Goal: Task Accomplishment & Management: Manage account settings

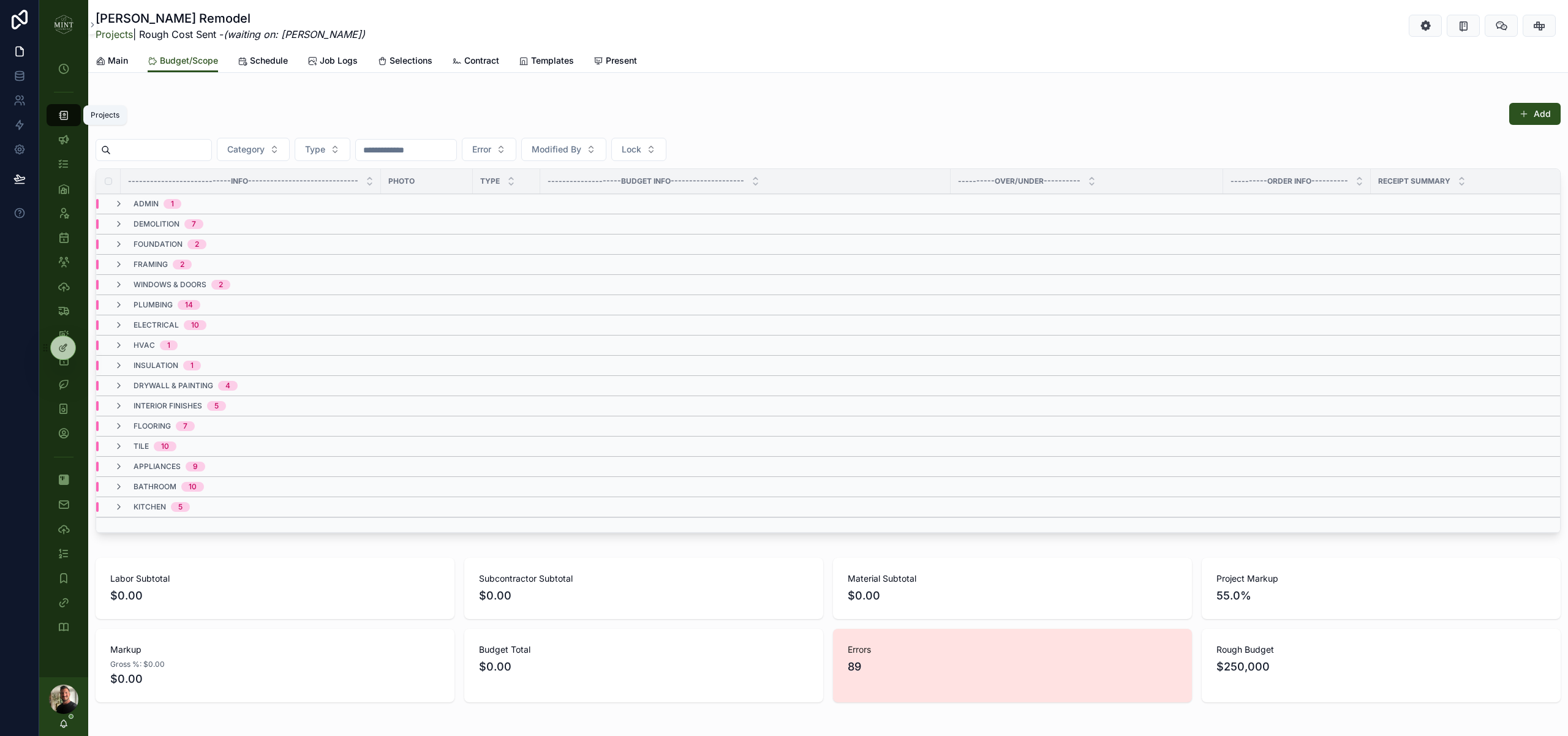
click at [64, 115] on icon "scrollable content" at bounding box center [63, 115] width 12 height 12
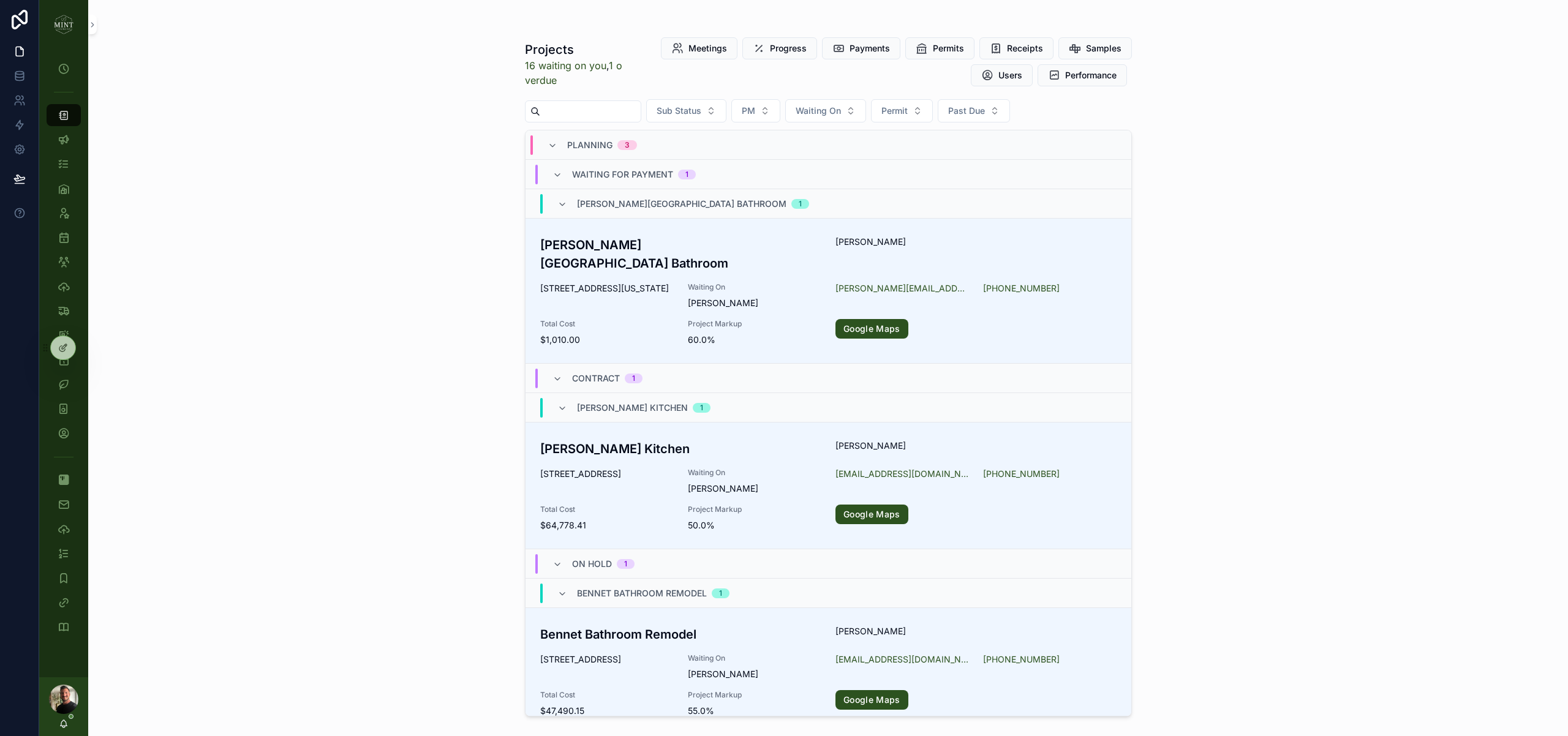
click at [599, 439] on h3 "[PERSON_NAME] Kitchen" at bounding box center [680, 449] width 281 height 18
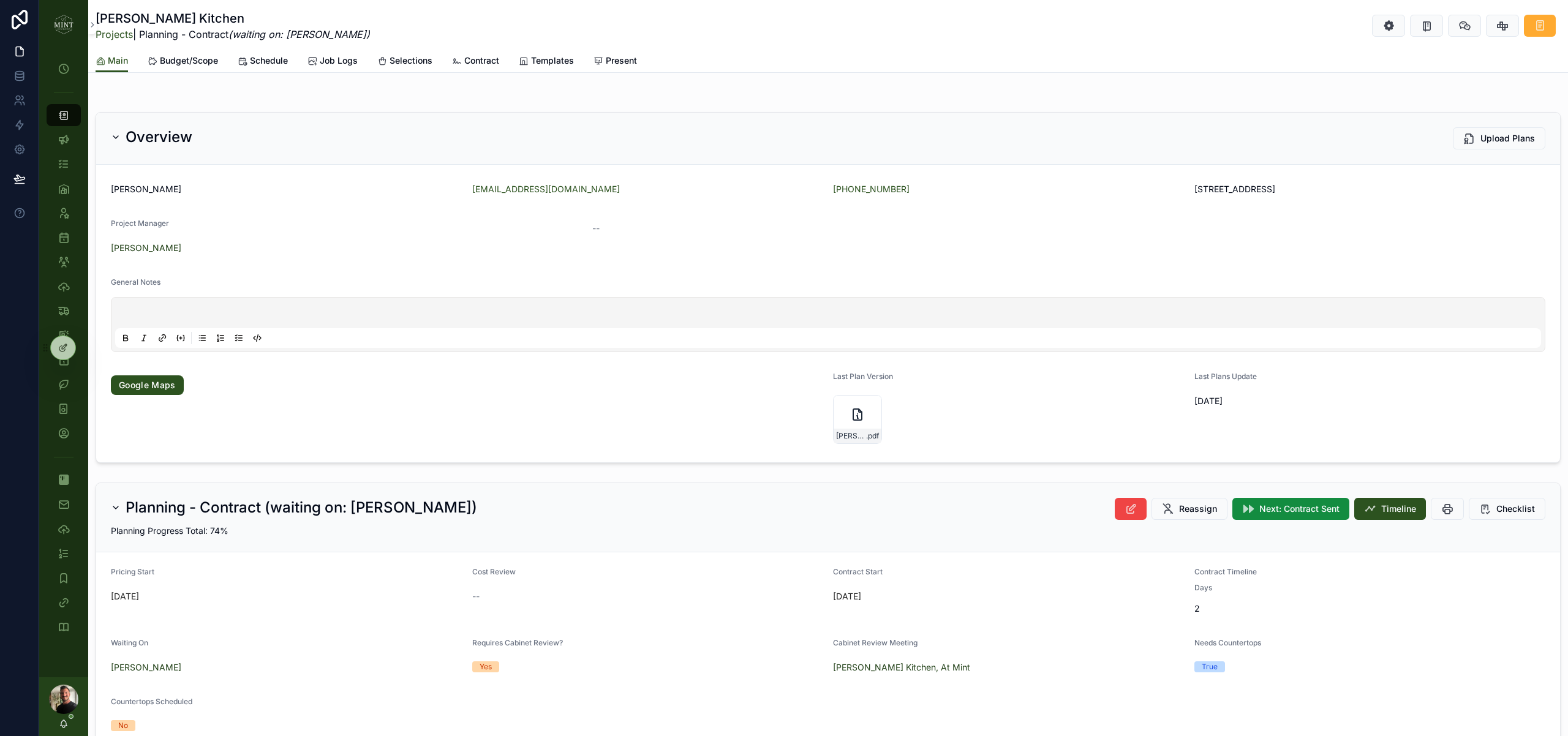
click at [204, 65] on span "Budget/Scope" at bounding box center [188, 61] width 58 height 12
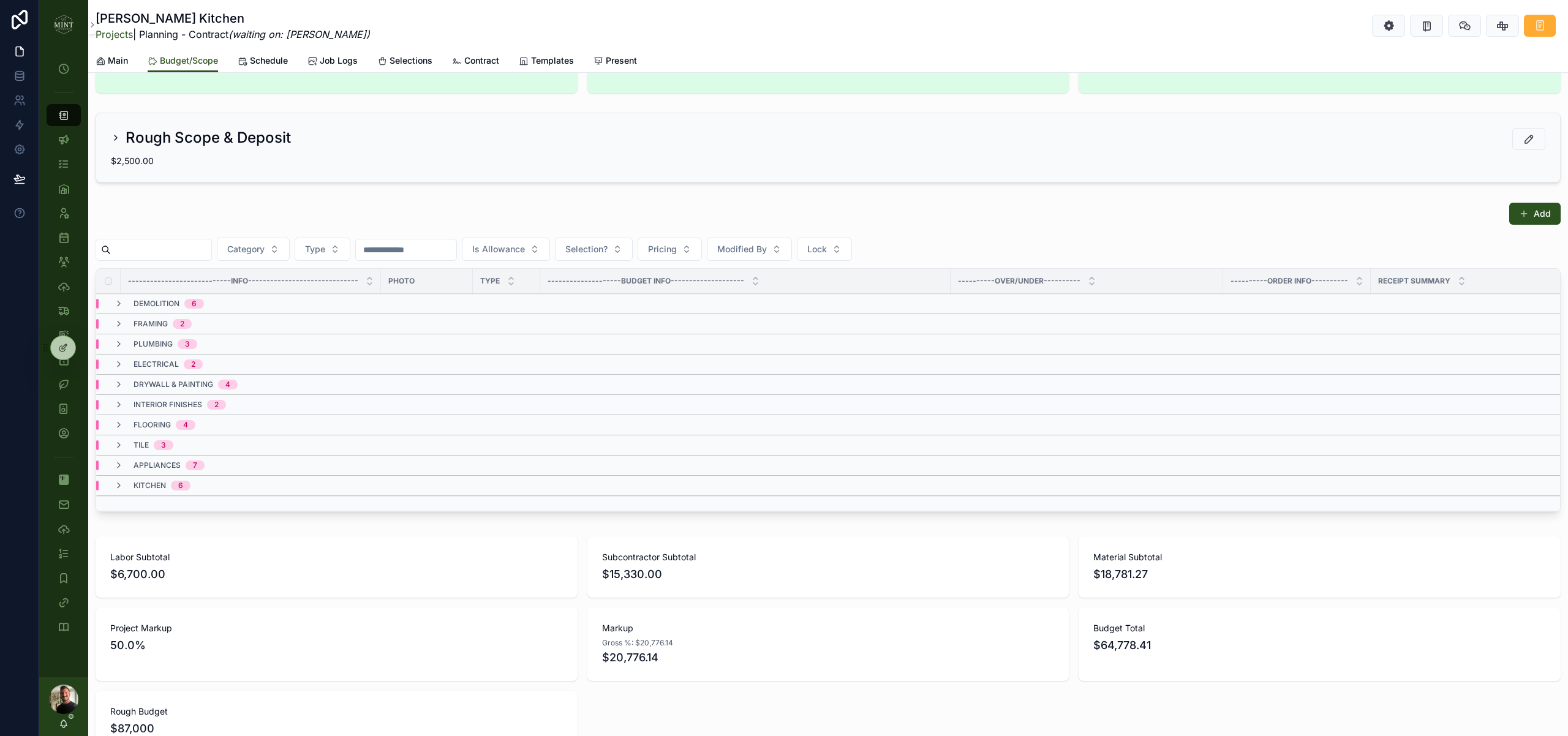
scroll to position [73, 0]
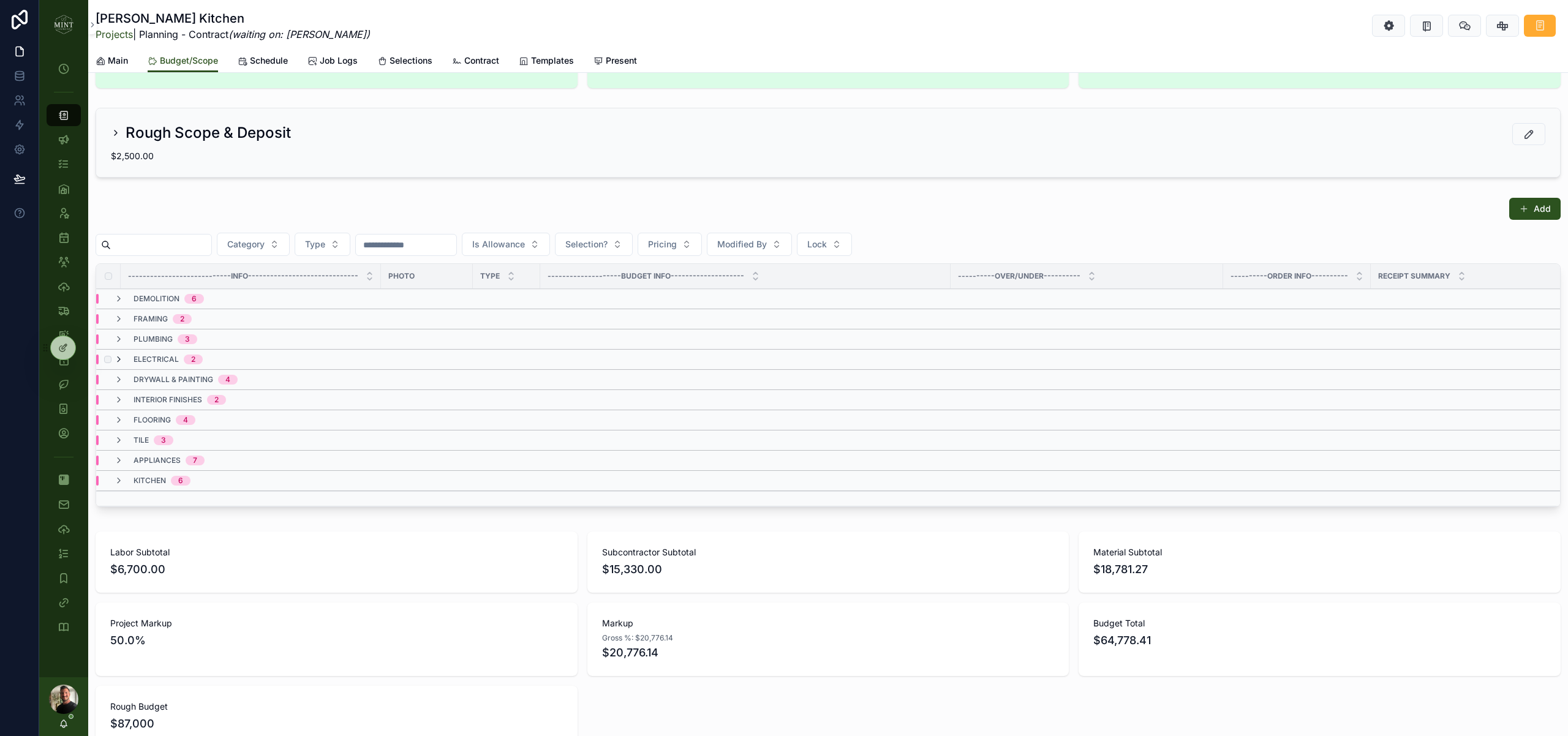
click at [123, 355] on icon "scrollable content" at bounding box center [119, 359] width 10 height 10
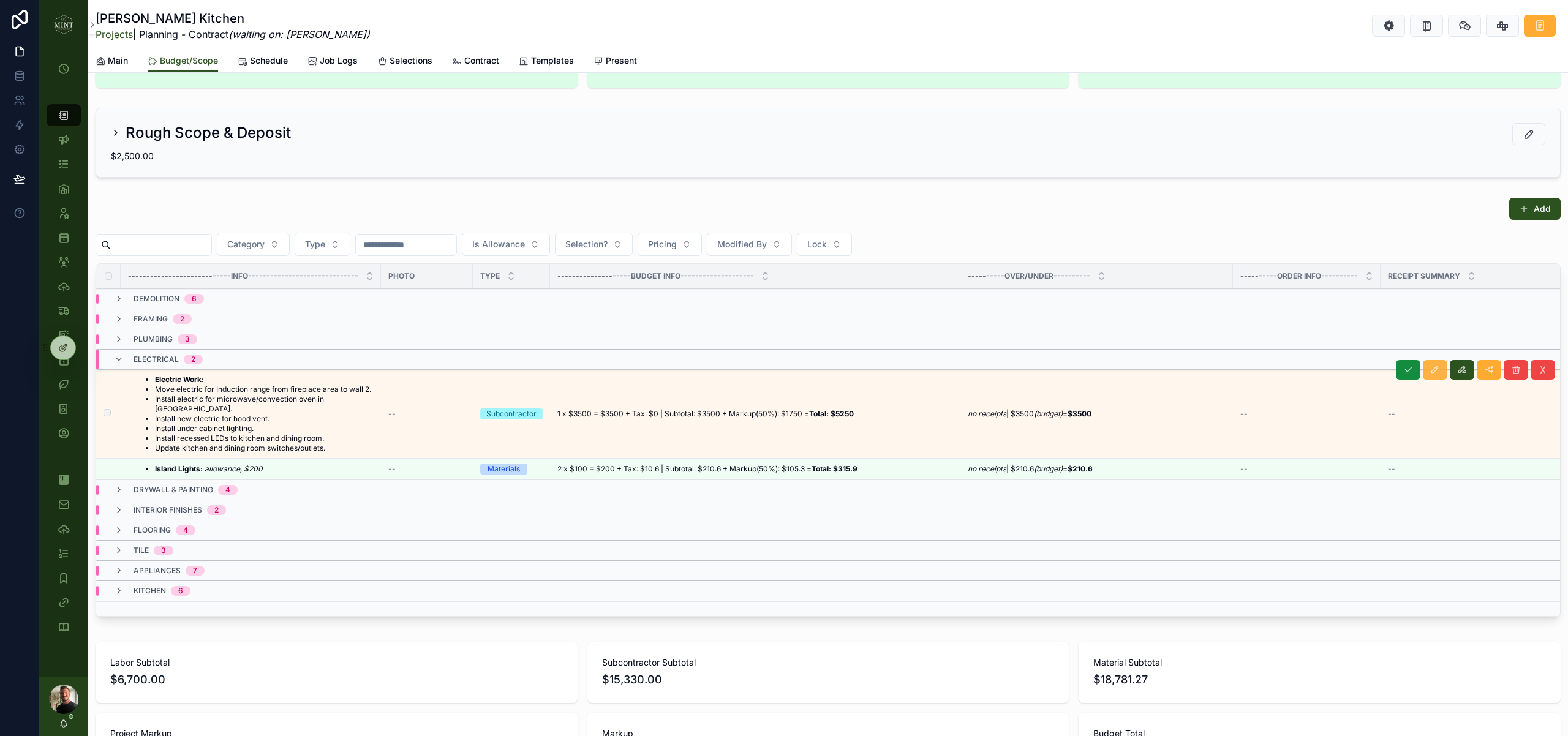
click at [1438, 369] on icon "scrollable content" at bounding box center [1435, 370] width 10 height 10
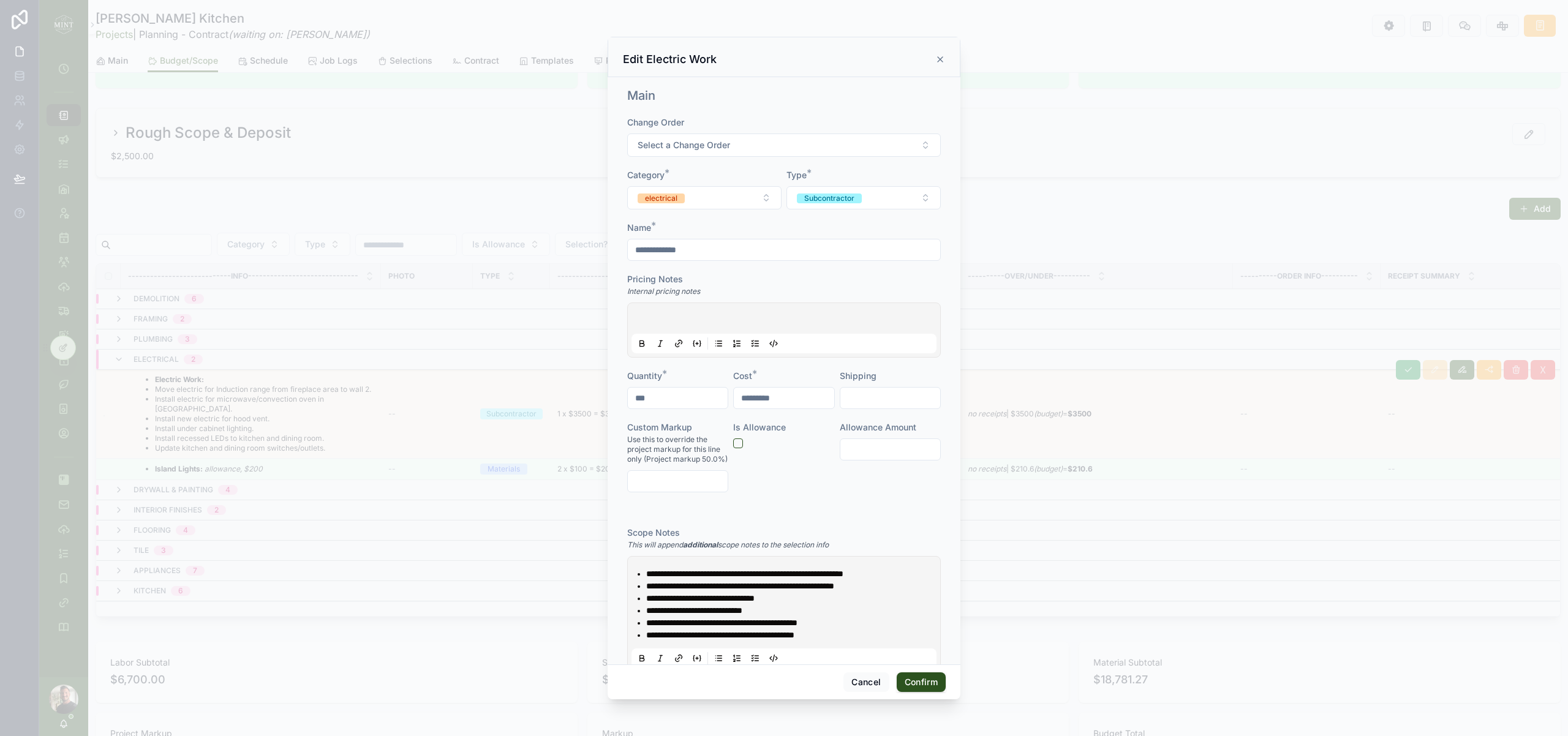
click at [805, 398] on input "*********" at bounding box center [783, 398] width 100 height 17
type input "*********"
click at [945, 503] on div "**********" at bounding box center [784, 295] width 324 height 427
click at [933, 686] on button "Confirm" at bounding box center [921, 682] width 49 height 20
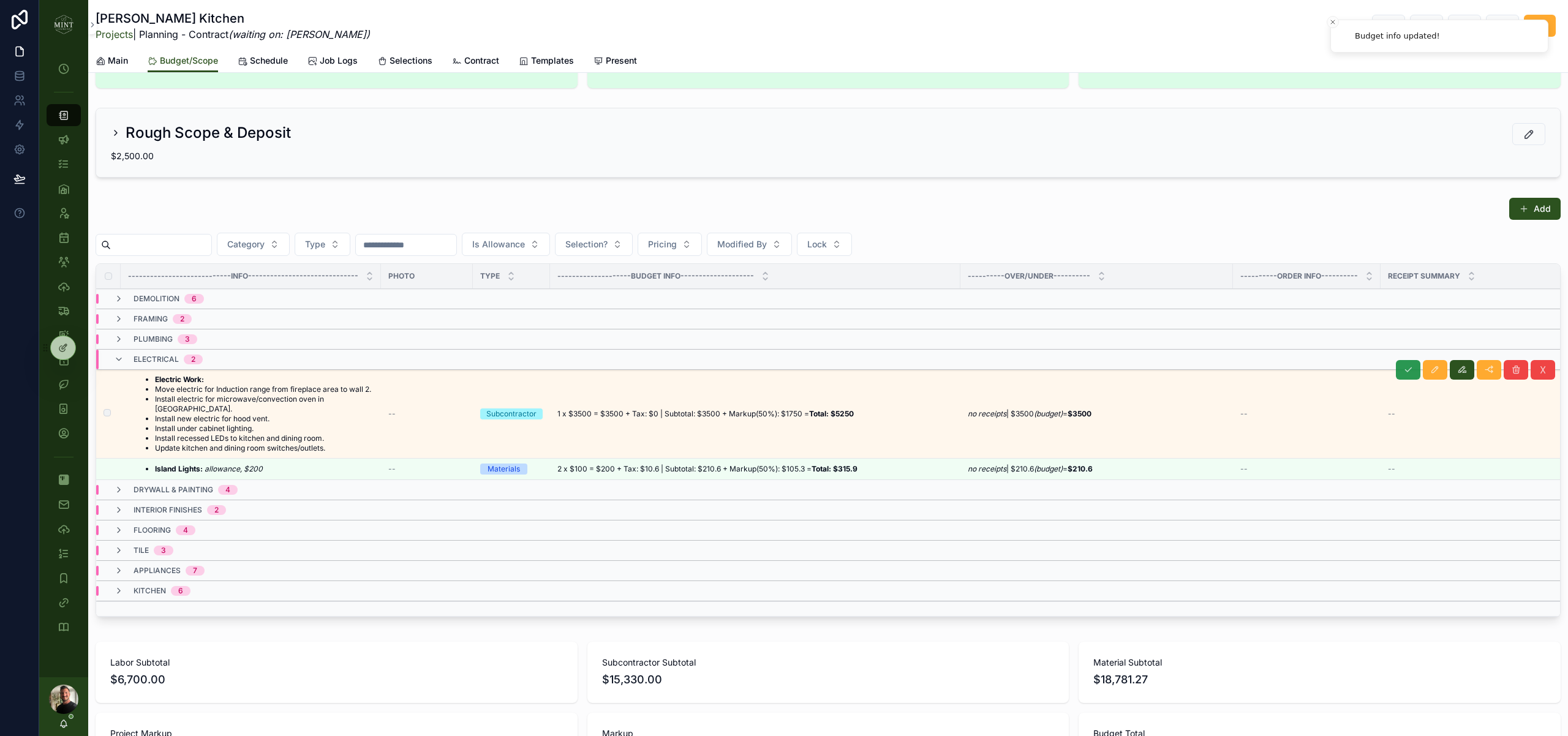
click at [1408, 378] on button "scrollable content" at bounding box center [1408, 370] width 25 height 20
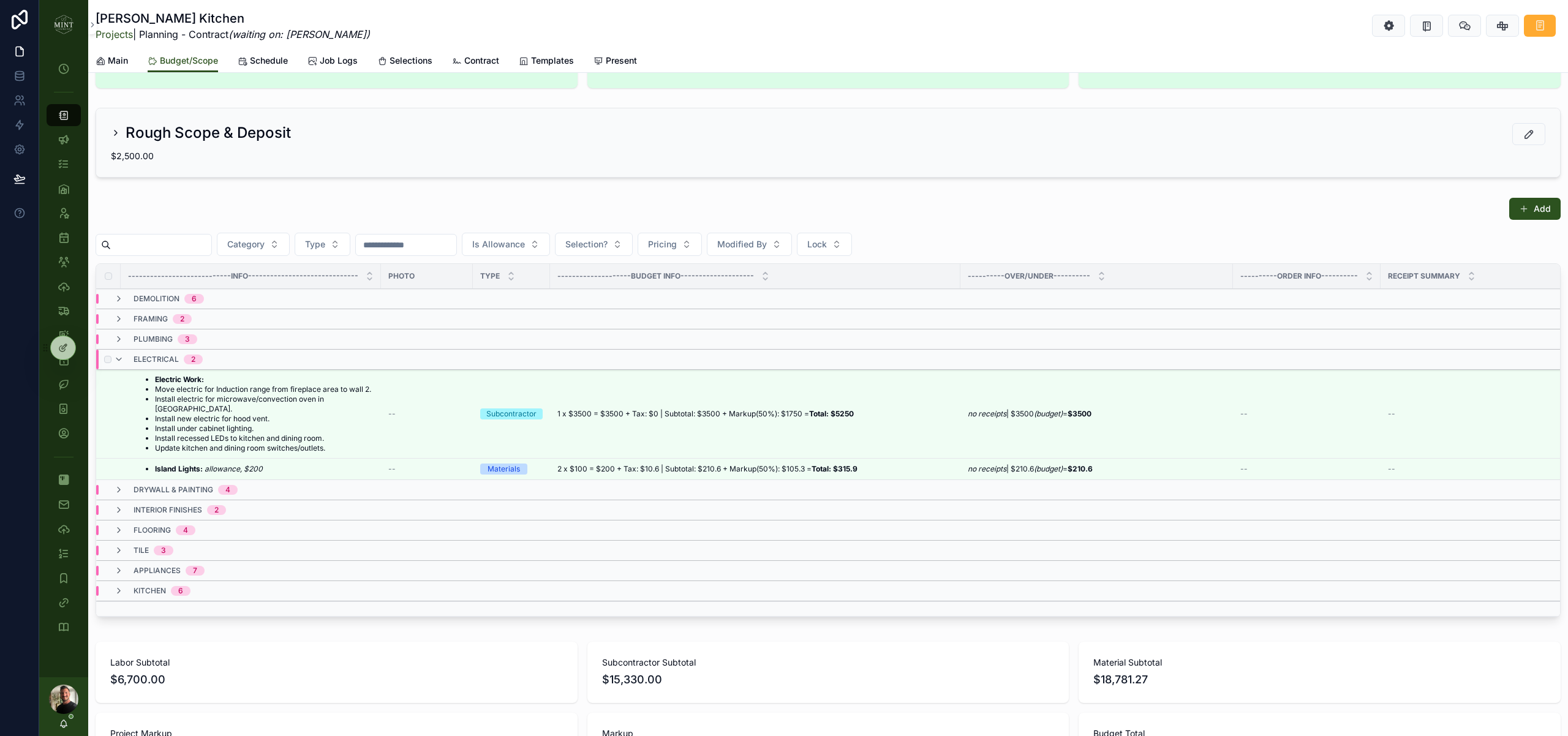
click at [125, 358] on div "electrical 2" at bounding box center [158, 359] width 89 height 20
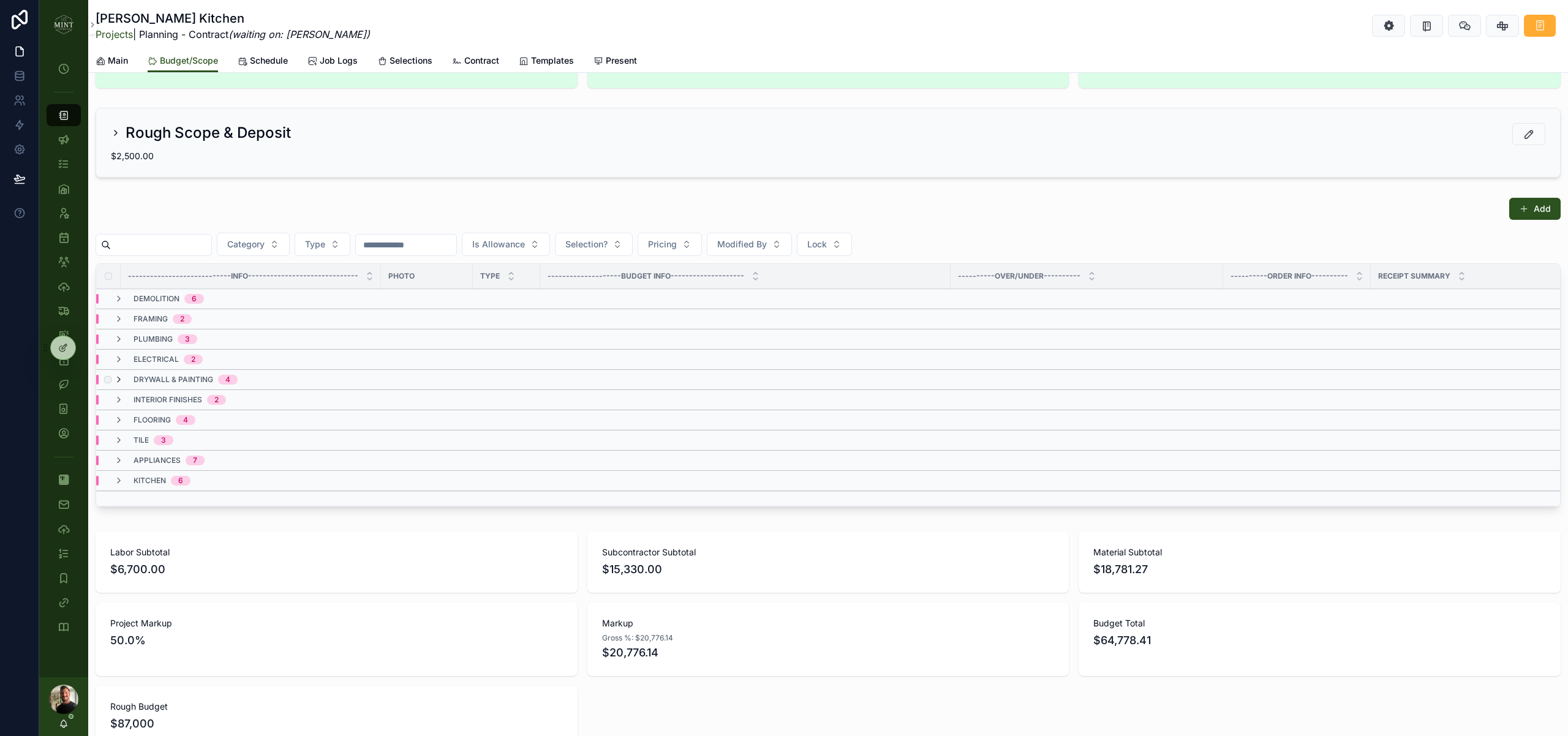
click at [121, 381] on icon "scrollable content" at bounding box center [119, 379] width 10 height 10
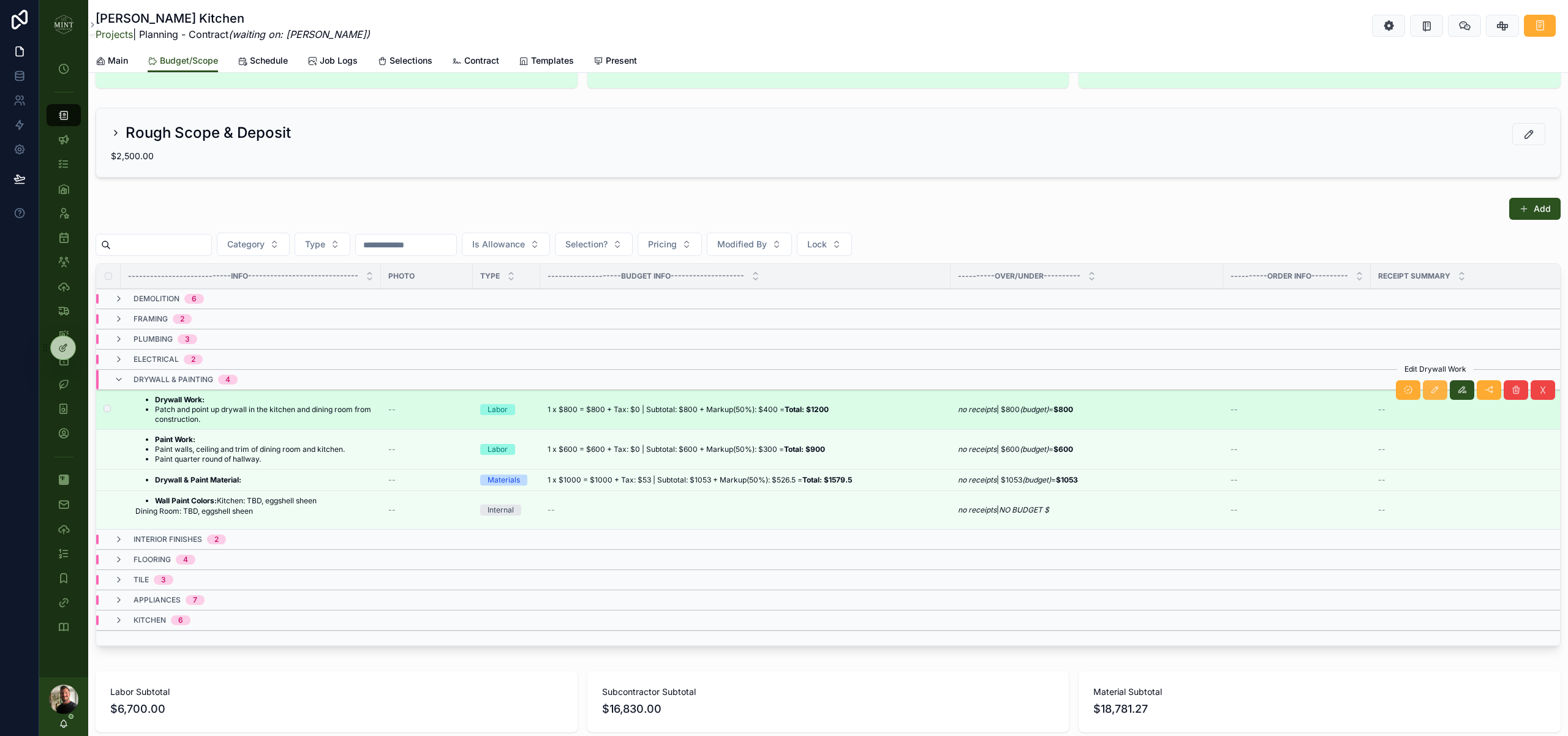
click at [1443, 394] on button "scrollable content" at bounding box center [1435, 390] width 25 height 20
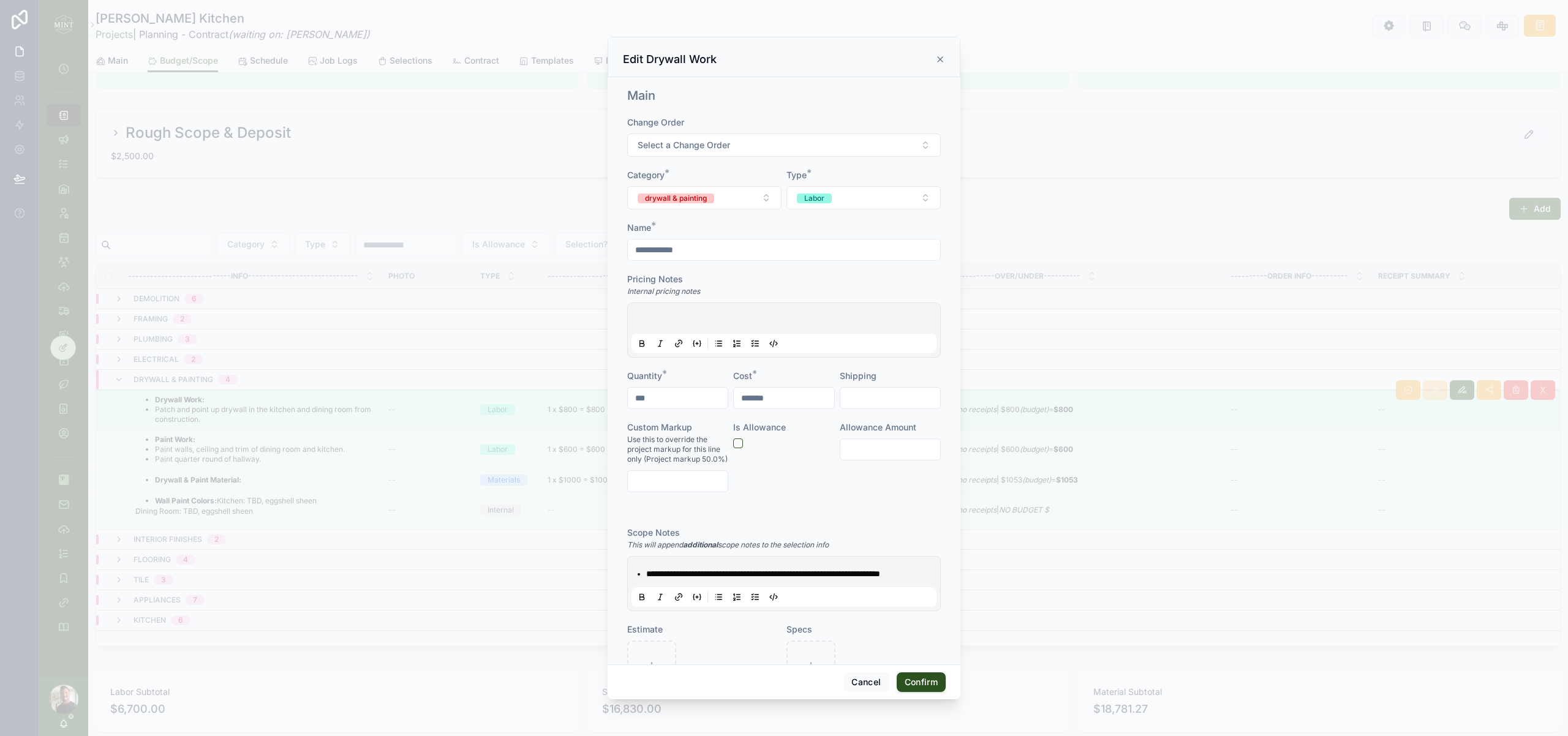
click at [747, 396] on input "*******" at bounding box center [783, 398] width 100 height 17
type input "*********"
click at [918, 684] on button "Confirm" at bounding box center [921, 682] width 49 height 20
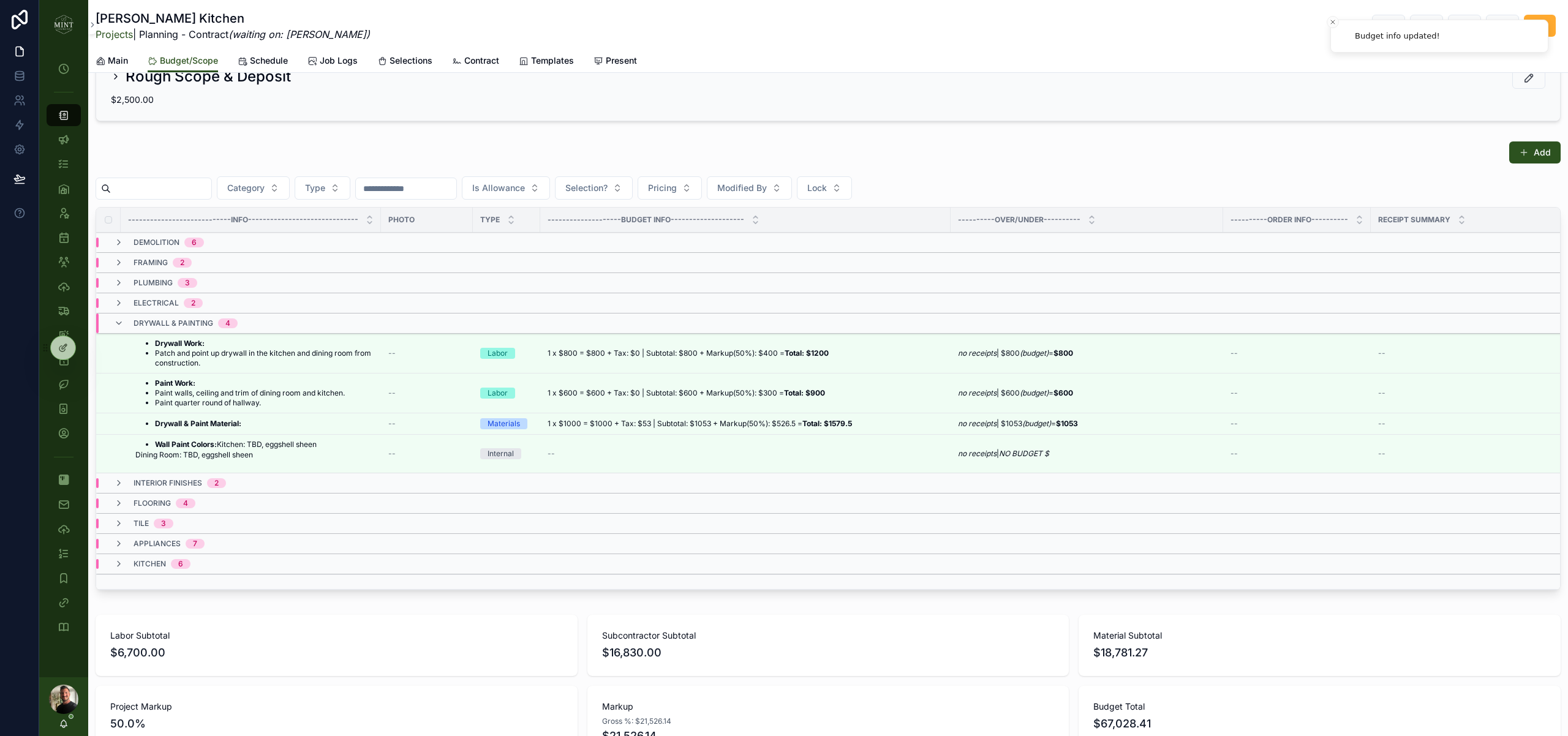
scroll to position [139, 0]
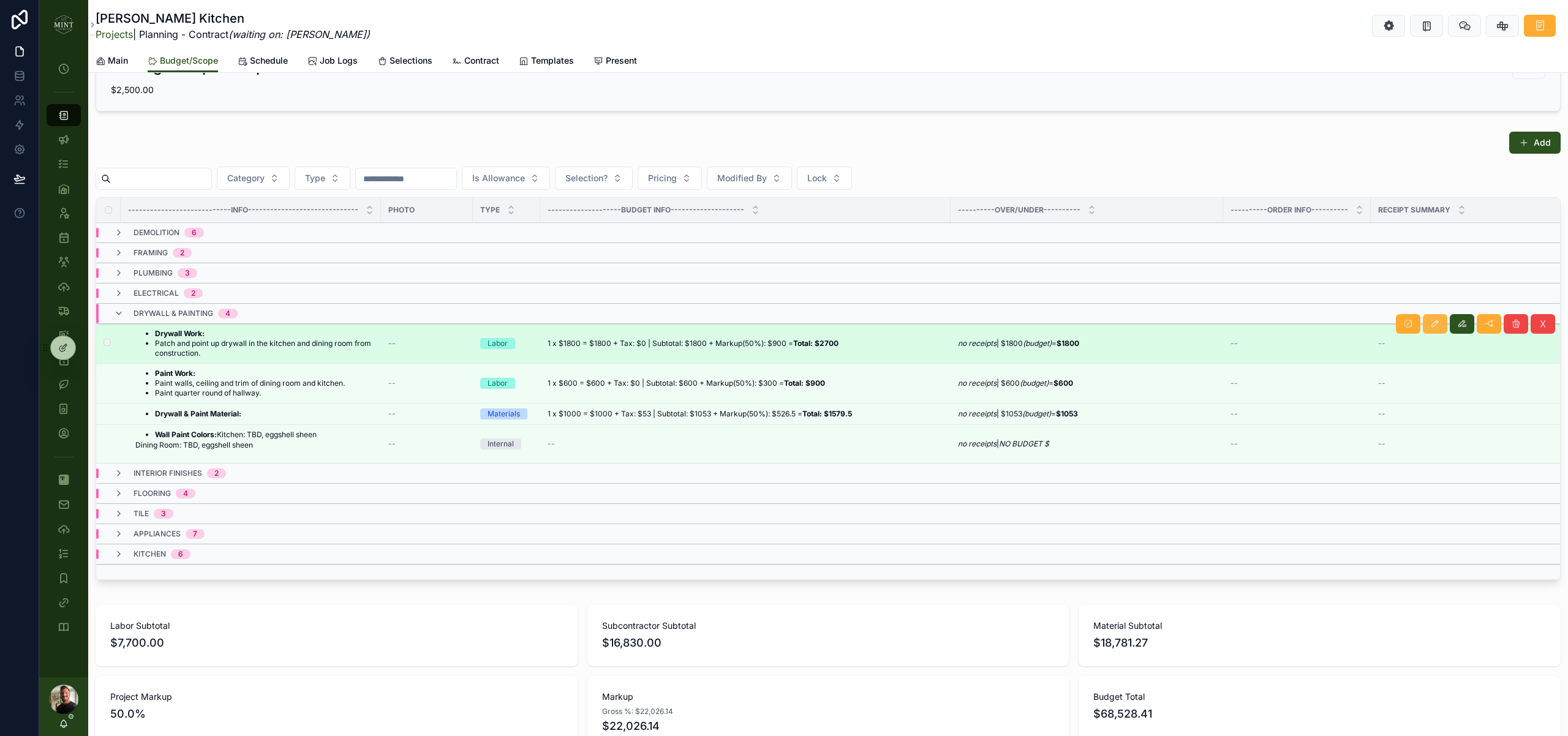
click at [1434, 326] on icon "scrollable content" at bounding box center [1435, 323] width 10 height 10
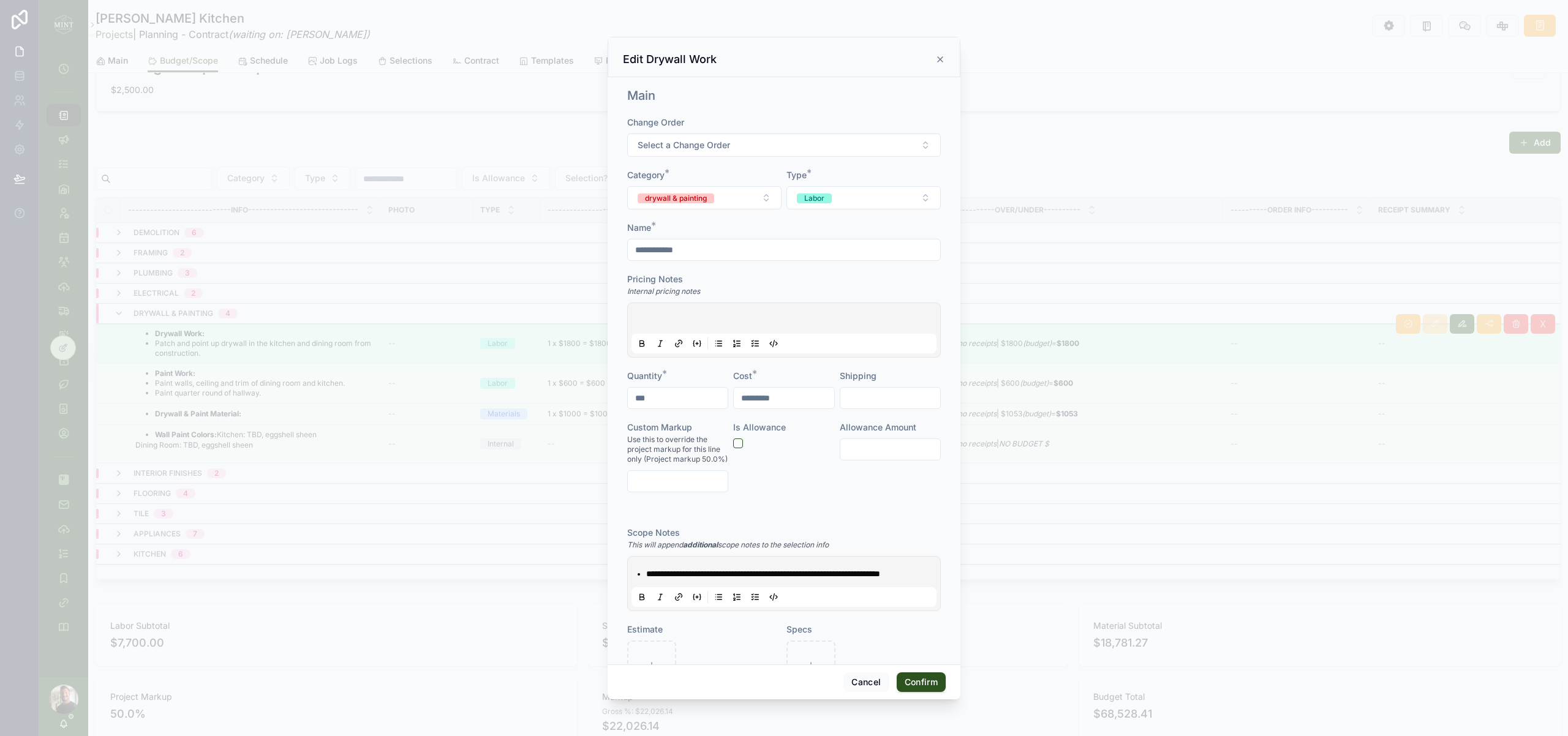
click at [763, 404] on input "*********" at bounding box center [783, 398] width 100 height 17
type input "*********"
click at [924, 686] on button "Confirm" at bounding box center [921, 682] width 49 height 20
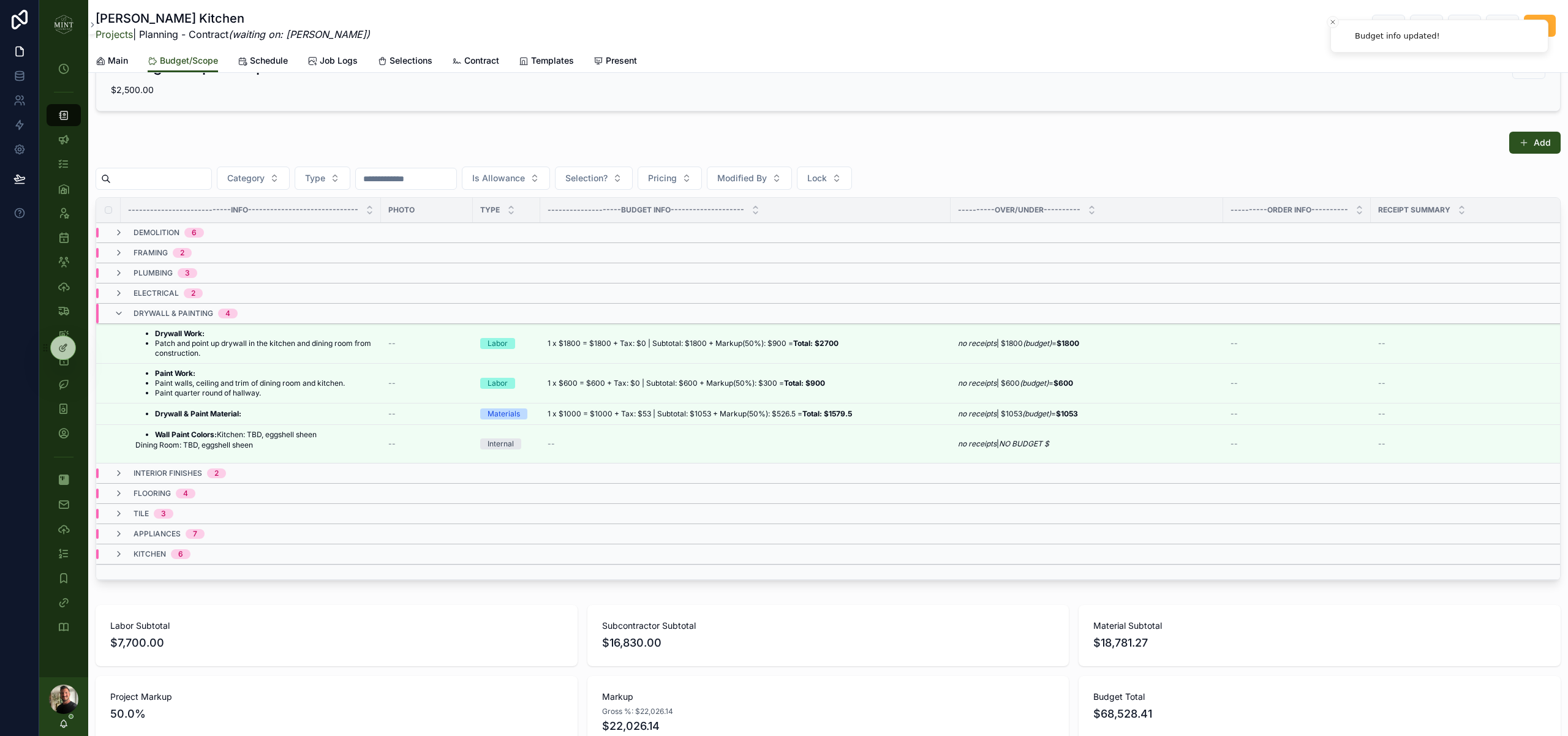
click at [0, 0] on icon "scrollable content" at bounding box center [0, 0] width 0 height 0
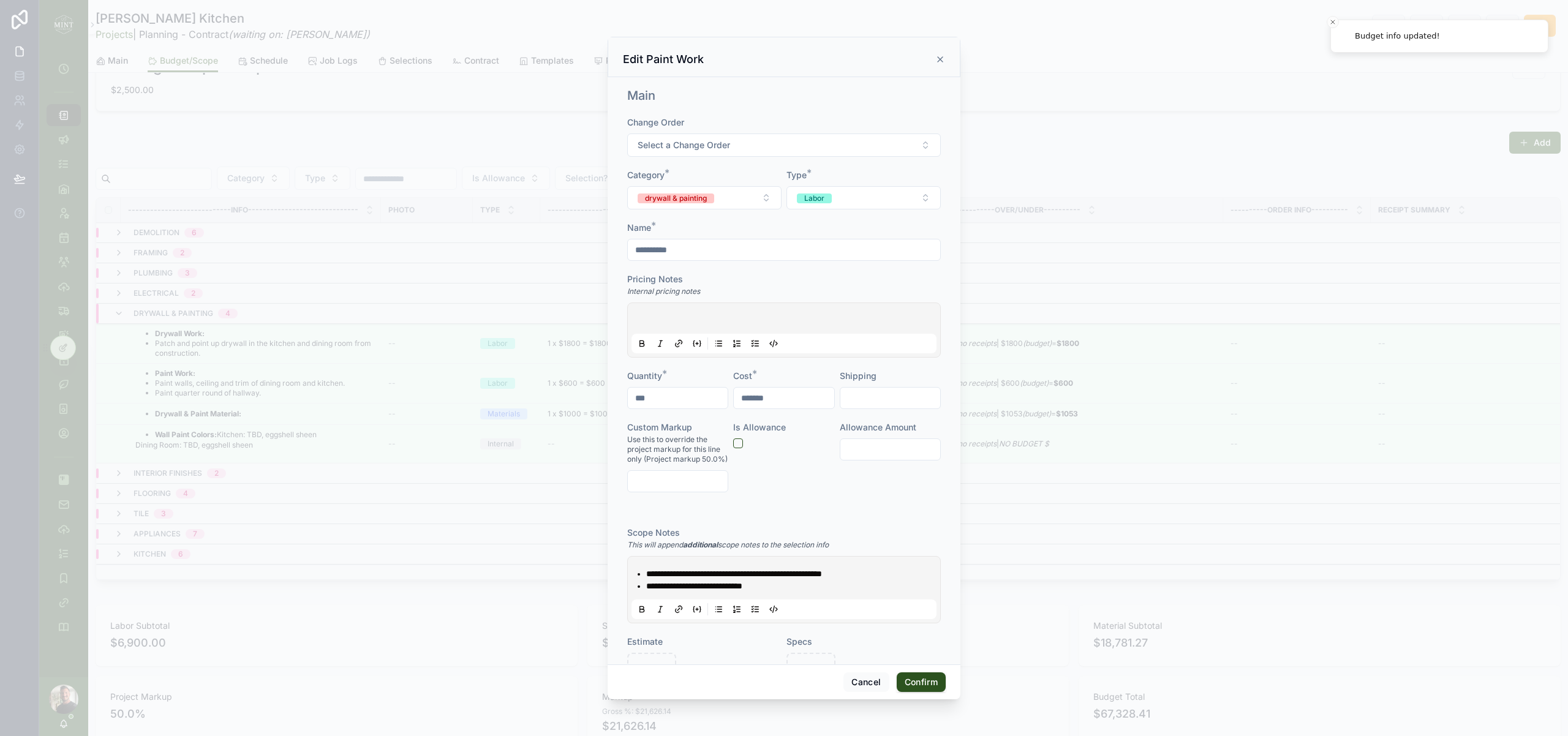
click at [755, 400] on input "*******" at bounding box center [783, 398] width 100 height 17
type input "*********"
drag, startPoint x: 926, startPoint y: 677, endPoint x: 819, endPoint y: 662, distance: 108.0
click at [926, 677] on button "Confirm" at bounding box center [921, 682] width 49 height 20
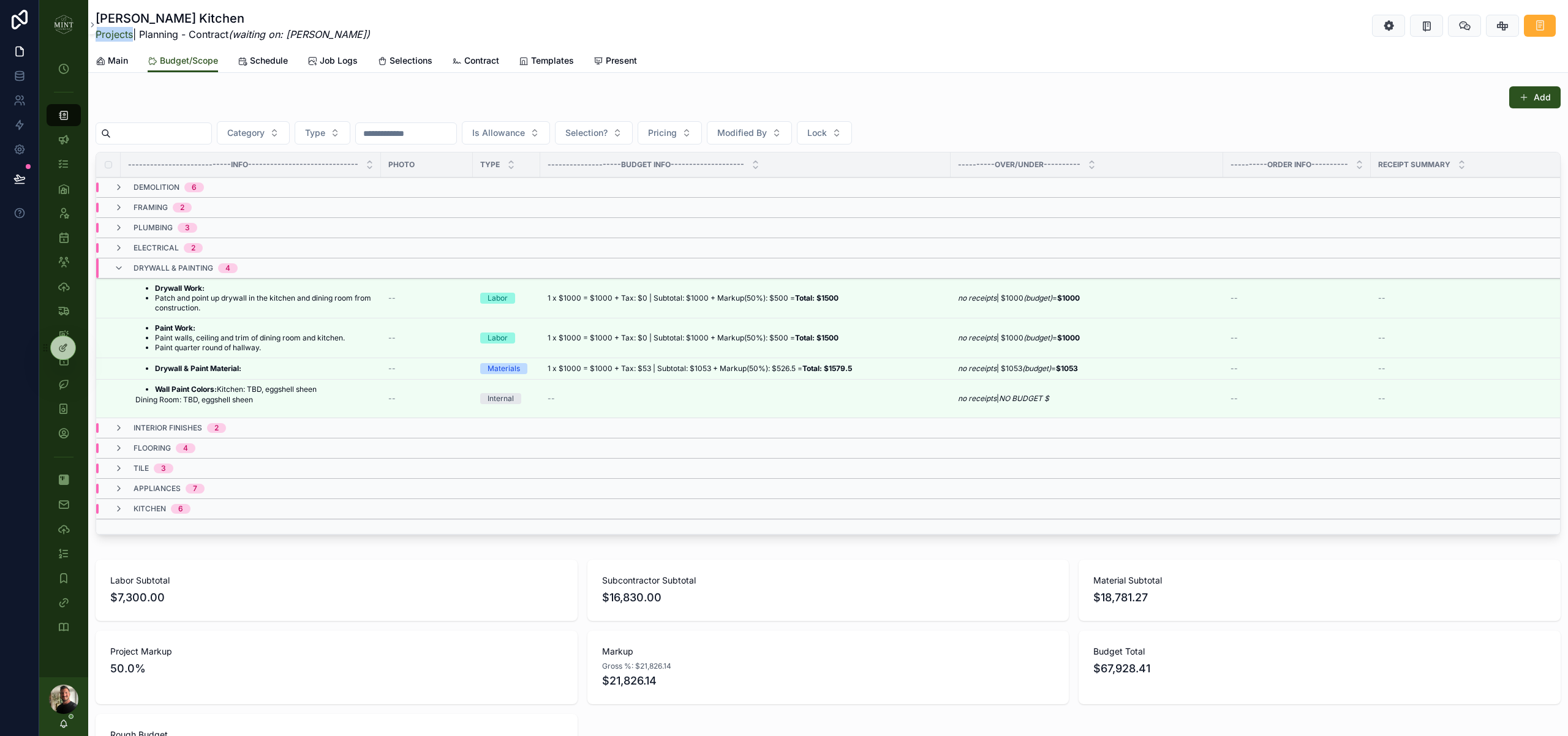
scroll to position [185, 0]
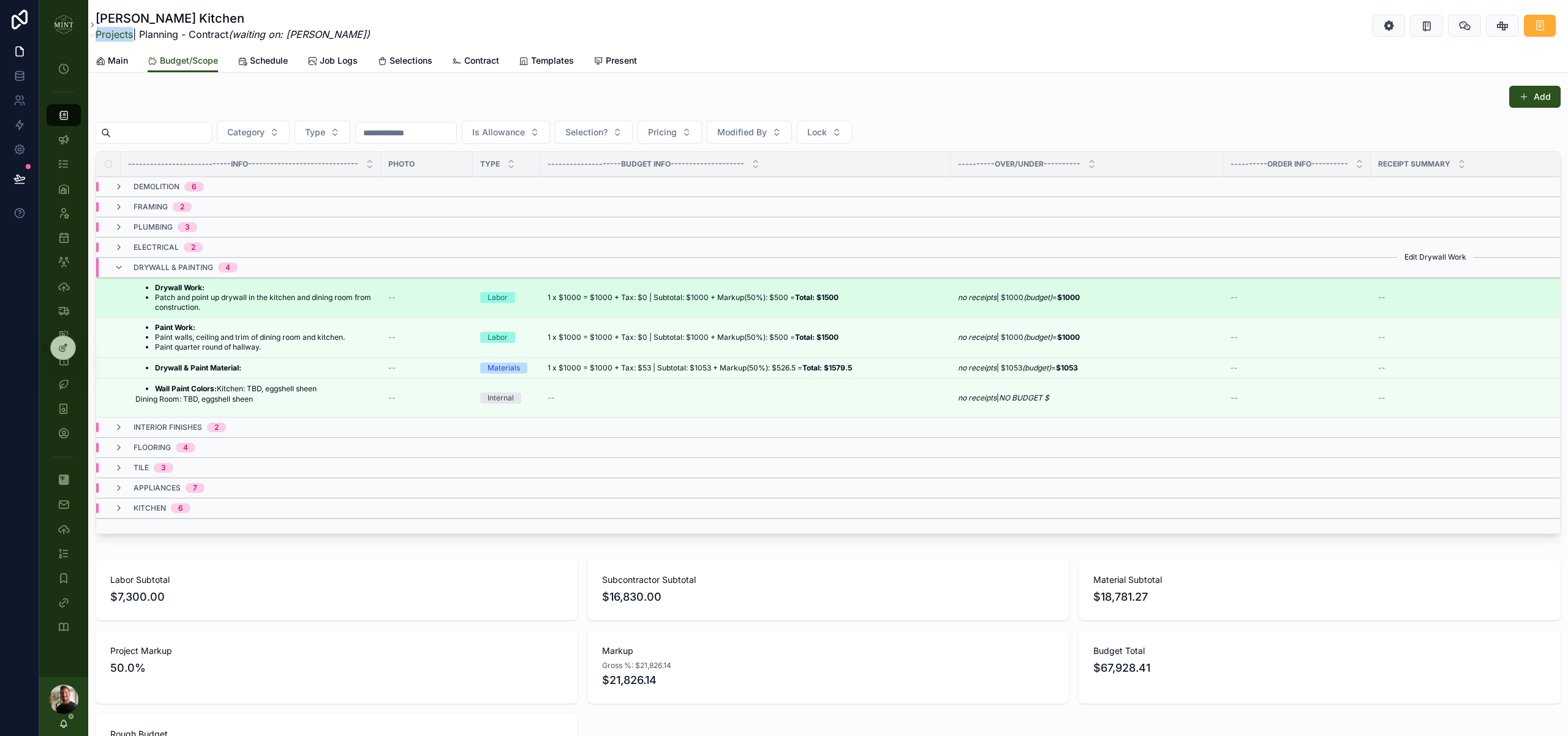
click at [0, 0] on button "scrollable content" at bounding box center [0, 0] width 0 height 0
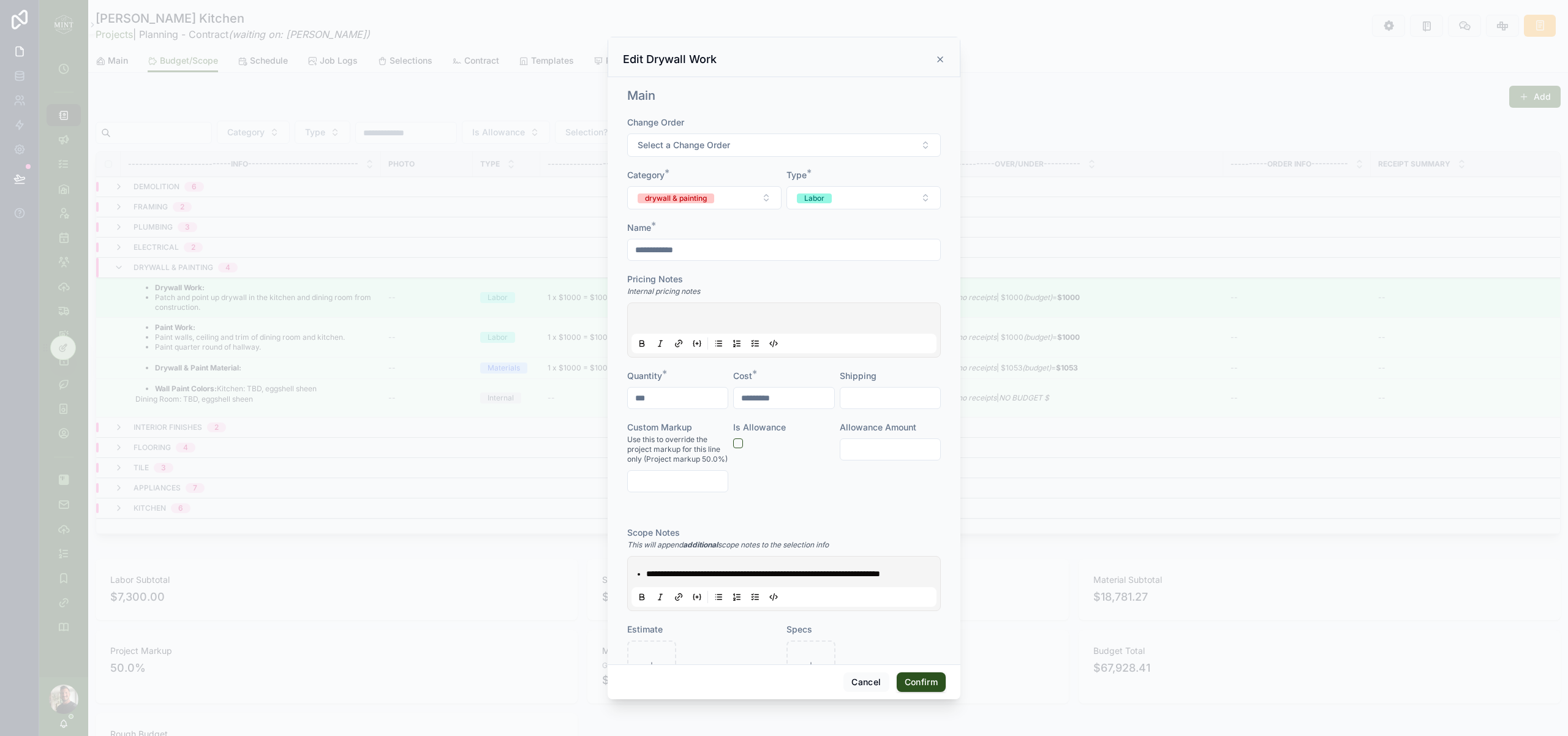
click at [772, 394] on input "*********" at bounding box center [783, 398] width 100 height 17
type input "*******"
click at [927, 683] on button "Confirm" at bounding box center [921, 682] width 49 height 20
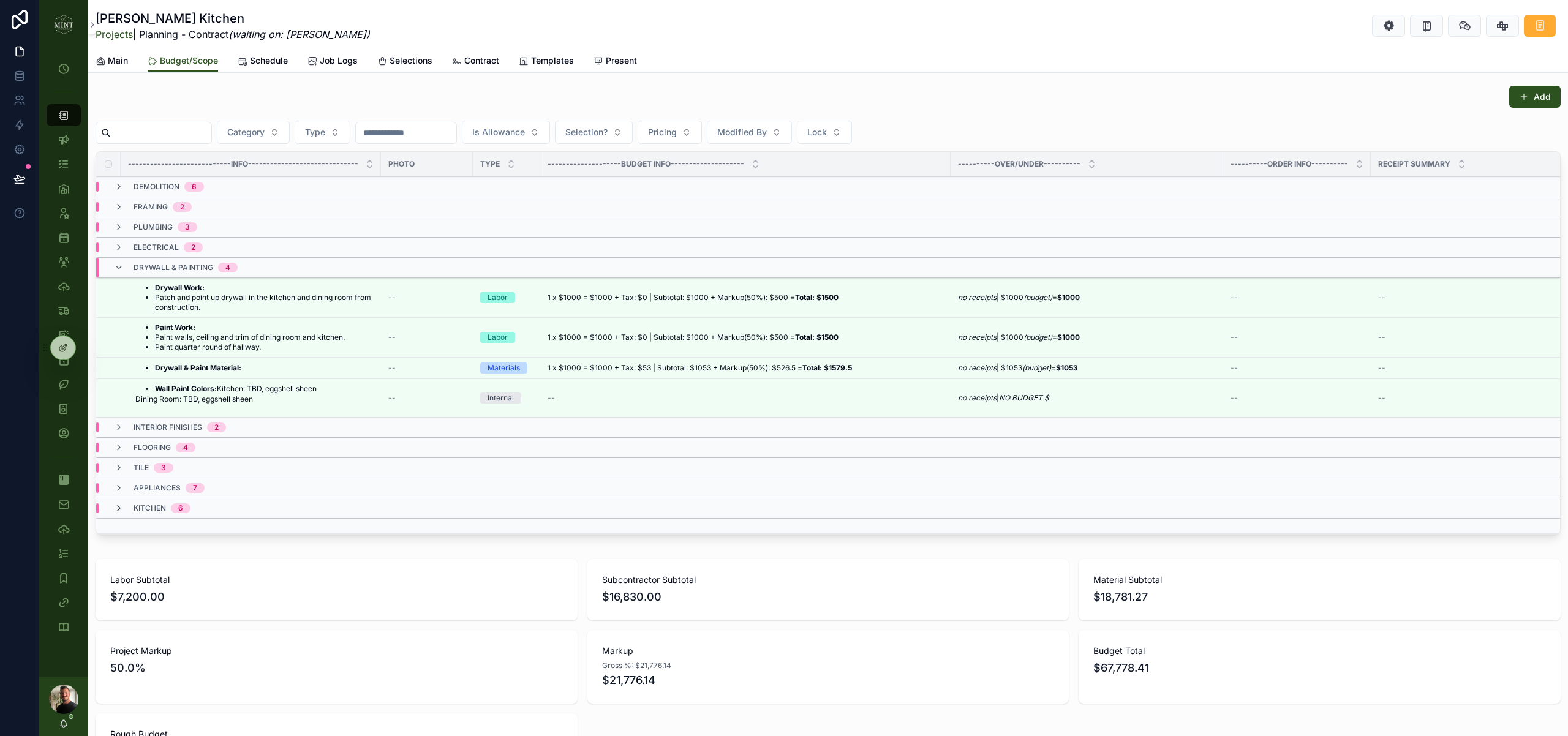
click at [117, 508] on icon "scrollable content" at bounding box center [119, 508] width 10 height 10
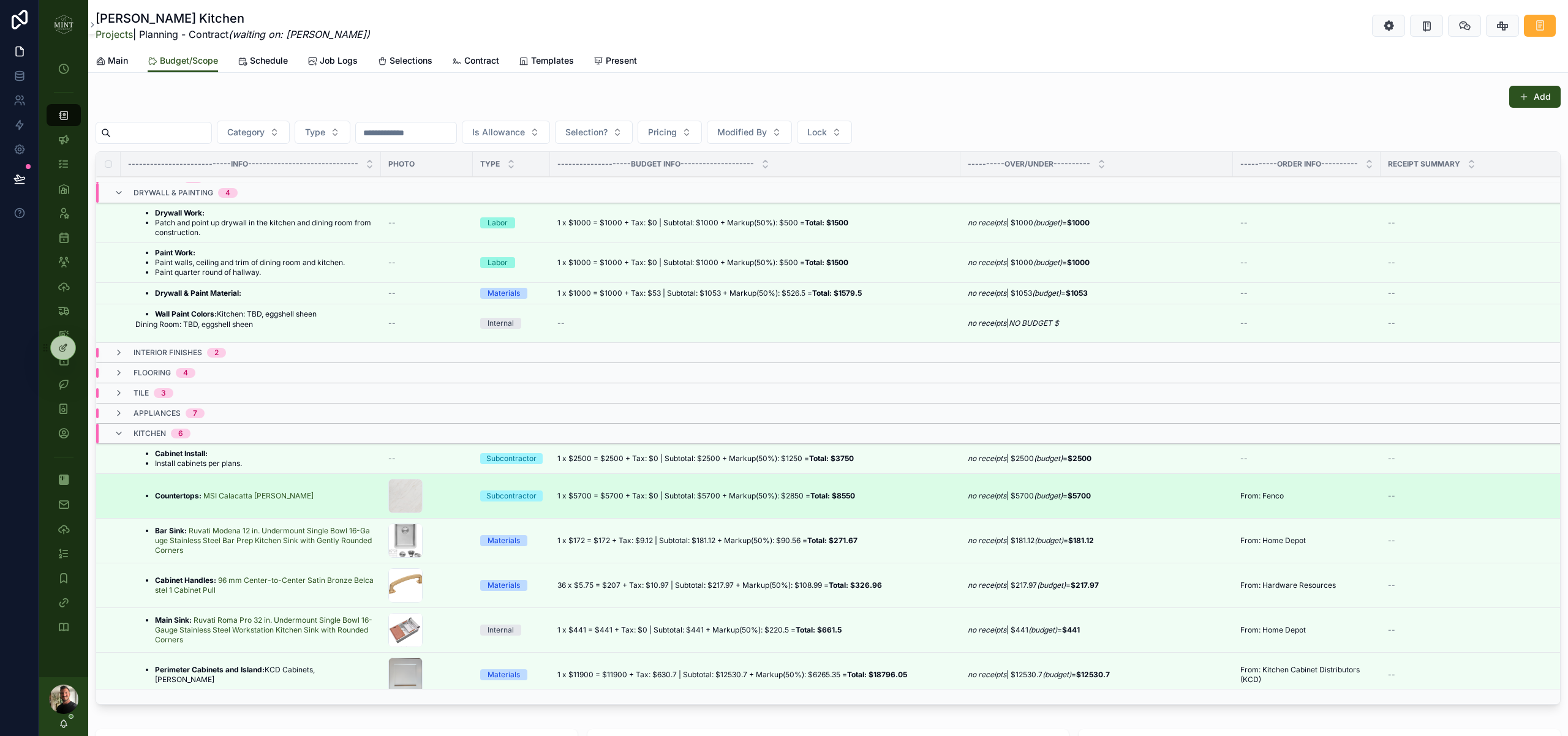
scroll to position [83, 0]
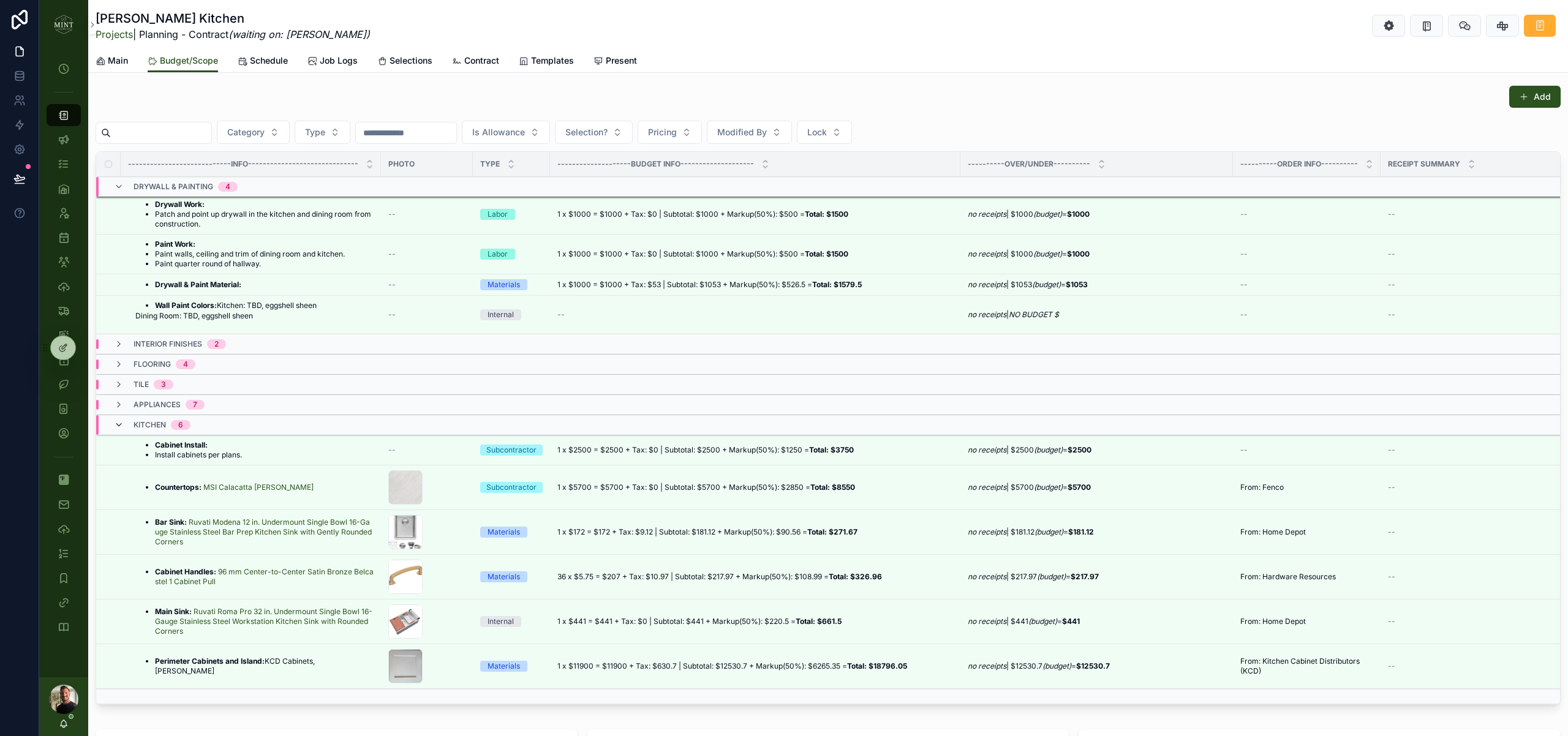
click at [121, 425] on icon "scrollable content" at bounding box center [119, 424] width 10 height 10
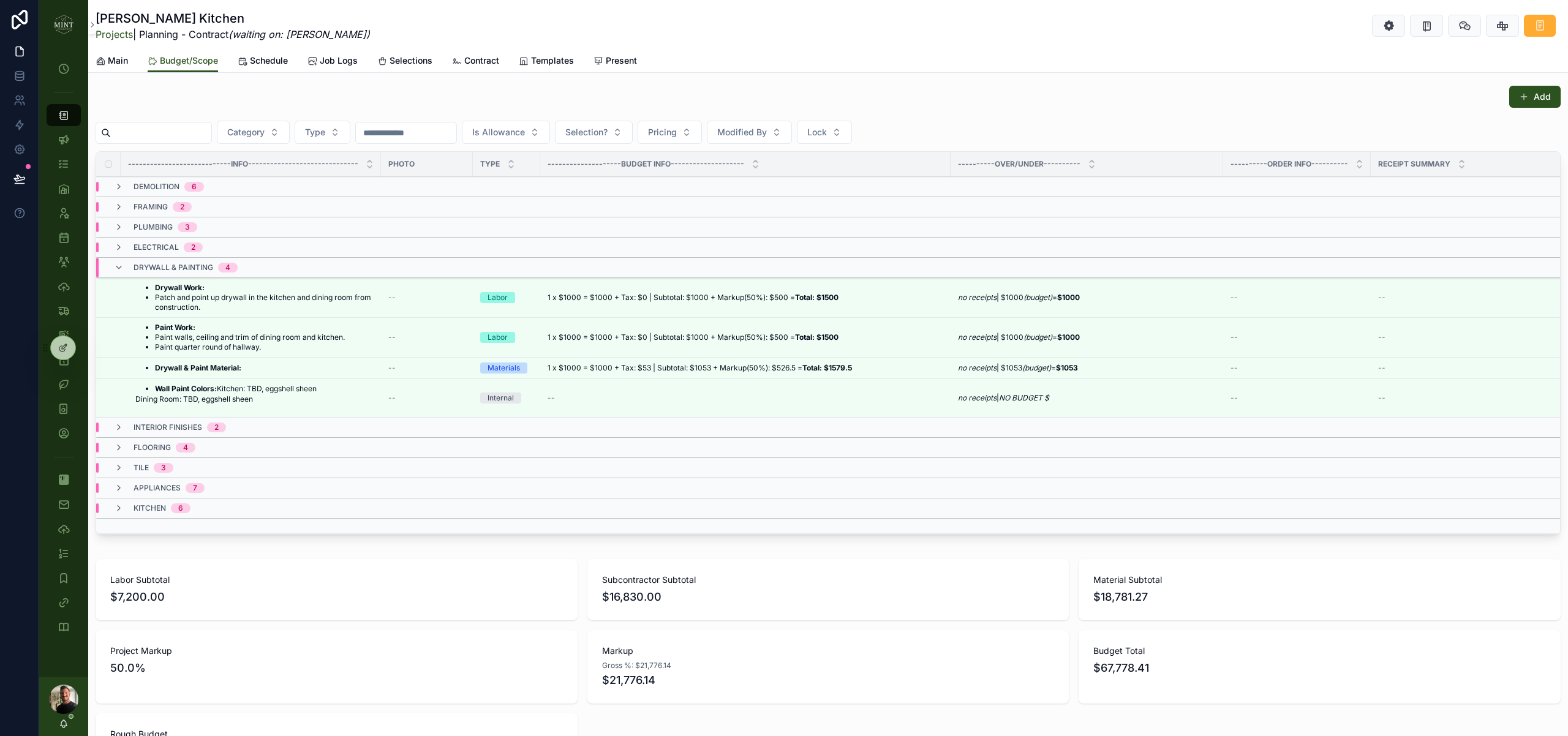
click at [128, 447] on div "flooring 4" at bounding box center [155, 447] width 82 height 10
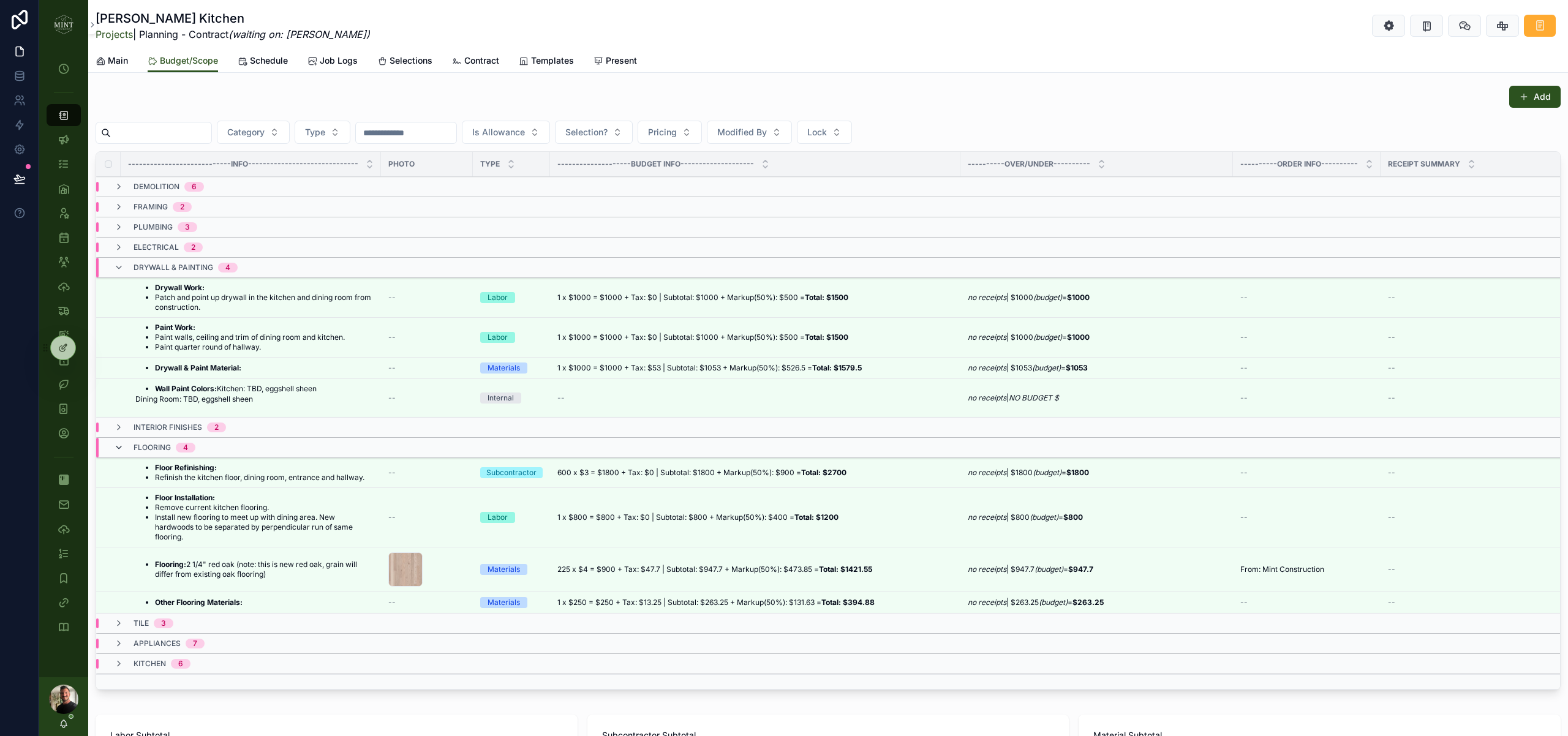
click at [123, 450] on icon "scrollable content" at bounding box center [119, 447] width 10 height 10
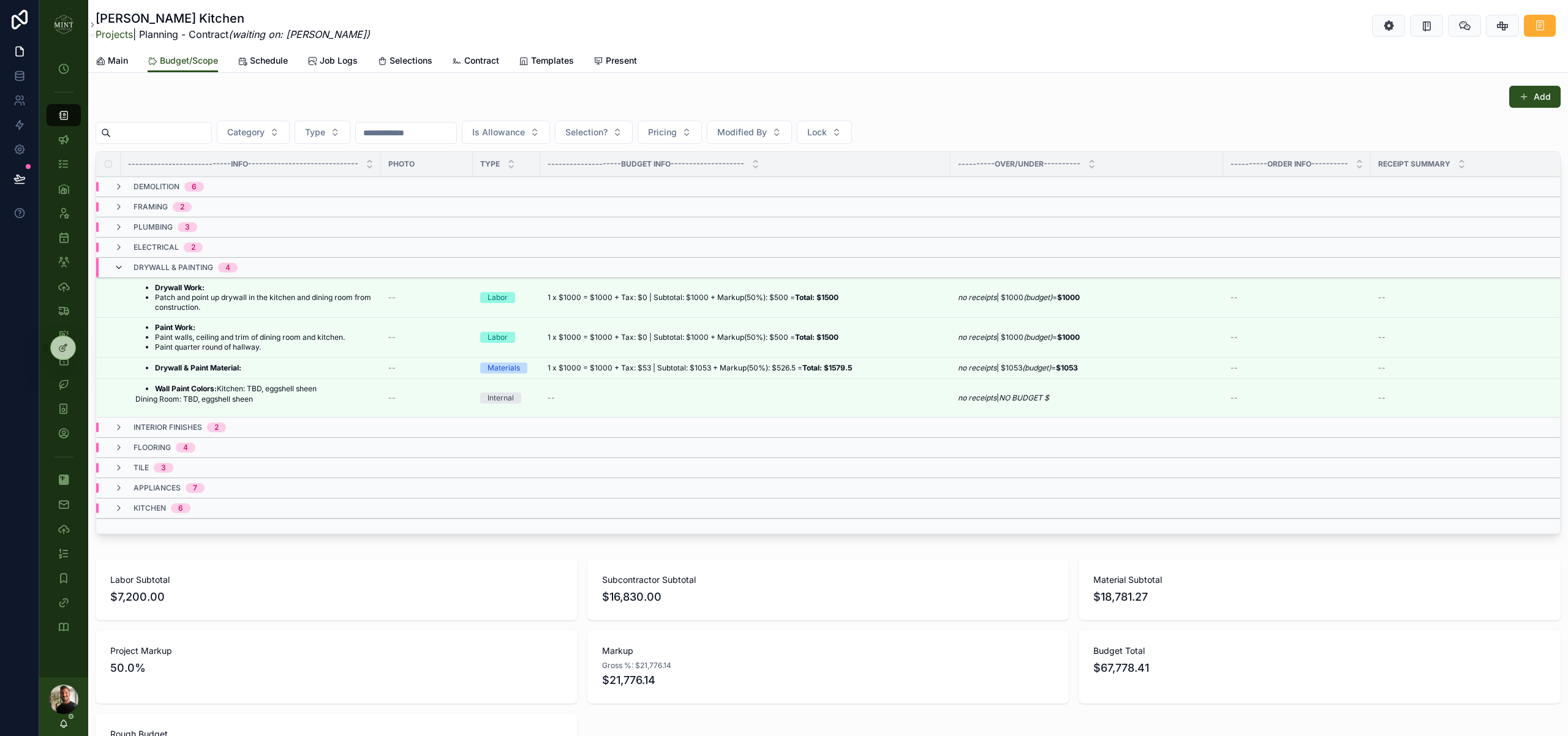
click at [122, 270] on icon "scrollable content" at bounding box center [119, 267] width 10 height 10
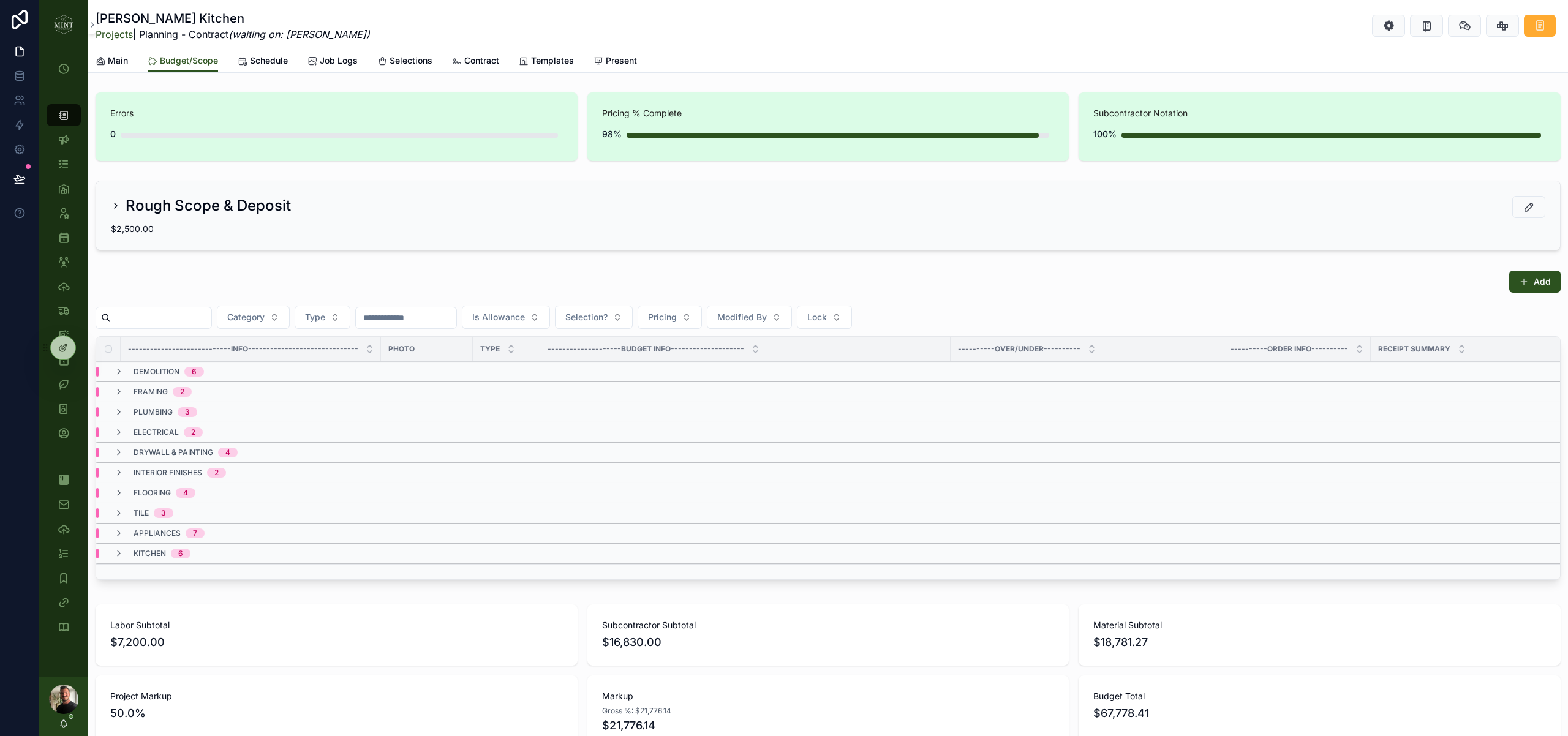
click at [122, 61] on span "Main" at bounding box center [117, 61] width 20 height 12
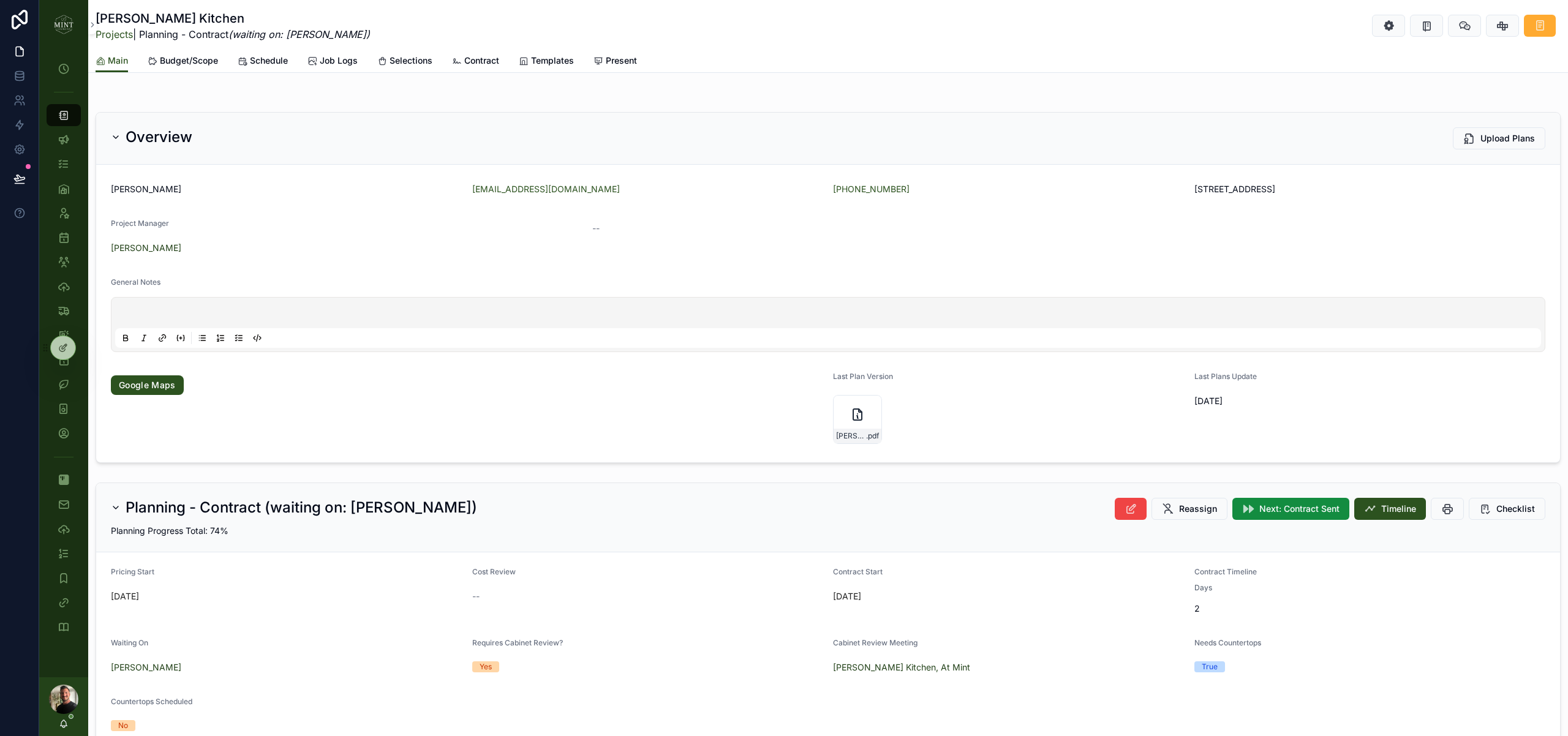
click at [414, 66] on span "Selections" at bounding box center [411, 61] width 43 height 12
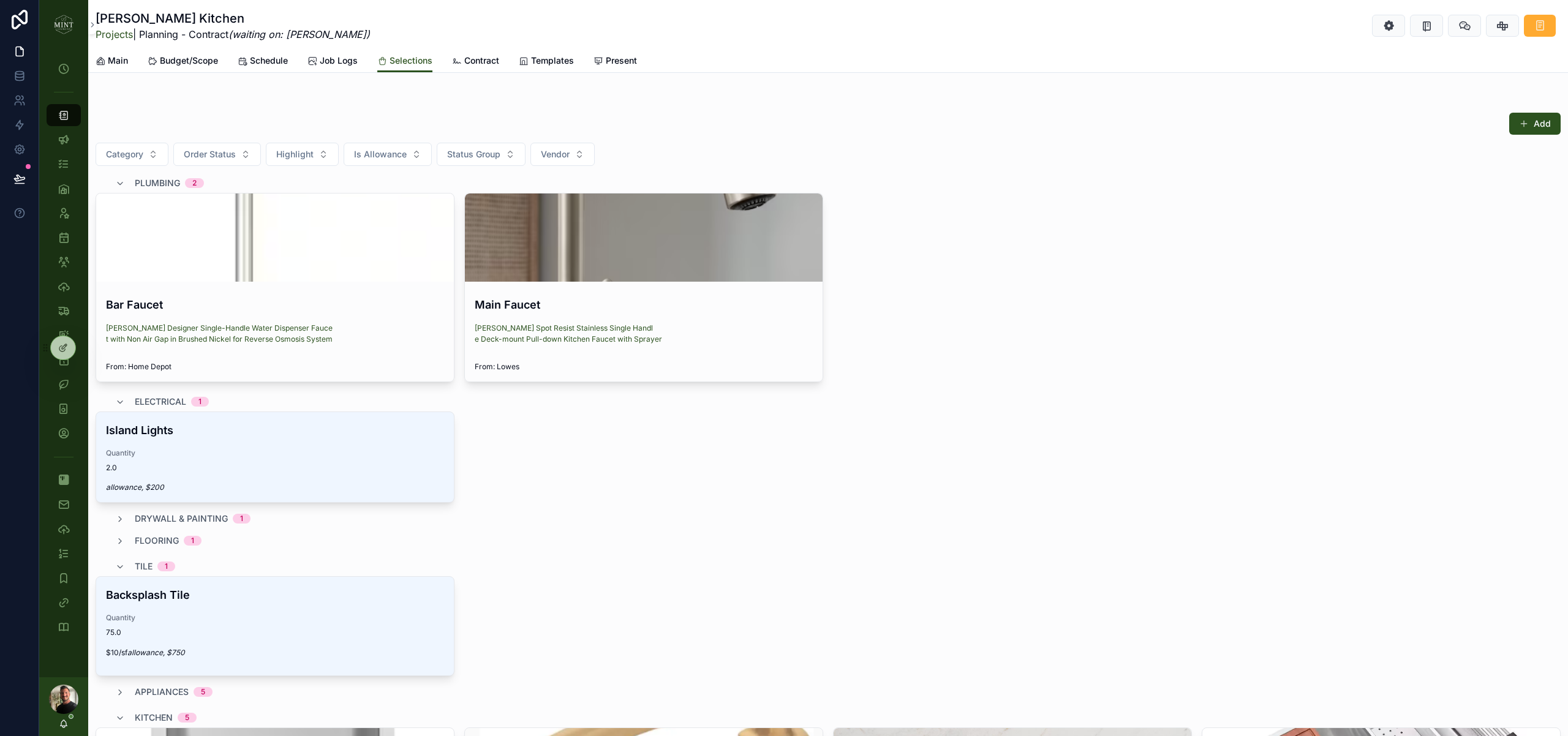
click at [473, 65] on span "Contract" at bounding box center [482, 61] width 35 height 12
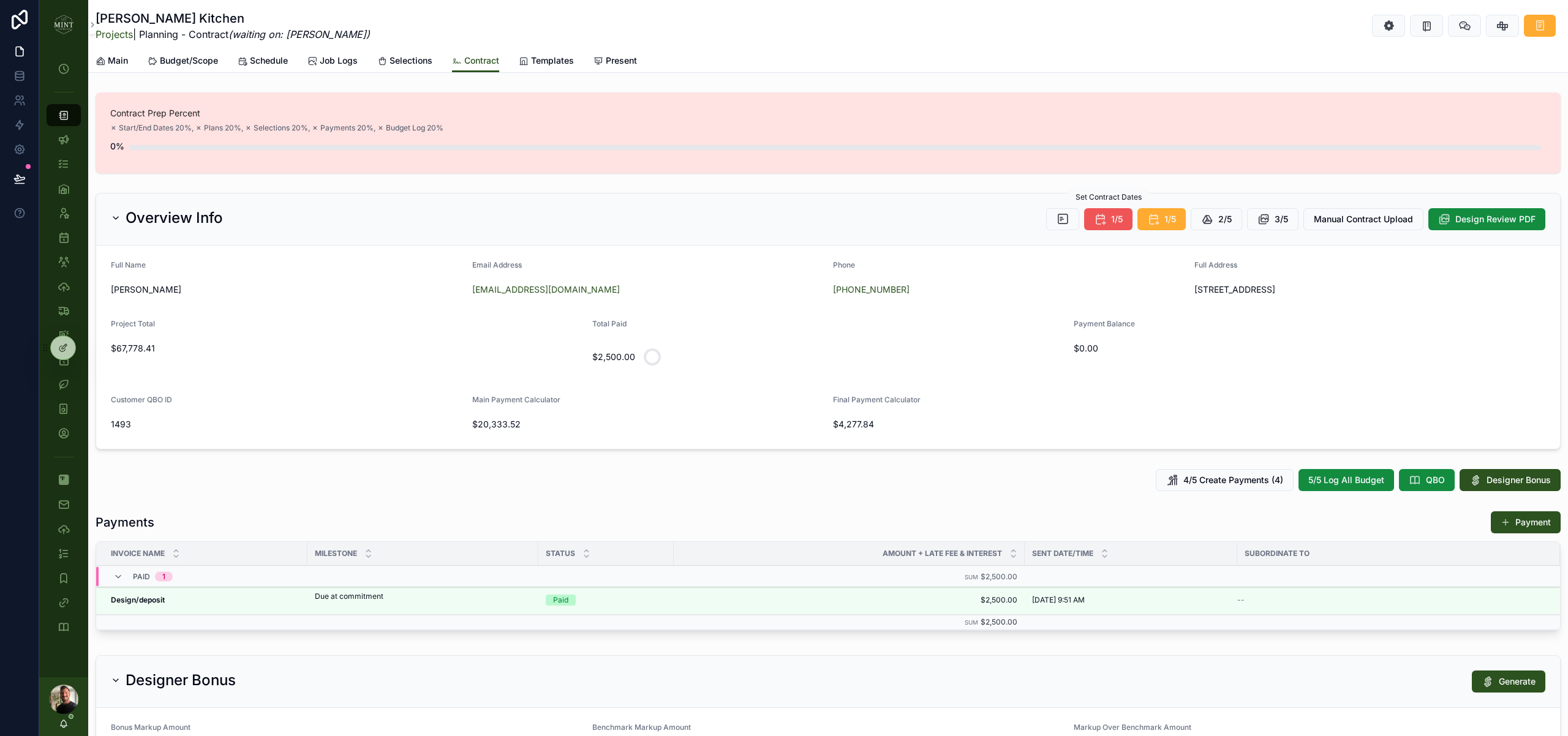
click at [1107, 224] on button "1/5" at bounding box center [1108, 219] width 48 height 22
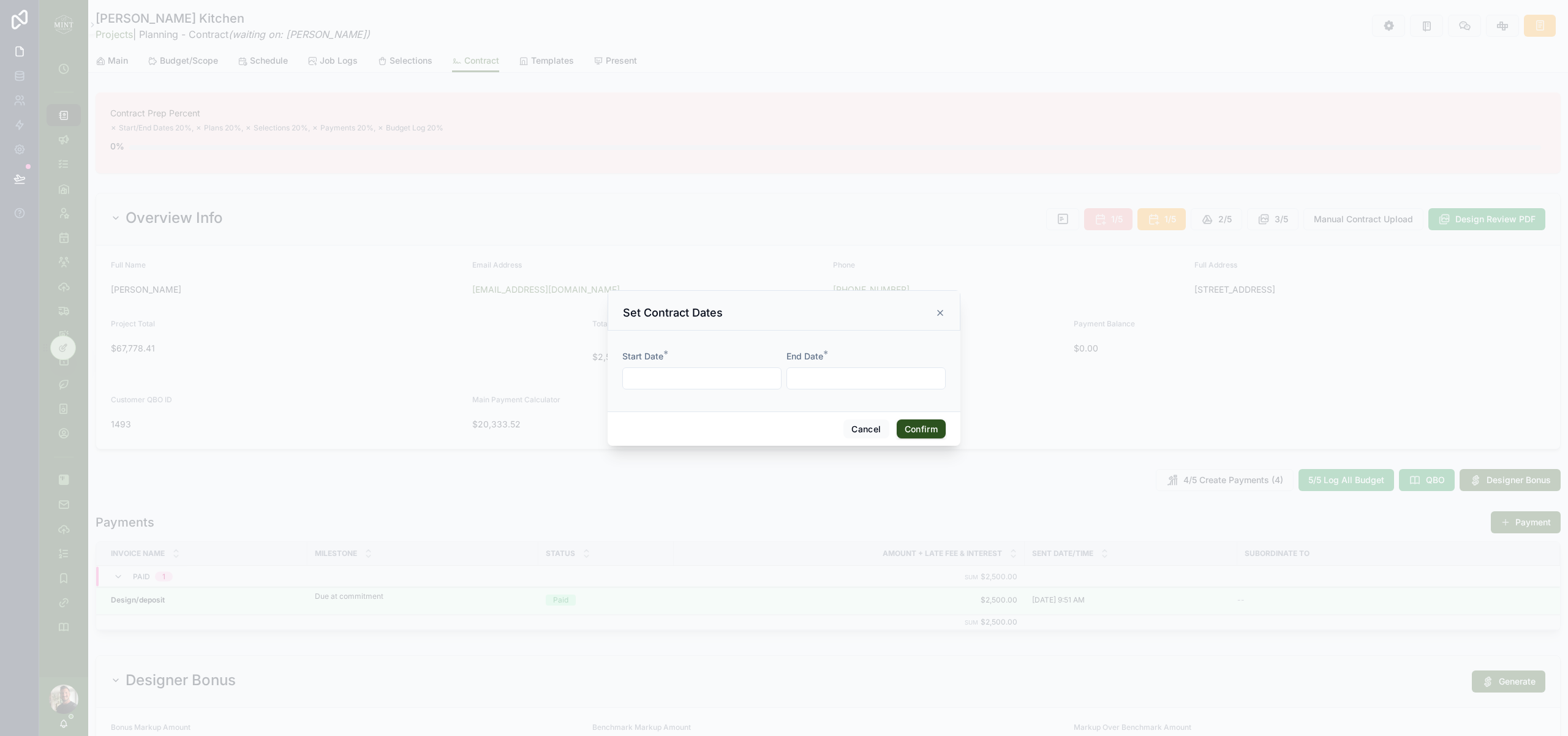
click at [683, 377] on input "text" at bounding box center [702, 378] width 158 height 17
click at [727, 555] on button "23" at bounding box center [724, 559] width 22 height 22
type input "**********"
click at [814, 376] on input "text" at bounding box center [866, 378] width 158 height 17
click at [938, 406] on button at bounding box center [932, 408] width 22 height 22
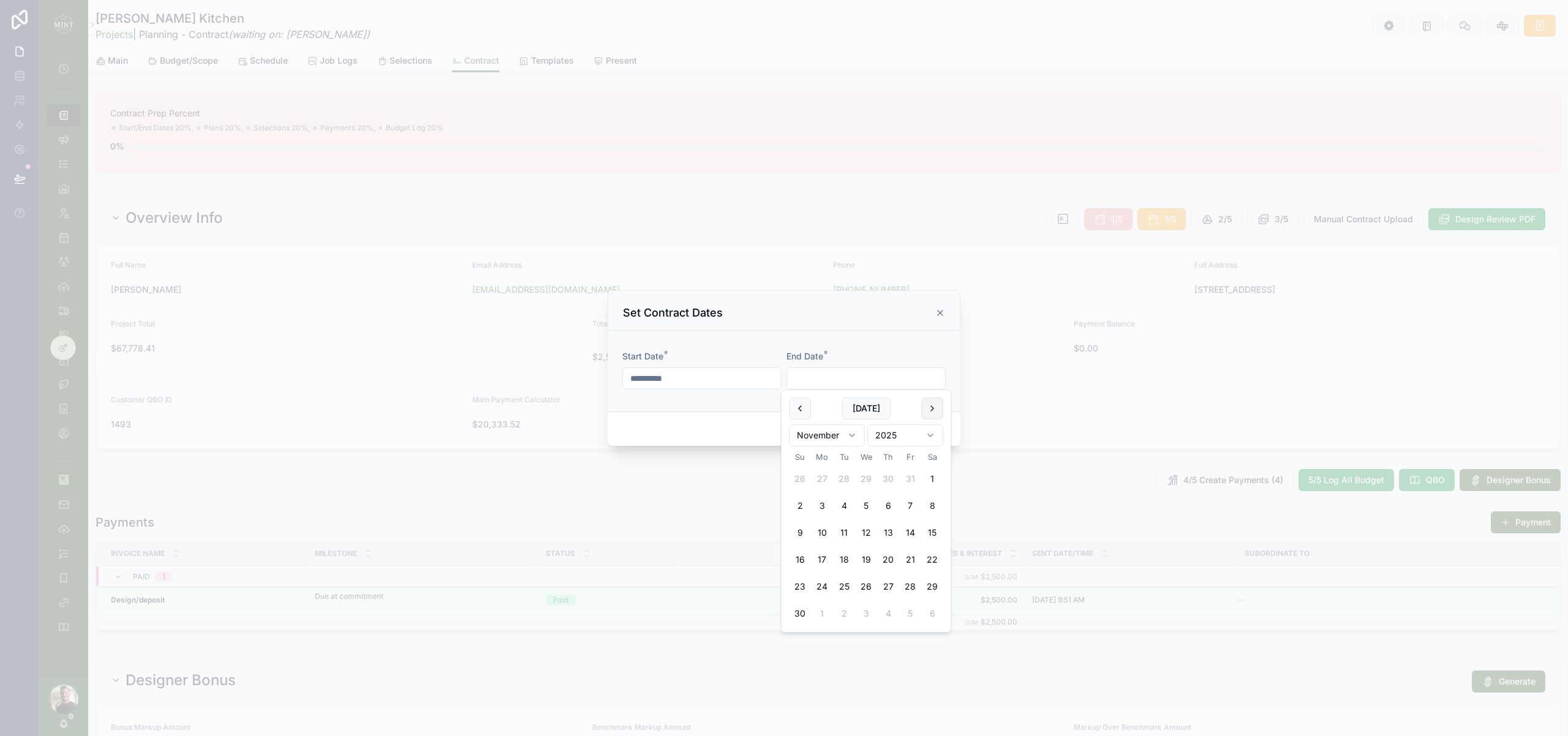
click at [929, 411] on button at bounding box center [932, 408] width 22 height 22
click at [911, 536] on button "19" at bounding box center [910, 533] width 22 height 22
type input "**********"
click at [748, 398] on form "**********" at bounding box center [784, 375] width 324 height 52
click at [928, 432] on button "Confirm" at bounding box center [921, 429] width 49 height 20
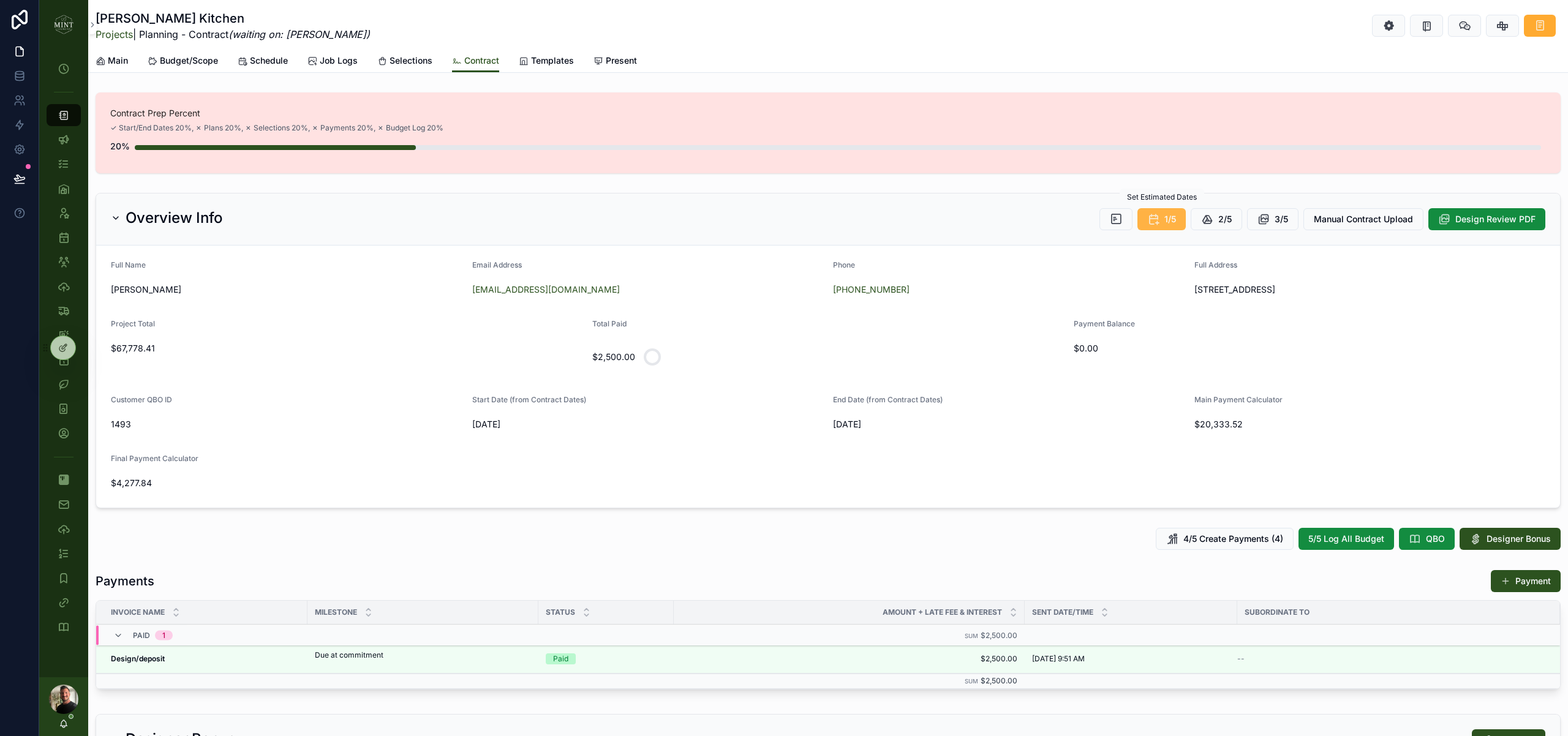
click at [1167, 222] on span "1/5" at bounding box center [1170, 219] width 12 height 12
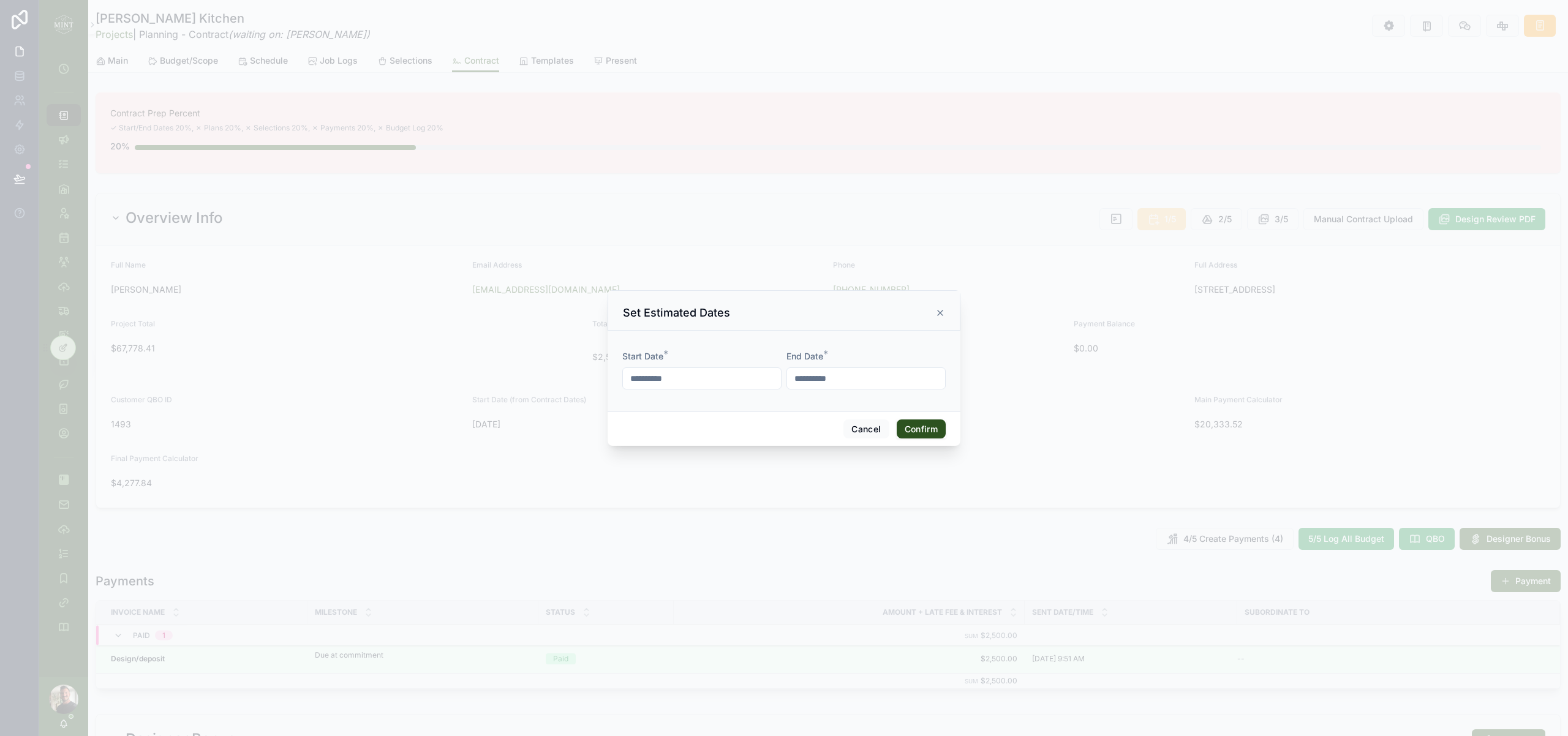
click at [927, 428] on button "Confirm" at bounding box center [921, 429] width 49 height 20
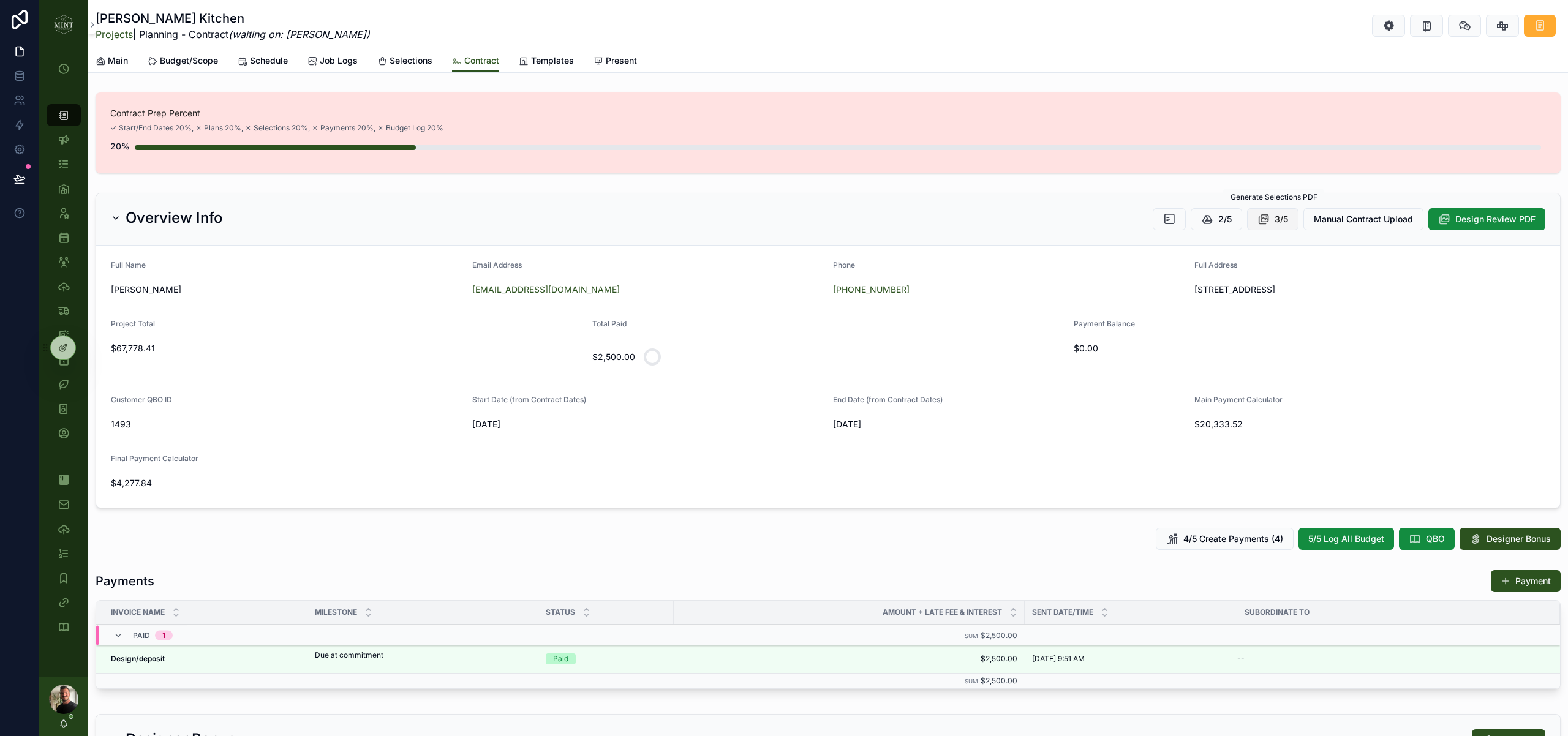
click at [1272, 221] on button "3/5" at bounding box center [1273, 219] width 52 height 22
click at [1361, 542] on span "5/5 Log All Budget" at bounding box center [1346, 538] width 76 height 12
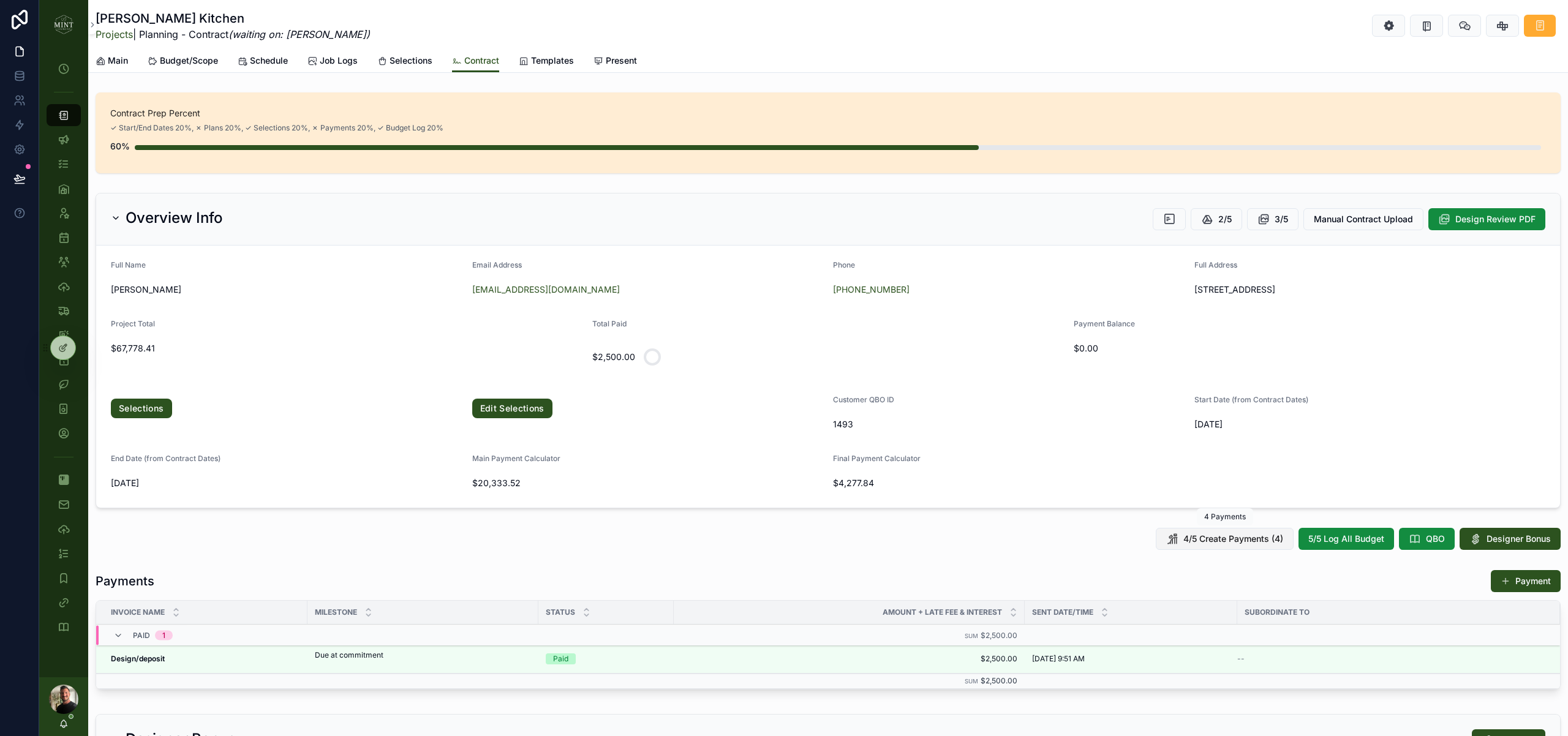
click at [1217, 539] on span "4/5 Create Payments (4)" at bounding box center [1233, 538] width 100 height 12
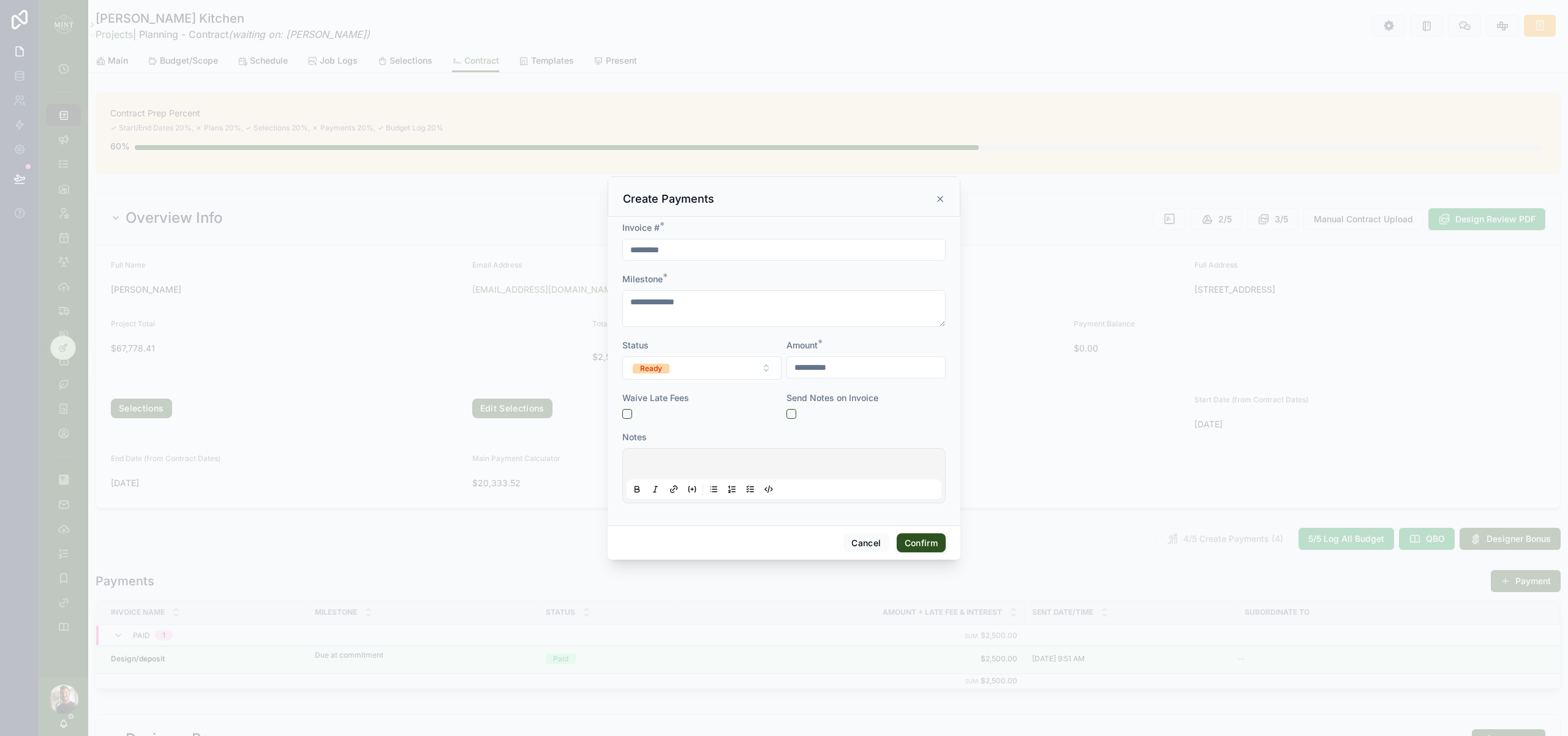
drag, startPoint x: 939, startPoint y: 541, endPoint x: 929, endPoint y: 541, distance: 10.0
click at [936, 541] on button "Confirm" at bounding box center [921, 543] width 49 height 20
type input "*********"
click at [726, 306] on textarea "******" at bounding box center [784, 309] width 324 height 37
type textarea "**********"
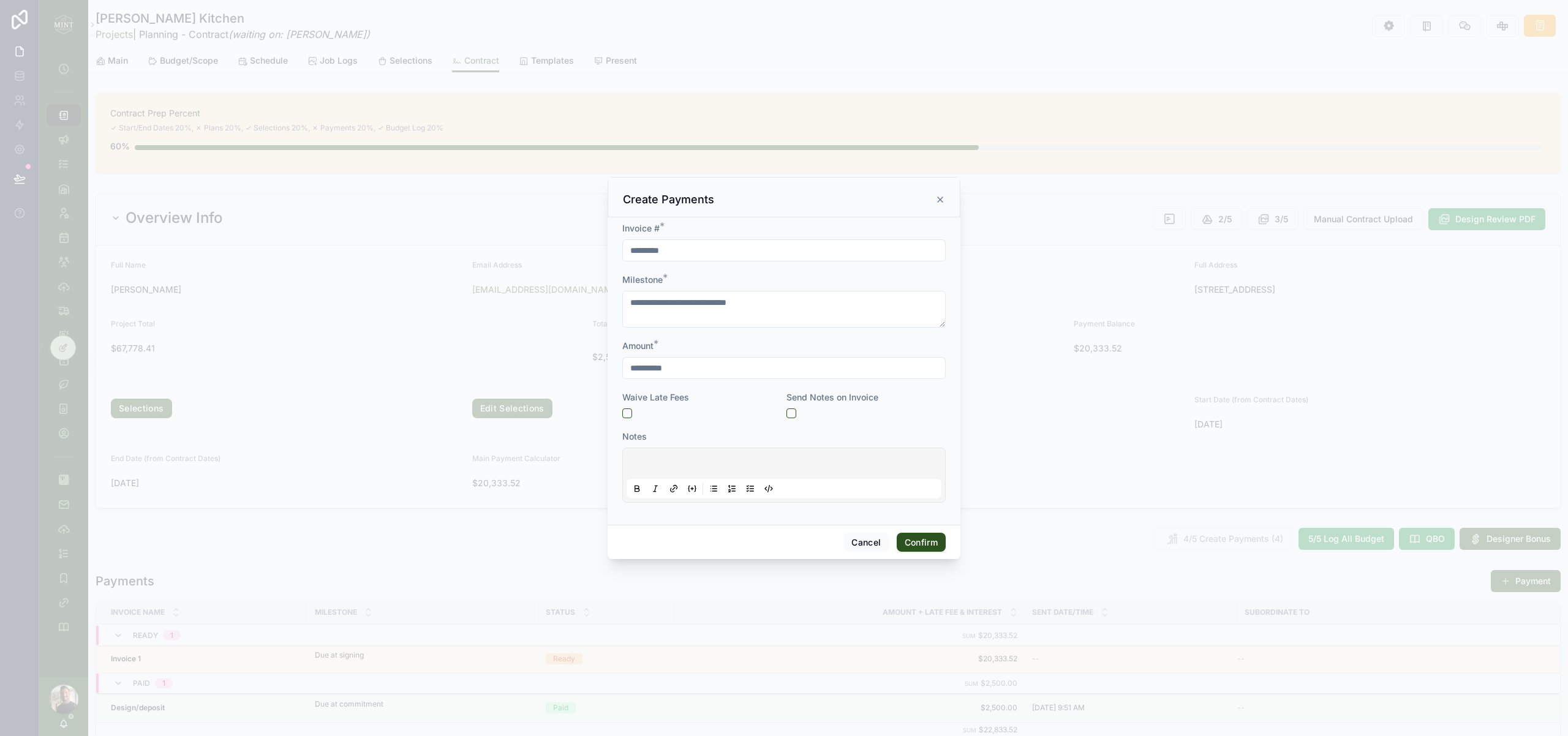
click at [929, 543] on button "Confirm" at bounding box center [921, 542] width 49 height 20
type input "*********"
click at [727, 301] on textarea "******" at bounding box center [784, 309] width 324 height 37
type textarea "**********"
click at [928, 544] on button "Confirm" at bounding box center [921, 542] width 49 height 20
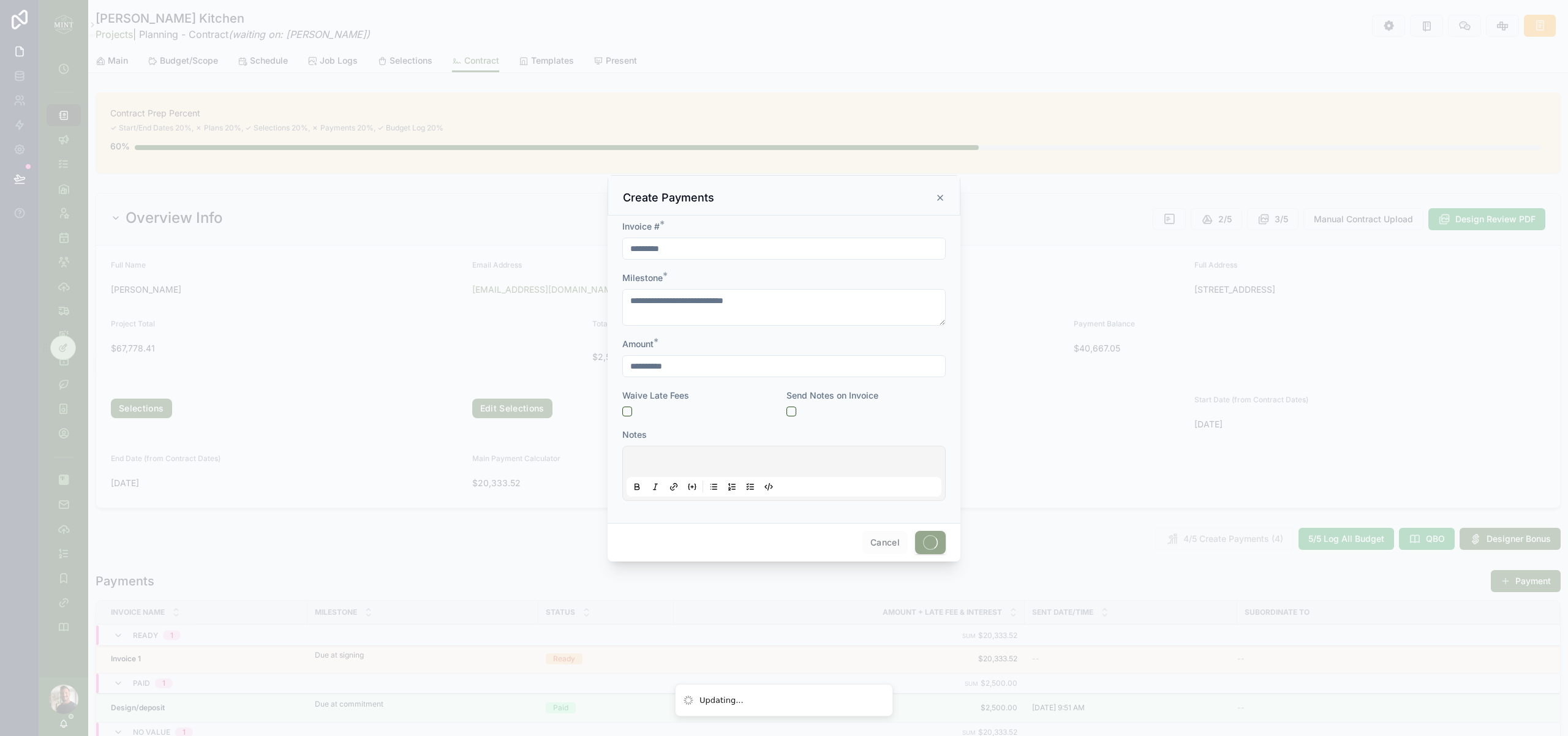
type input "*********"
type textarea "**********"
click at [928, 544] on button "Confirm" at bounding box center [921, 542] width 49 height 20
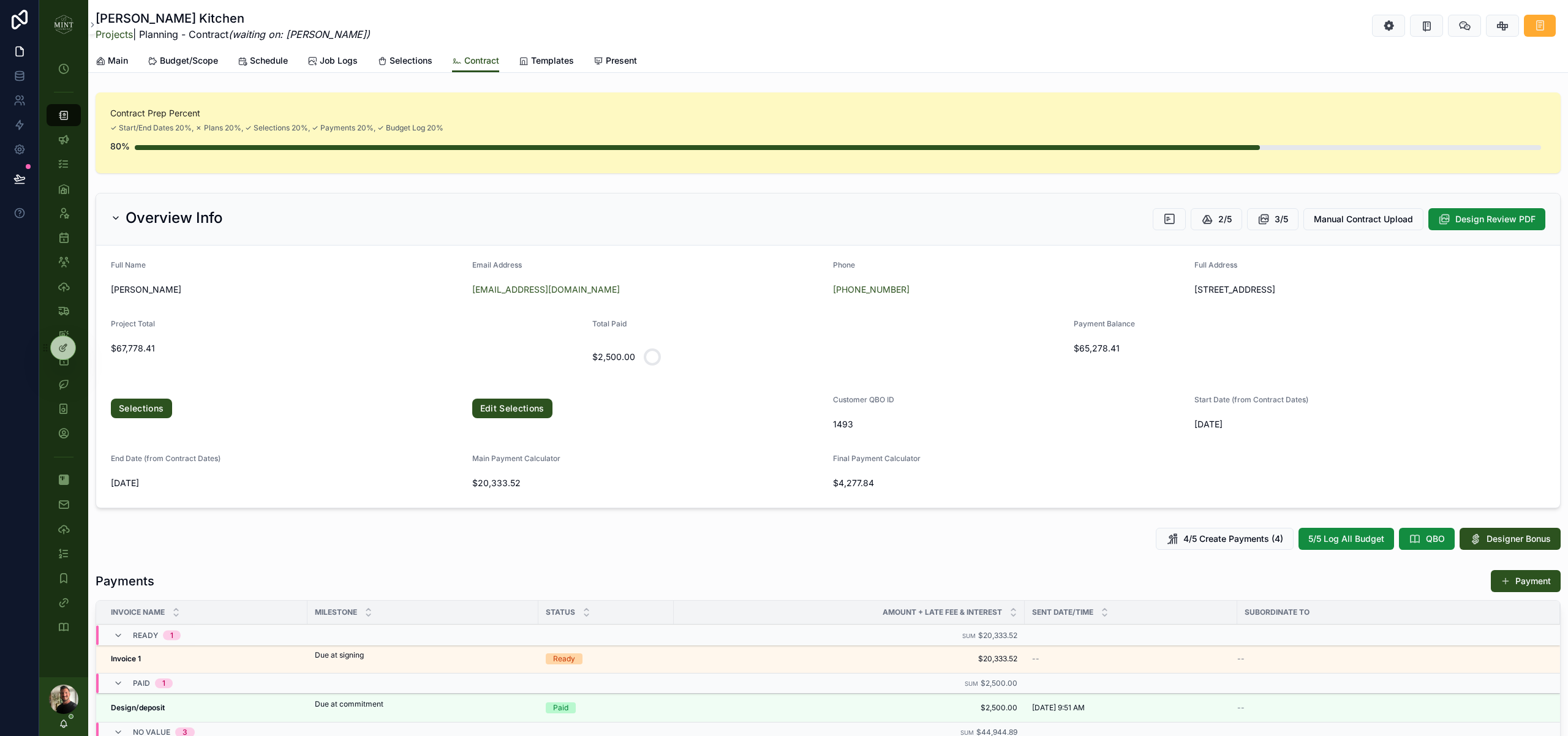
click at [104, 60] on icon "scrollable content" at bounding box center [100, 61] width 10 height 10
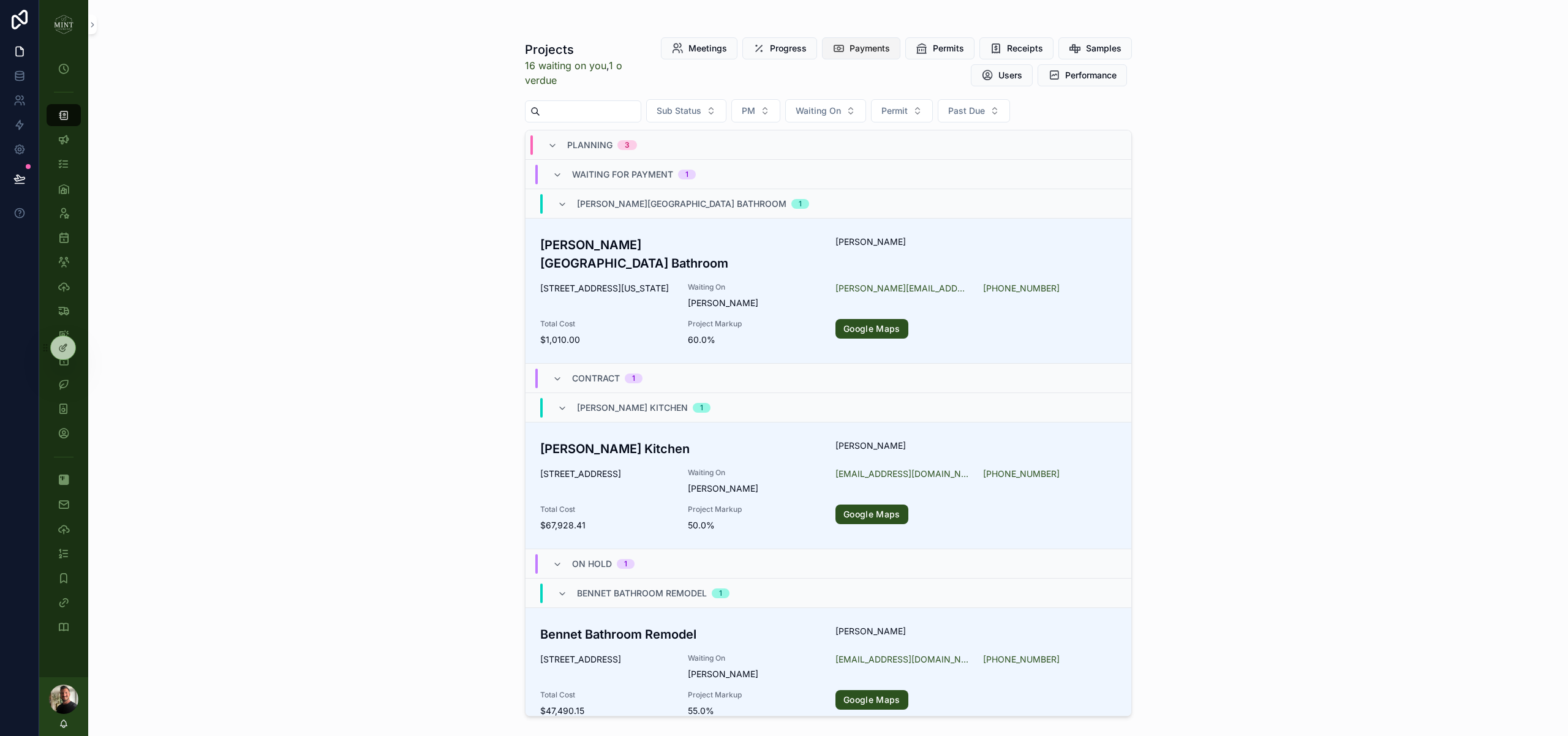
click at [871, 55] on button "Payments" at bounding box center [861, 48] width 78 height 22
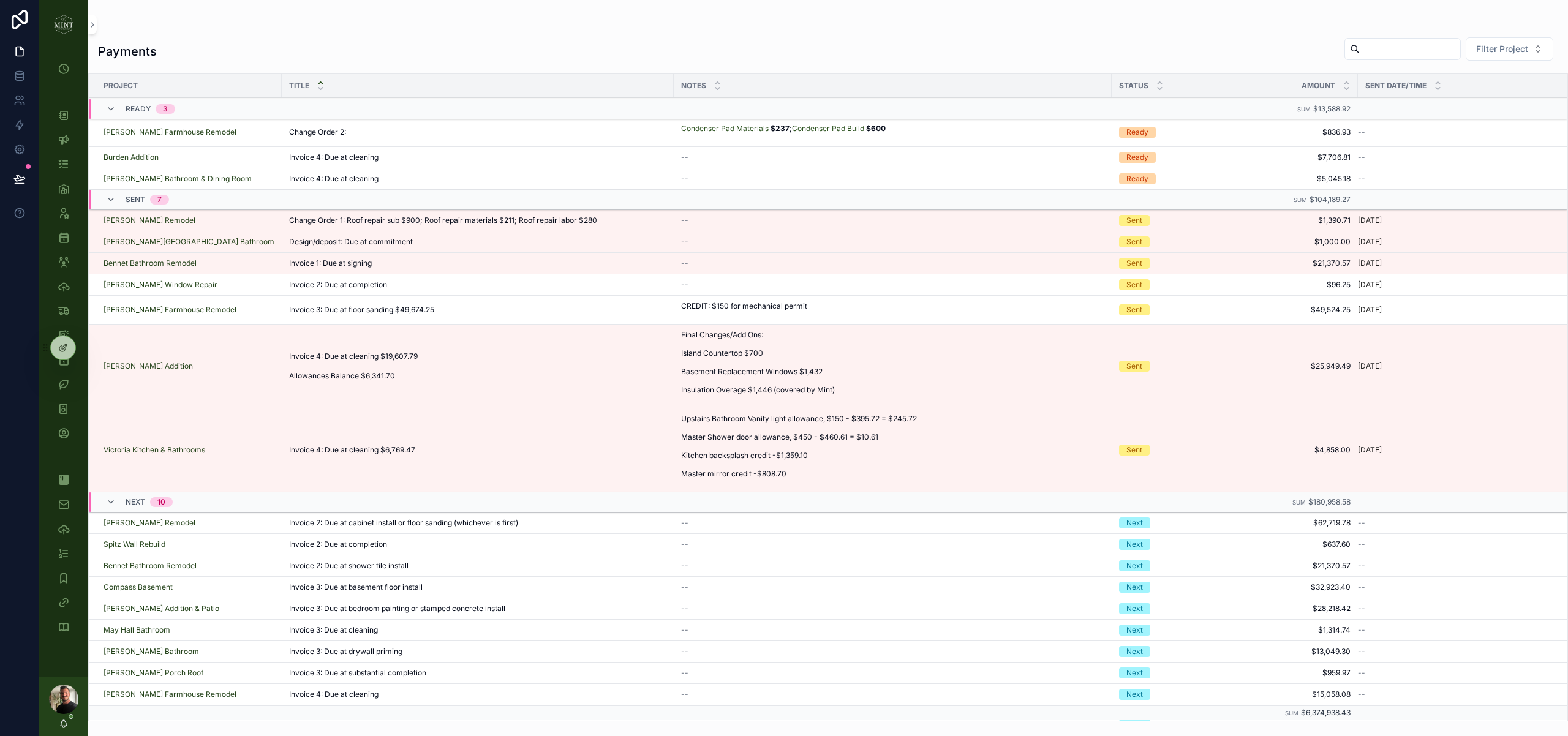
scroll to position [62, 0]
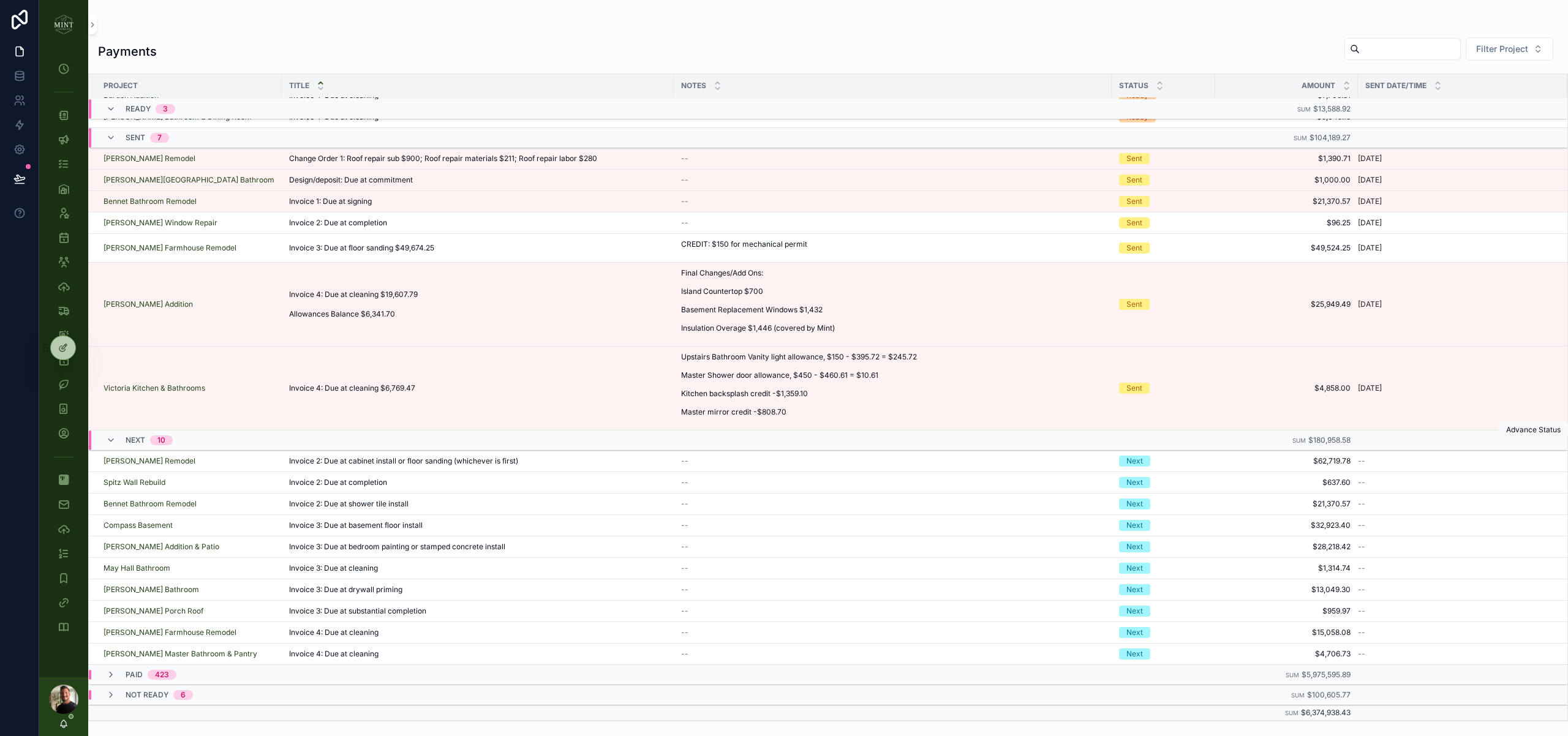
click at [0, 0] on icon "scrollable content" at bounding box center [0, 0] width 0 height 0
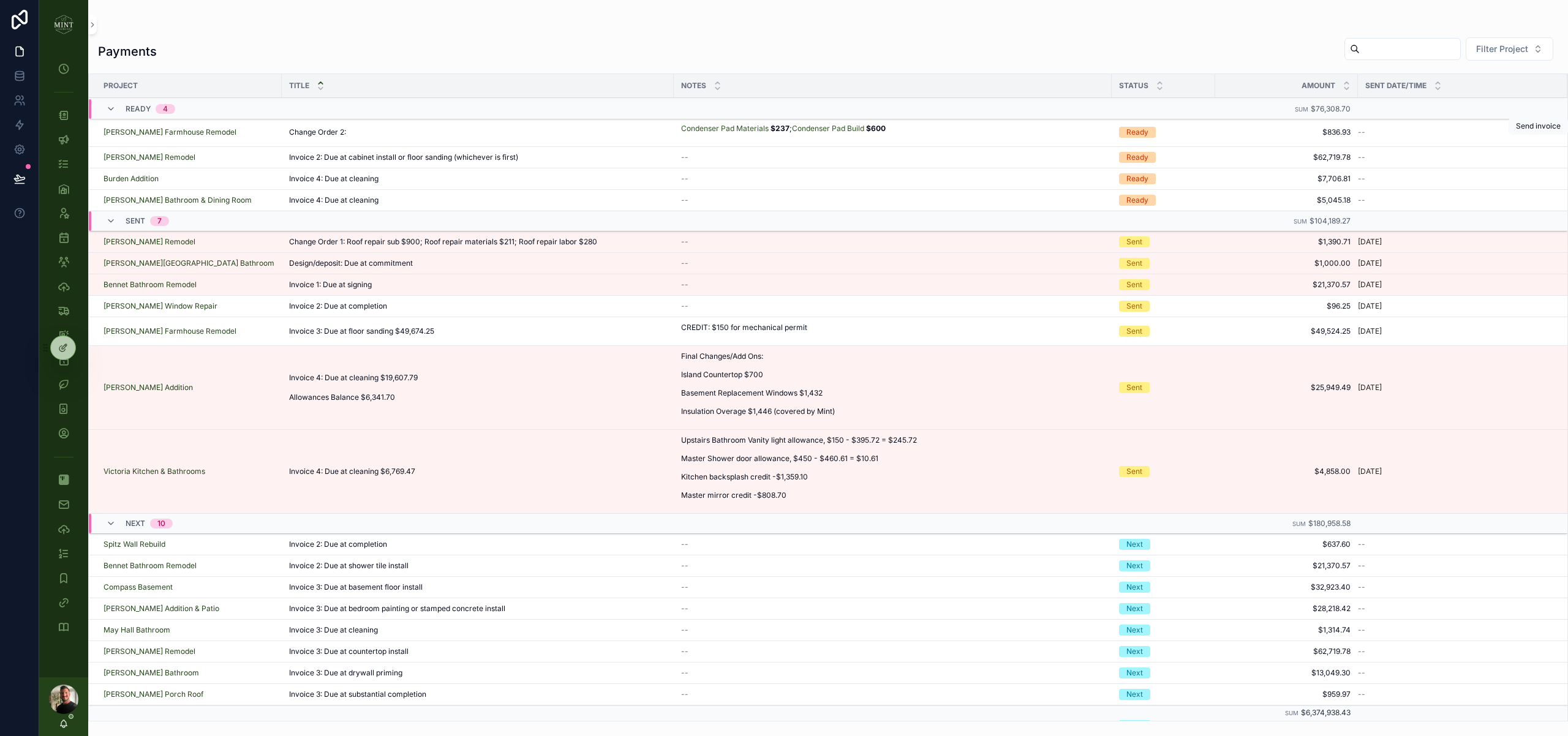
click at [0, 0] on button "scrollable content" at bounding box center [0, 0] width 0 height 0
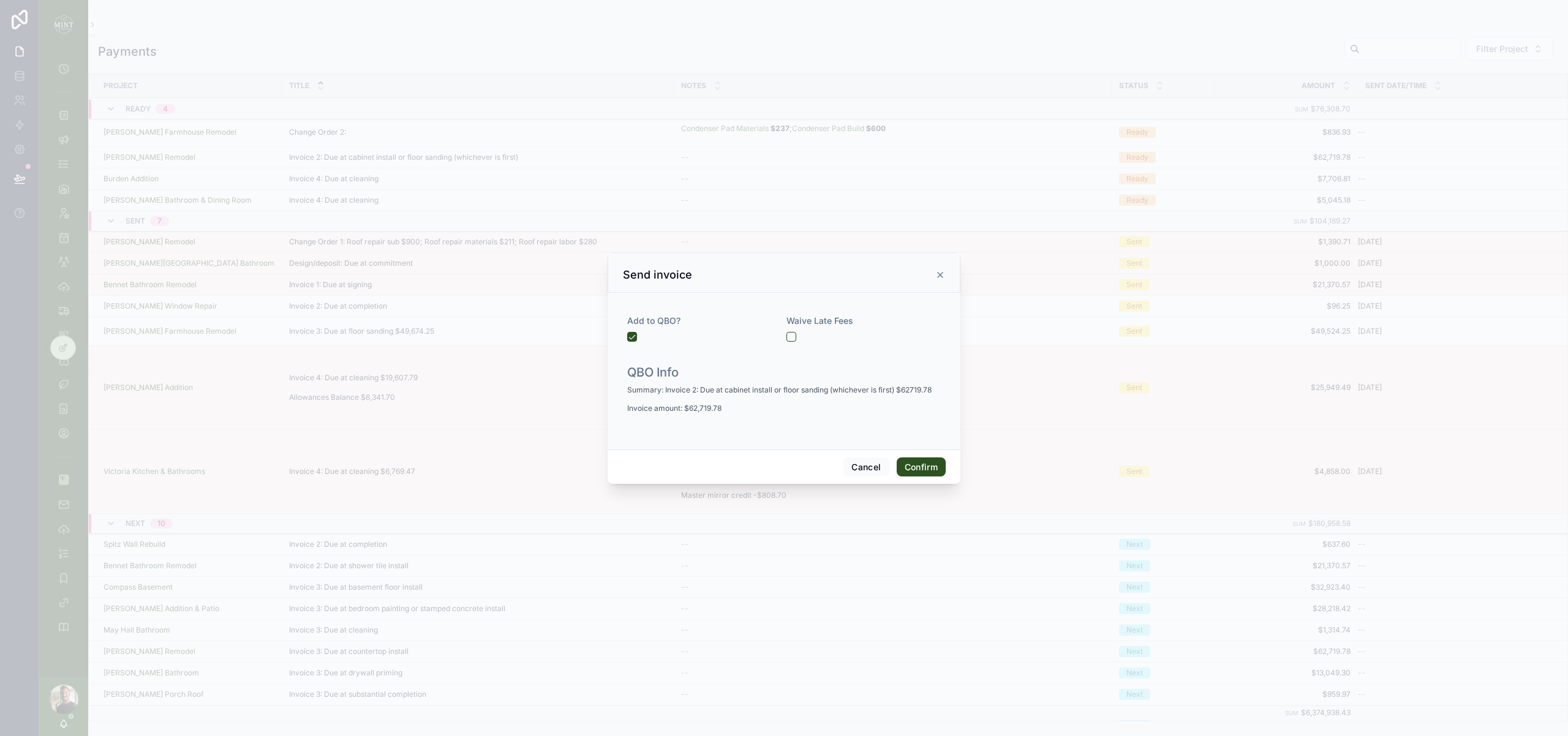
click at [924, 471] on button "Confirm" at bounding box center [921, 467] width 49 height 20
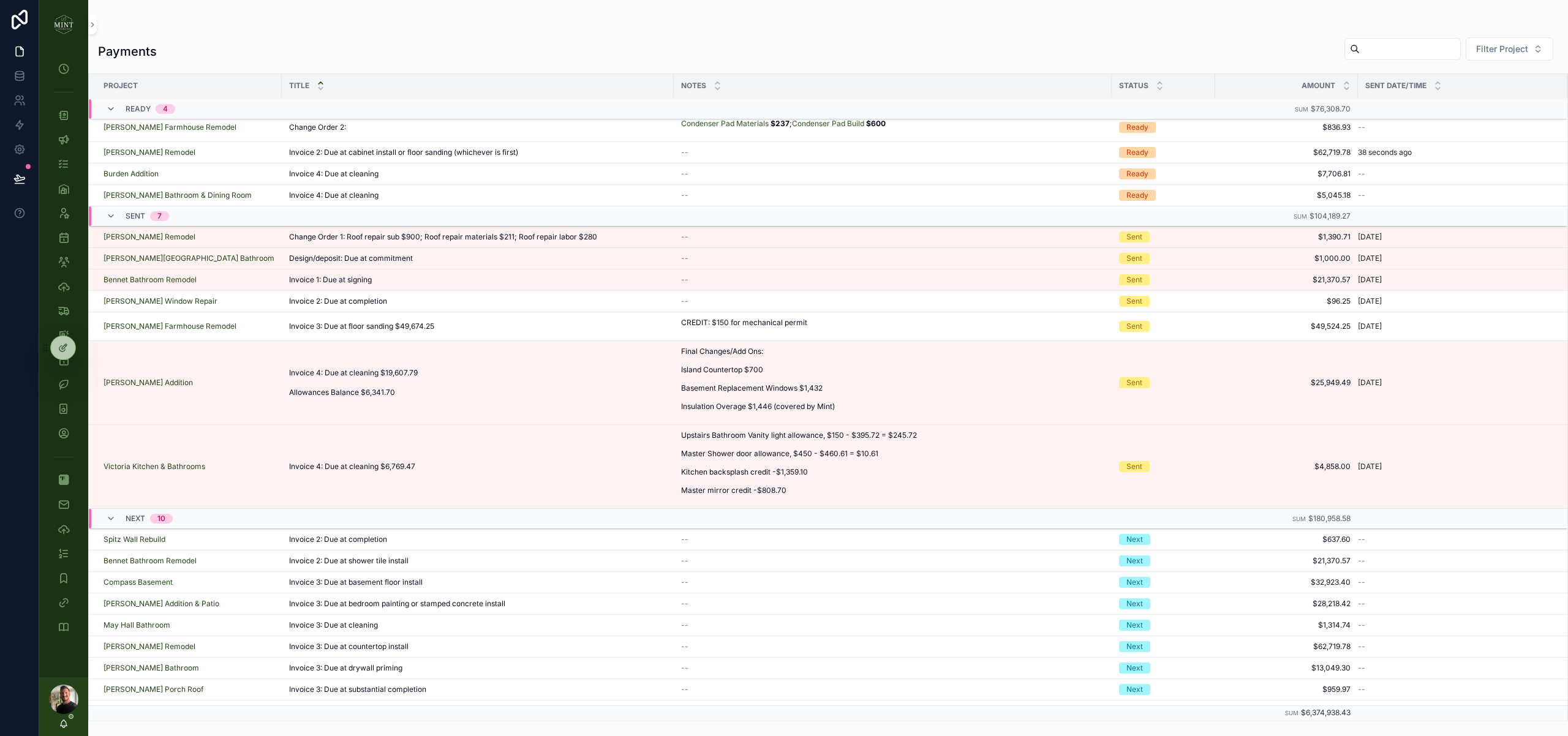
scroll to position [4, 0]
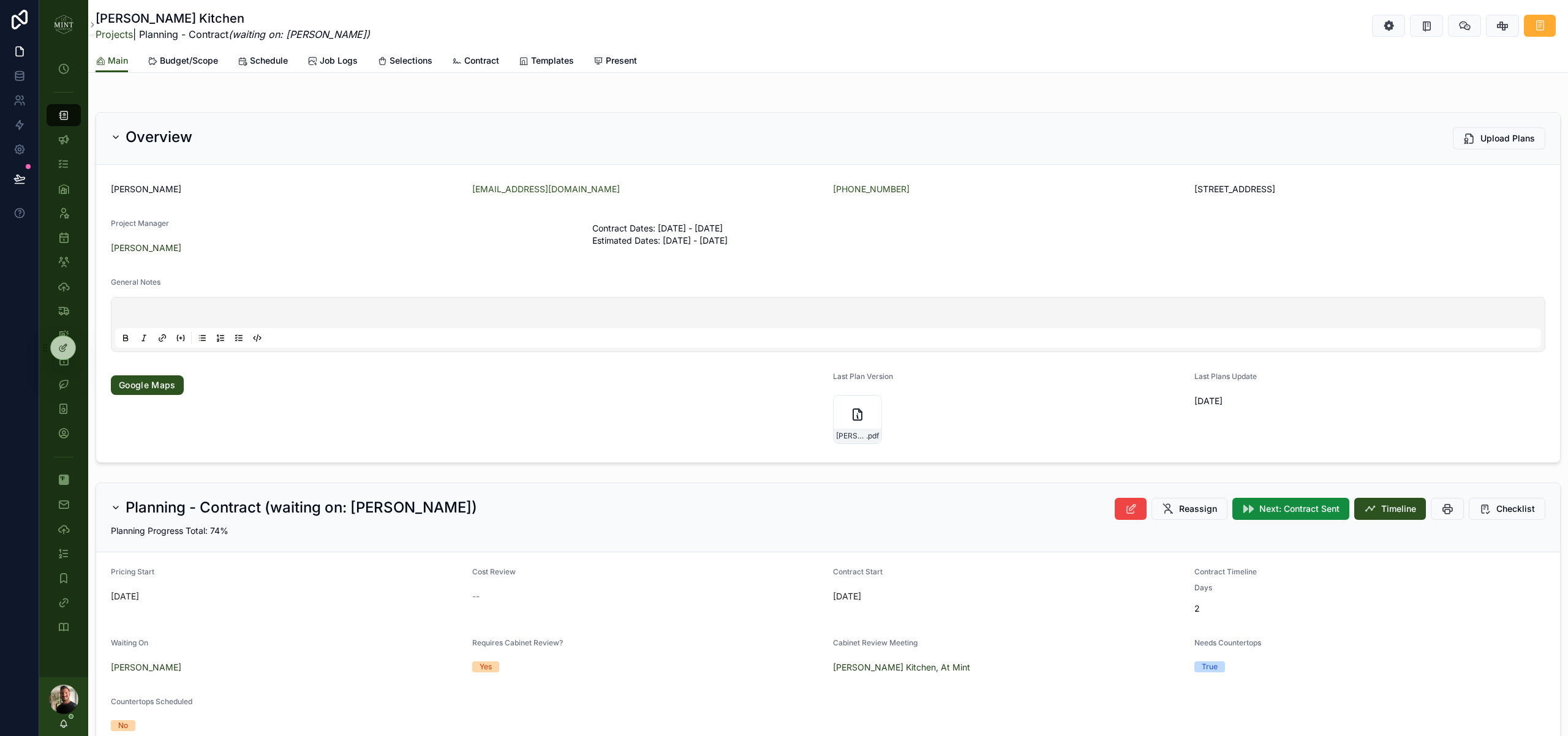
click at [481, 63] on span "Contract" at bounding box center [482, 61] width 35 height 12
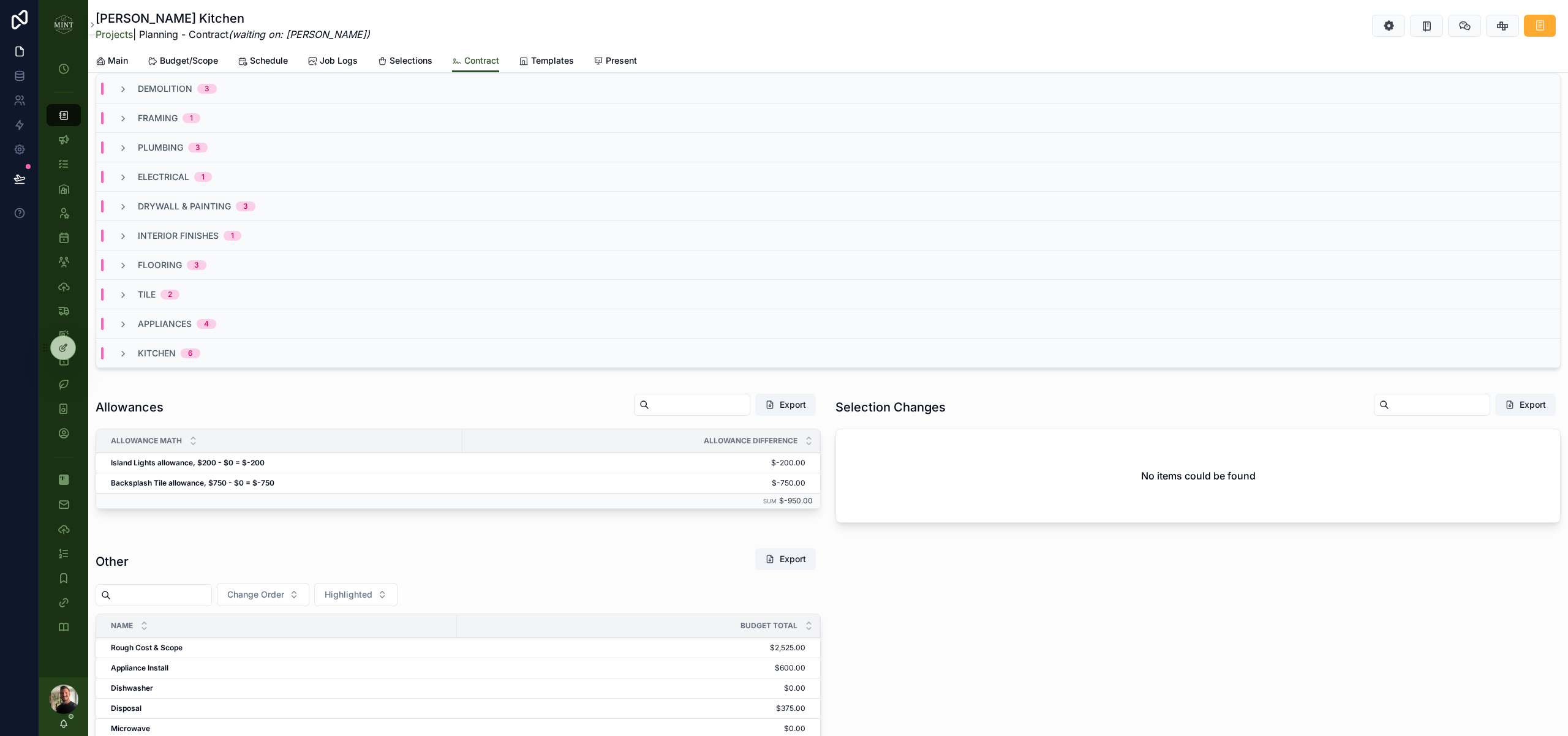
scroll to position [1038, 0]
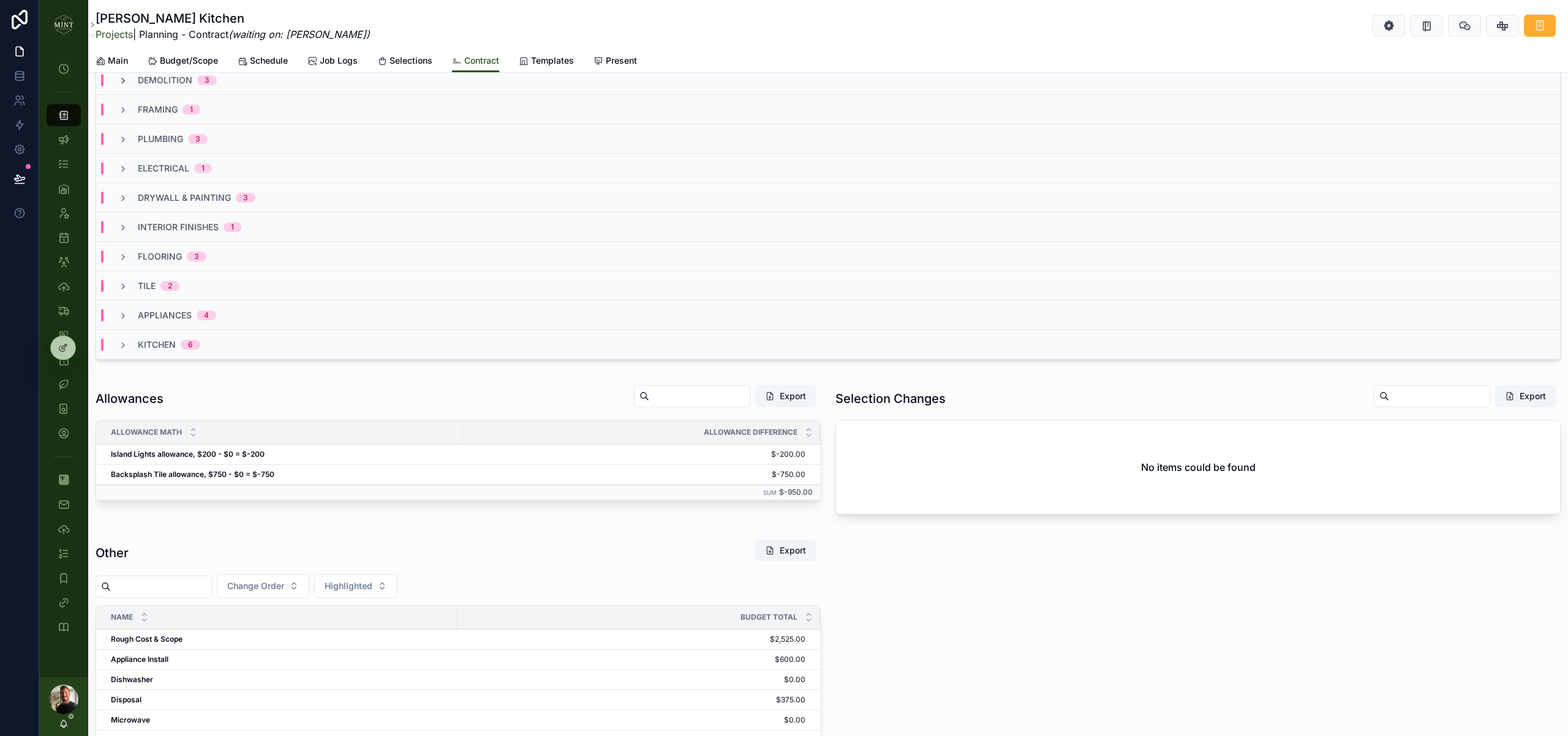
click at [124, 78] on icon "scrollable content" at bounding box center [123, 80] width 10 height 10
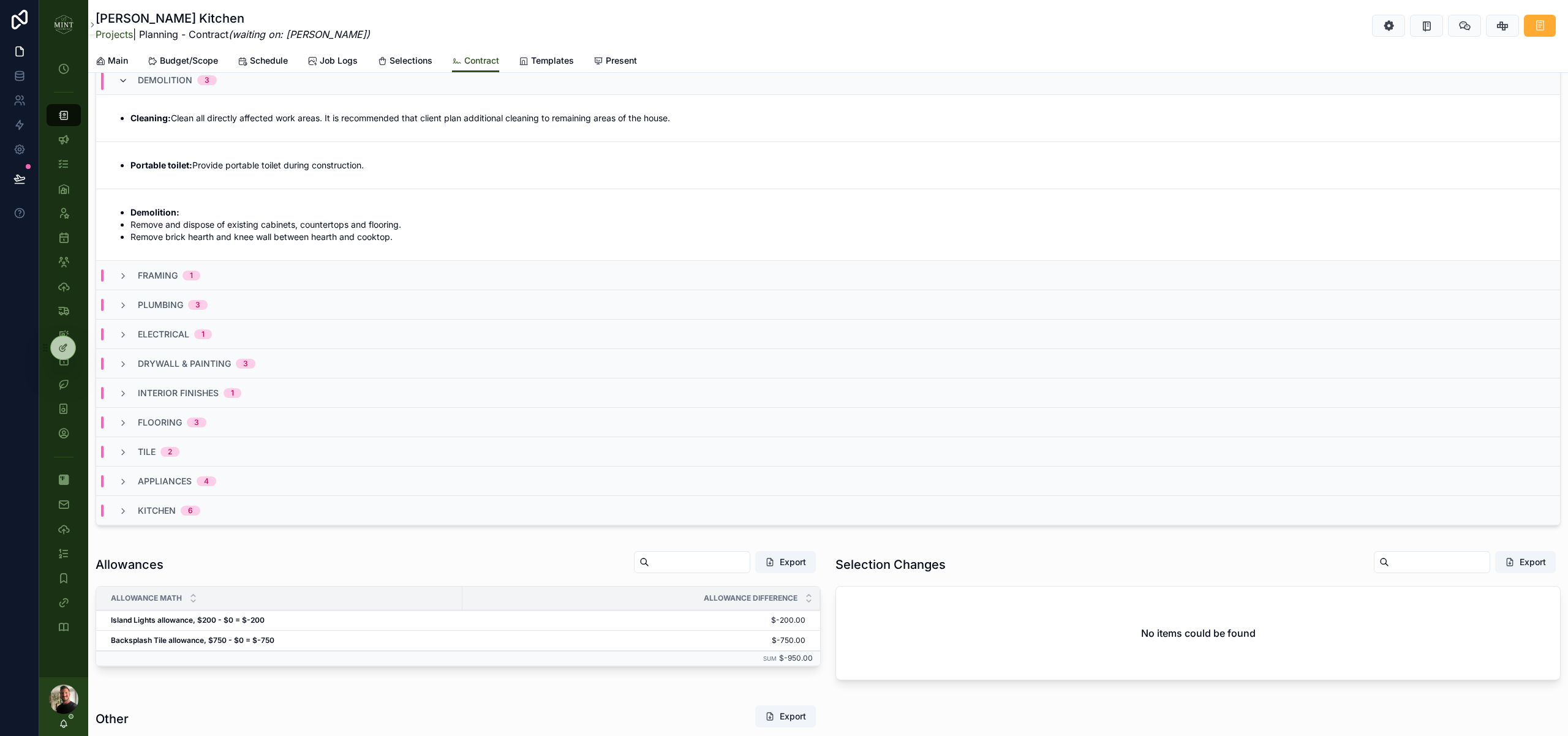
click at [126, 78] on icon "scrollable content" at bounding box center [123, 80] width 10 height 10
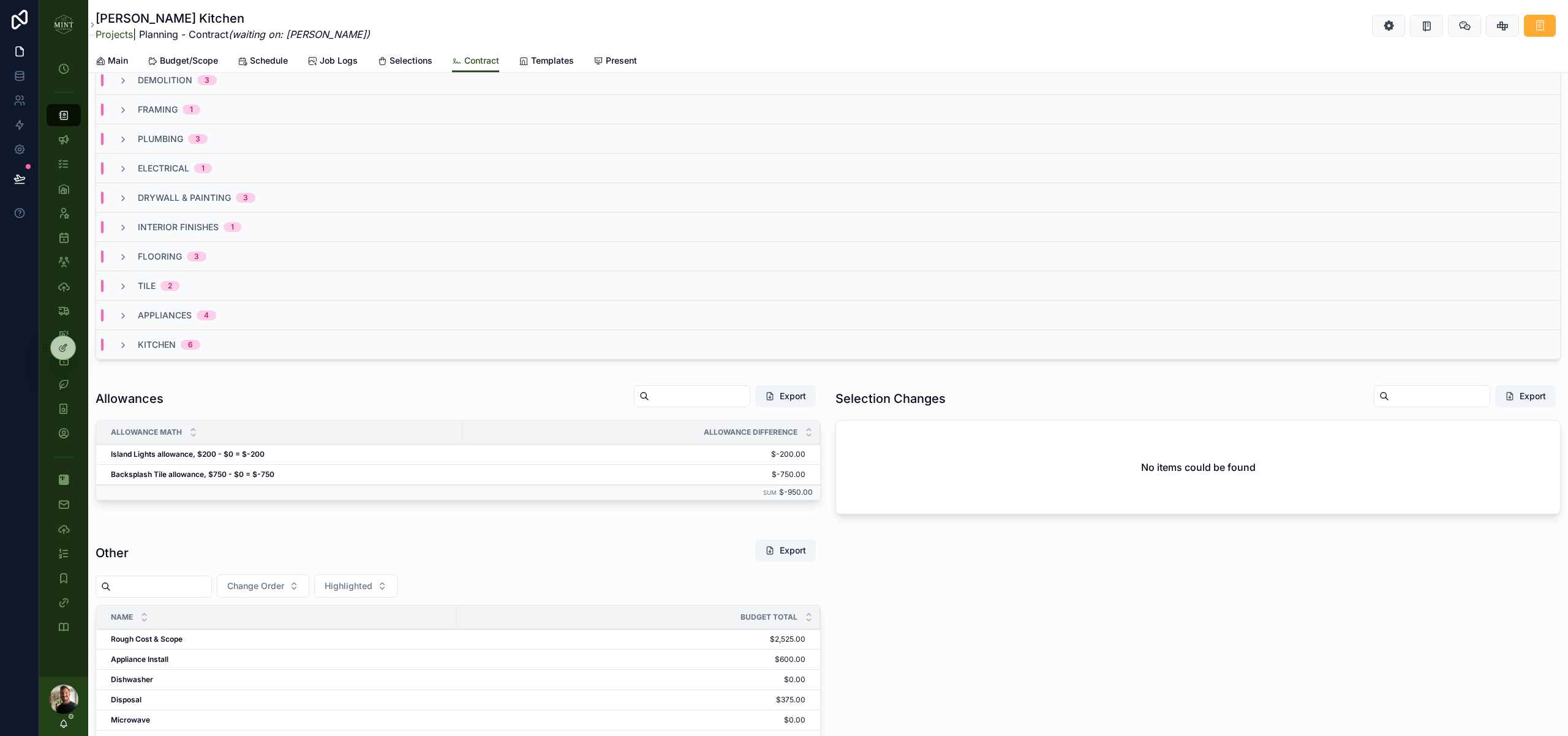
click at [131, 114] on div "framing 1" at bounding box center [159, 110] width 82 height 12
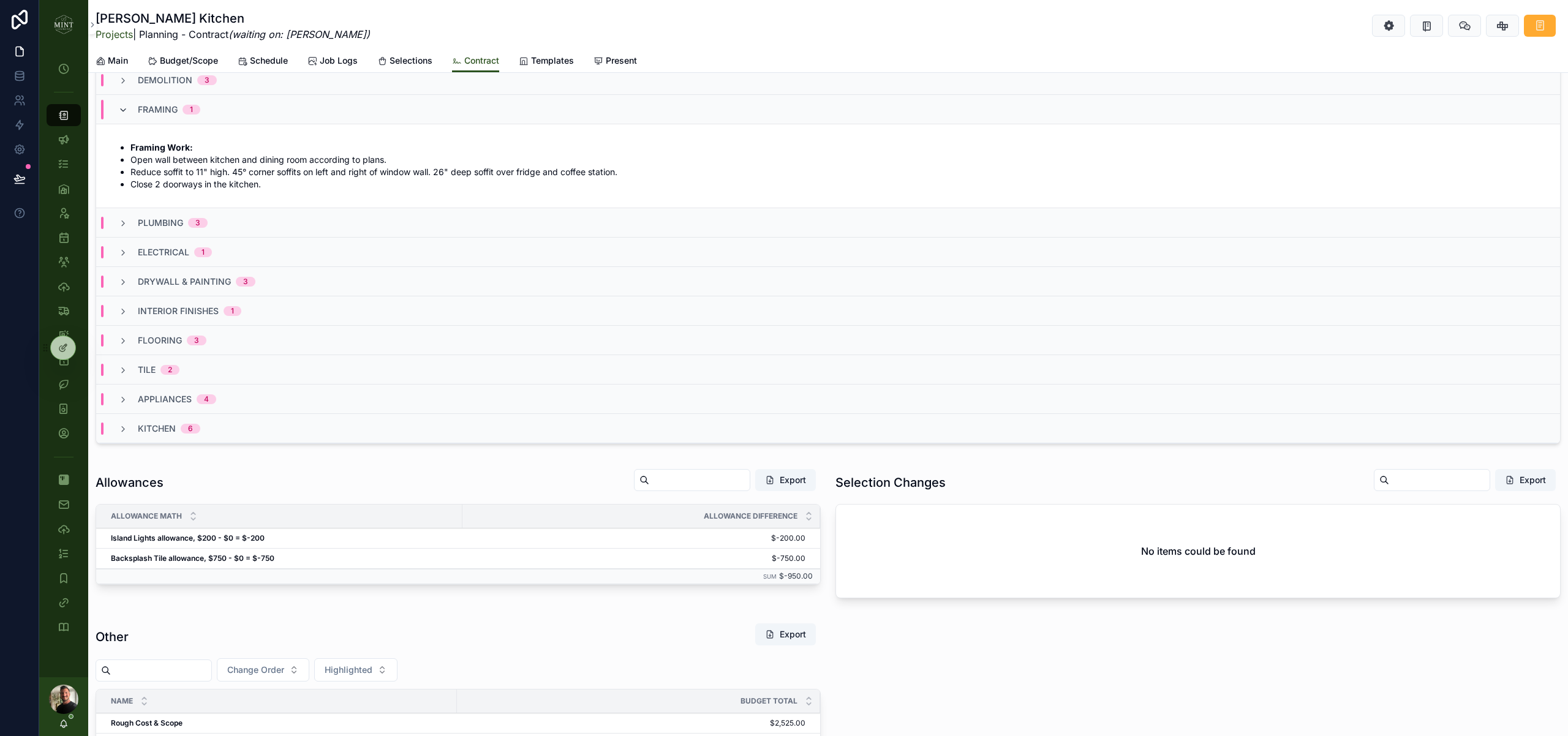
click at [126, 108] on icon "scrollable content" at bounding box center [123, 110] width 10 height 10
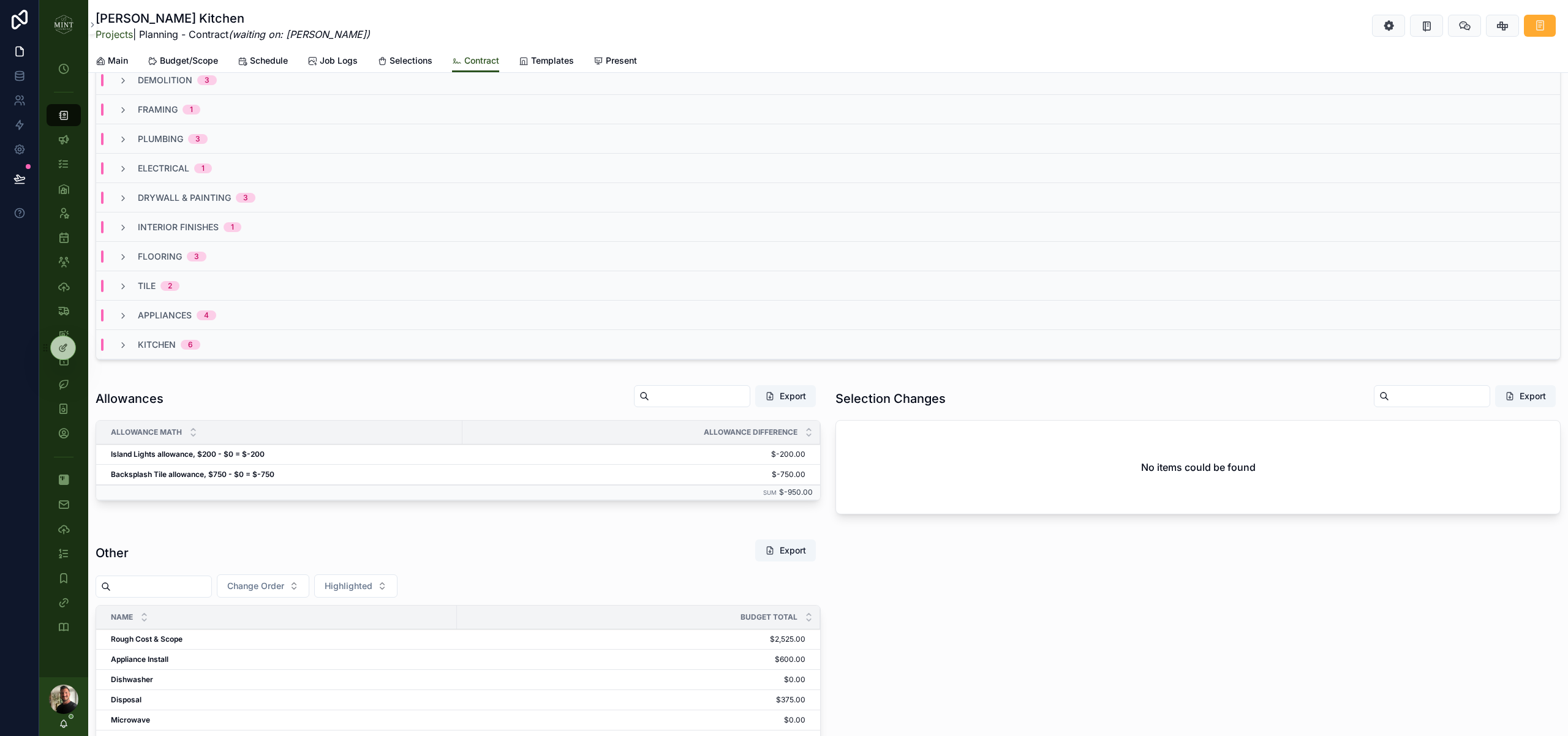
click at [130, 145] on div "plumbing 3" at bounding box center [828, 139] width 1464 height 29
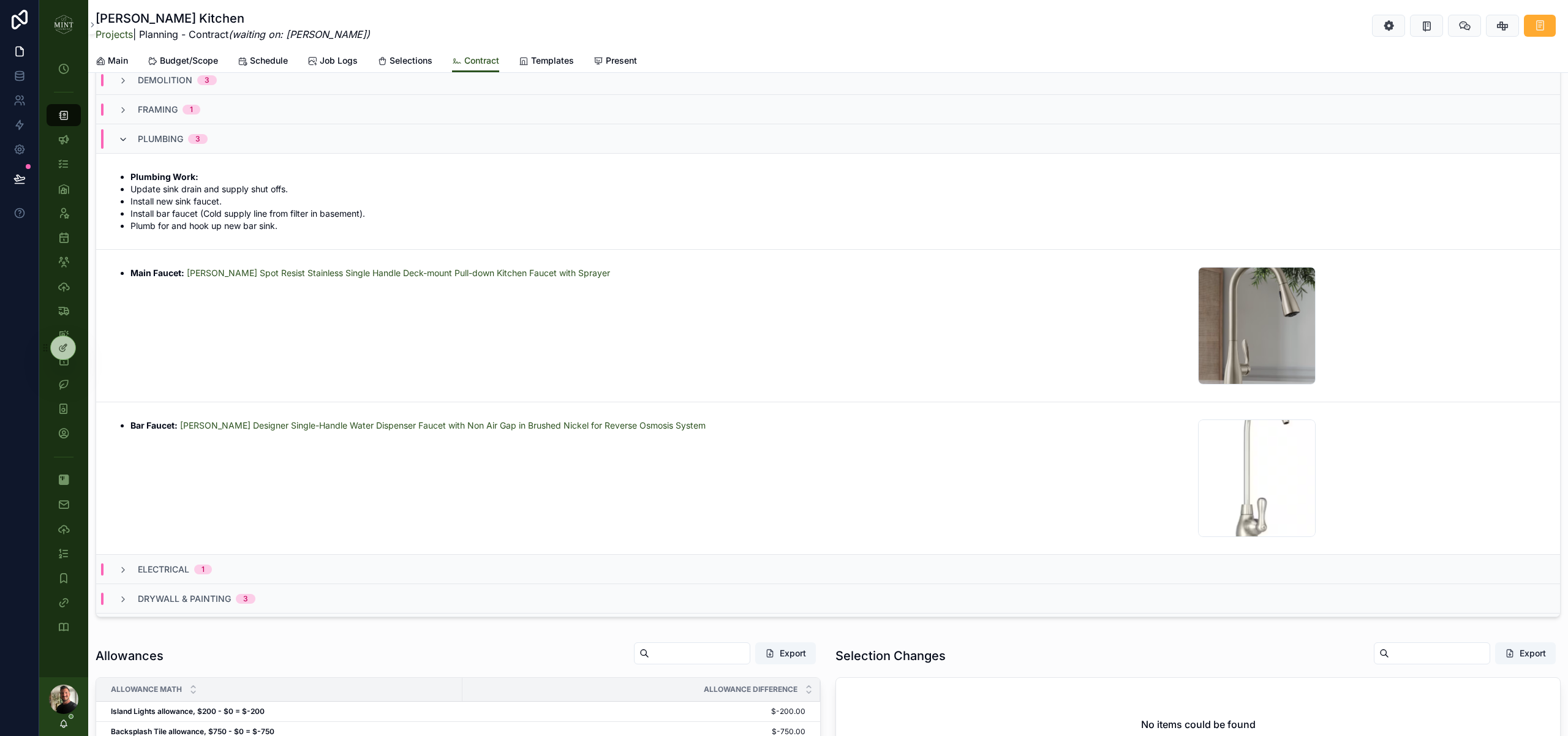
click at [124, 138] on icon "scrollable content" at bounding box center [123, 140] width 10 height 10
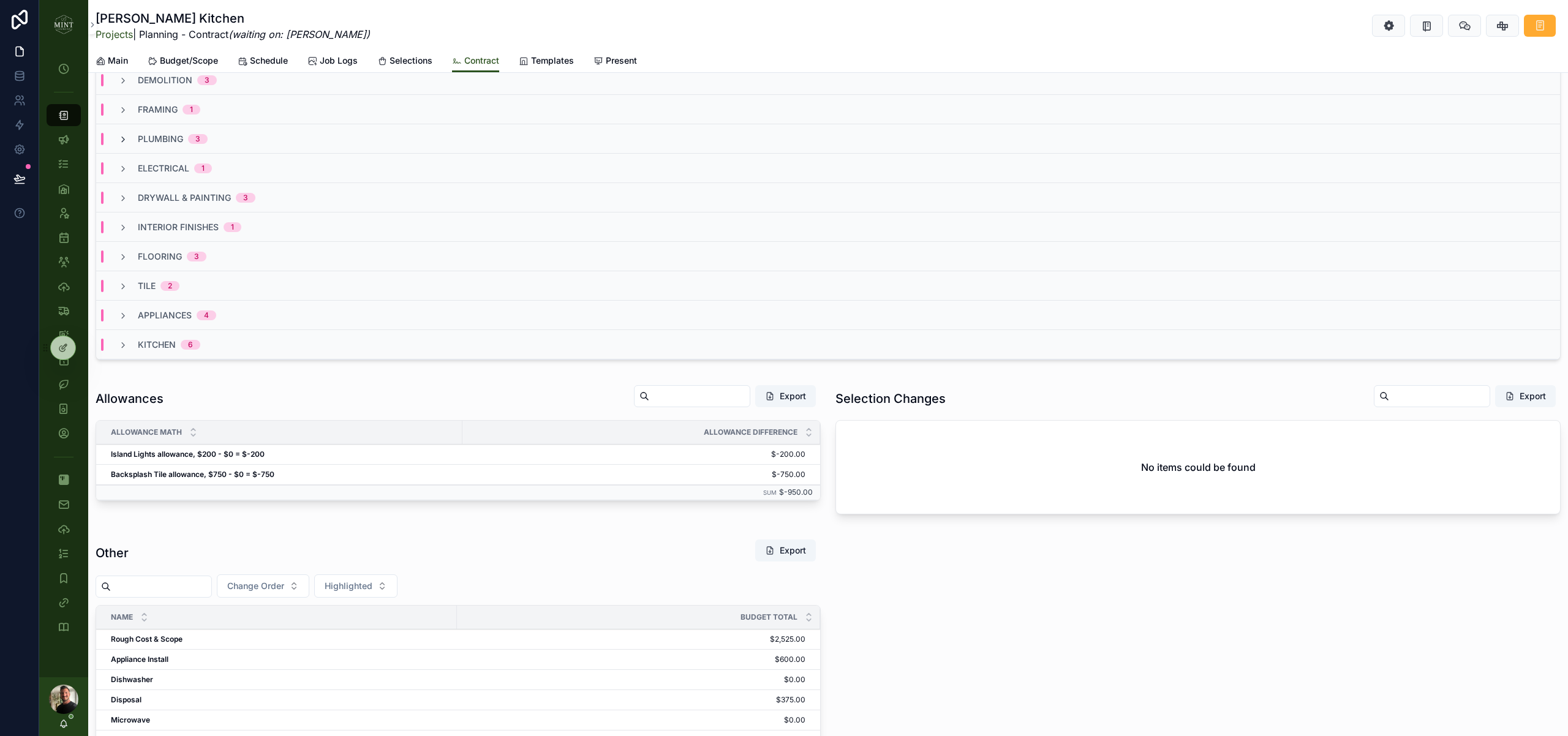
click at [125, 143] on icon "scrollable content" at bounding box center [123, 140] width 10 height 10
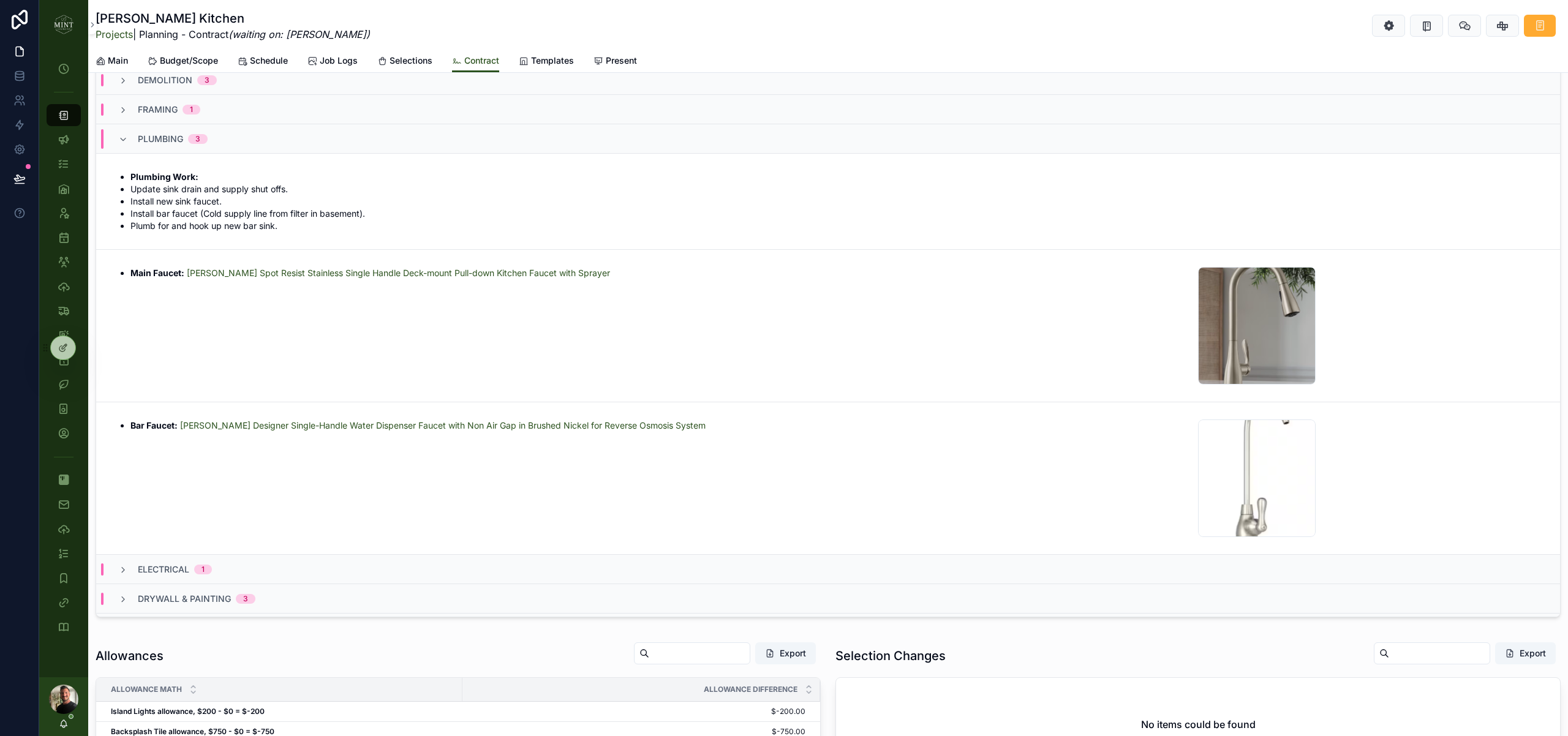
click at [125, 143] on icon "scrollable content" at bounding box center [123, 140] width 10 height 10
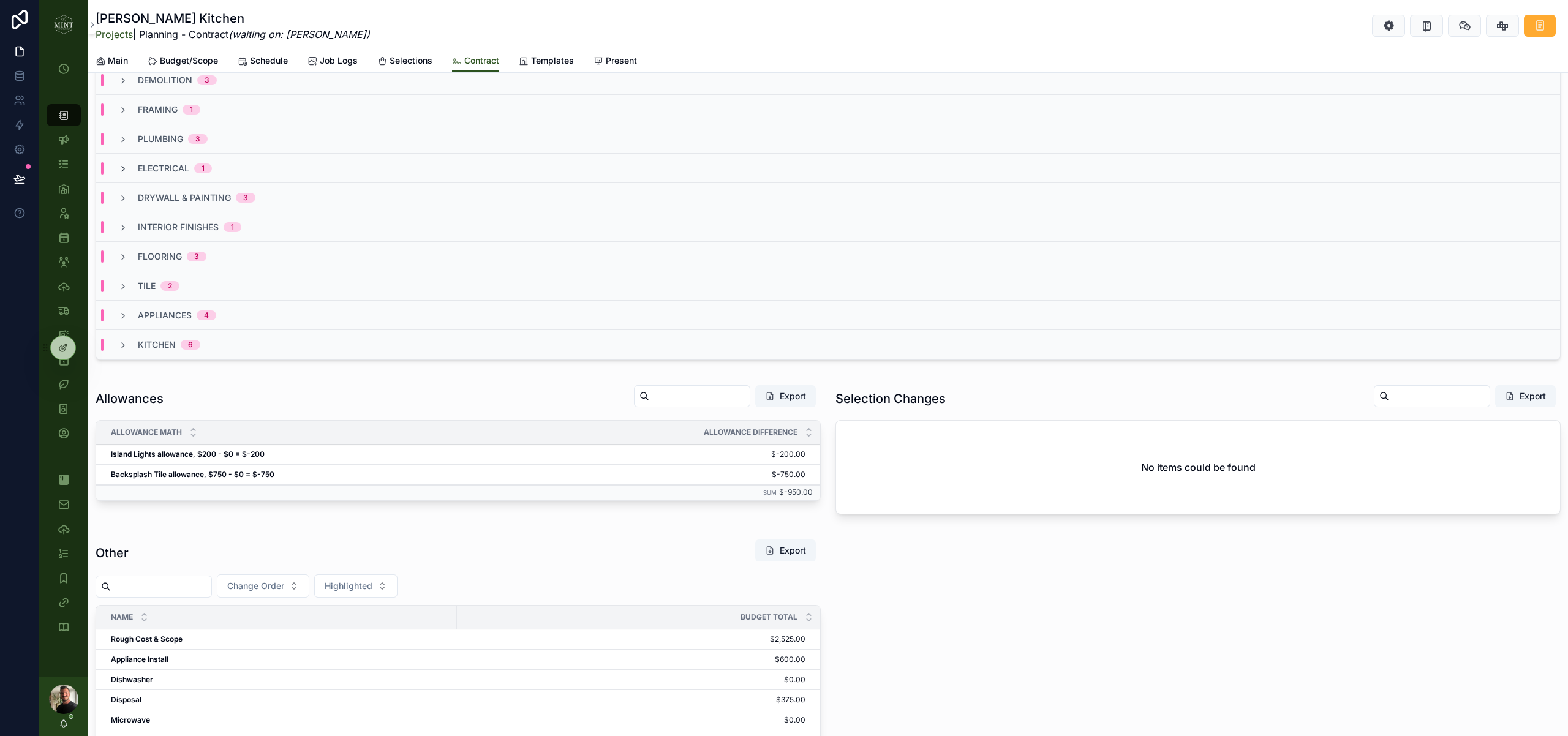
click at [125, 168] on icon "scrollable content" at bounding box center [123, 169] width 10 height 10
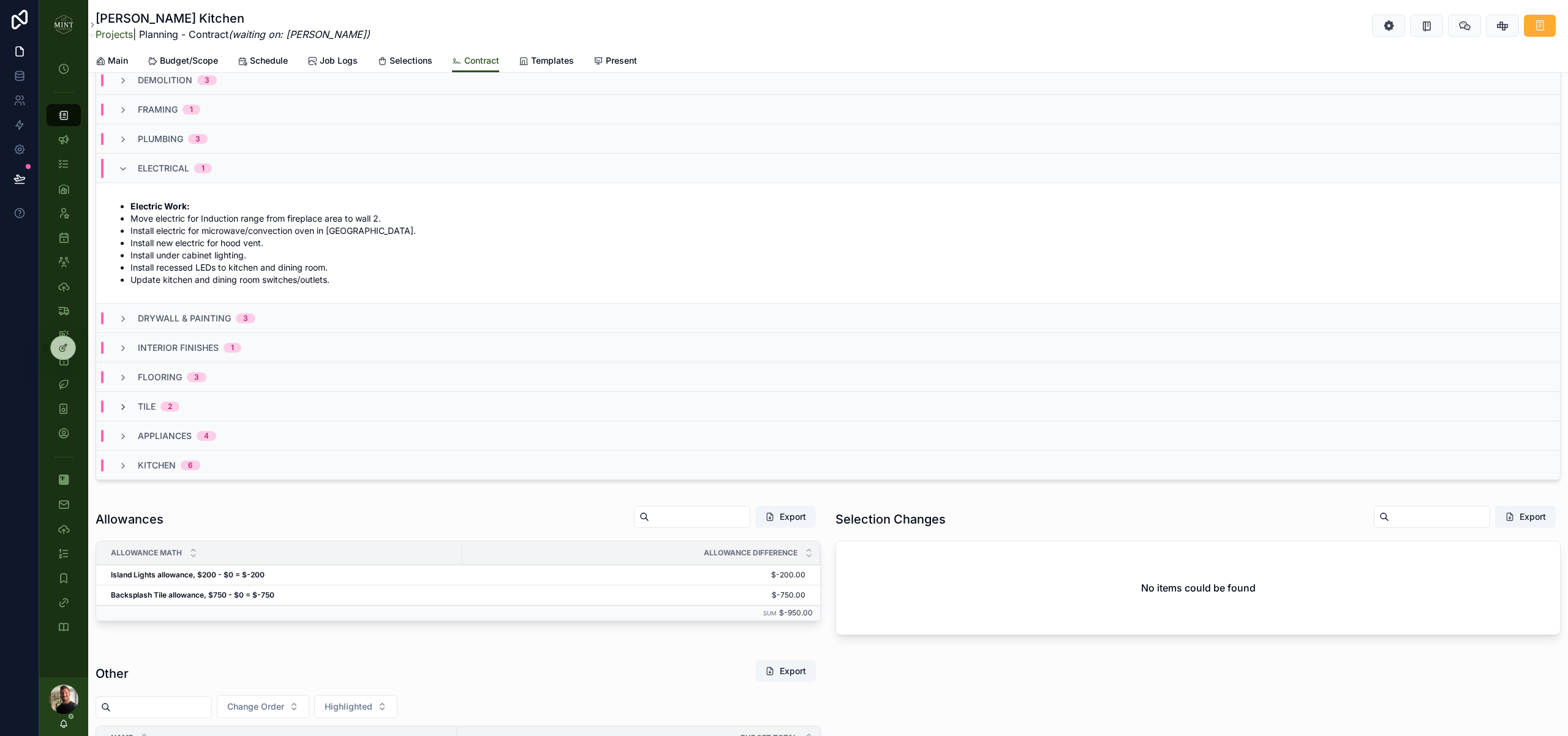
click at [125, 408] on icon "scrollable content" at bounding box center [123, 407] width 10 height 10
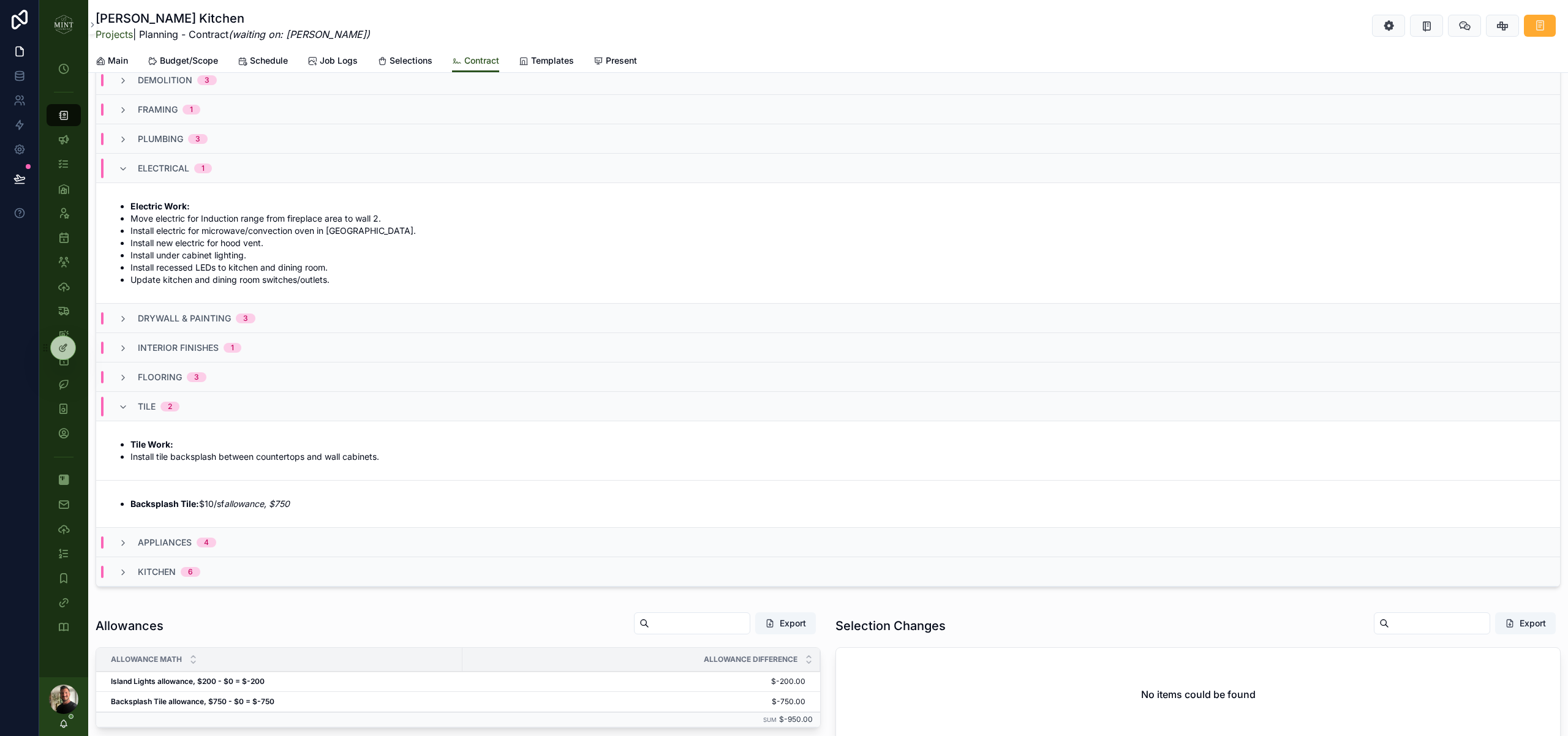
click at [177, 63] on span "Budget/Scope" at bounding box center [188, 61] width 58 height 12
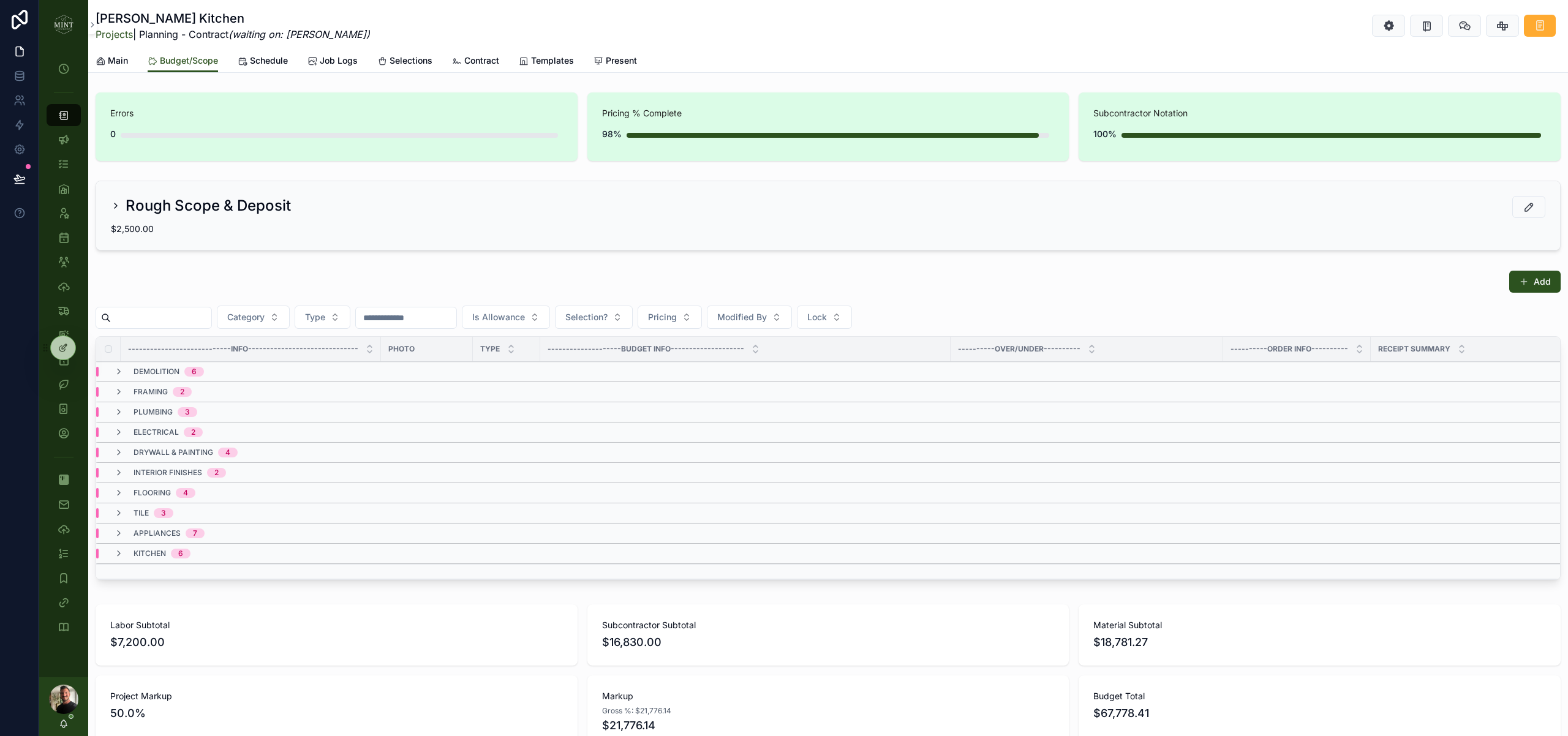
click at [141, 434] on span "electrical" at bounding box center [156, 432] width 45 height 10
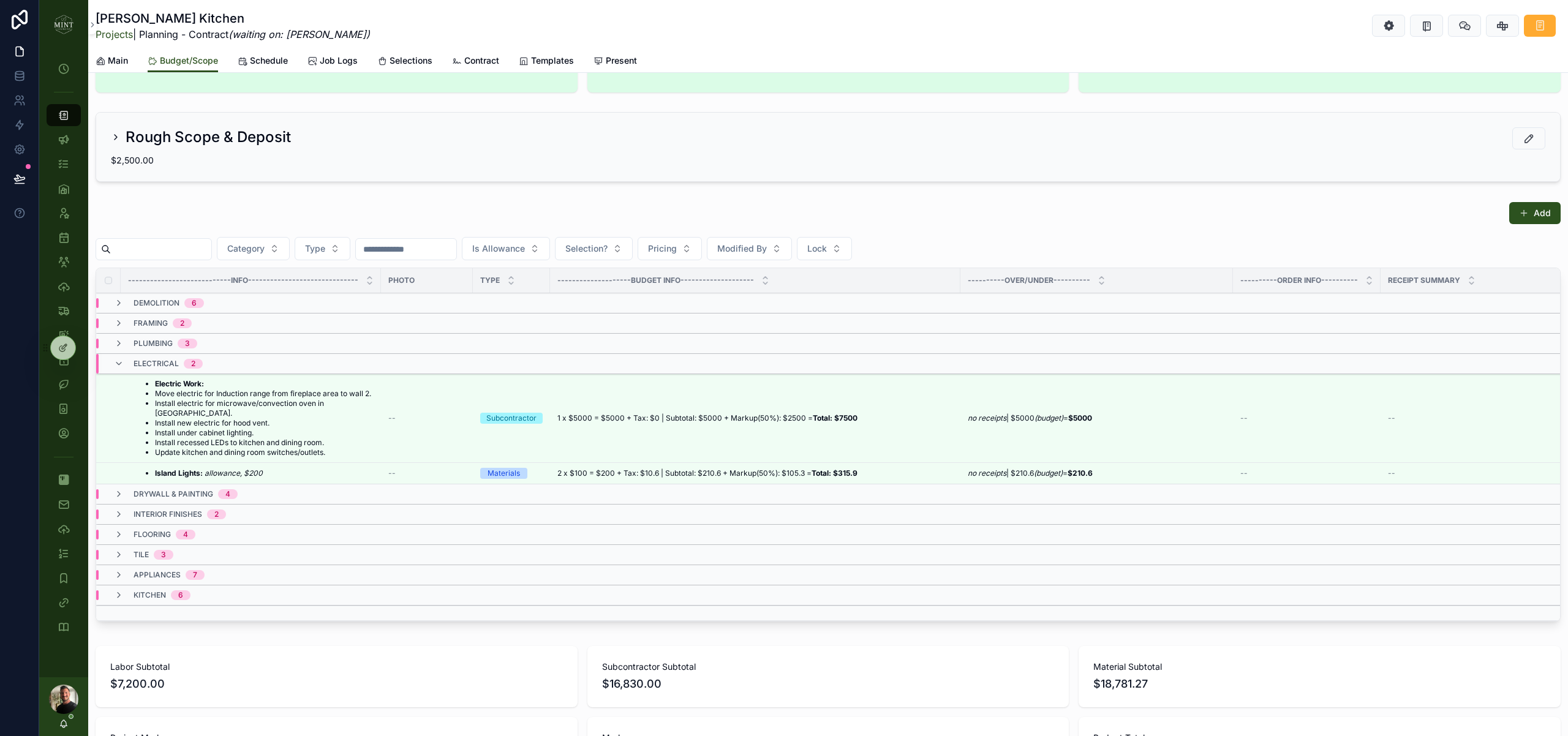
scroll to position [72, 0]
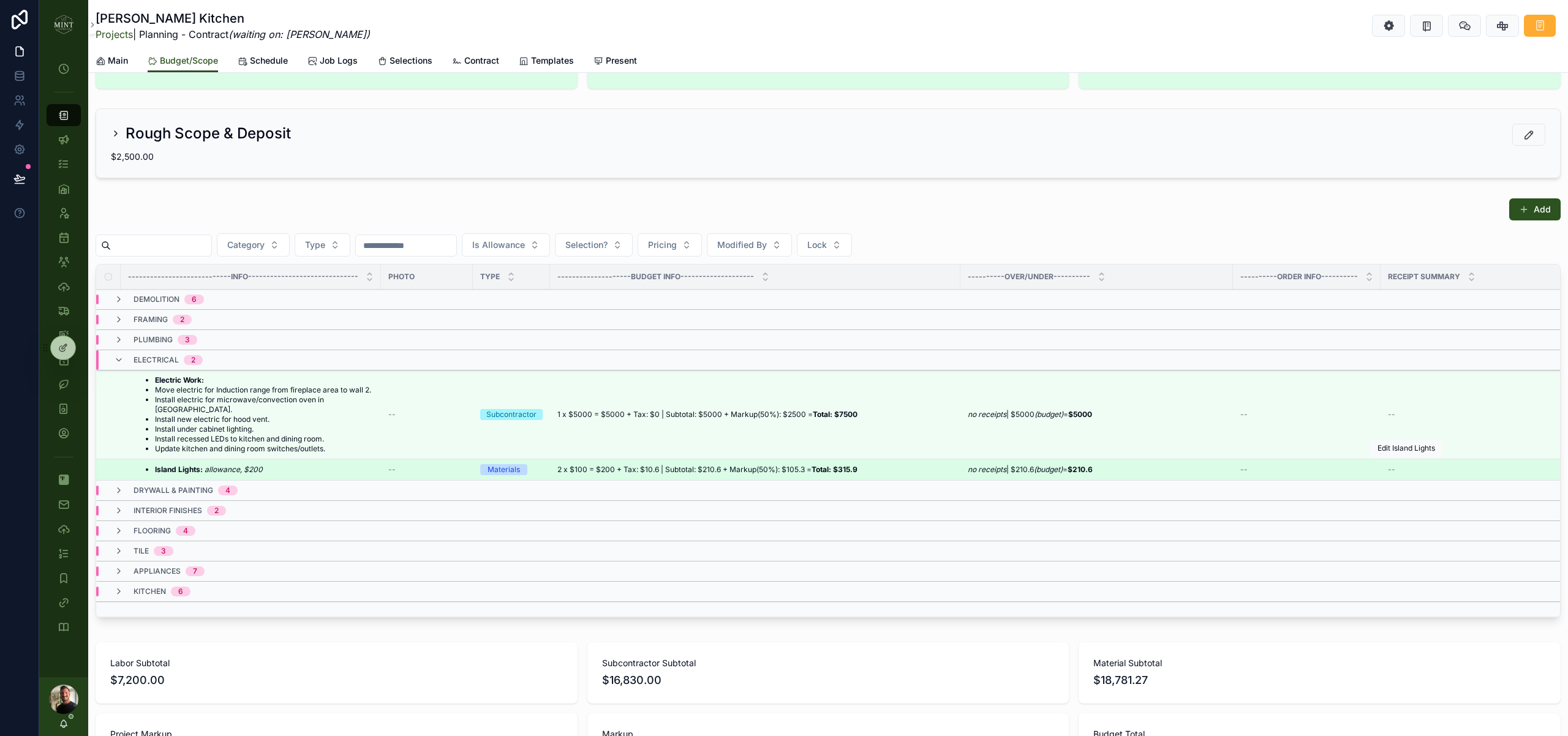
click at [0, 0] on icon "scrollable content" at bounding box center [0, 0] width 0 height 0
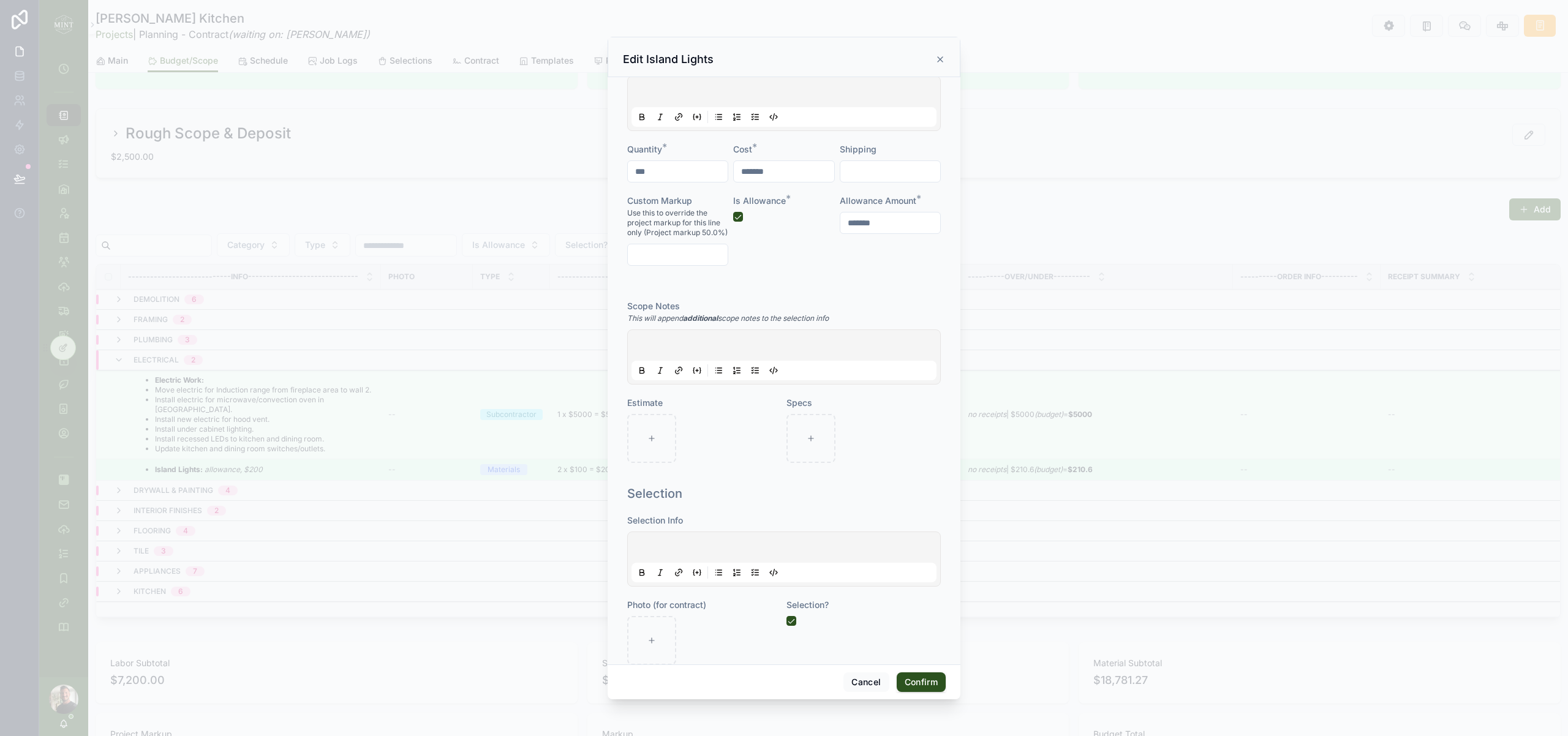
scroll to position [222, 0]
click at [857, 680] on button "Cancel" at bounding box center [866, 682] width 45 height 20
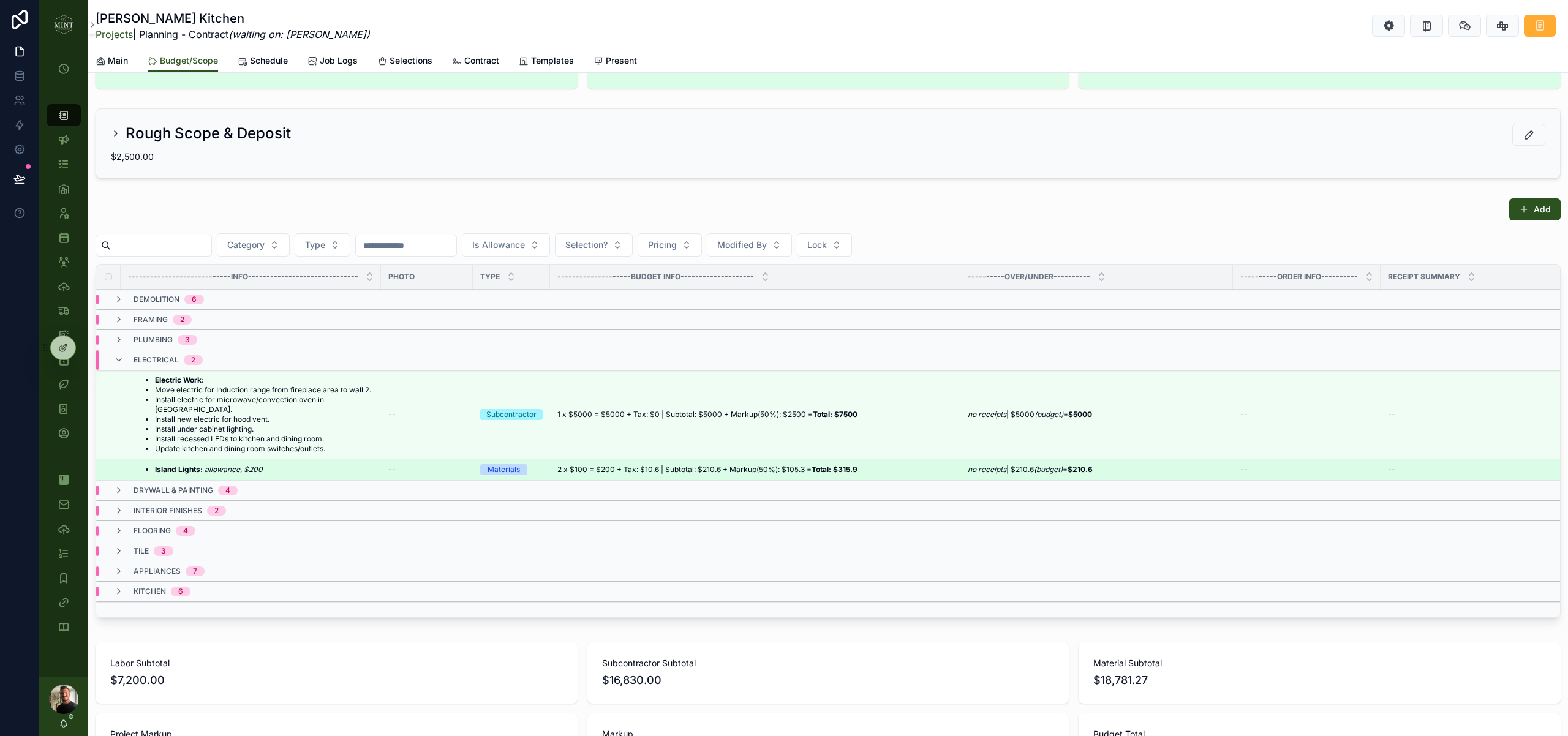
click at [481, 60] on span "Contract" at bounding box center [482, 61] width 35 height 12
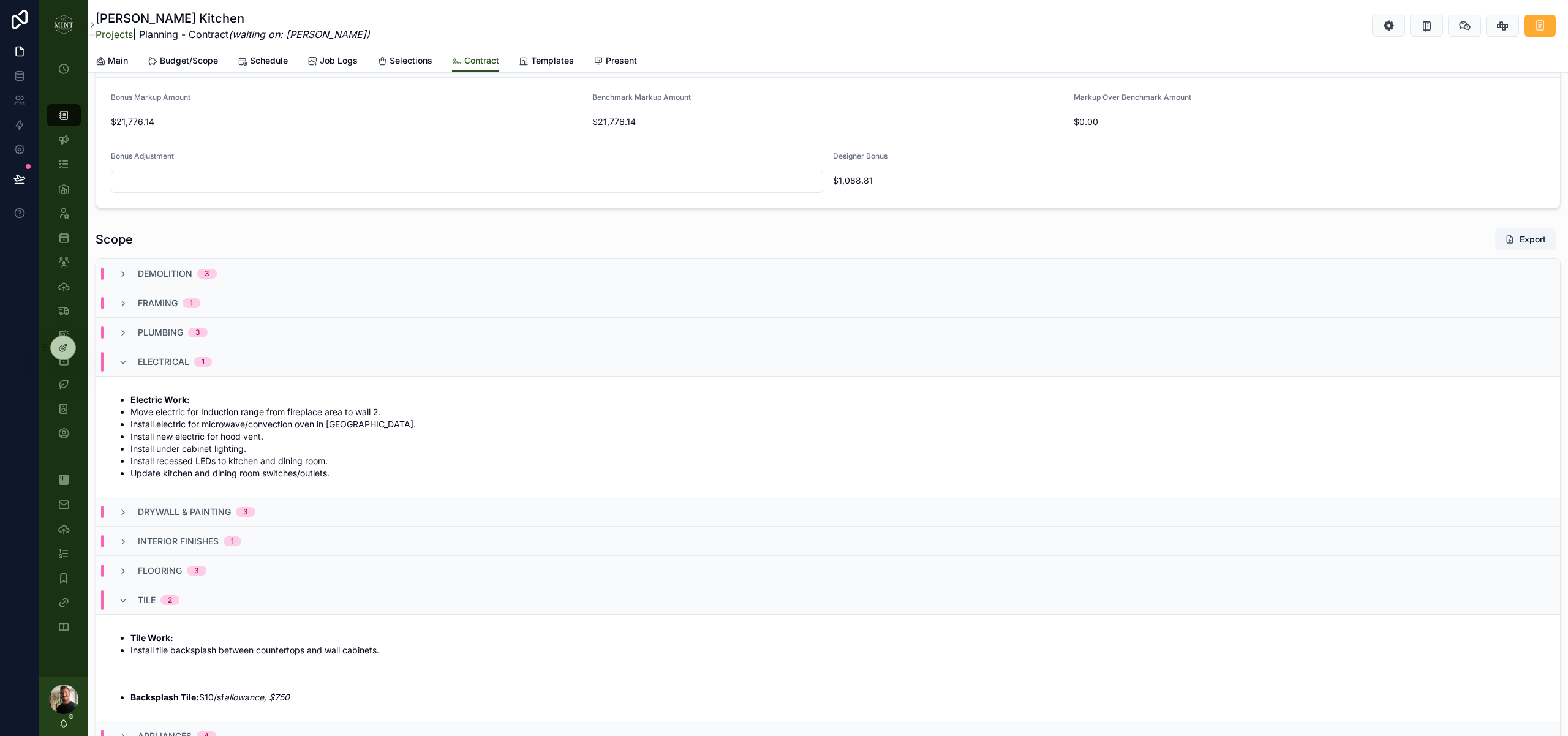
scroll to position [970, 0]
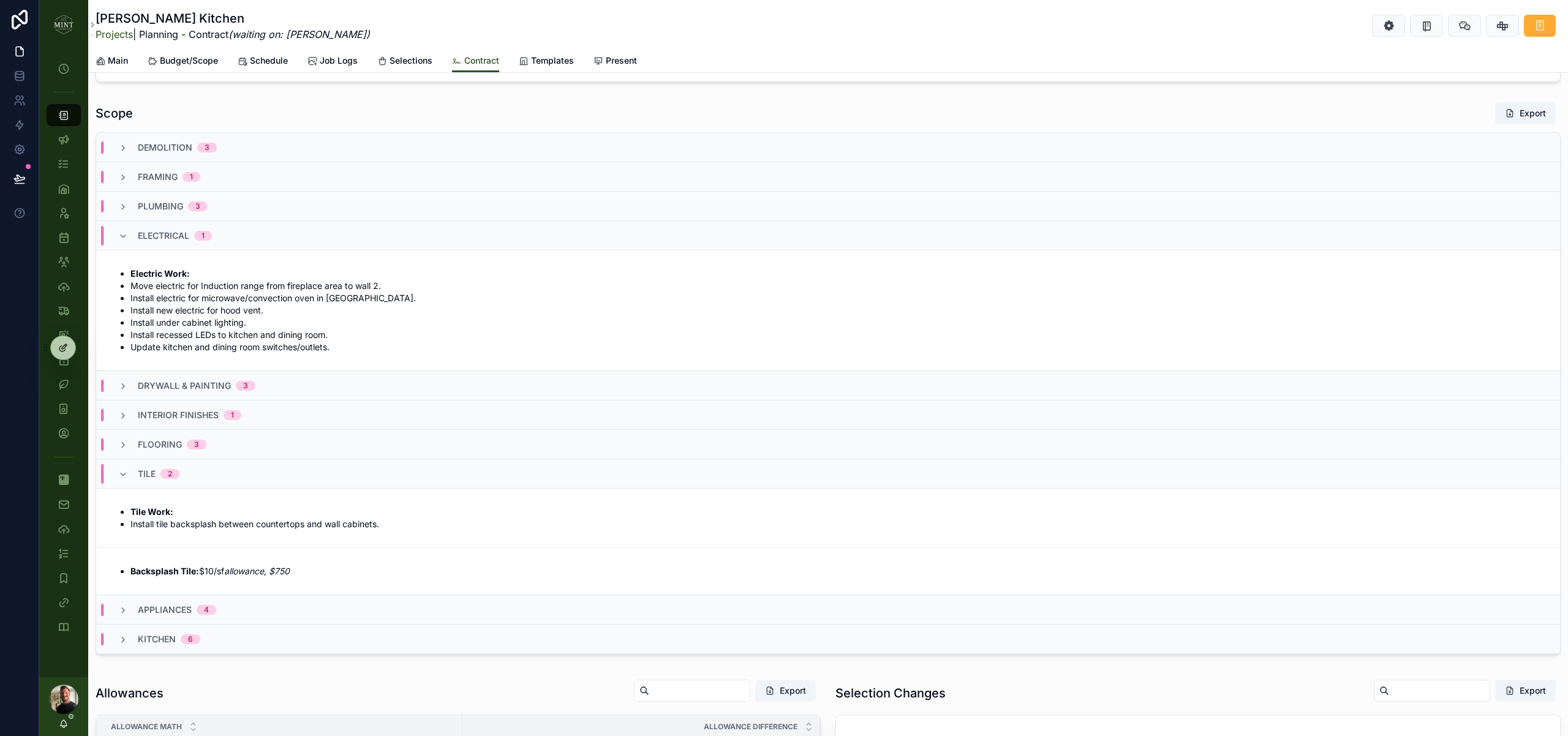
click at [63, 346] on icon at bounding box center [65, 347] width 5 height 5
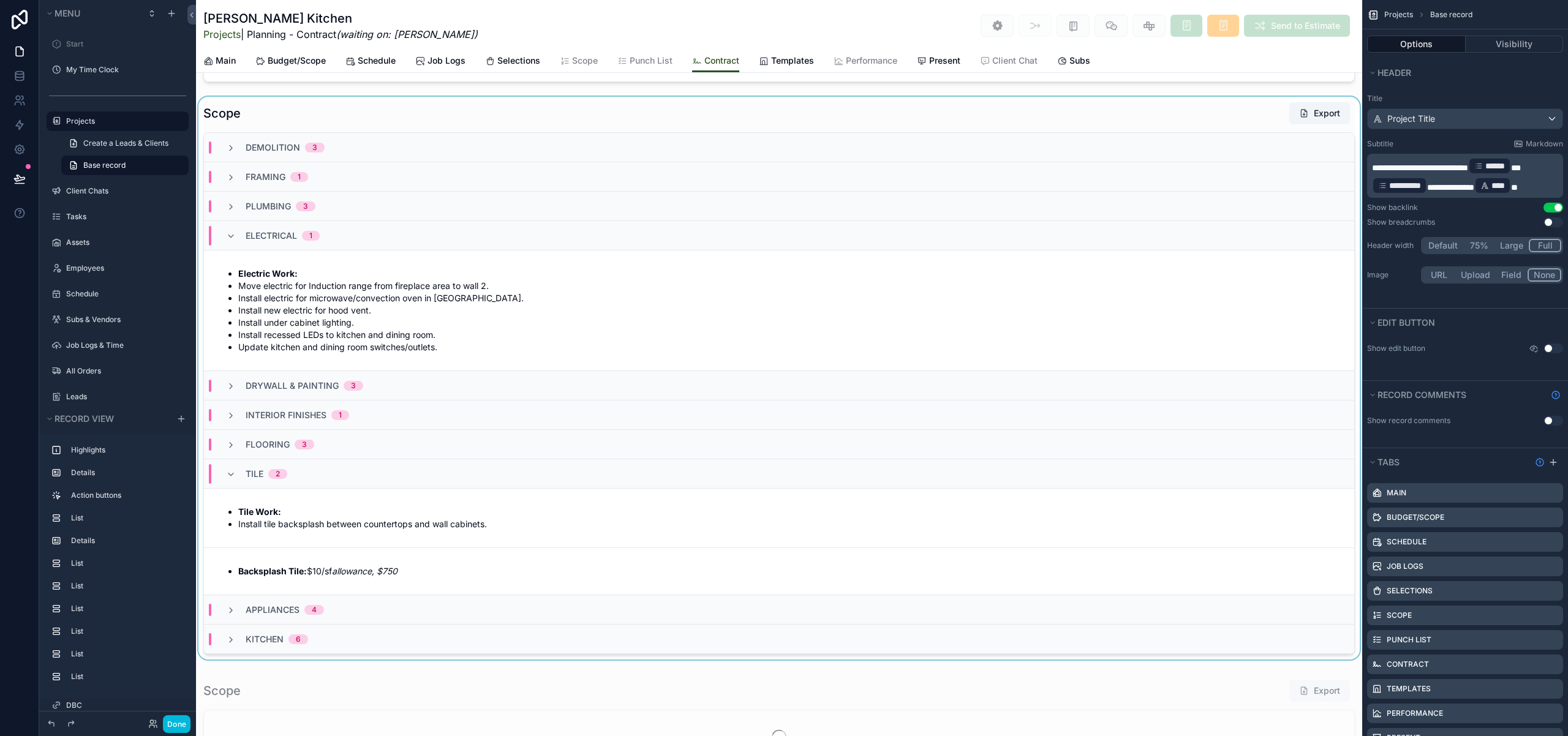
click at [394, 111] on div "scrollable content" at bounding box center [779, 380] width 1166 height 567
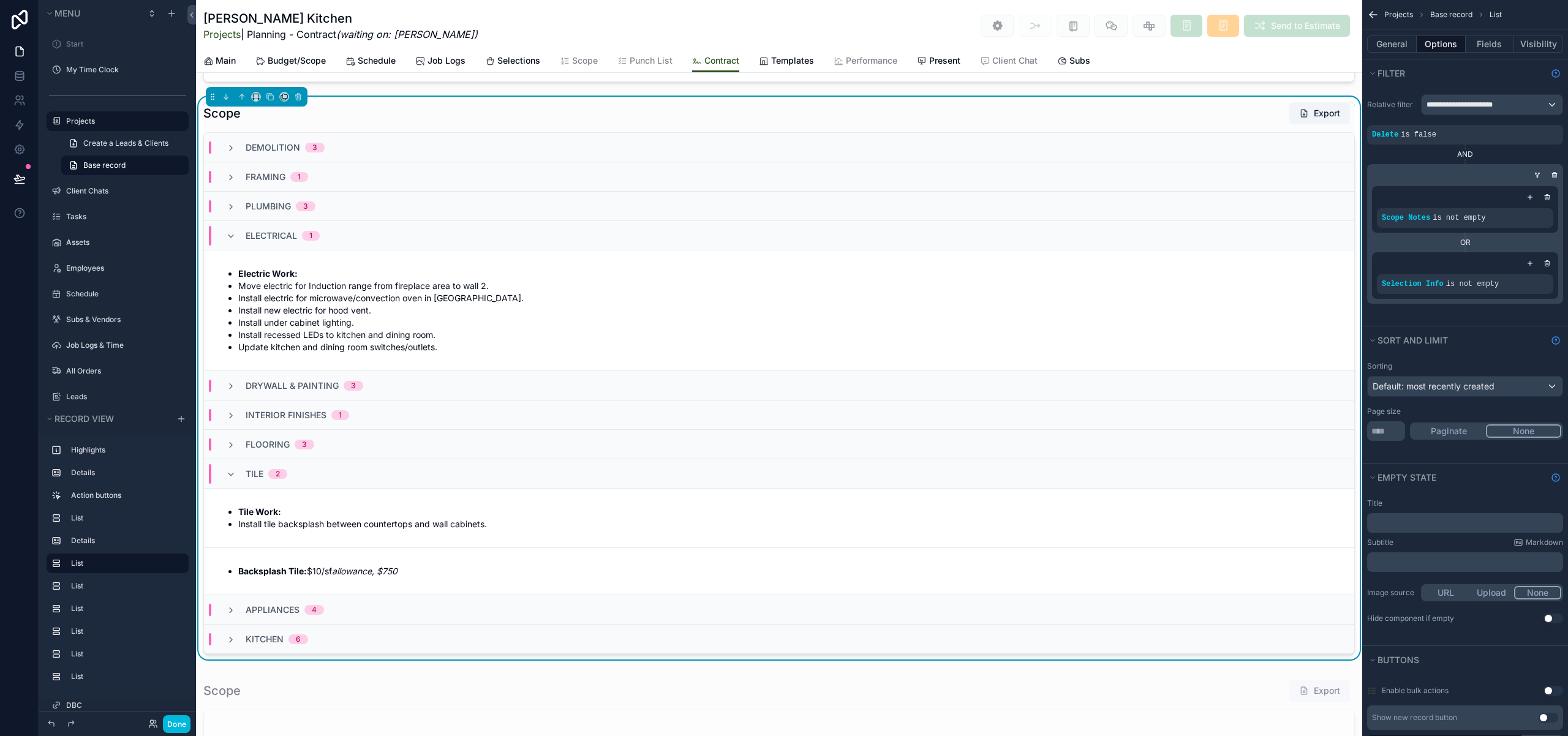
click at [1537, 176] on icon "scrollable content" at bounding box center [1537, 175] width 7 height 7
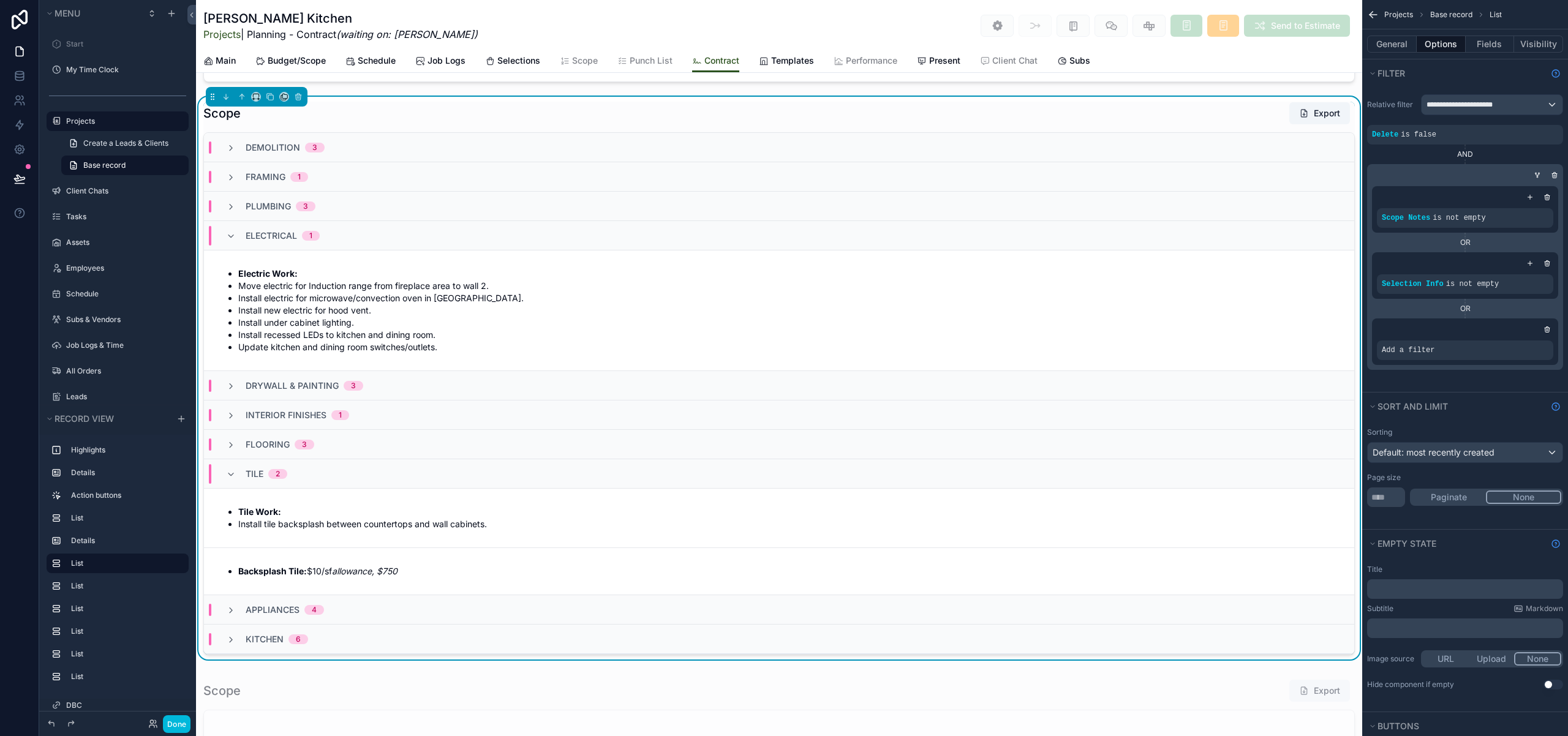
click at [0, 0] on icon "scrollable content" at bounding box center [0, 0] width 0 height 0
click at [1284, 333] on div "Select a field" at bounding box center [1258, 332] width 73 height 20
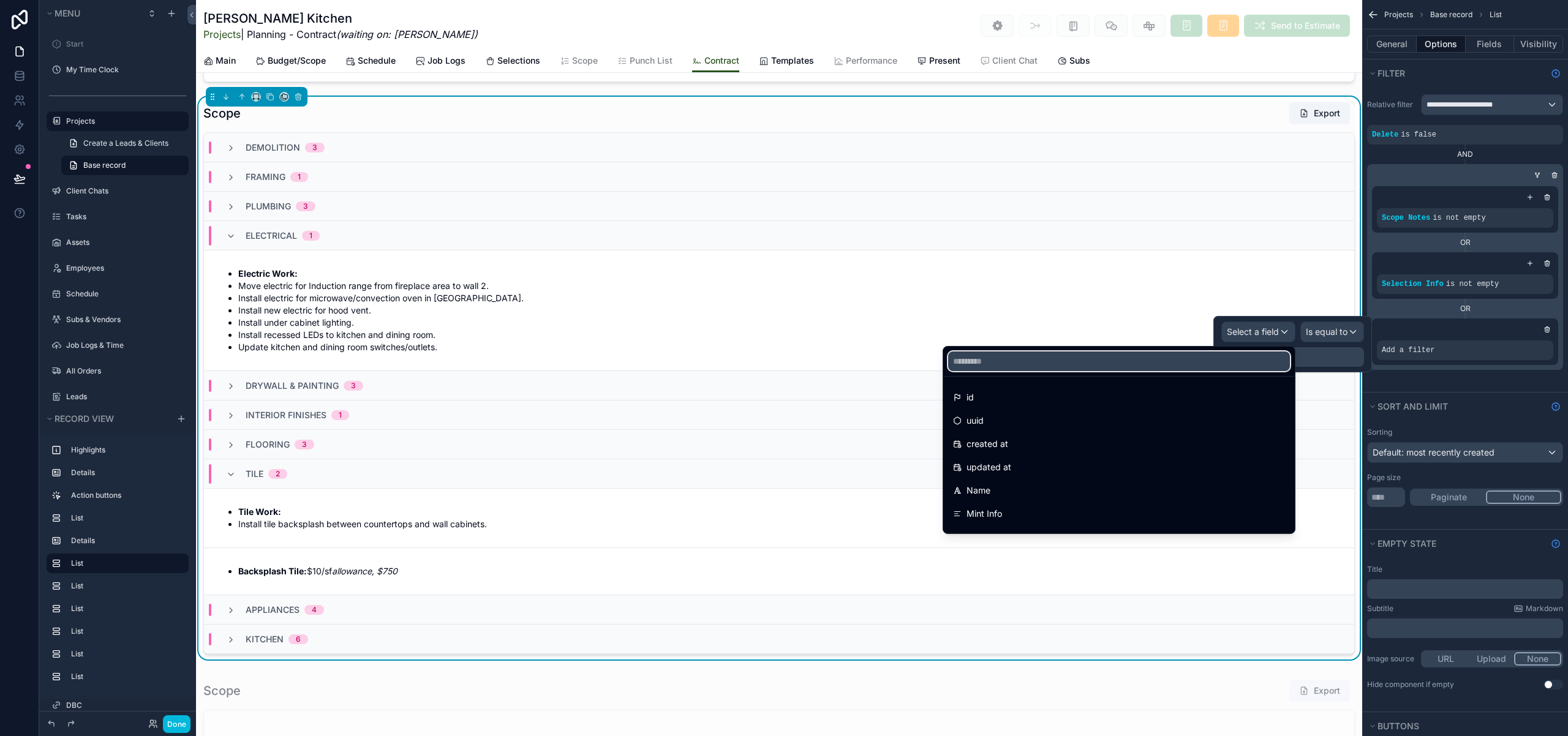
click at [1198, 366] on input "text" at bounding box center [1119, 361] width 342 height 20
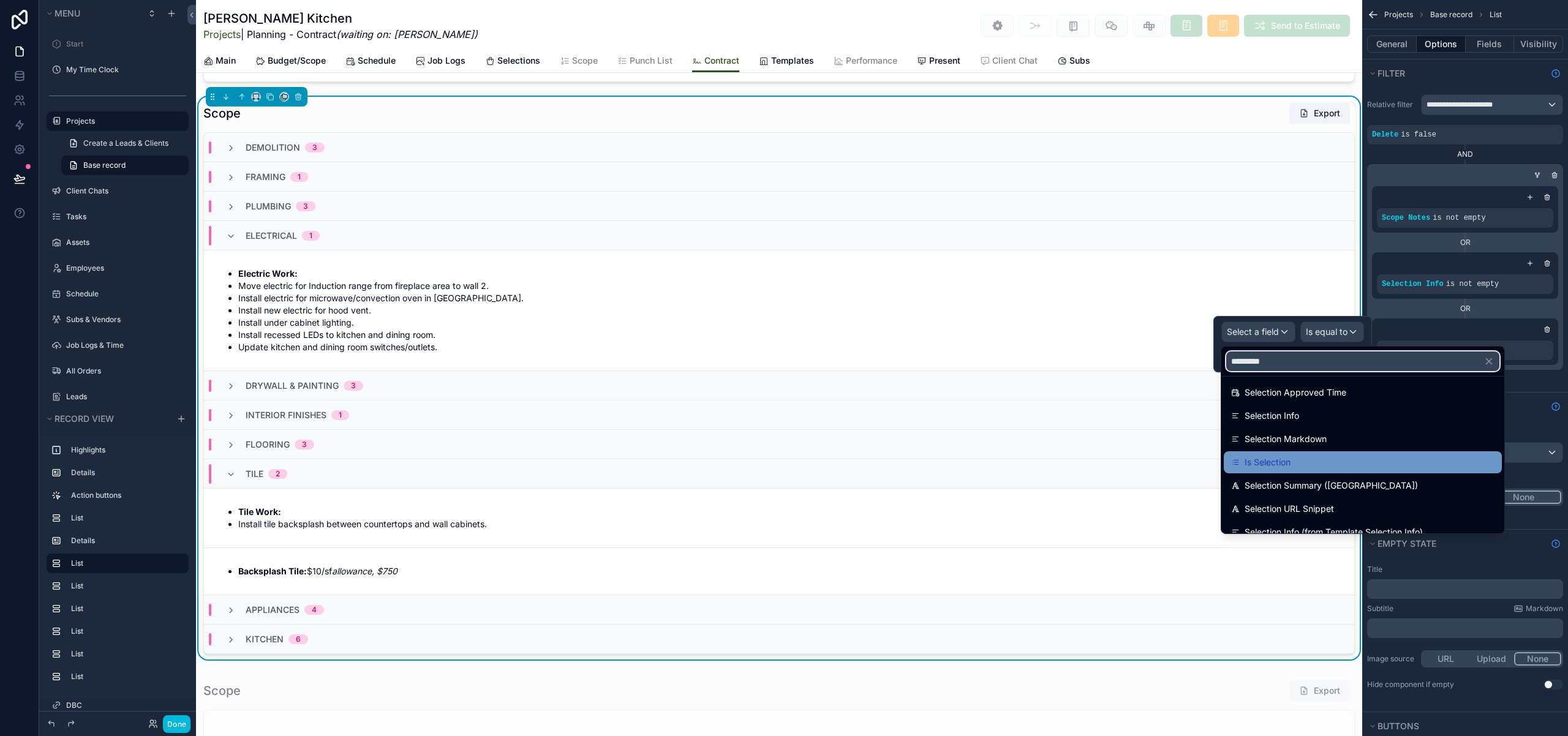
scroll to position [98, 0]
type input "*********"
click at [1276, 467] on span "Is Selection" at bounding box center [1267, 462] width 46 height 15
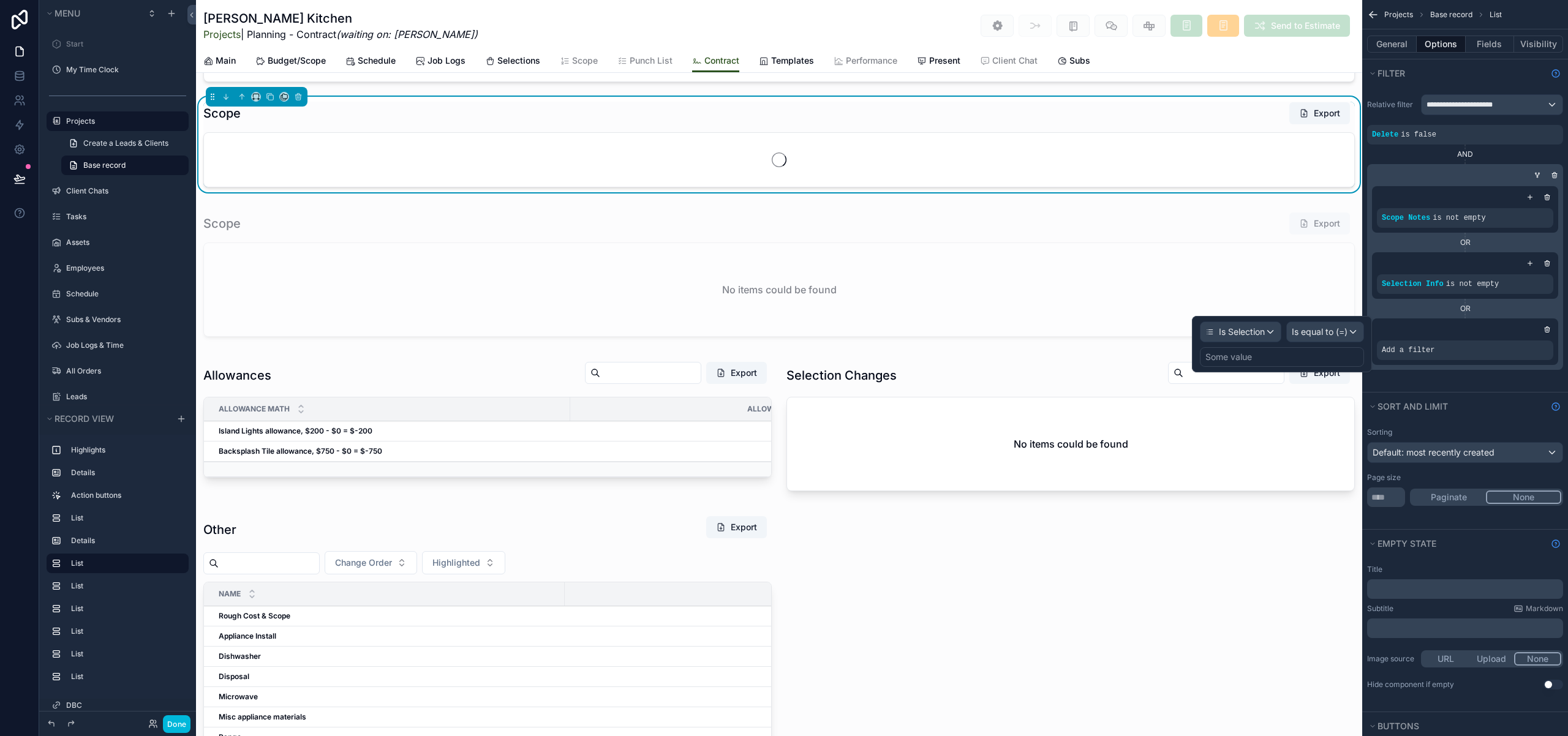
click at [1278, 356] on div "Some value" at bounding box center [1282, 357] width 164 height 20
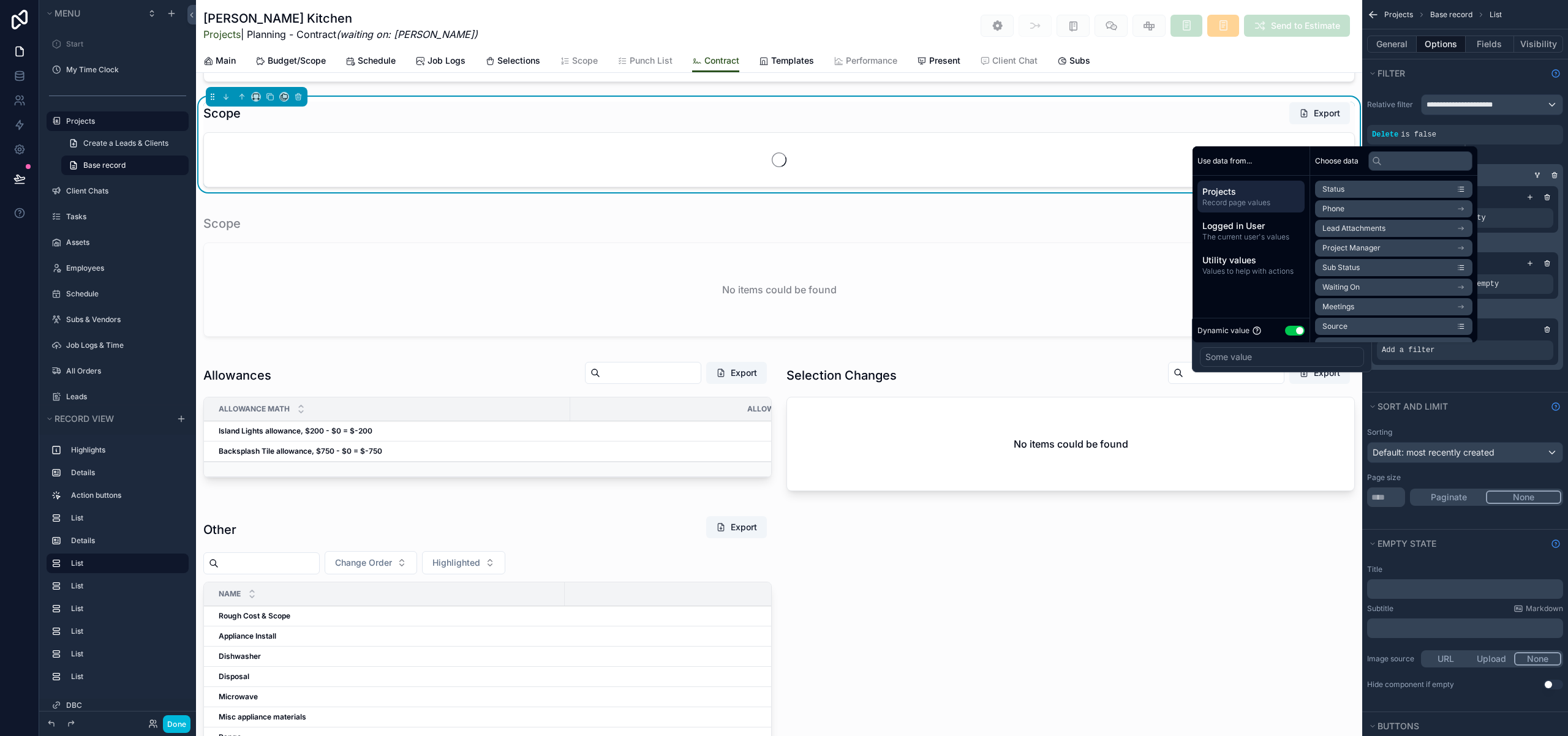
click at [1294, 332] on button "Use setting" at bounding box center [1295, 331] width 20 height 10
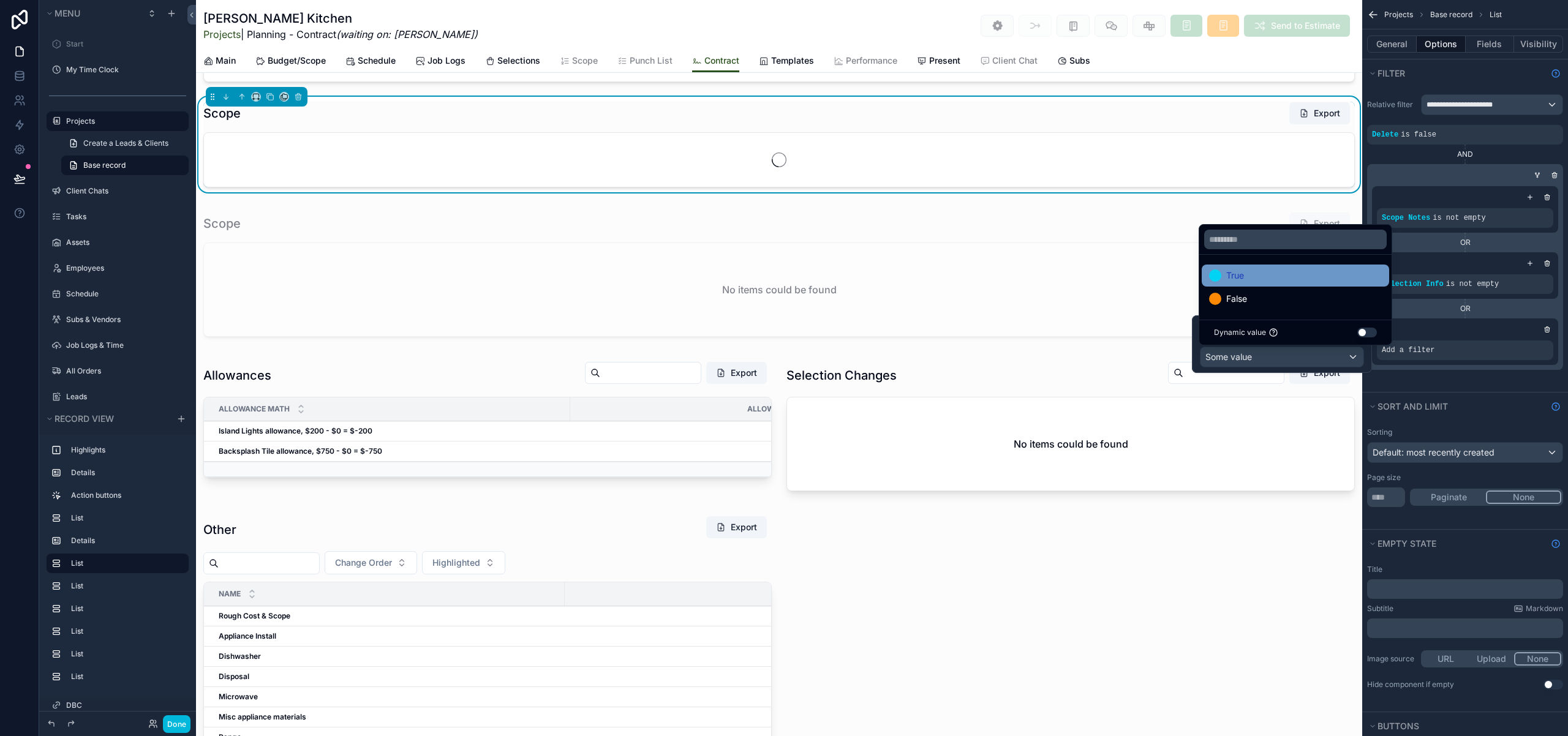
click at [1291, 272] on div "True" at bounding box center [1295, 275] width 173 height 15
click at [1057, 598] on div "Contract Prep Percent ✓ Start/End Dates 20%, ✗ Plans 20%, ✓ Selections 20%, ✓ P…" at bounding box center [779, 203] width 1166 height 2171
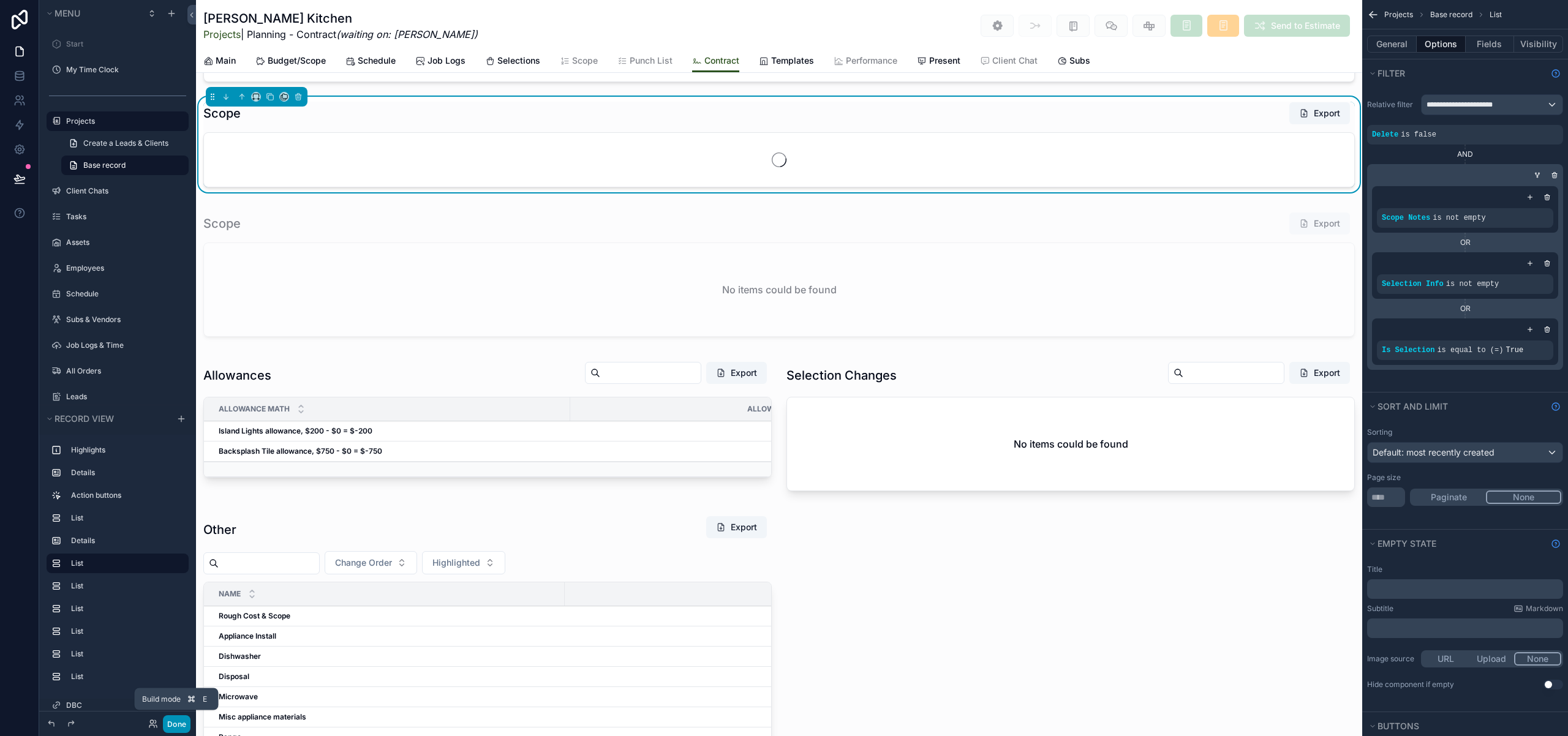
click at [179, 726] on button "Done" at bounding box center [177, 724] width 27 height 18
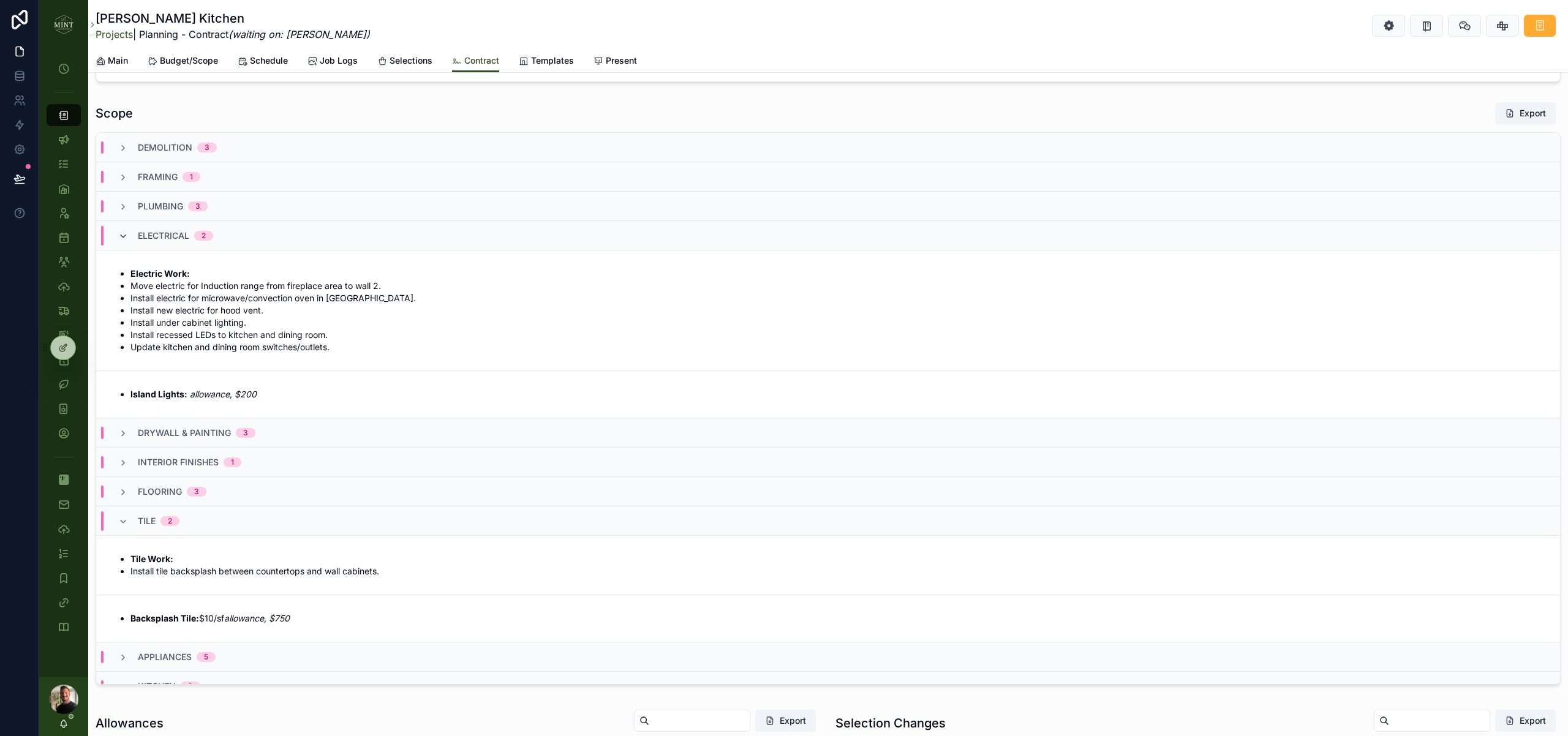
click at [124, 235] on icon "scrollable content" at bounding box center [123, 236] width 10 height 10
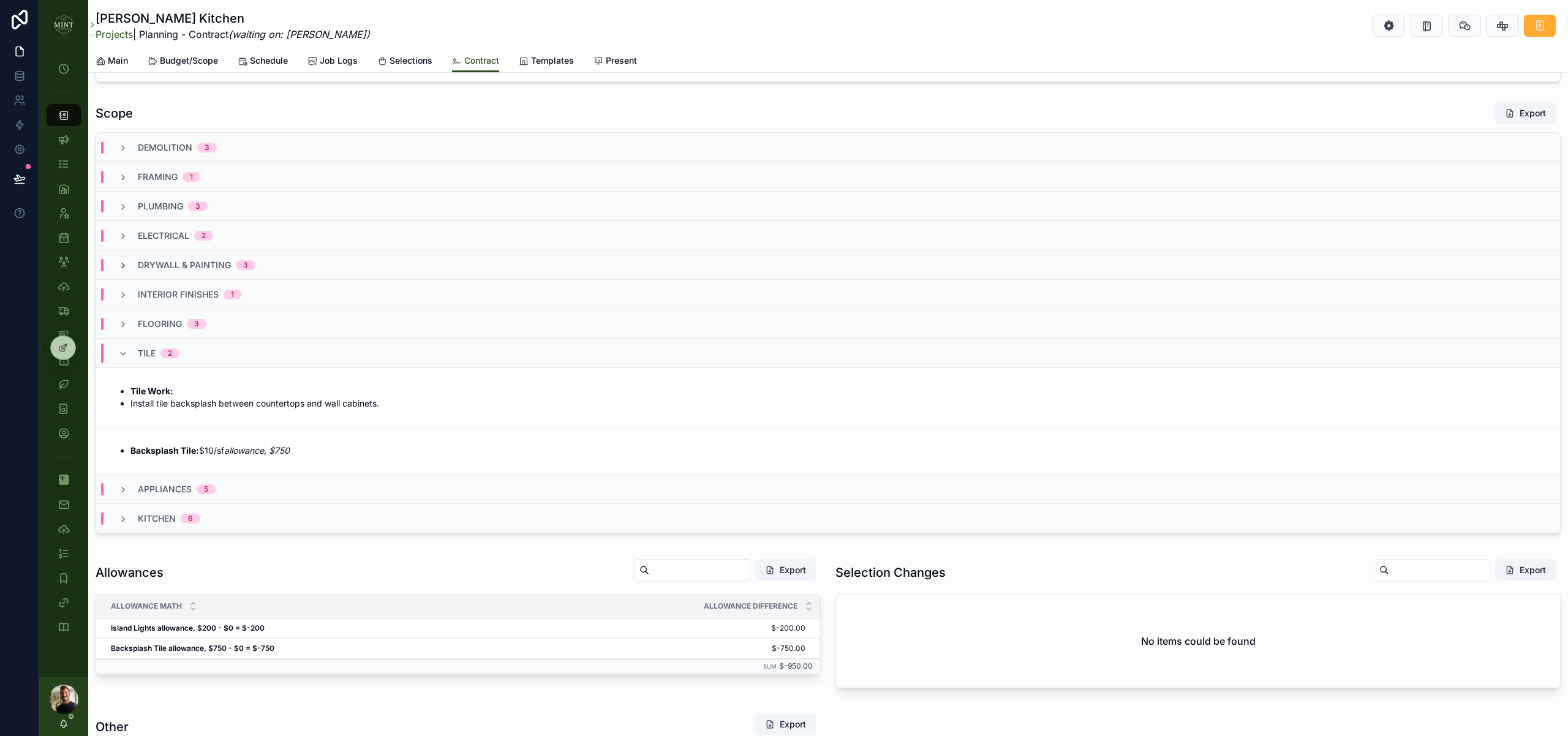
click at [125, 265] on icon "scrollable content" at bounding box center [123, 265] width 10 height 10
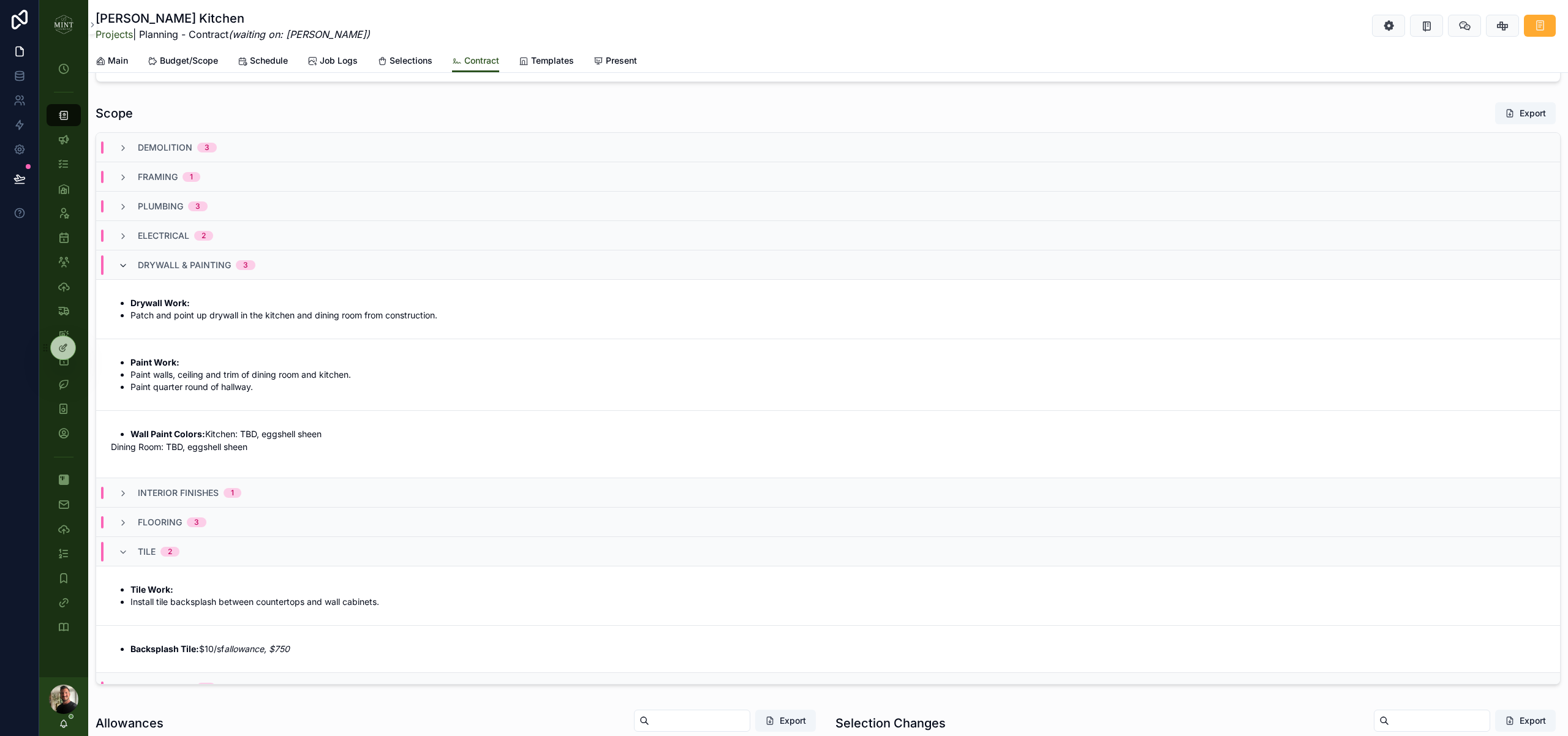
click at [125, 265] on icon "scrollable content" at bounding box center [123, 265] width 10 height 10
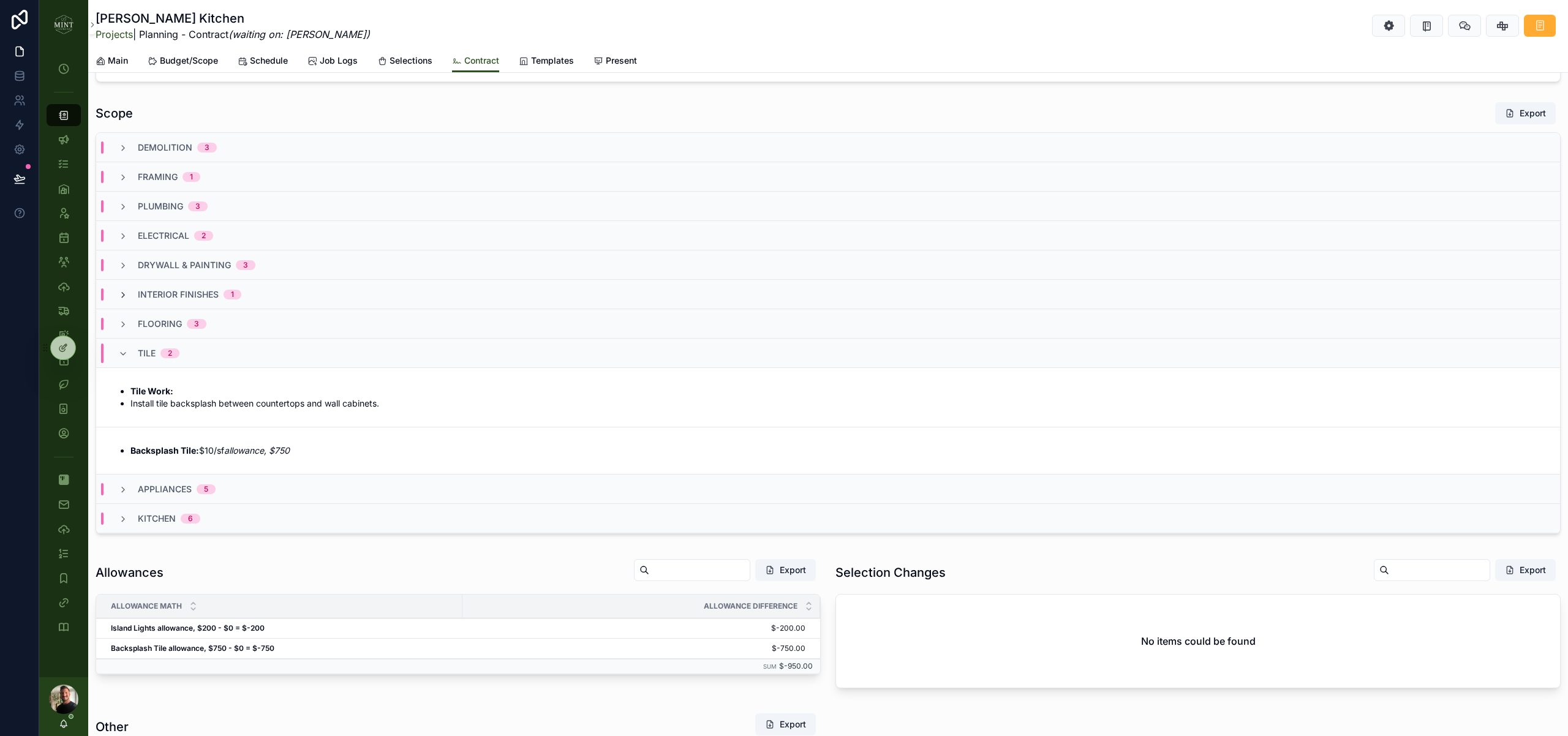
click at [125, 297] on icon "scrollable content" at bounding box center [123, 295] width 10 height 10
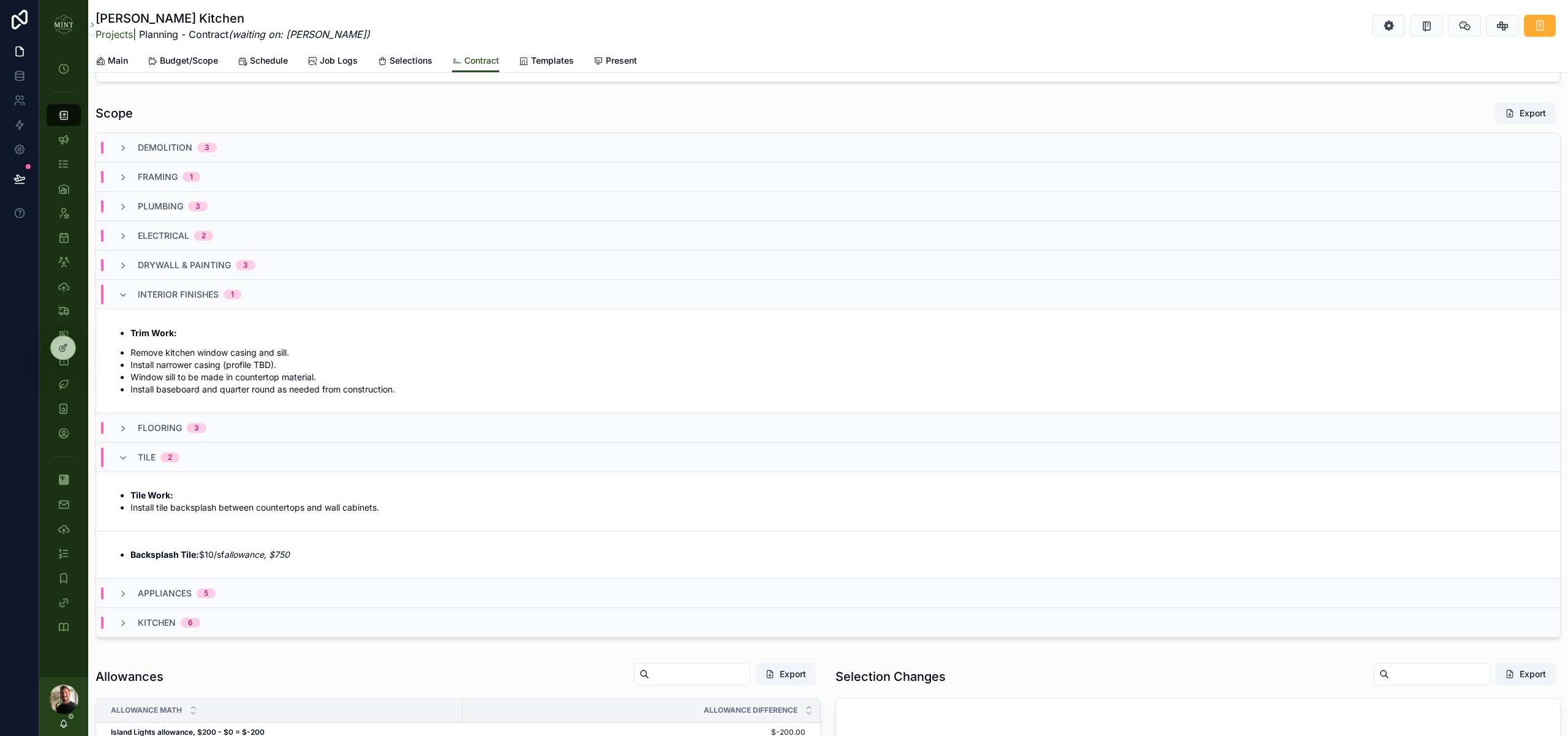
click at [125, 297] on icon "scrollable content" at bounding box center [123, 295] width 10 height 10
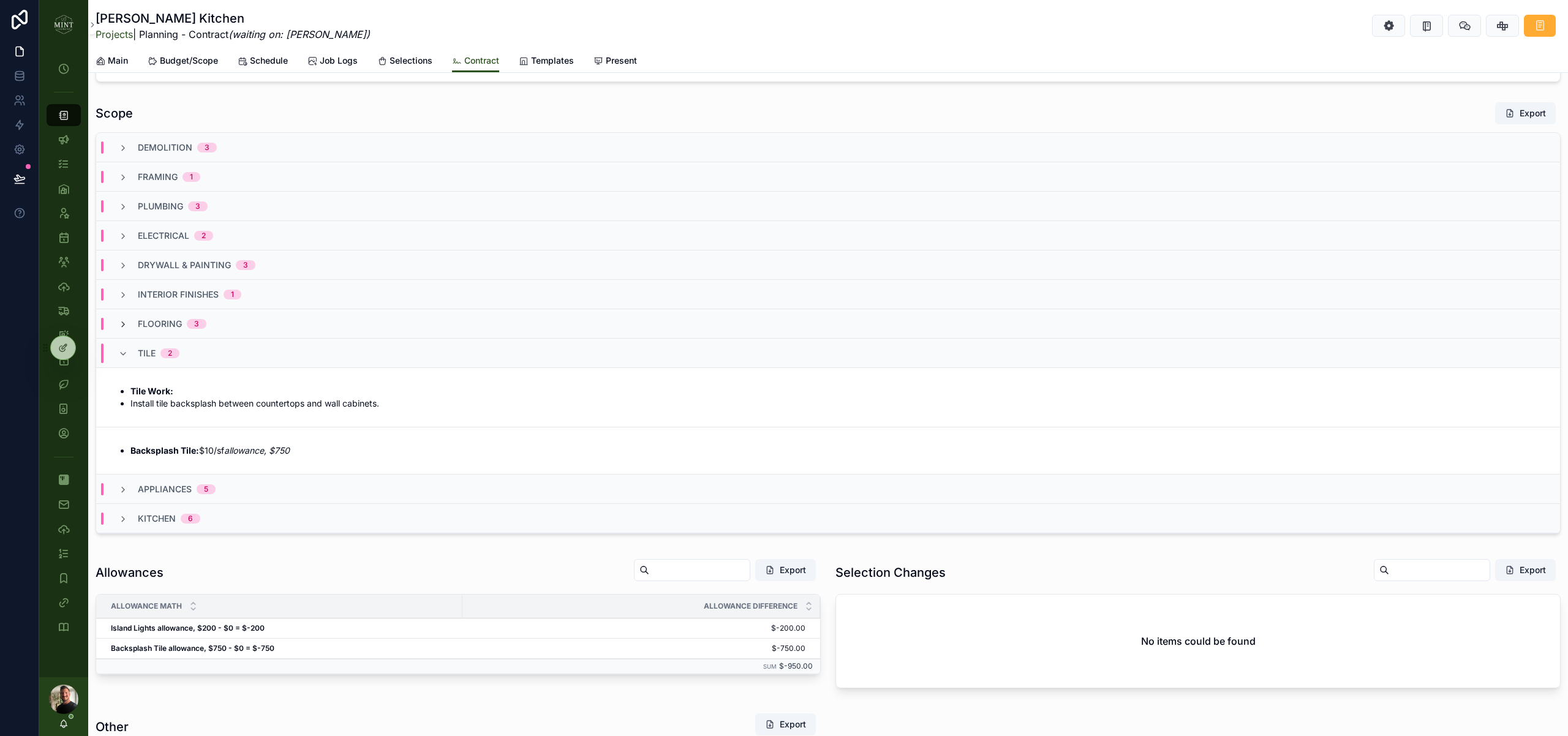
click at [123, 322] on icon "scrollable content" at bounding box center [123, 324] width 10 height 10
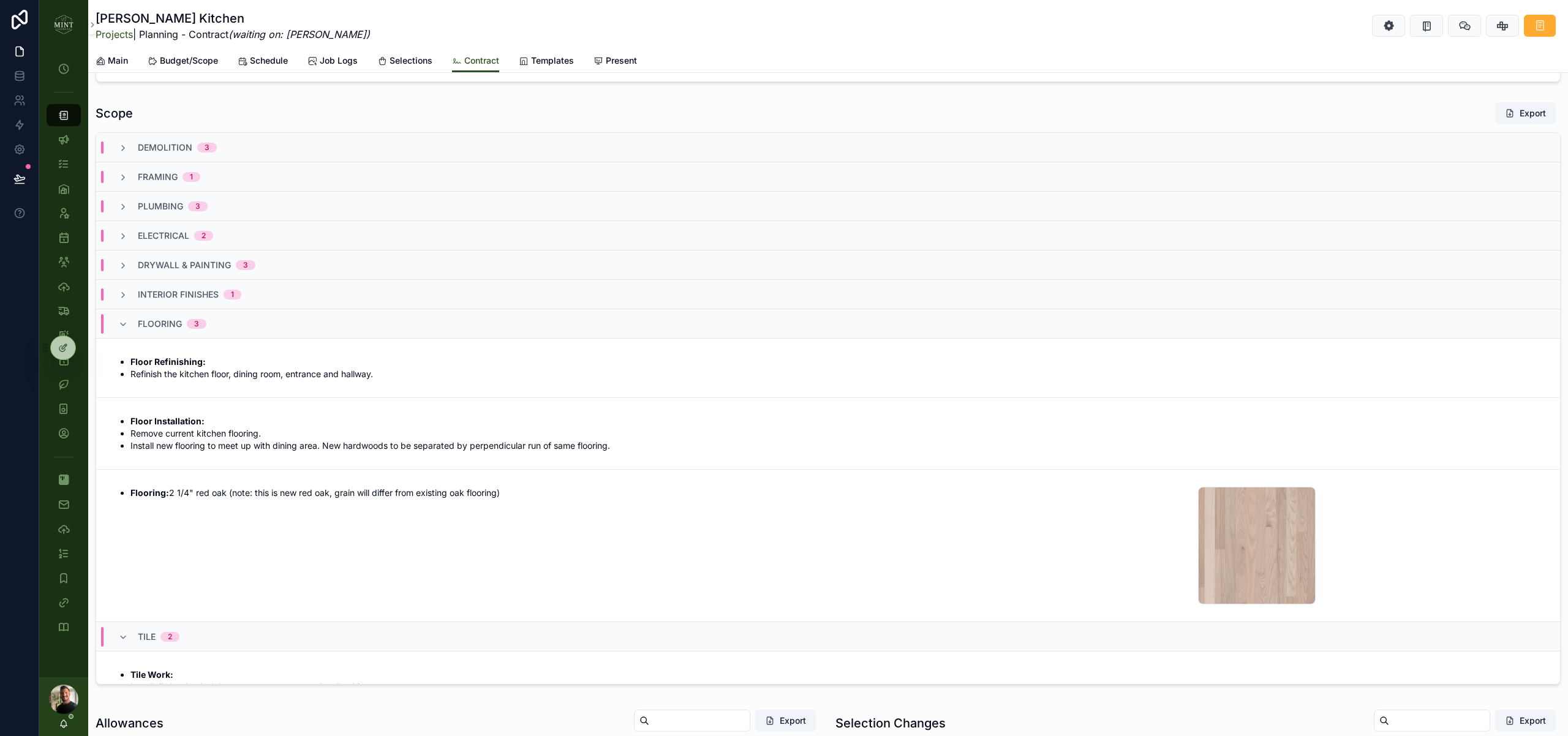
click at [123, 322] on icon "scrollable content" at bounding box center [123, 324] width 10 height 10
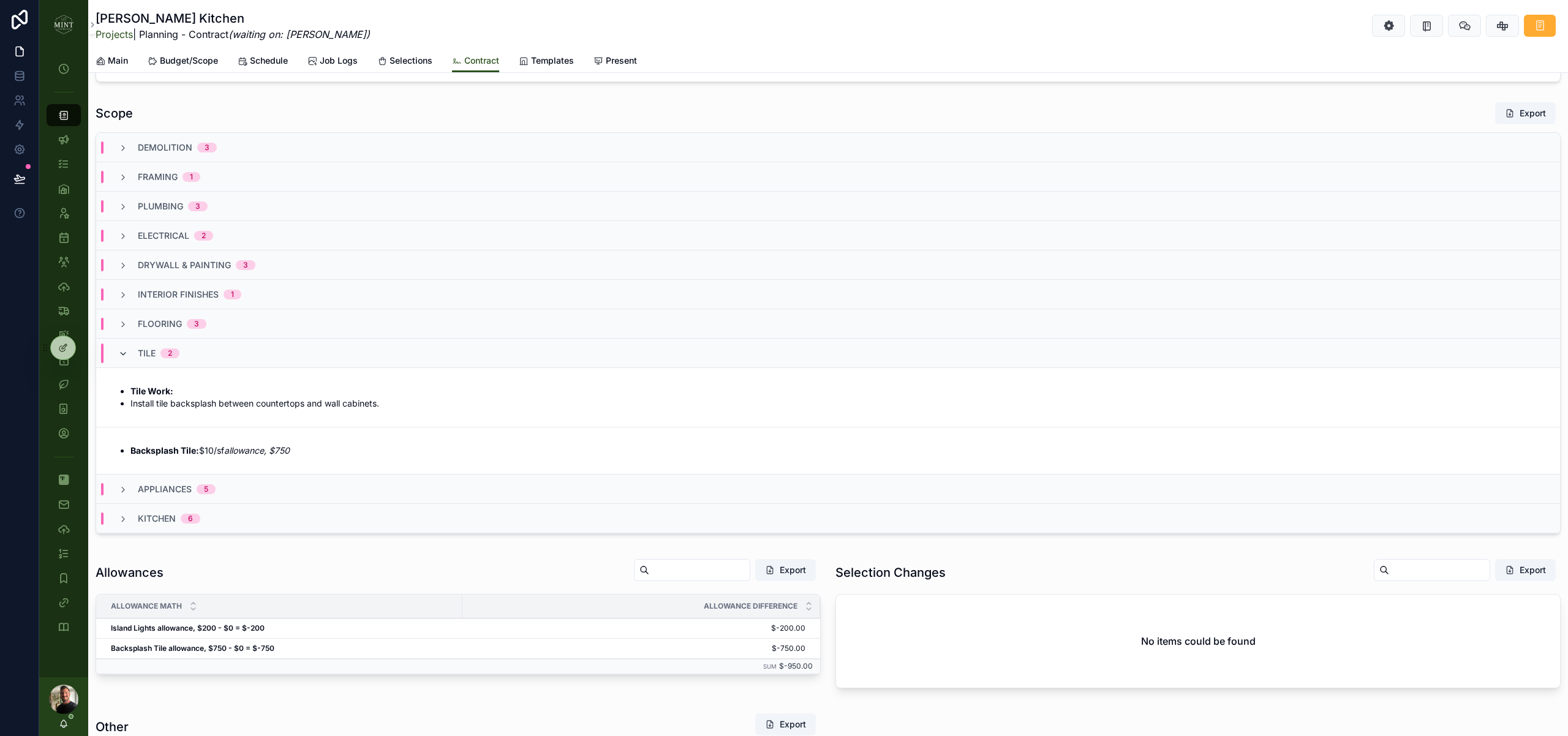
click at [124, 355] on icon "scrollable content" at bounding box center [123, 353] width 10 height 10
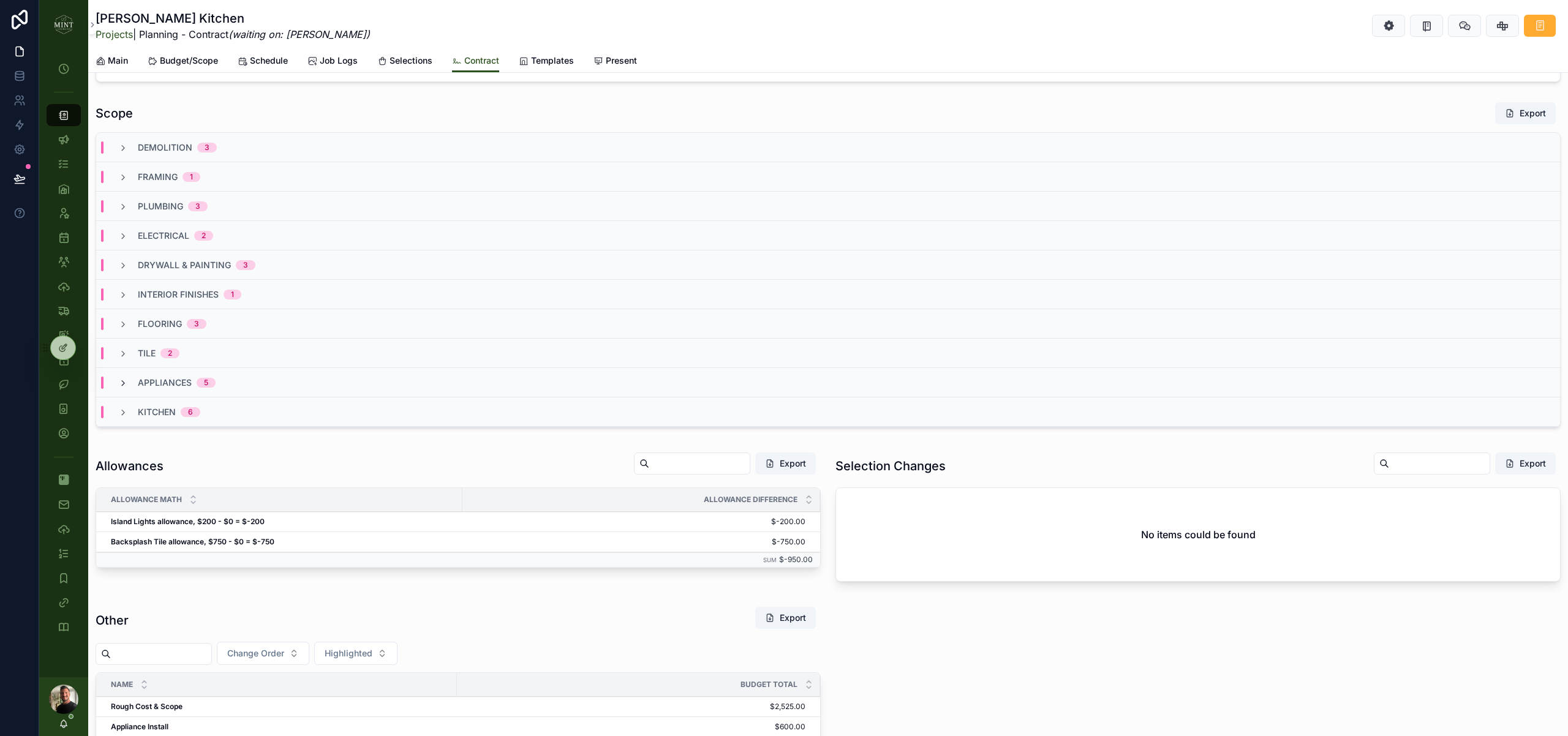
click at [124, 383] on icon "scrollable content" at bounding box center [123, 383] width 10 height 10
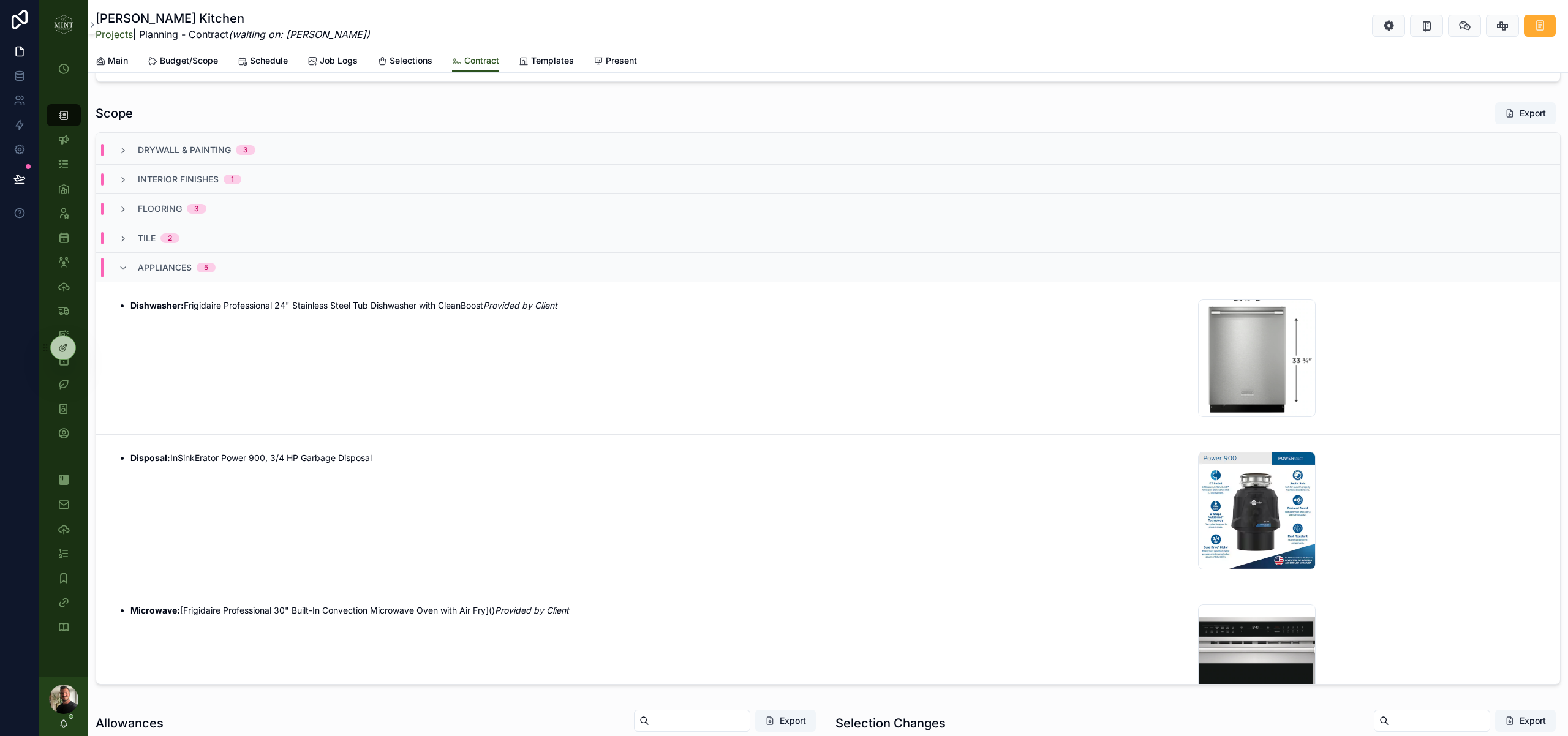
scroll to position [106, 0]
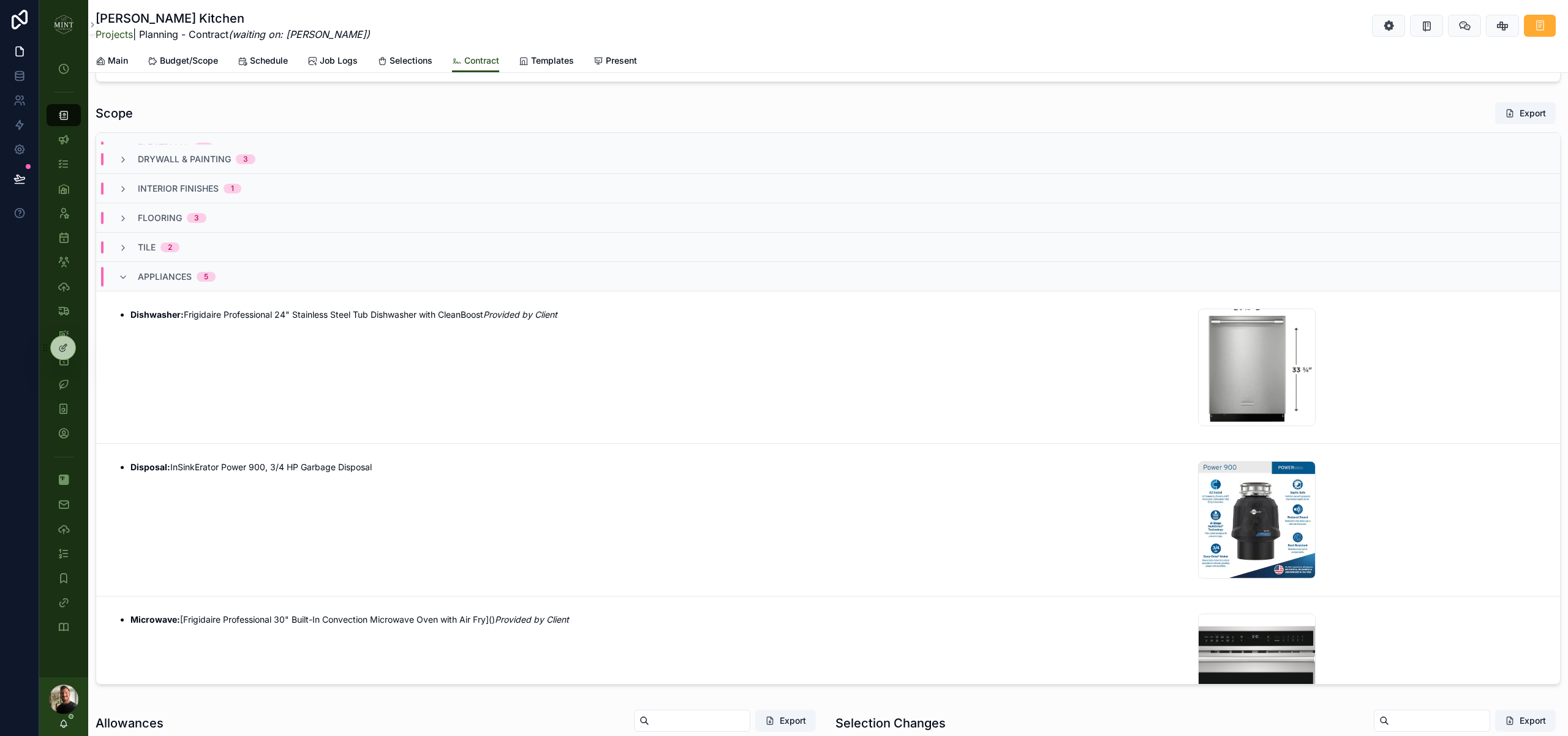
click at [196, 58] on span "Budget/Scope" at bounding box center [188, 61] width 58 height 12
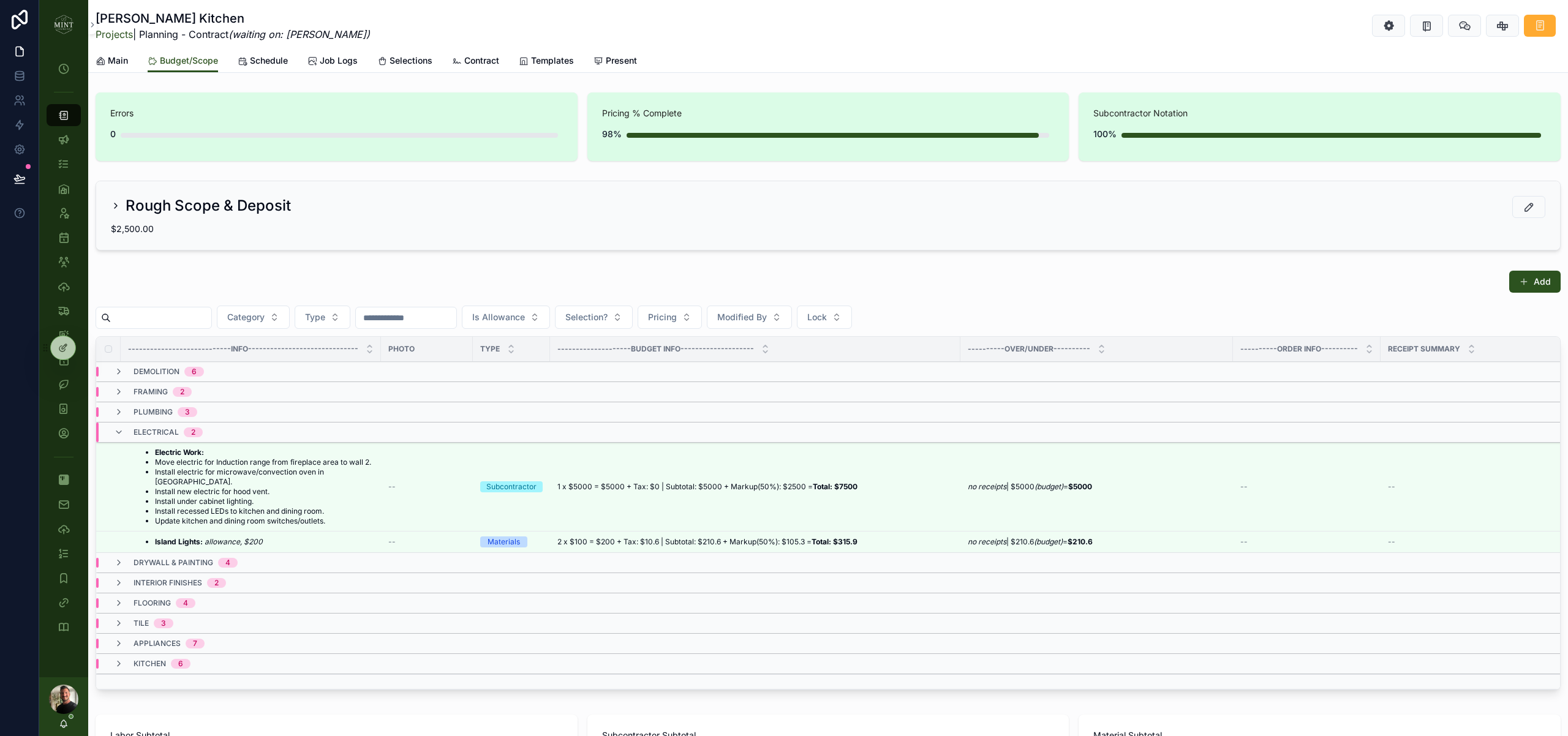
click at [123, 432] on icon "scrollable content" at bounding box center [119, 432] width 10 height 10
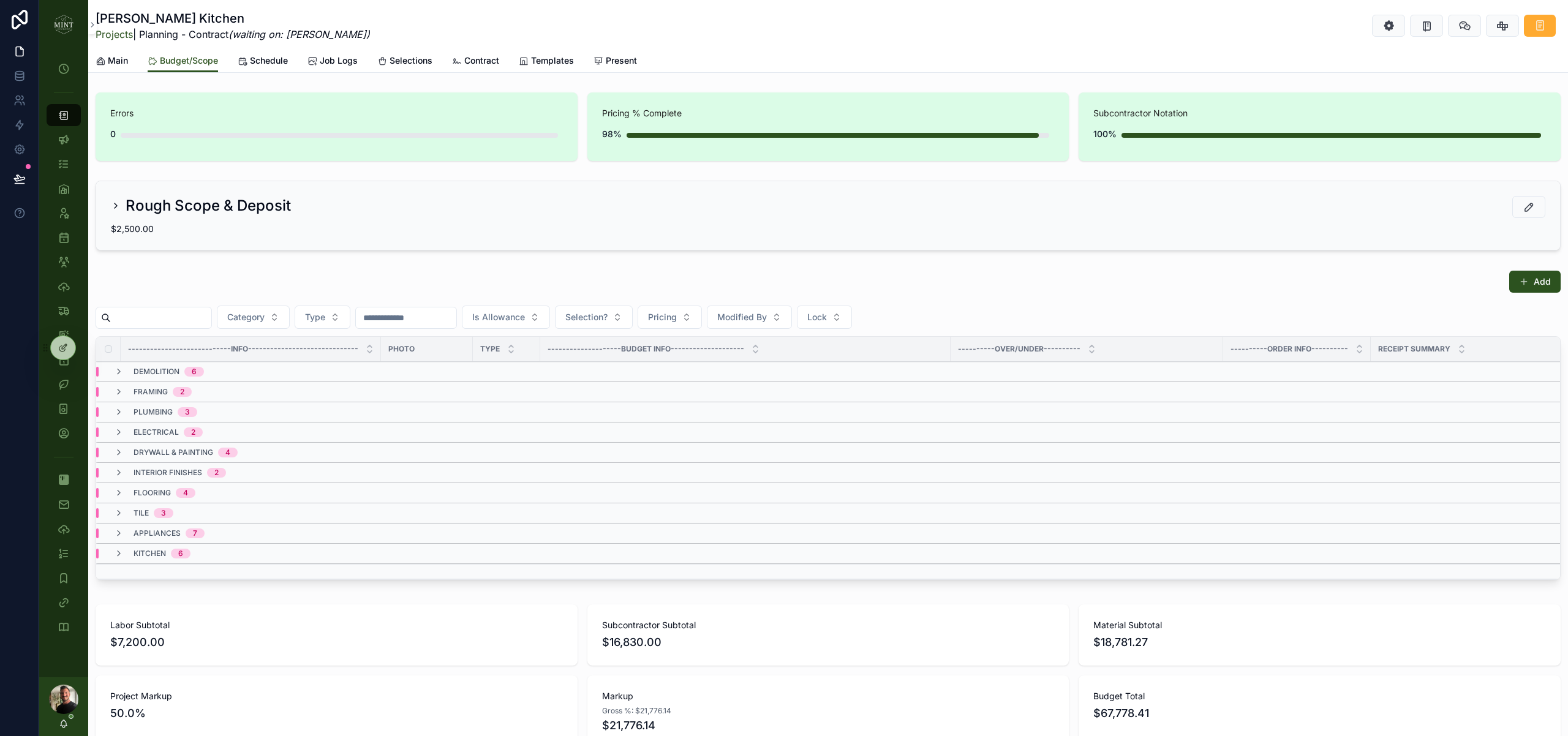
click at [132, 536] on div "appliances 7" at bounding box center [159, 533] width 91 height 10
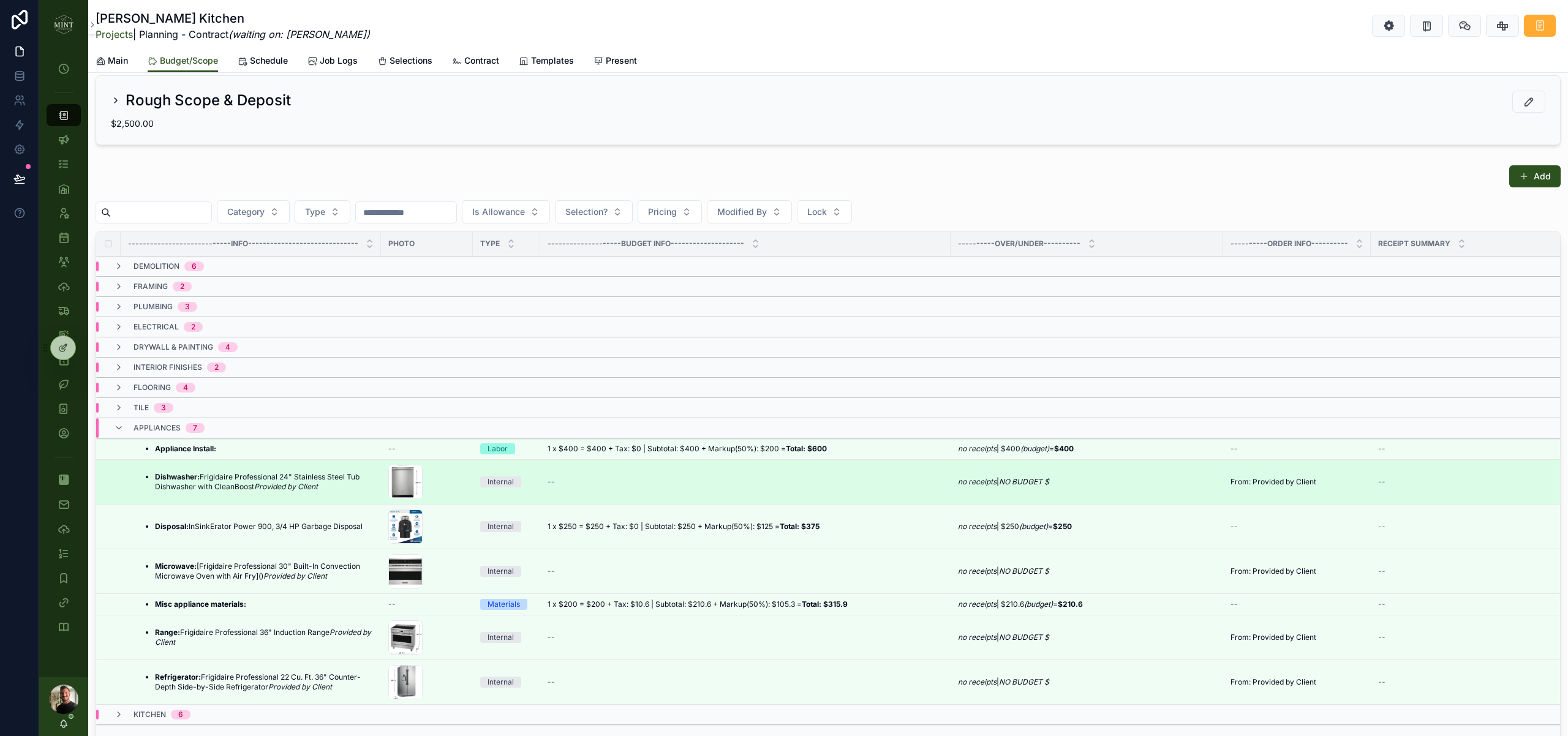
scroll to position [110, 0]
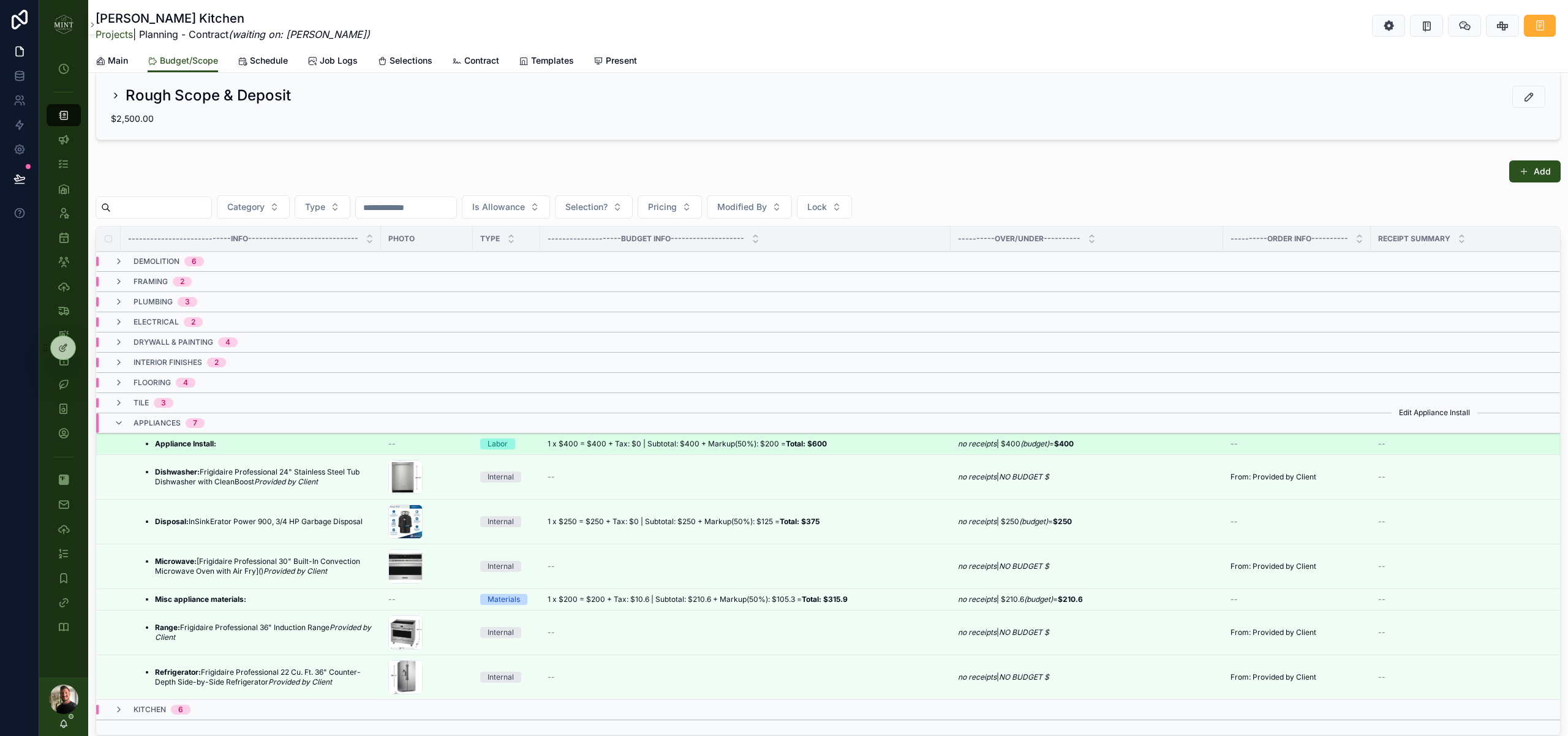
click at [0, 0] on button "scrollable content" at bounding box center [0, 0] width 0 height 0
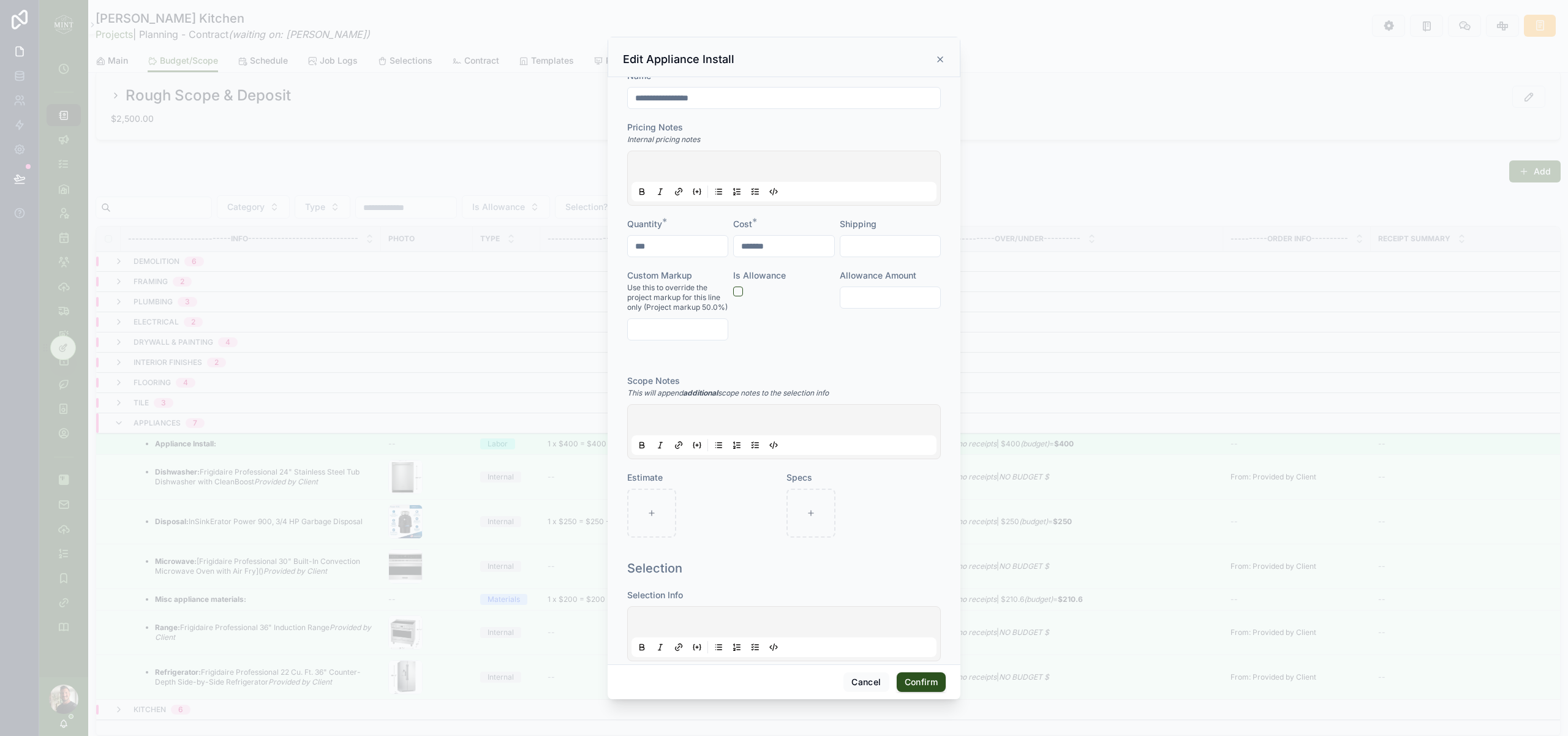
scroll to position [159, 0]
click at [738, 412] on p at bounding box center [787, 414] width 305 height 12
click at [721, 437] on icon at bounding box center [719, 437] width 5 height 0
click at [924, 684] on button "Confirm" at bounding box center [921, 682] width 49 height 20
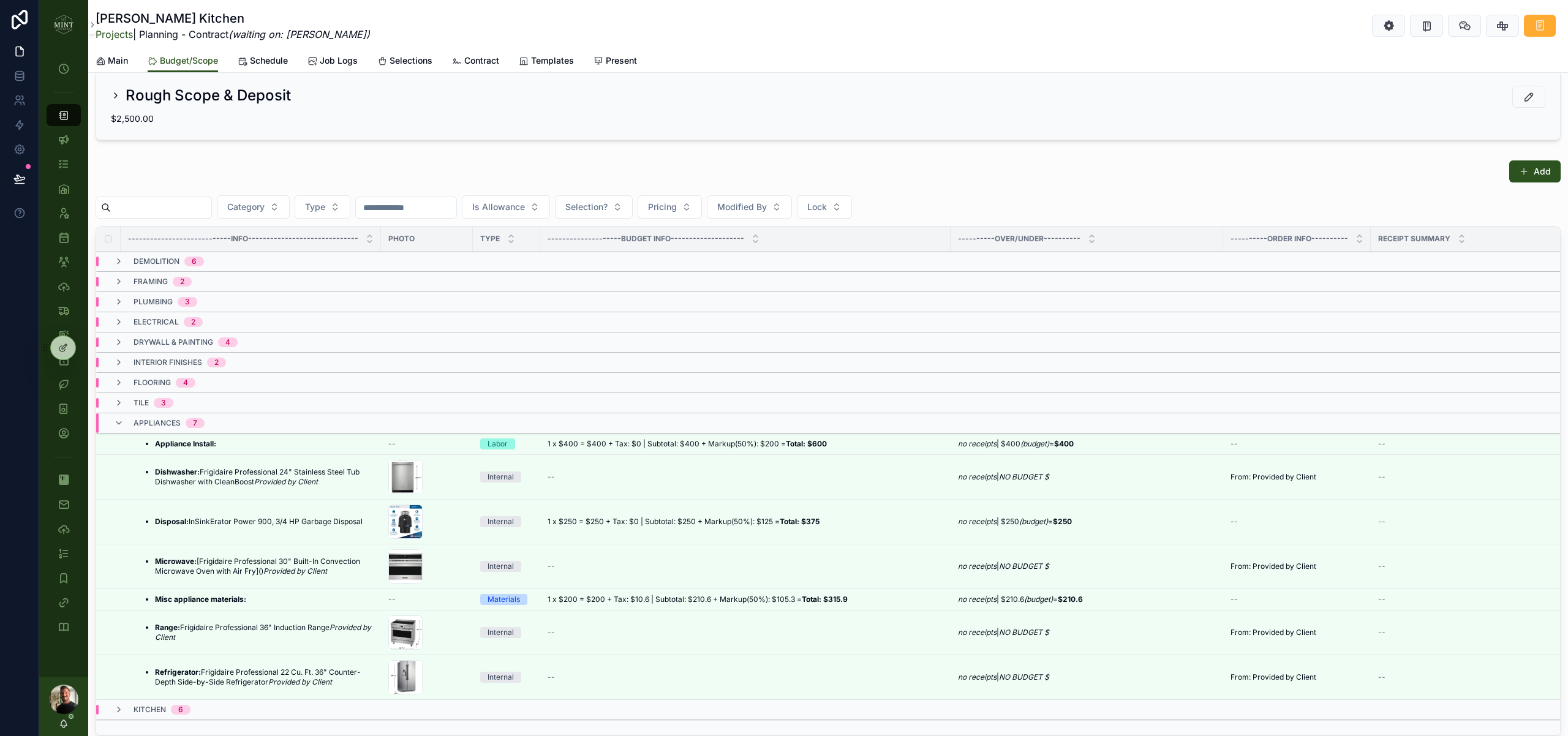
click at [489, 57] on span "Contract" at bounding box center [482, 61] width 35 height 12
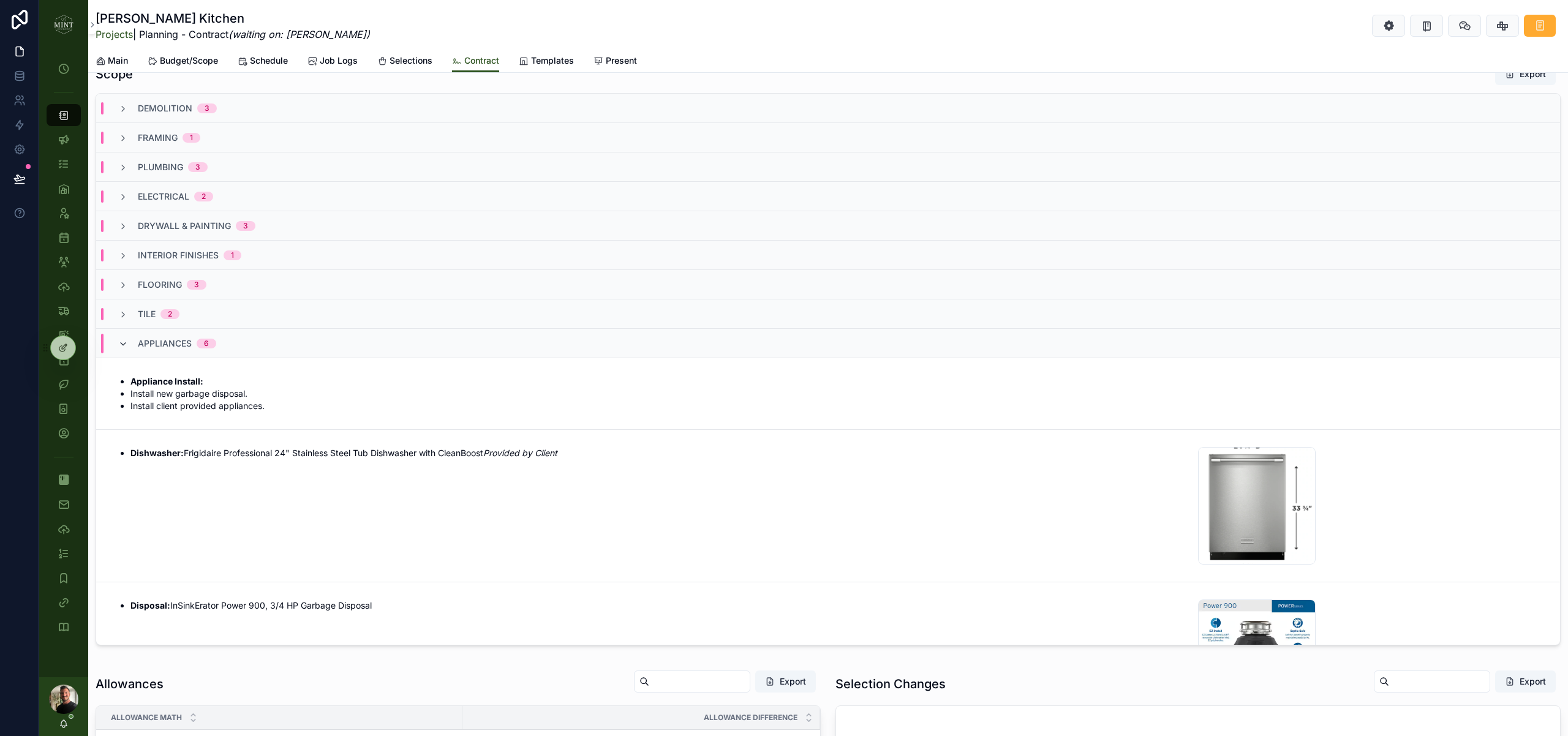
click at [121, 344] on icon "scrollable content" at bounding box center [123, 344] width 10 height 10
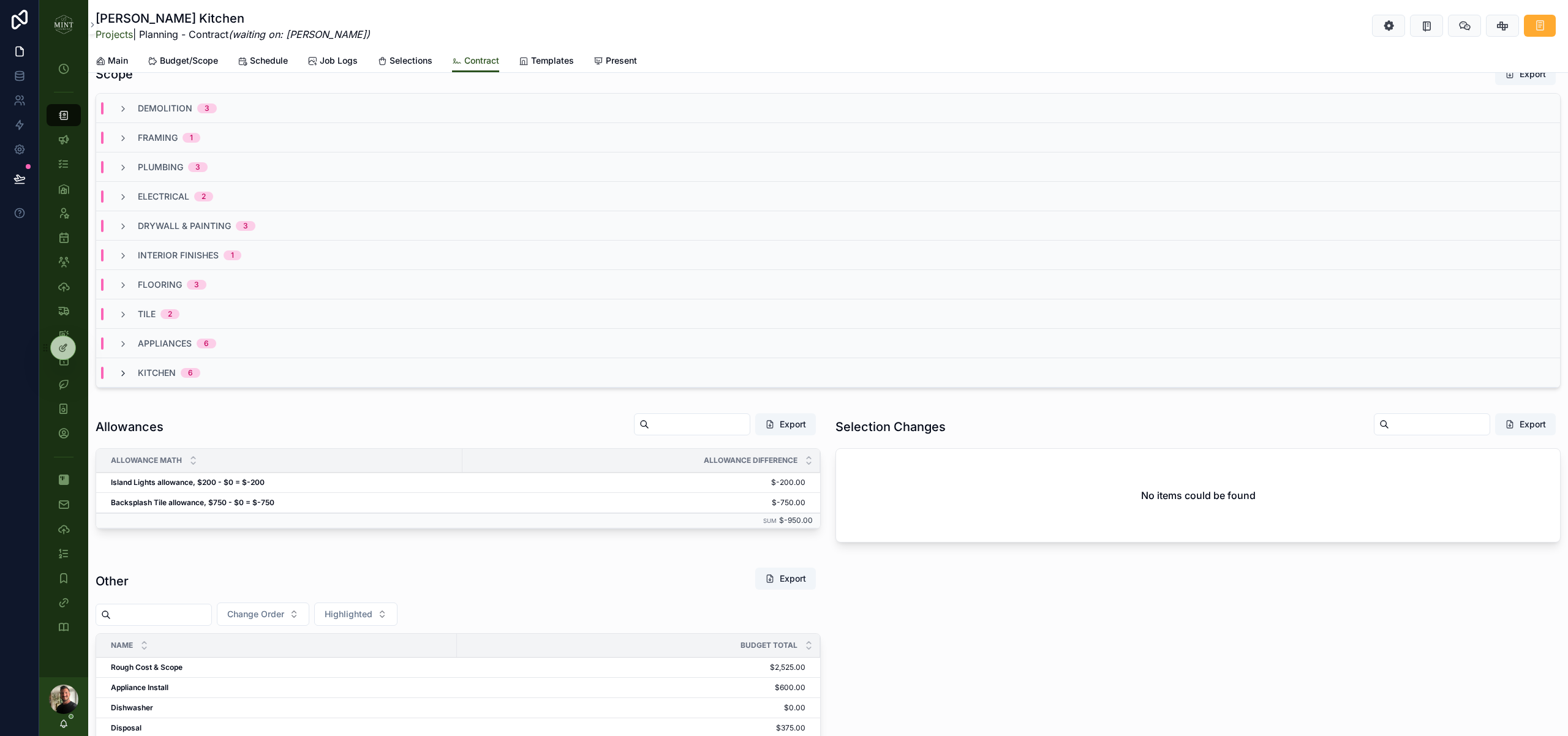
click at [127, 369] on icon "scrollable content" at bounding box center [123, 373] width 10 height 10
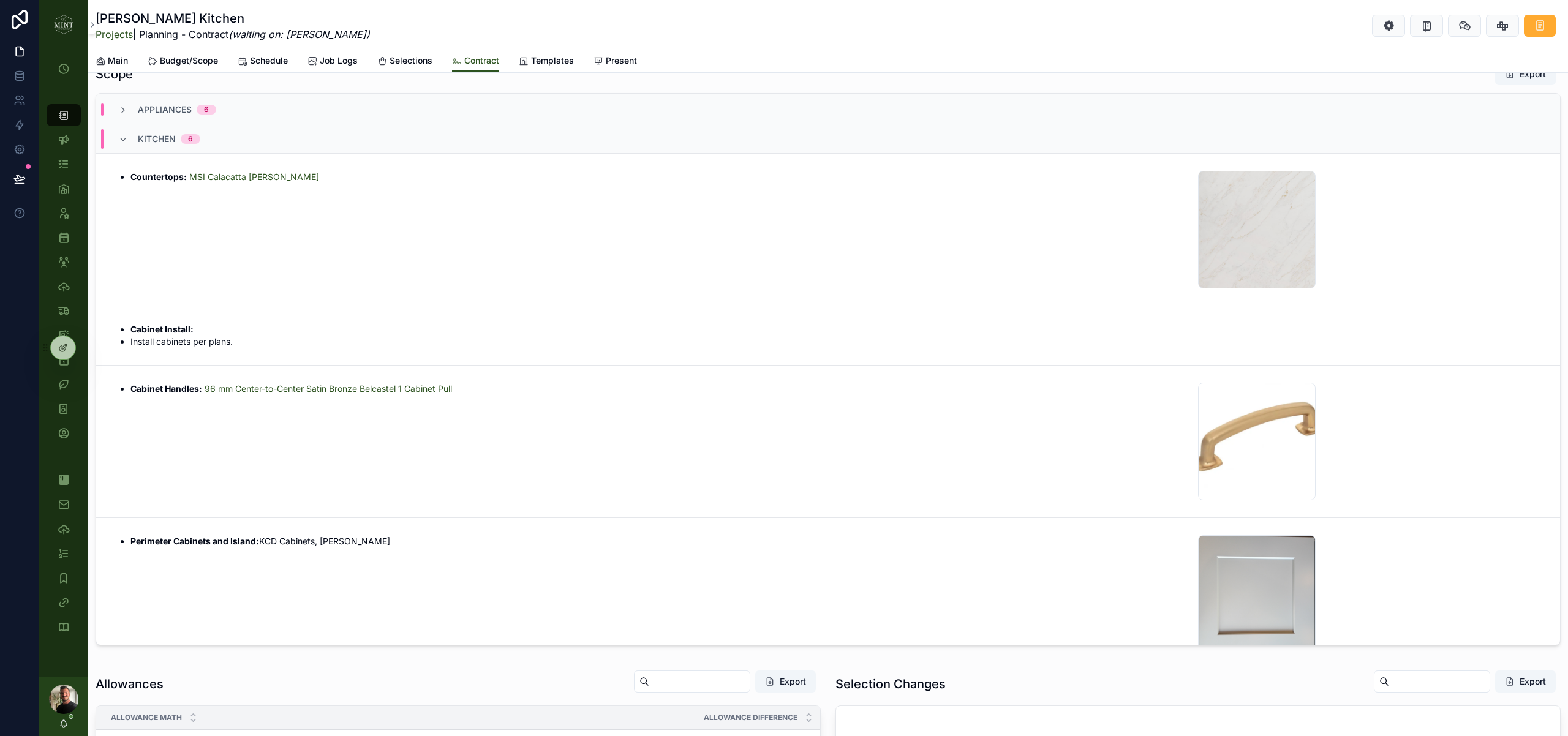
scroll to position [231, 0]
click at [0, 0] on icon "scrollable content" at bounding box center [0, 0] width 0 height 0
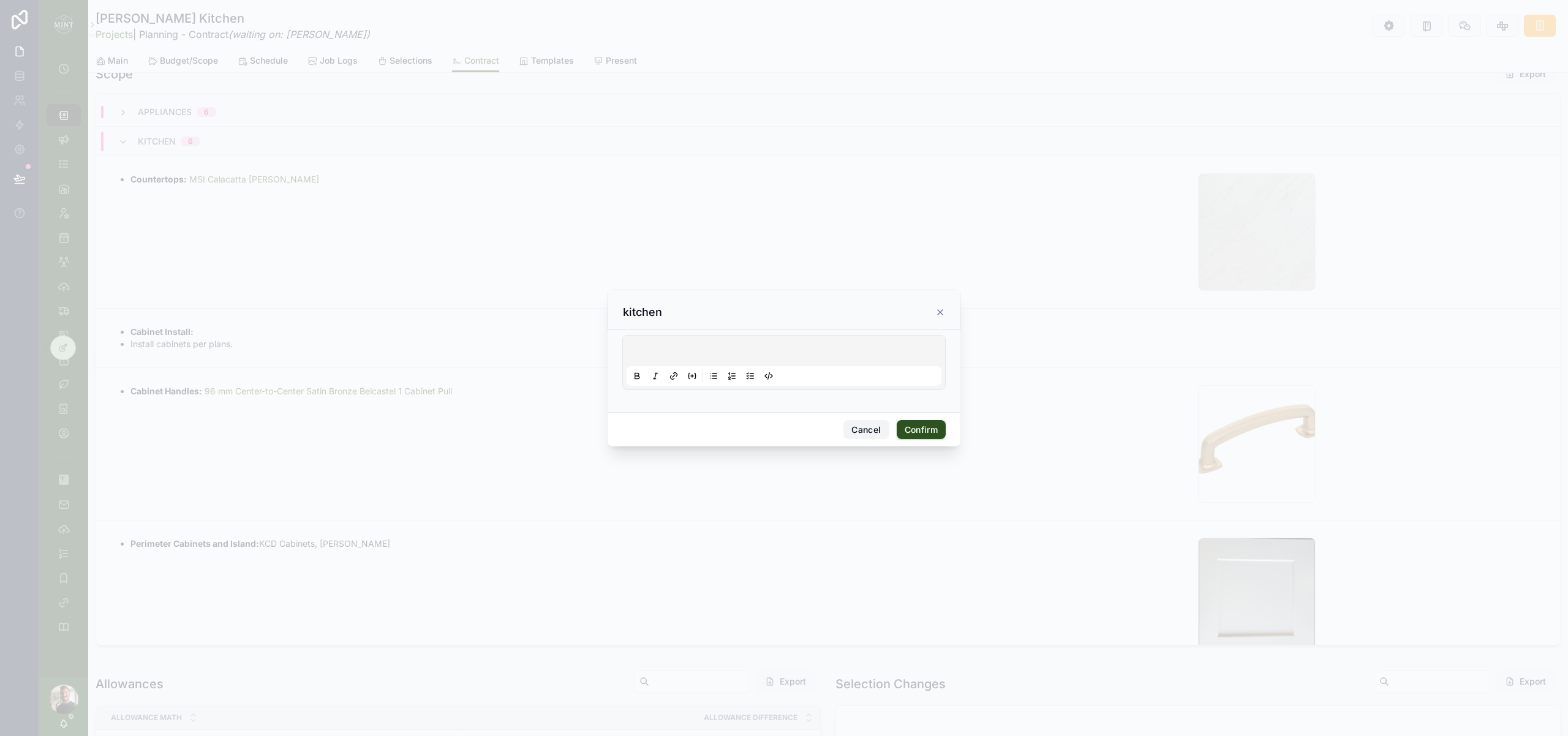
click at [873, 435] on button "Cancel" at bounding box center [866, 430] width 45 height 20
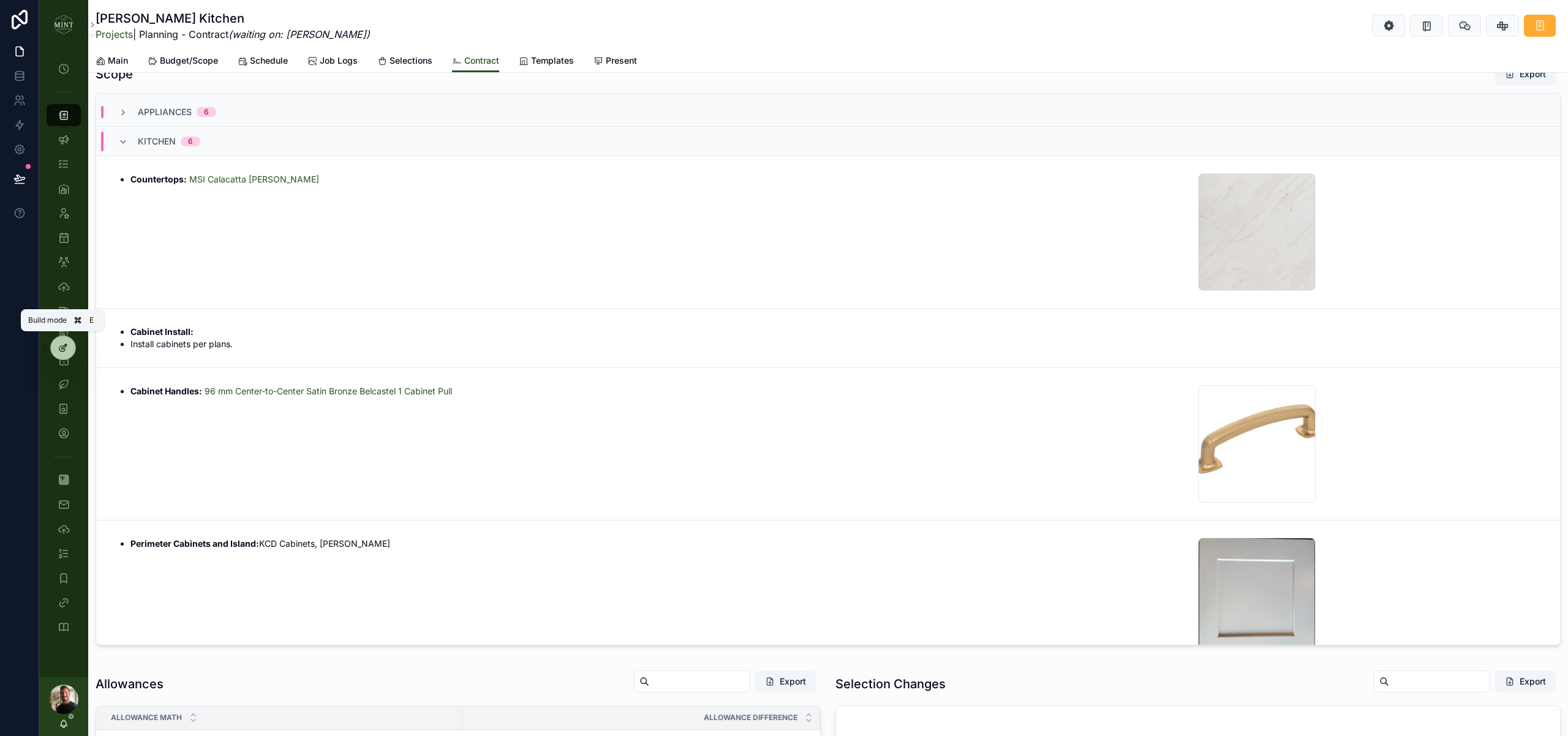
click at [70, 346] on div at bounding box center [63, 347] width 25 height 23
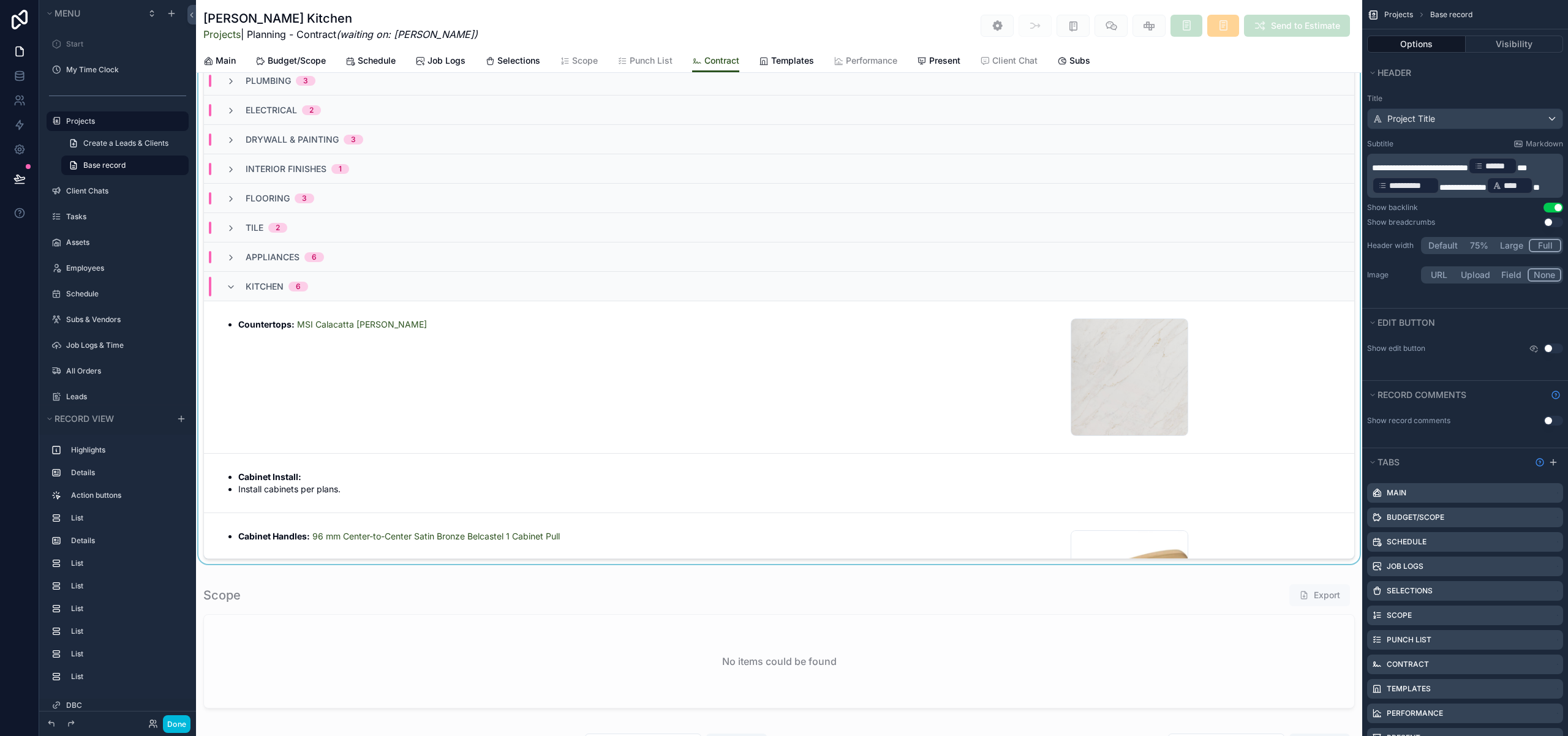
scroll to position [1119, 0]
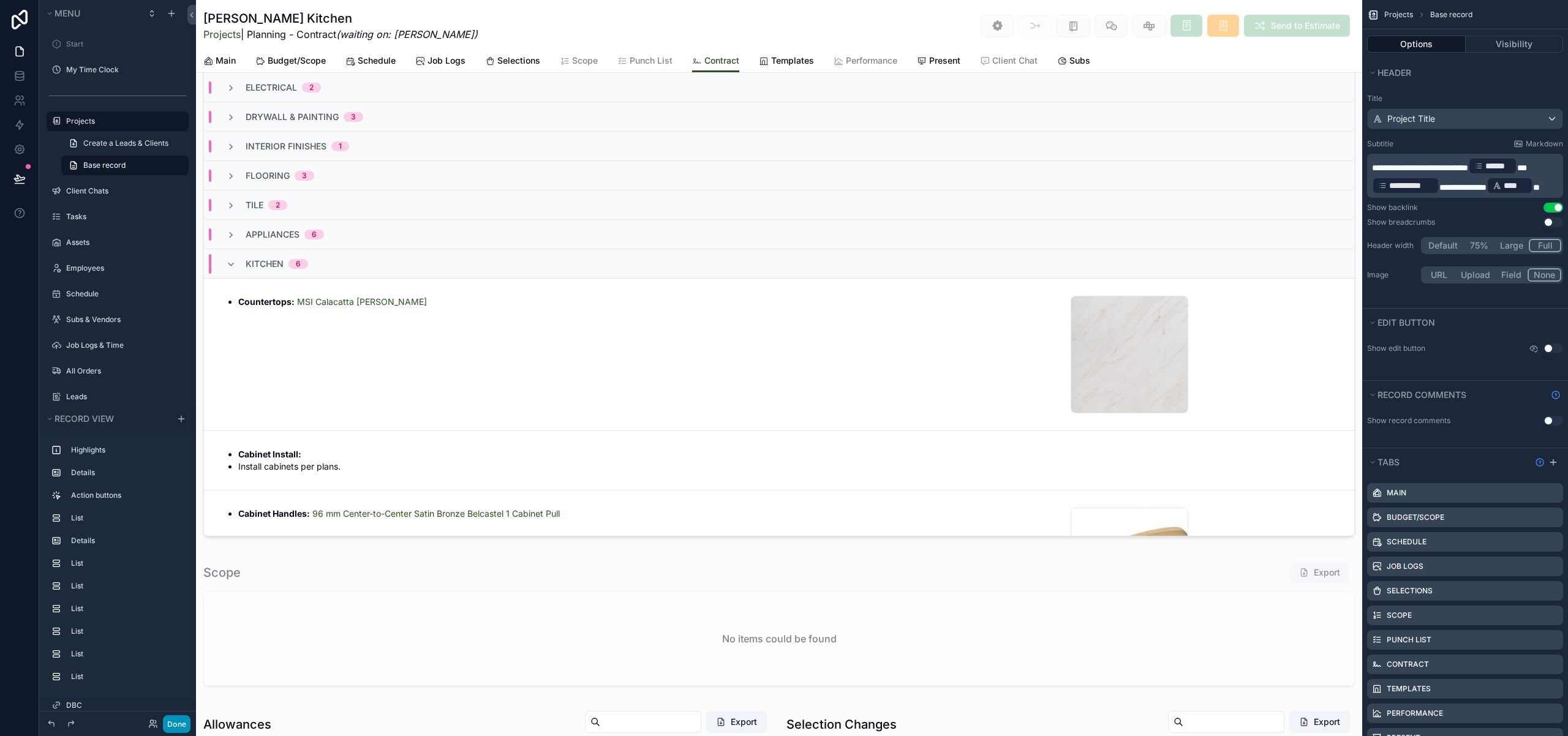
click at [177, 723] on button "Done" at bounding box center [177, 724] width 27 height 18
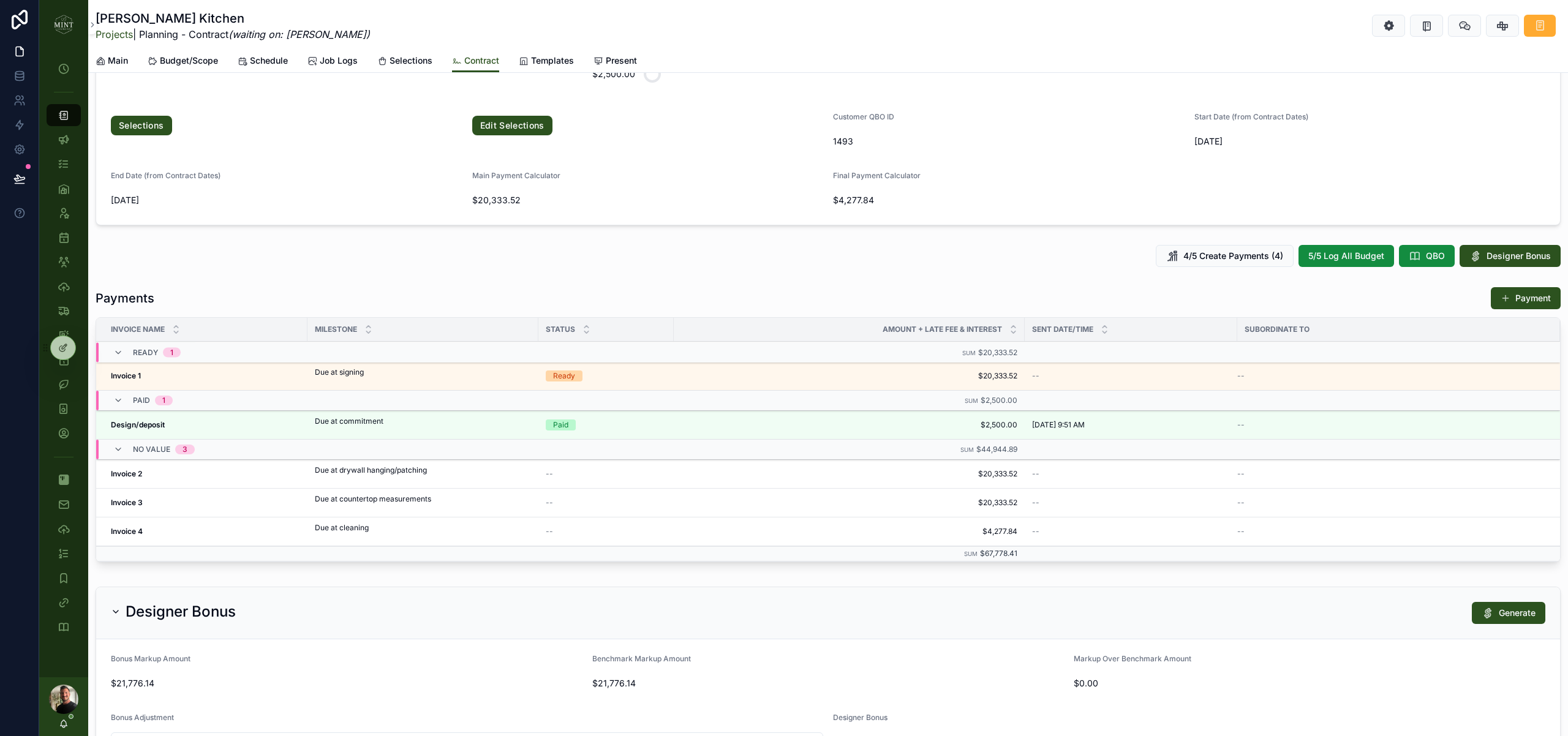
scroll to position [0, 0]
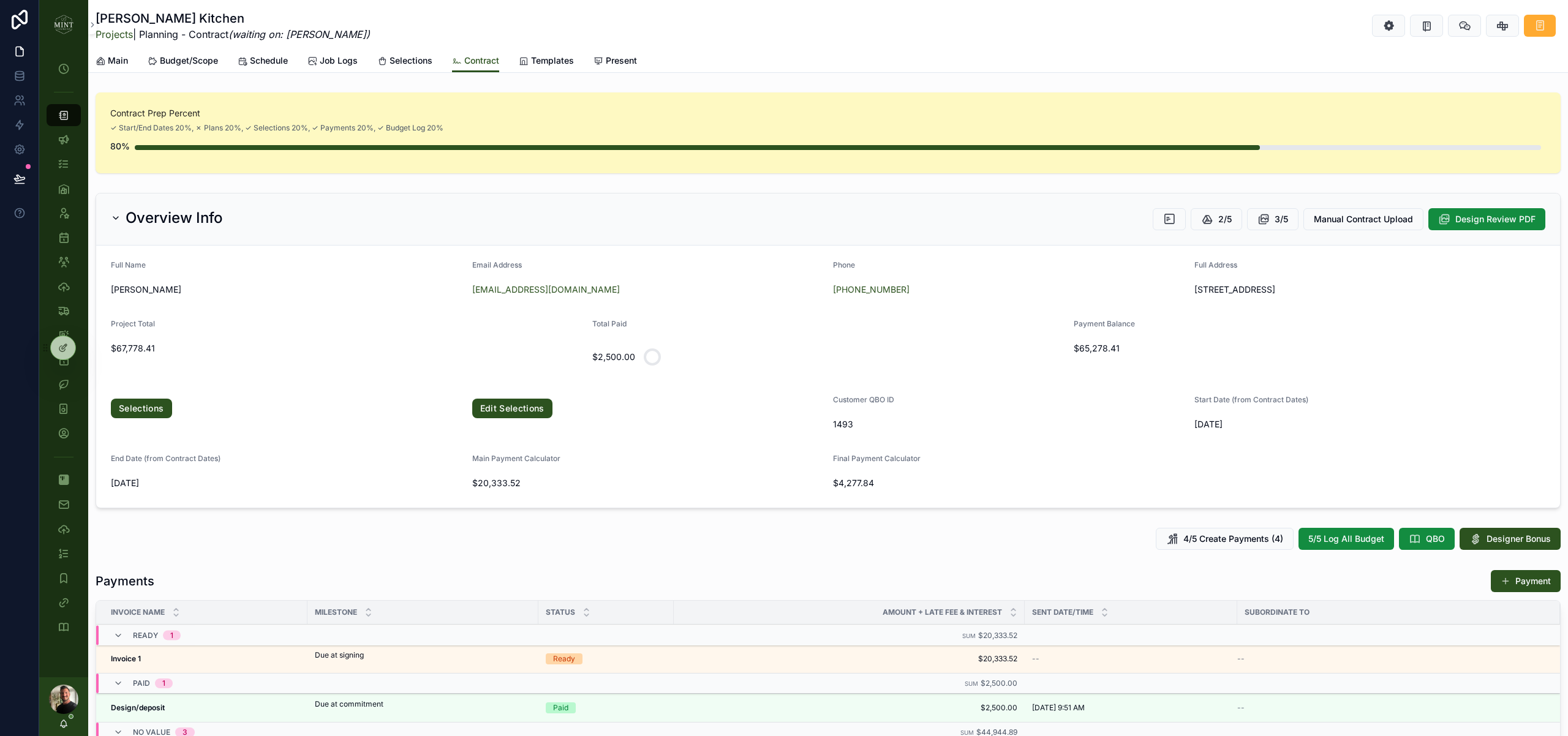
click at [133, 56] on div "Main Budget/Scope Schedule Job Logs Selections Contract Templates Present" at bounding box center [828, 61] width 1465 height 23
click at [128, 61] on div "Main Budget/Scope Schedule Job Logs Selections Contract Templates Present" at bounding box center [828, 61] width 1465 height 23
click at [114, 61] on span "Main" at bounding box center [117, 61] width 20 height 12
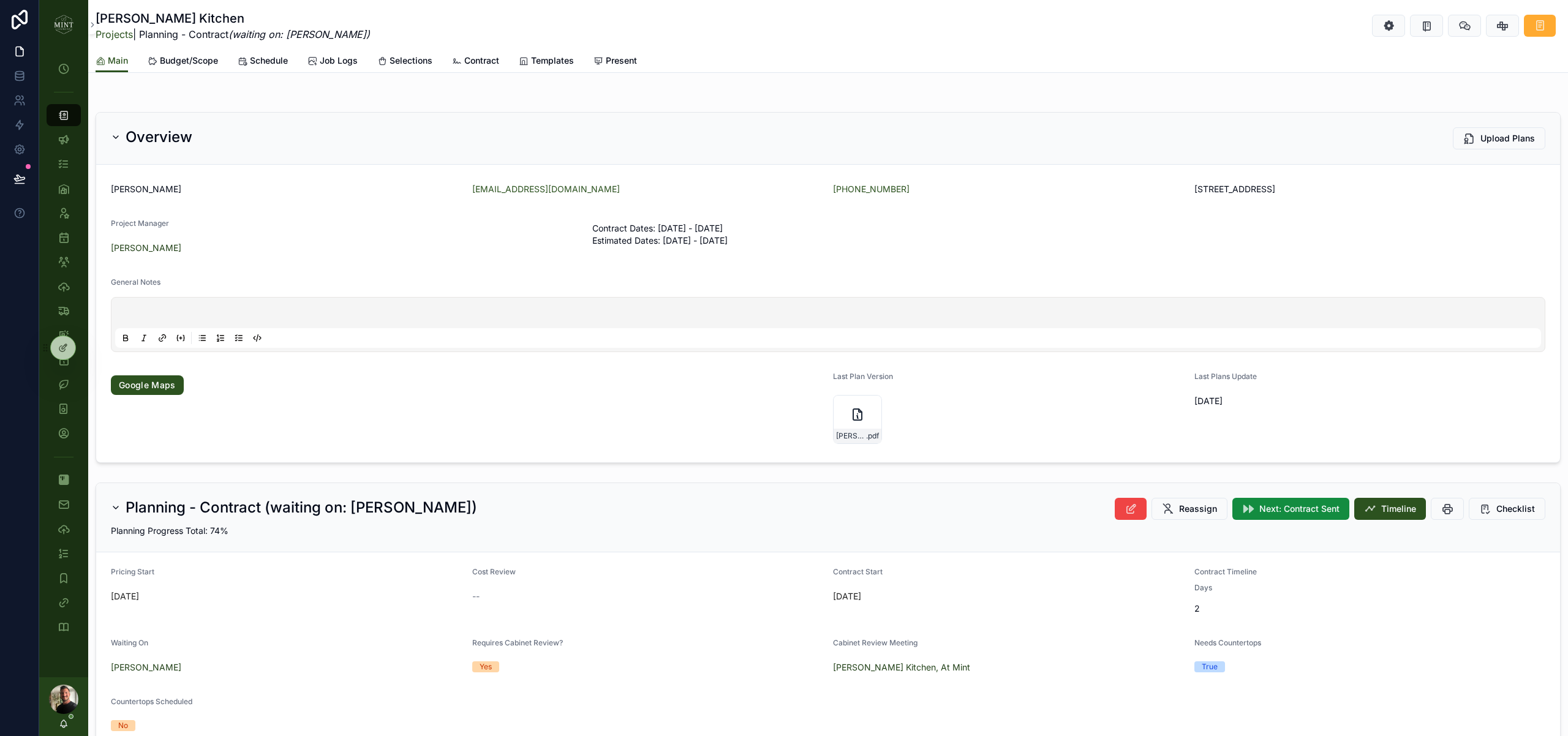
click at [279, 65] on span "Schedule" at bounding box center [269, 61] width 38 height 12
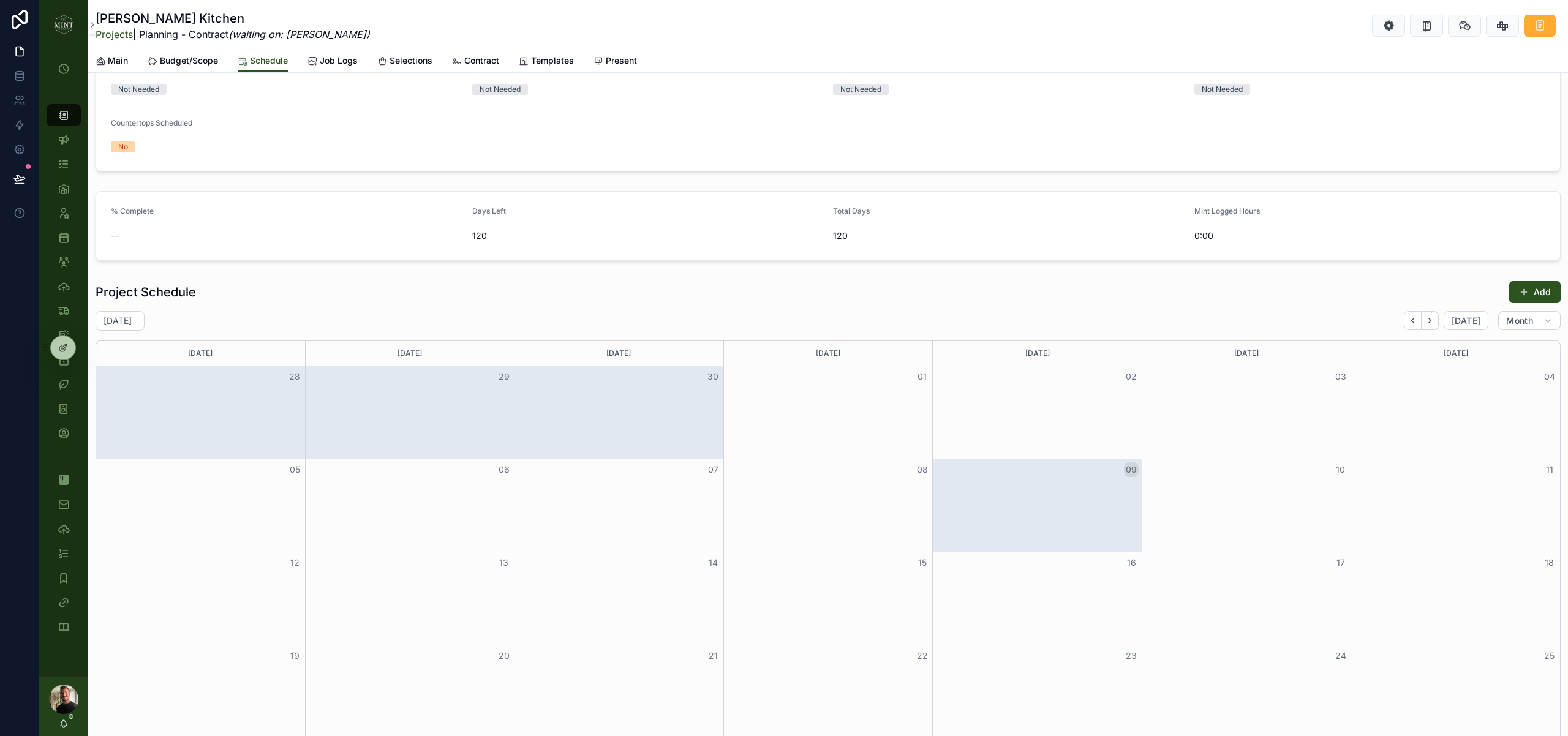
scroll to position [889, 0]
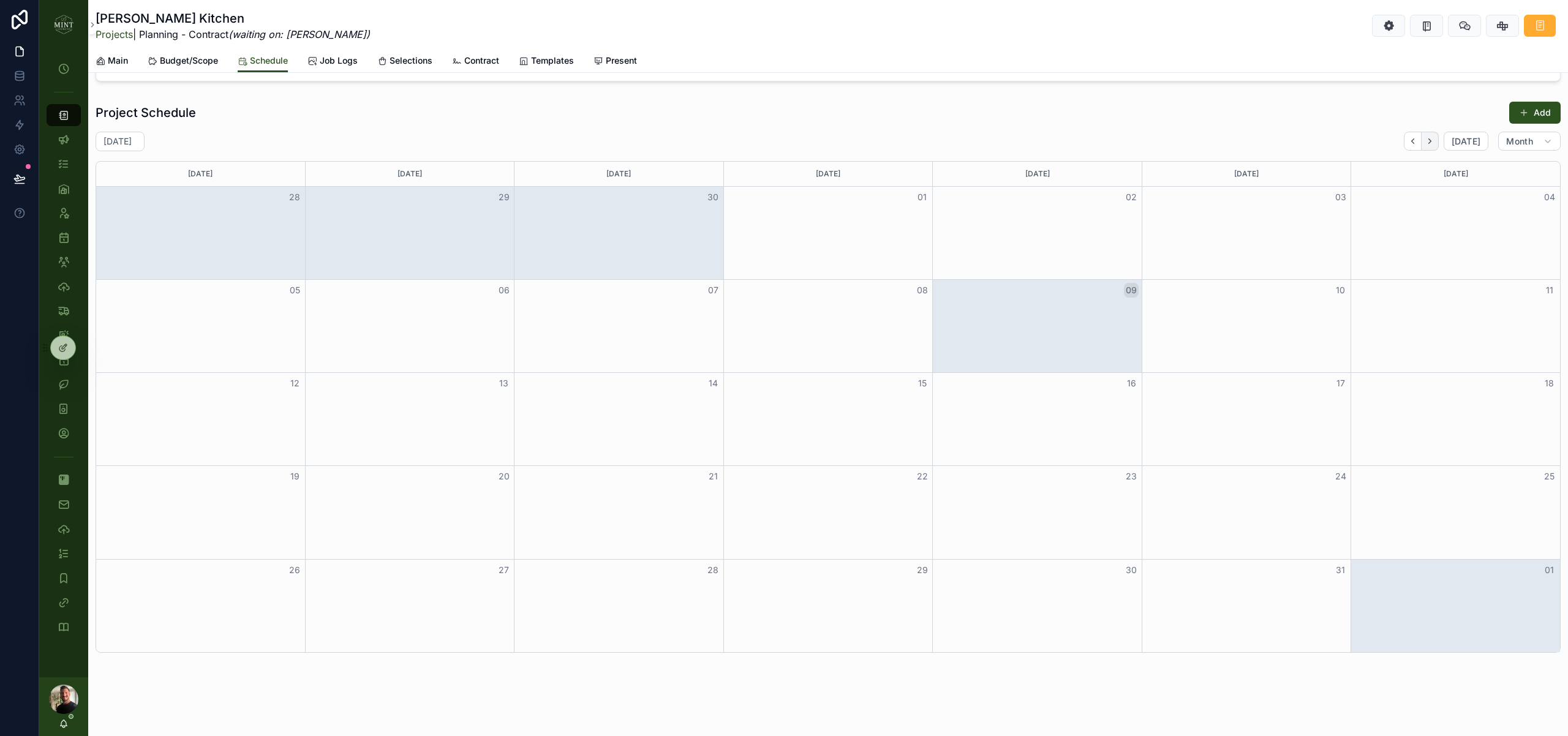
click at [1432, 145] on icon "Next" at bounding box center [1430, 141] width 9 height 9
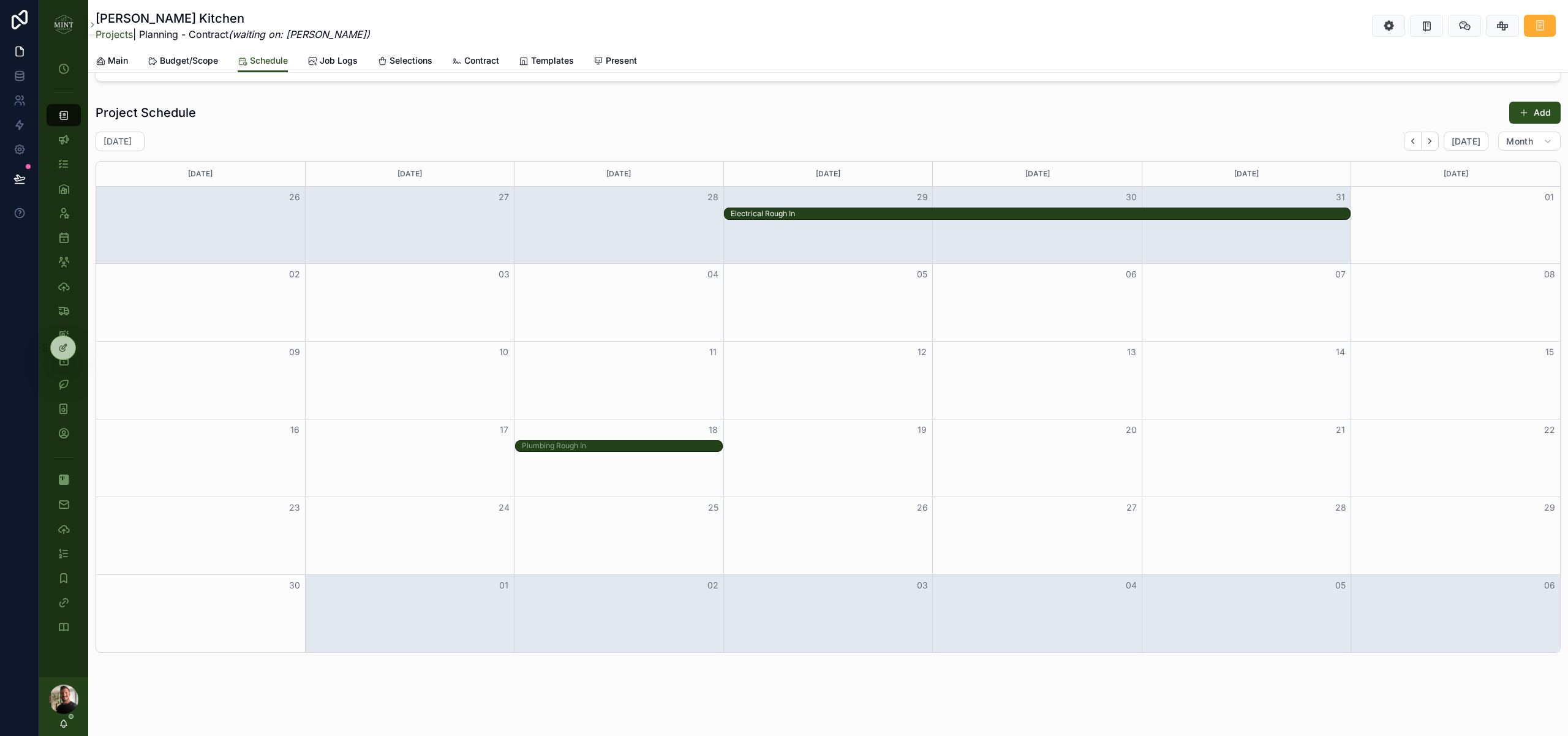
drag, startPoint x: 956, startPoint y: 449, endPoint x: 825, endPoint y: 231, distance: 254.3
drag, startPoint x: 635, startPoint y: 449, endPoint x: 628, endPoint y: 245, distance: 204.1
click at [1409, 143] on button "Back" at bounding box center [1412, 141] width 18 height 19
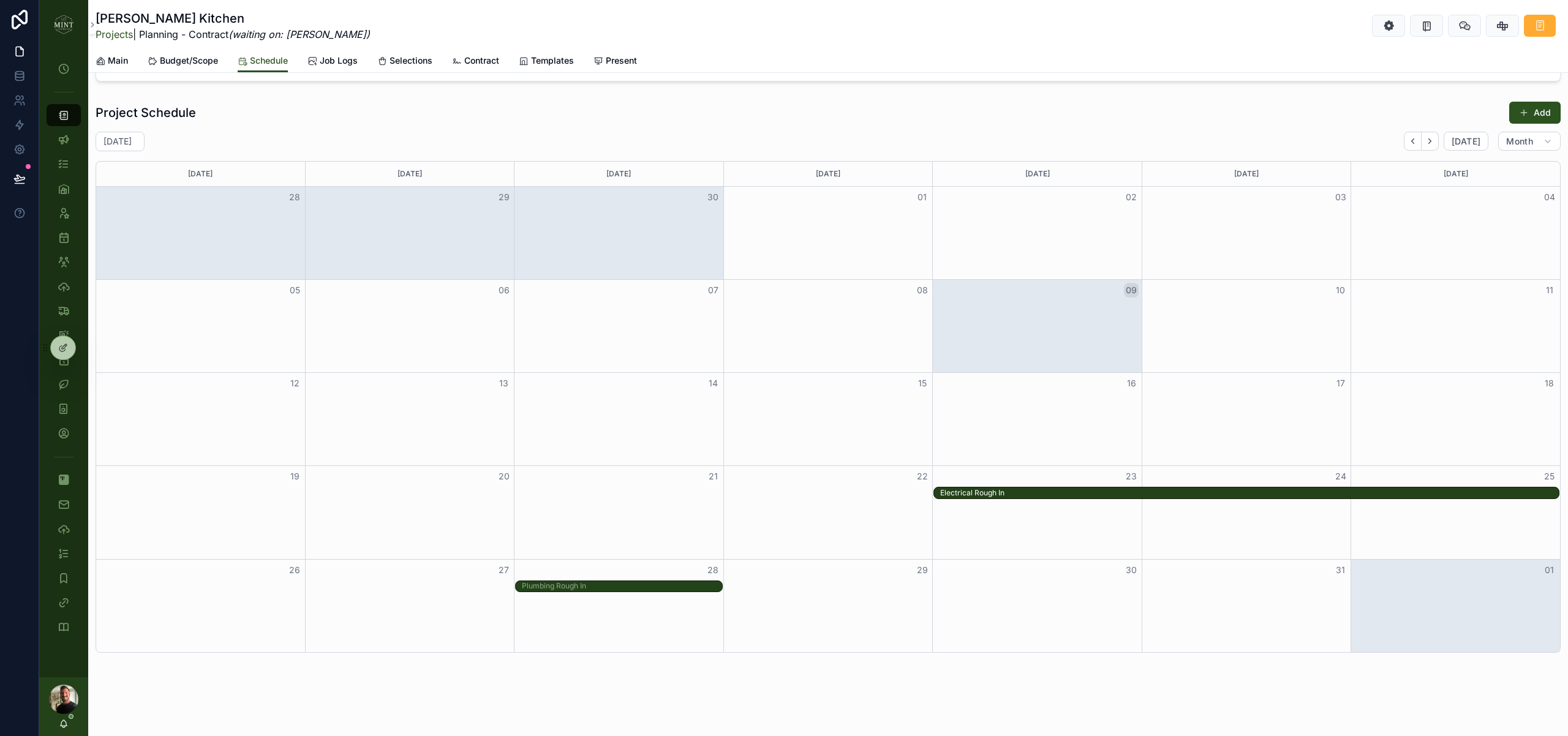
drag, startPoint x: 796, startPoint y: 589, endPoint x: 1058, endPoint y: 529, distance: 268.8
drag, startPoint x: 1557, startPoint y: 493, endPoint x: 1450, endPoint y: 496, distance: 107.0
drag, startPoint x: 1556, startPoint y: 493, endPoint x: 1294, endPoint y: 499, distance: 262.1
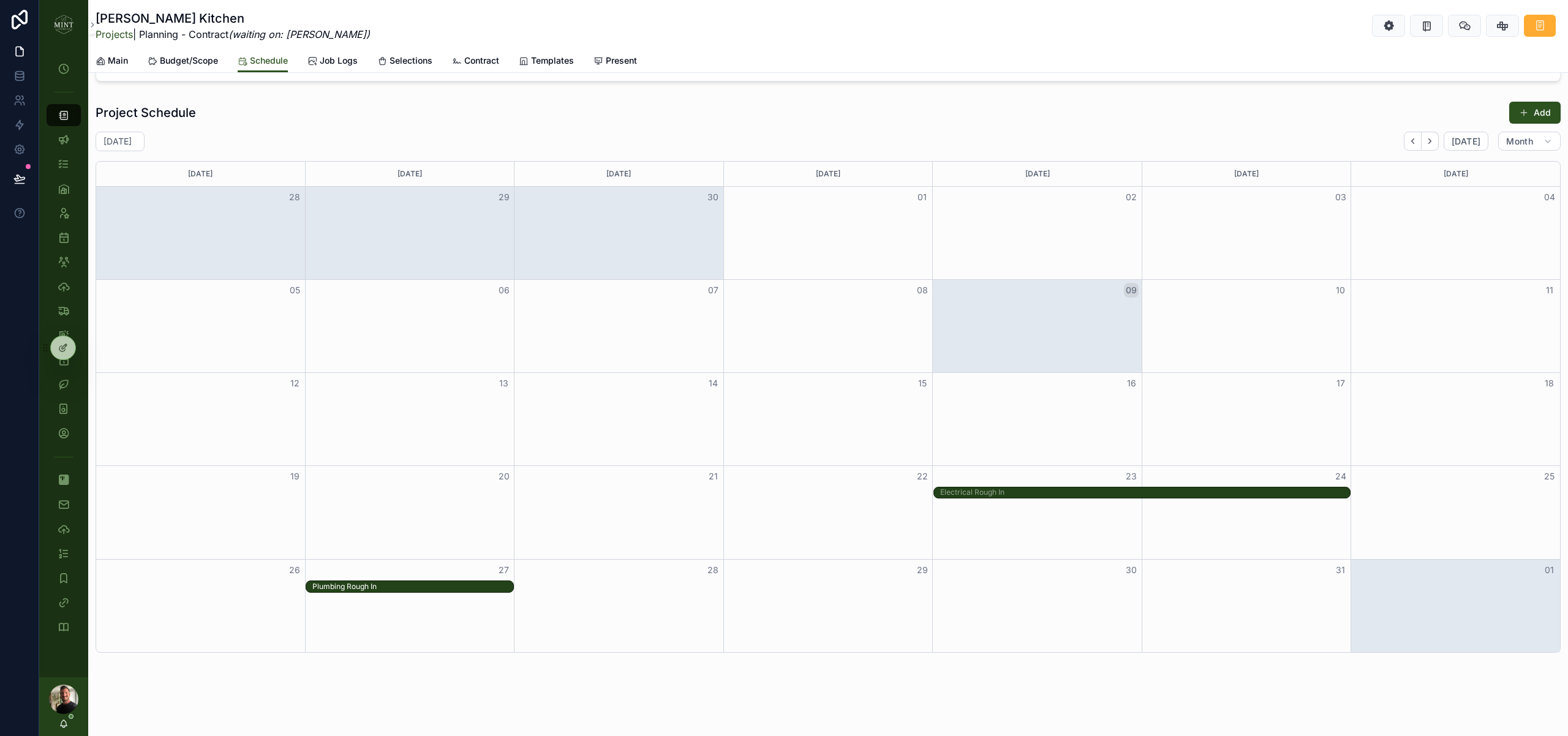
drag, startPoint x: 588, startPoint y: 587, endPoint x: 428, endPoint y: 587, distance: 160.0
drag, startPoint x: 433, startPoint y: 587, endPoint x: 1199, endPoint y: 510, distance: 769.9
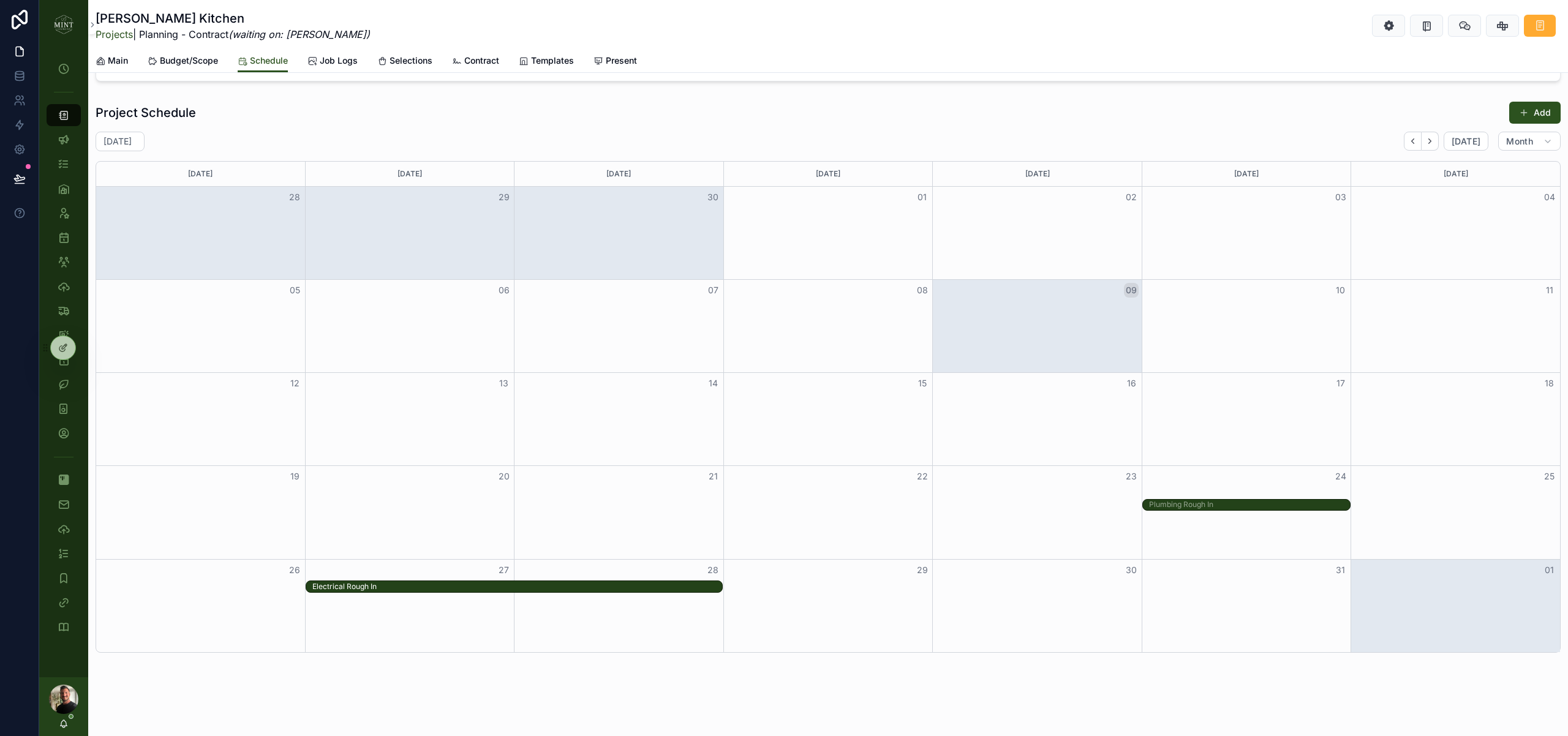
drag, startPoint x: 1062, startPoint y: 492, endPoint x: 457, endPoint y: 621, distance: 618.6
click at [122, 62] on span "Main" at bounding box center [117, 61] width 20 height 12
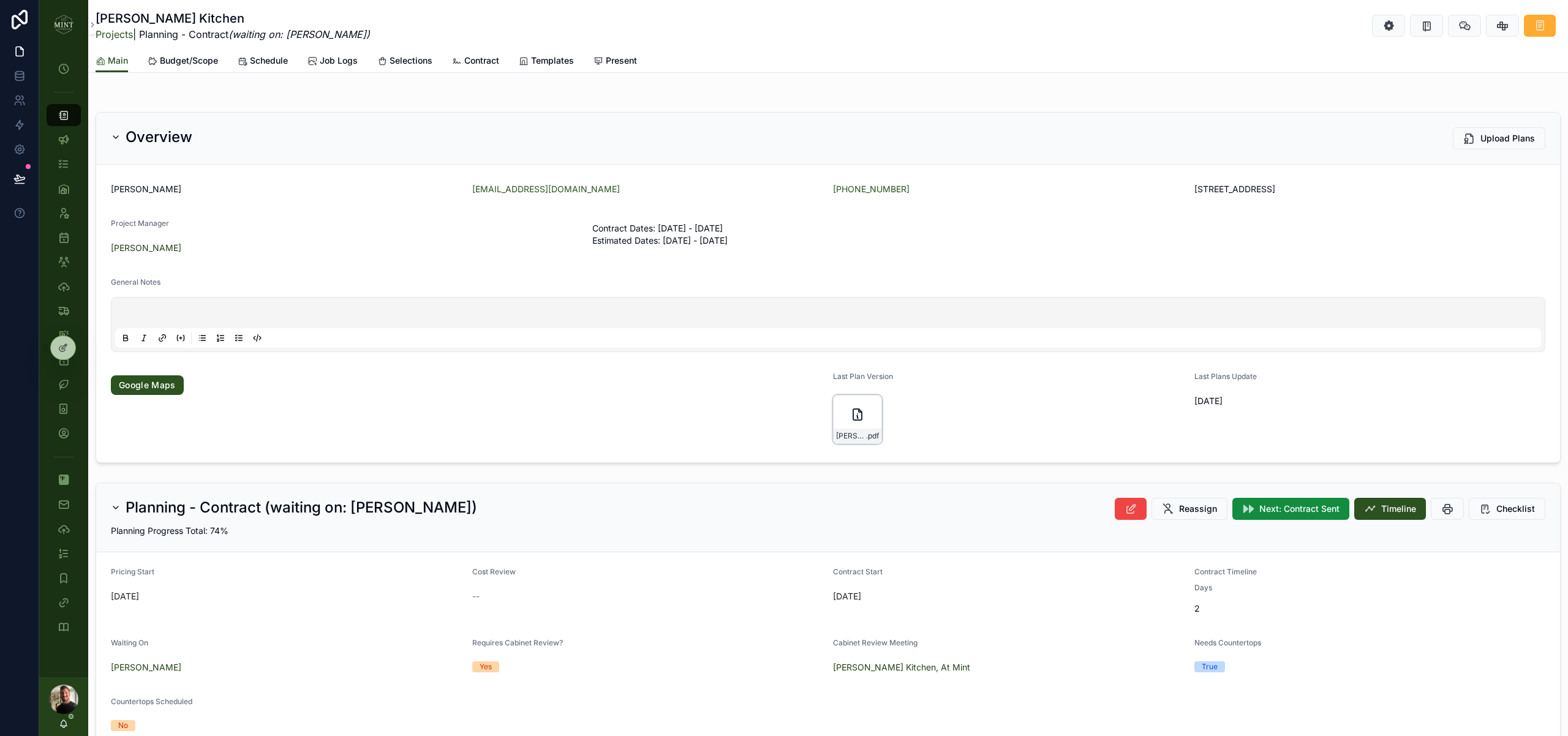
click at [845, 417] on div "Jarrett-final .pdf" at bounding box center [857, 419] width 49 height 49
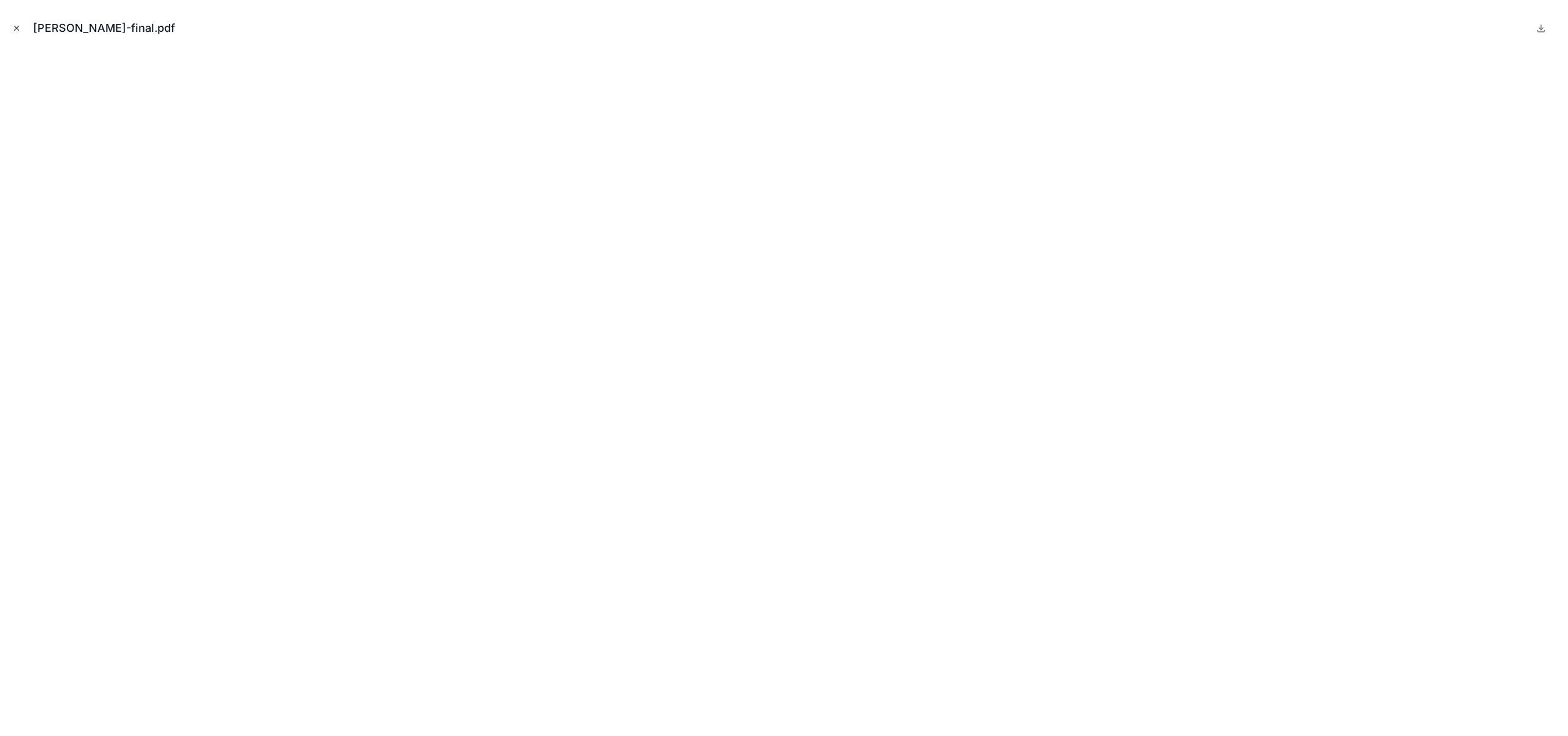
click at [20, 25] on icon "Close modal" at bounding box center [16, 28] width 8 height 8
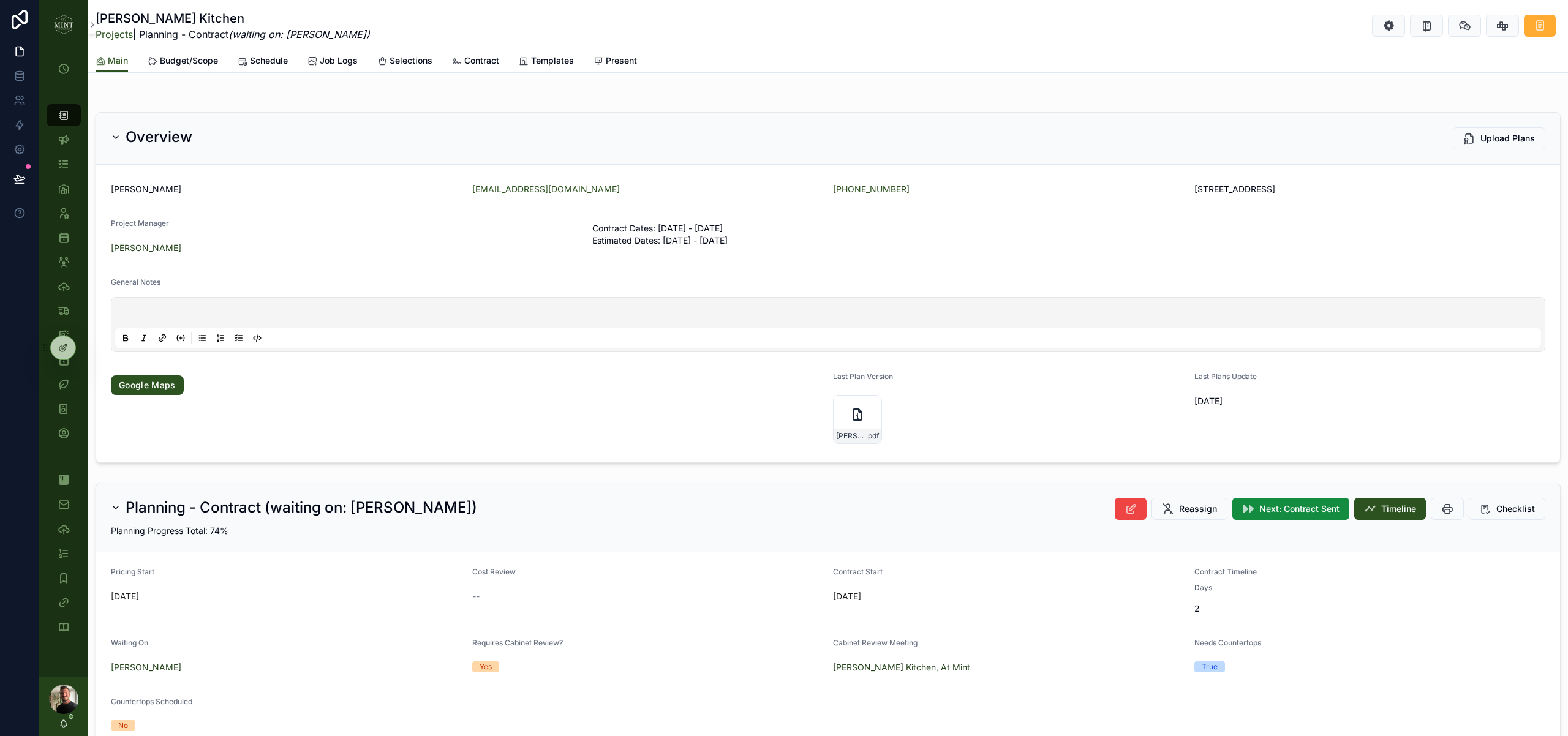
click at [475, 62] on span "Contract" at bounding box center [482, 61] width 35 height 12
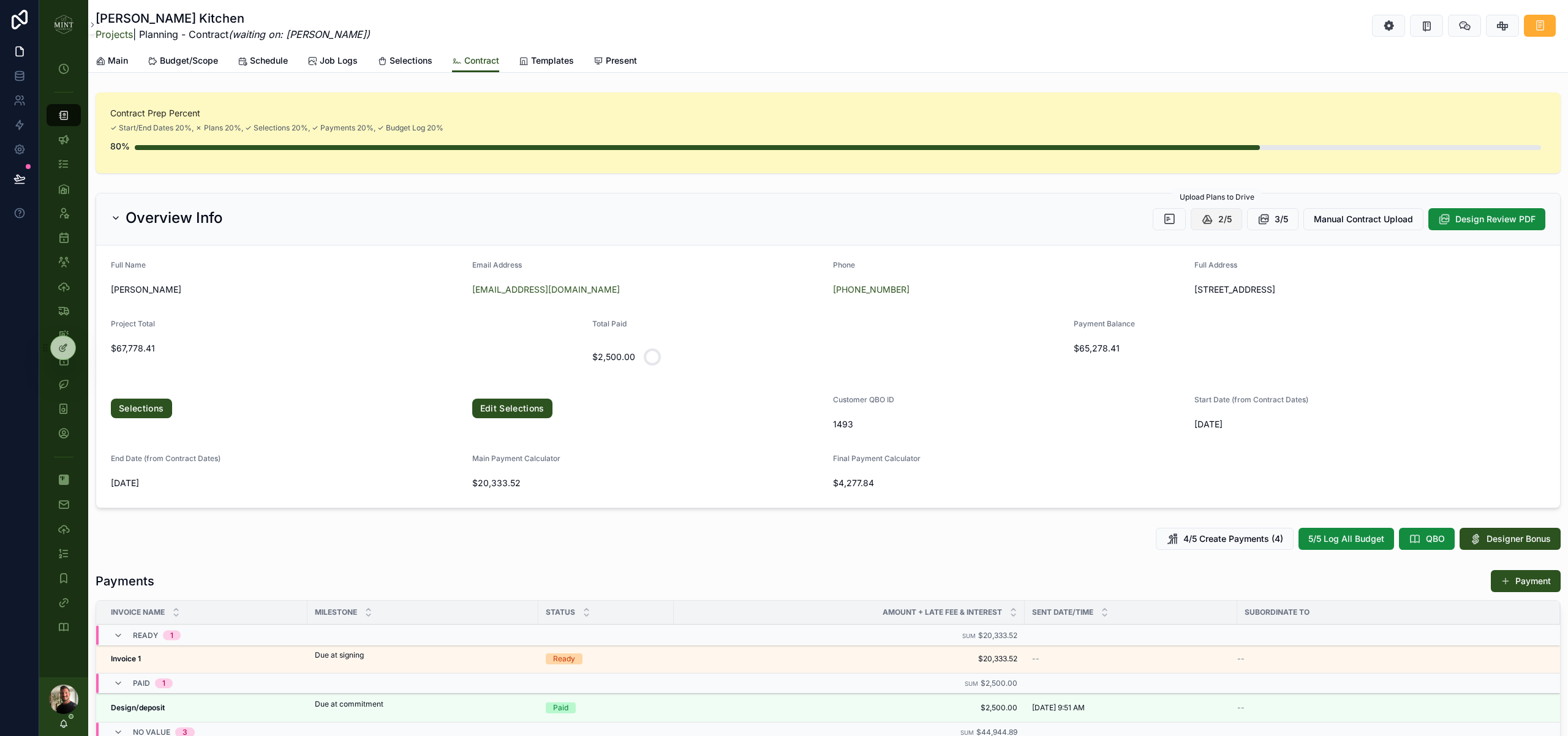
click at [1214, 220] on button "2/5" at bounding box center [1216, 219] width 52 height 22
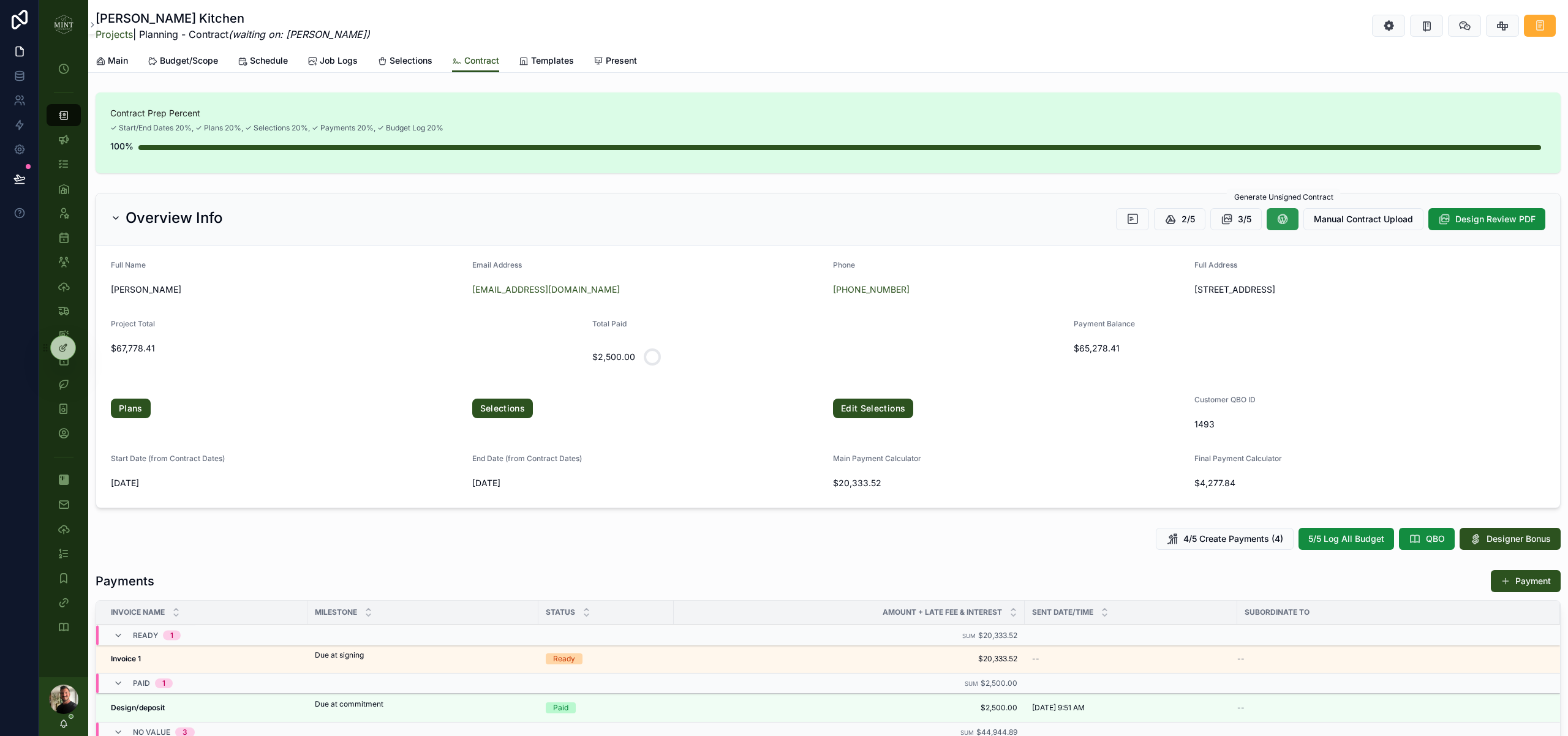
click at [1289, 219] on button "scrollable content" at bounding box center [1282, 219] width 32 height 22
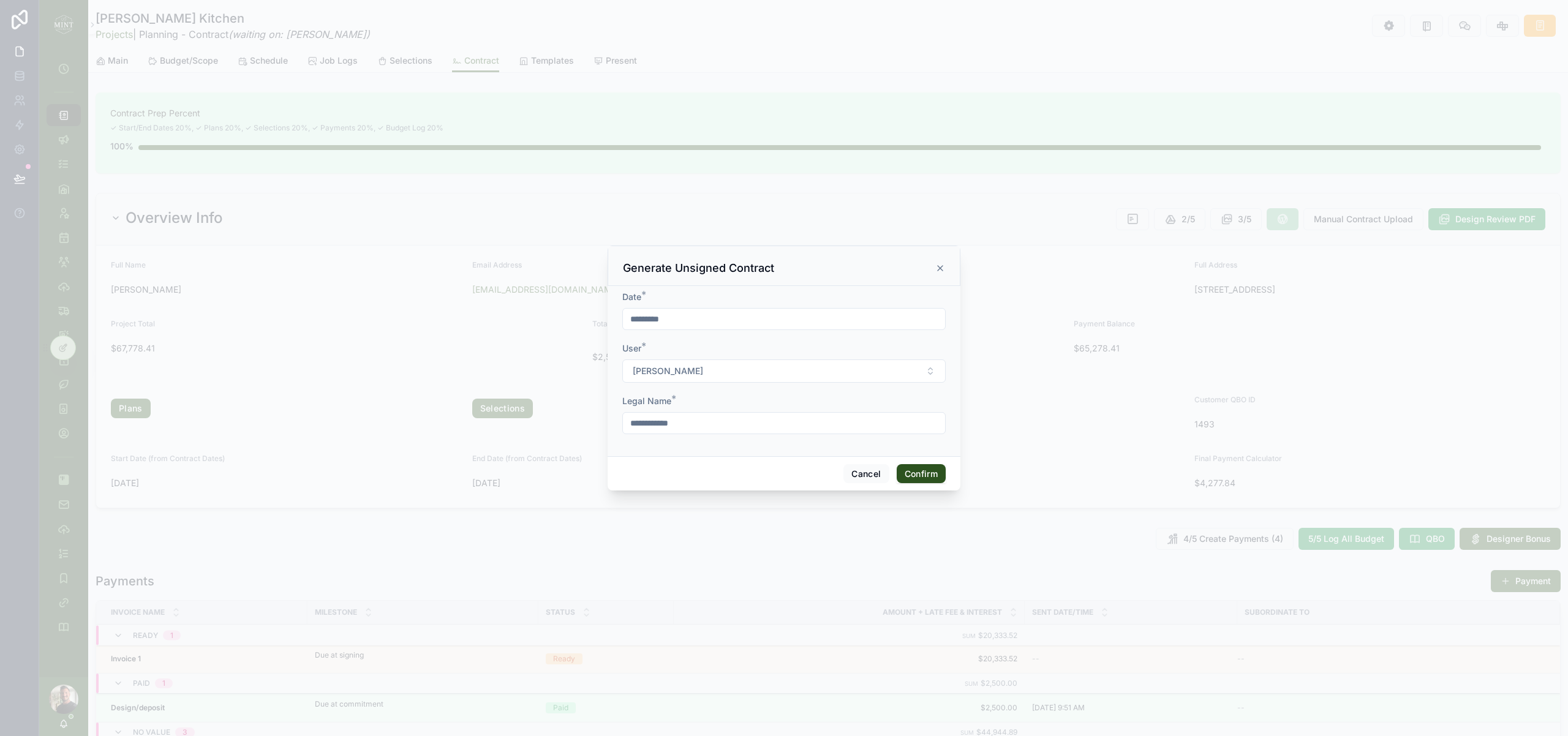
click at [927, 475] on button "Confirm" at bounding box center [921, 474] width 49 height 20
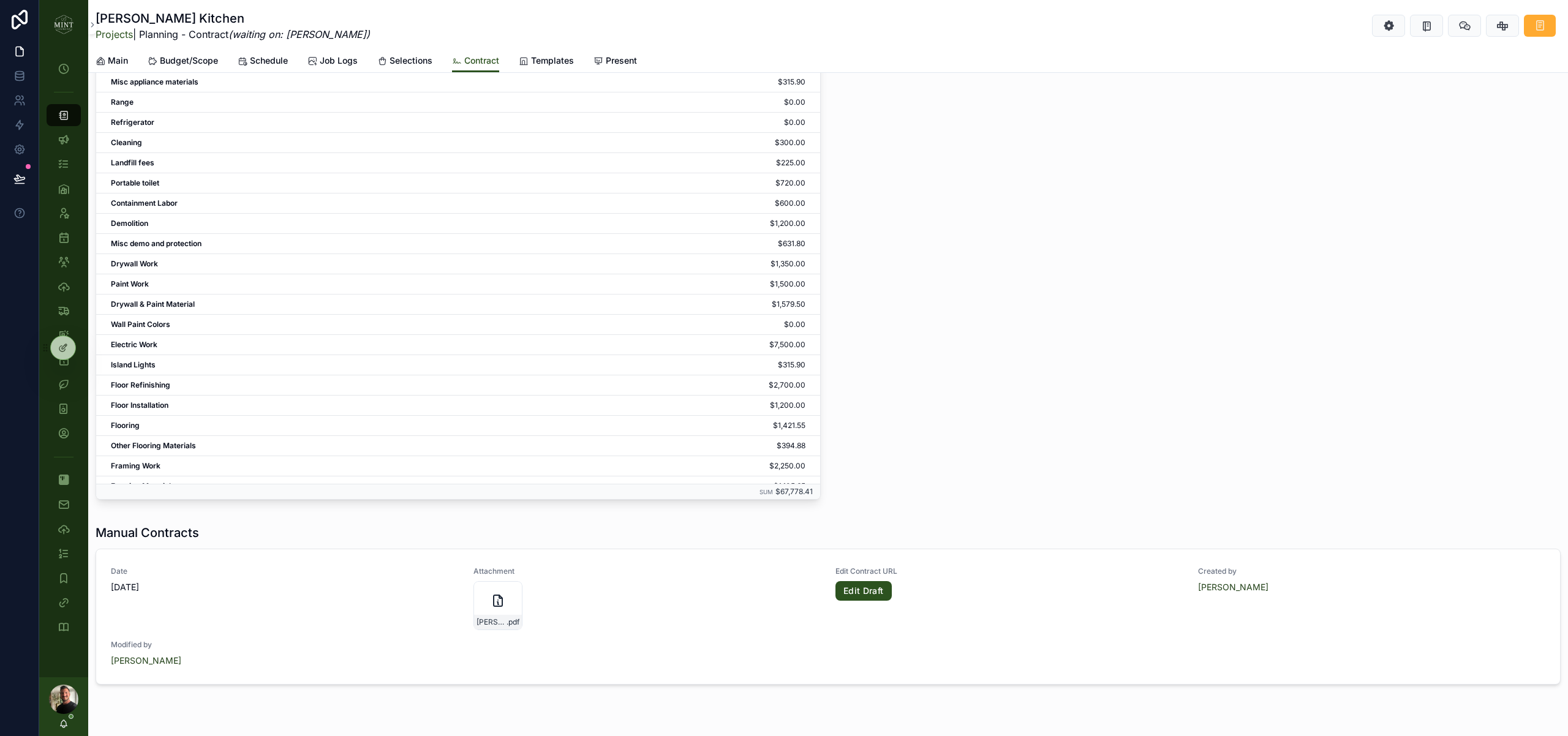
scroll to position [1953, 0]
click at [879, 595] on link "Edit Draft" at bounding box center [864, 590] width 56 height 20
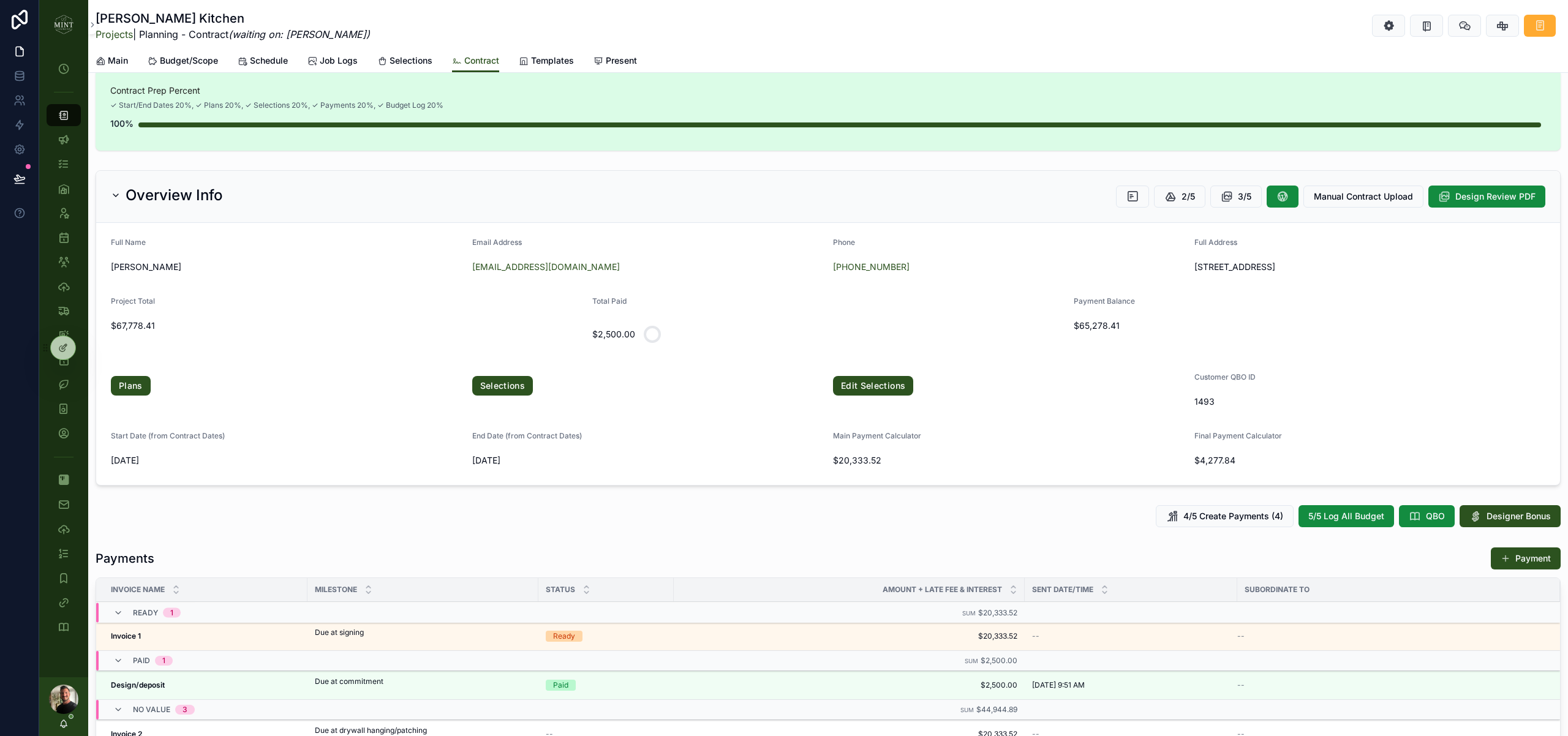
scroll to position [0, 0]
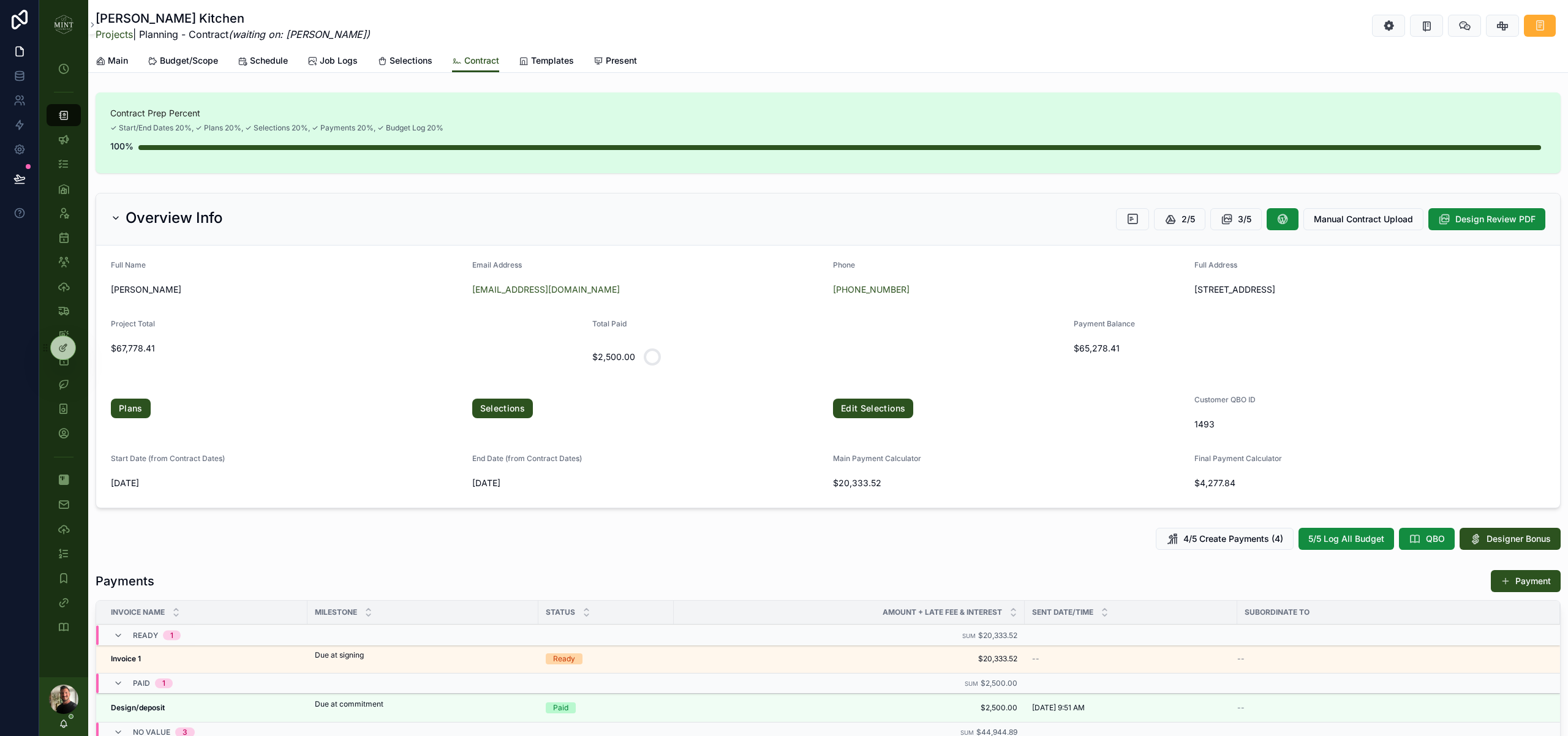
click at [519, 411] on link "Selections" at bounding box center [503, 408] width 61 height 20
click at [0, 0] on icon "scrollable content" at bounding box center [0, 0] width 0 height 0
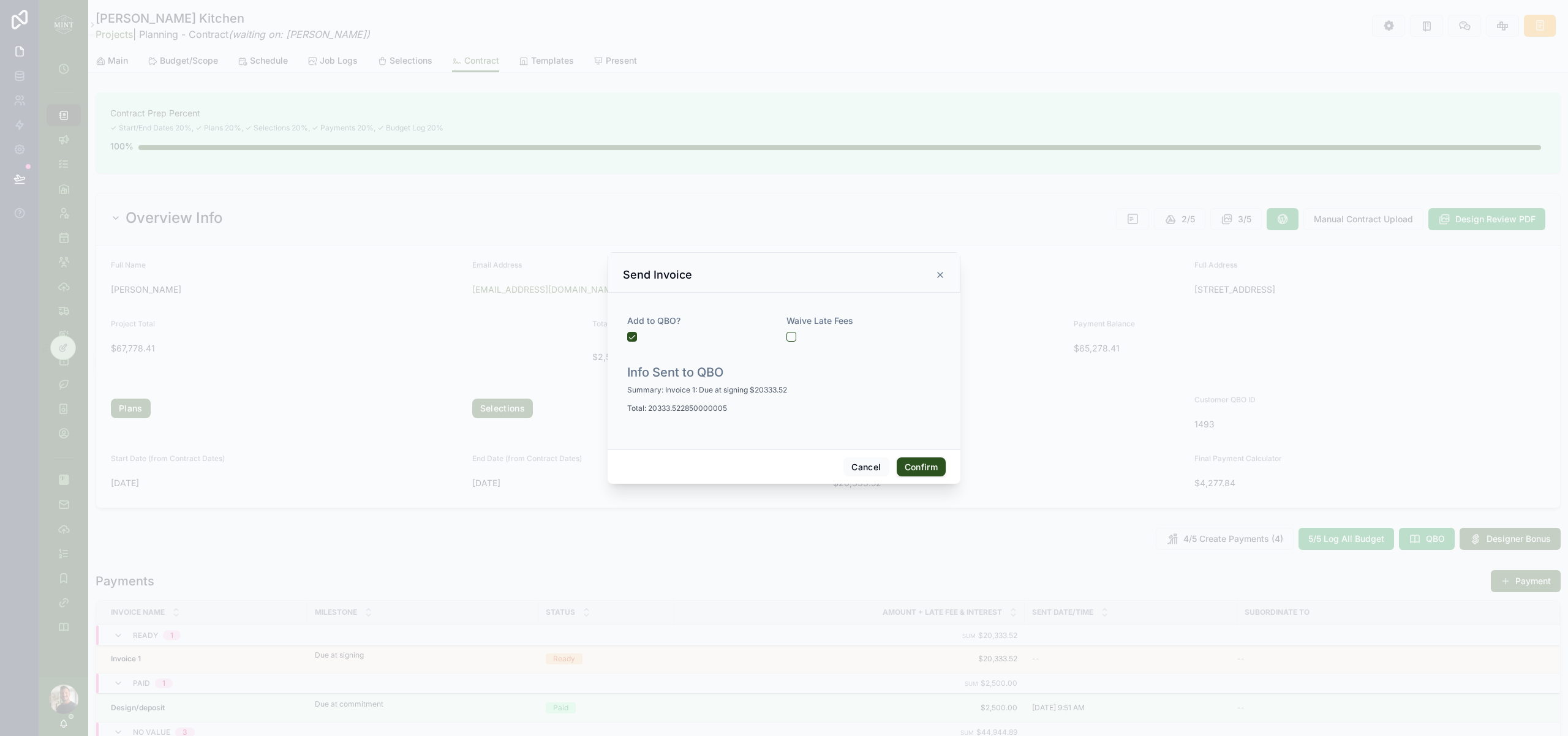
click at [937, 467] on button "Confirm" at bounding box center [921, 467] width 49 height 20
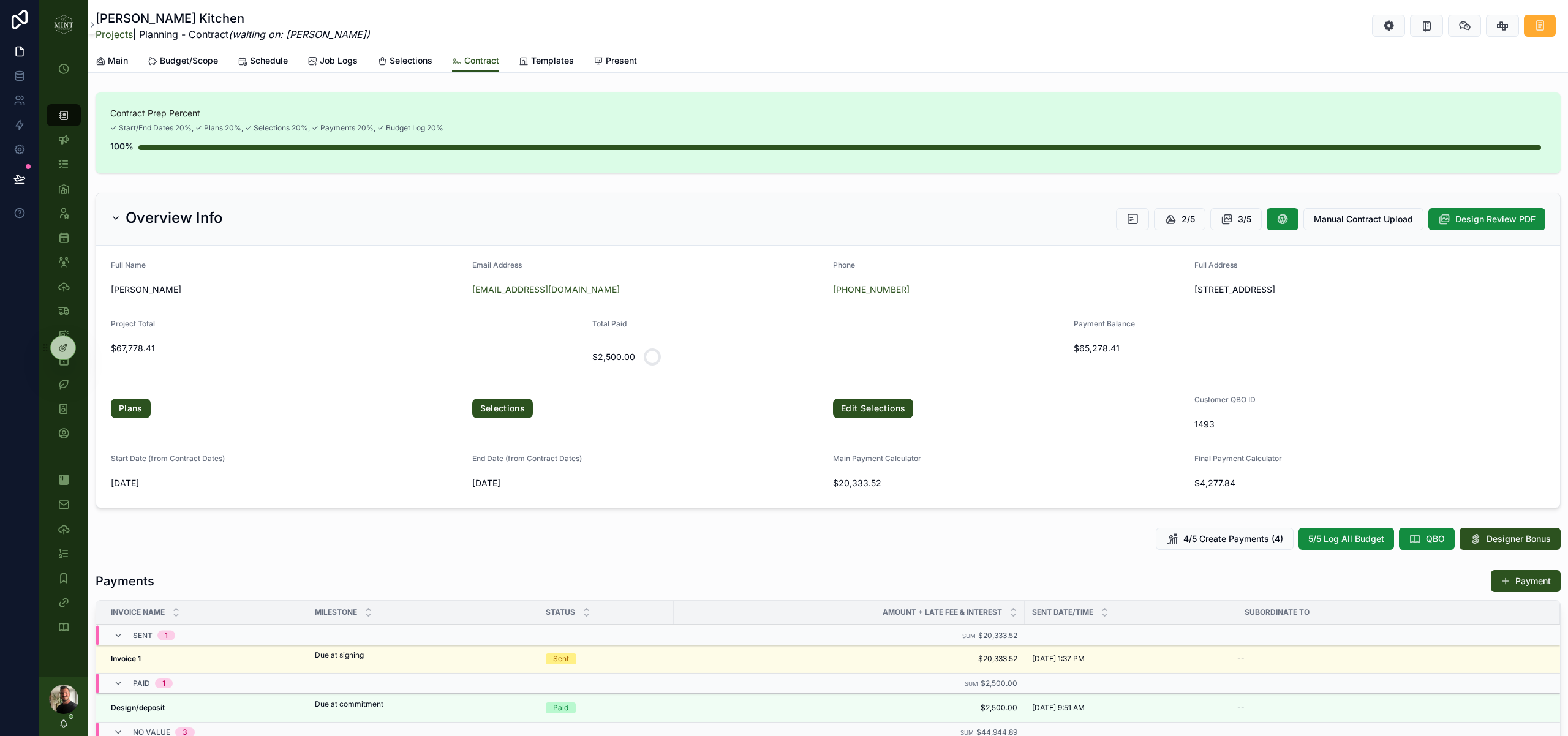
click at [951, 538] on div "4/5 Create Payments (4) 5/5 Log All Budget QBO Designer Bonus" at bounding box center [828, 538] width 1465 height 22
click at [0, 0] on icon "scrollable content" at bounding box center [0, 0] width 0 height 0
click at [202, 65] on span "Budget/Scope" at bounding box center [188, 61] width 58 height 12
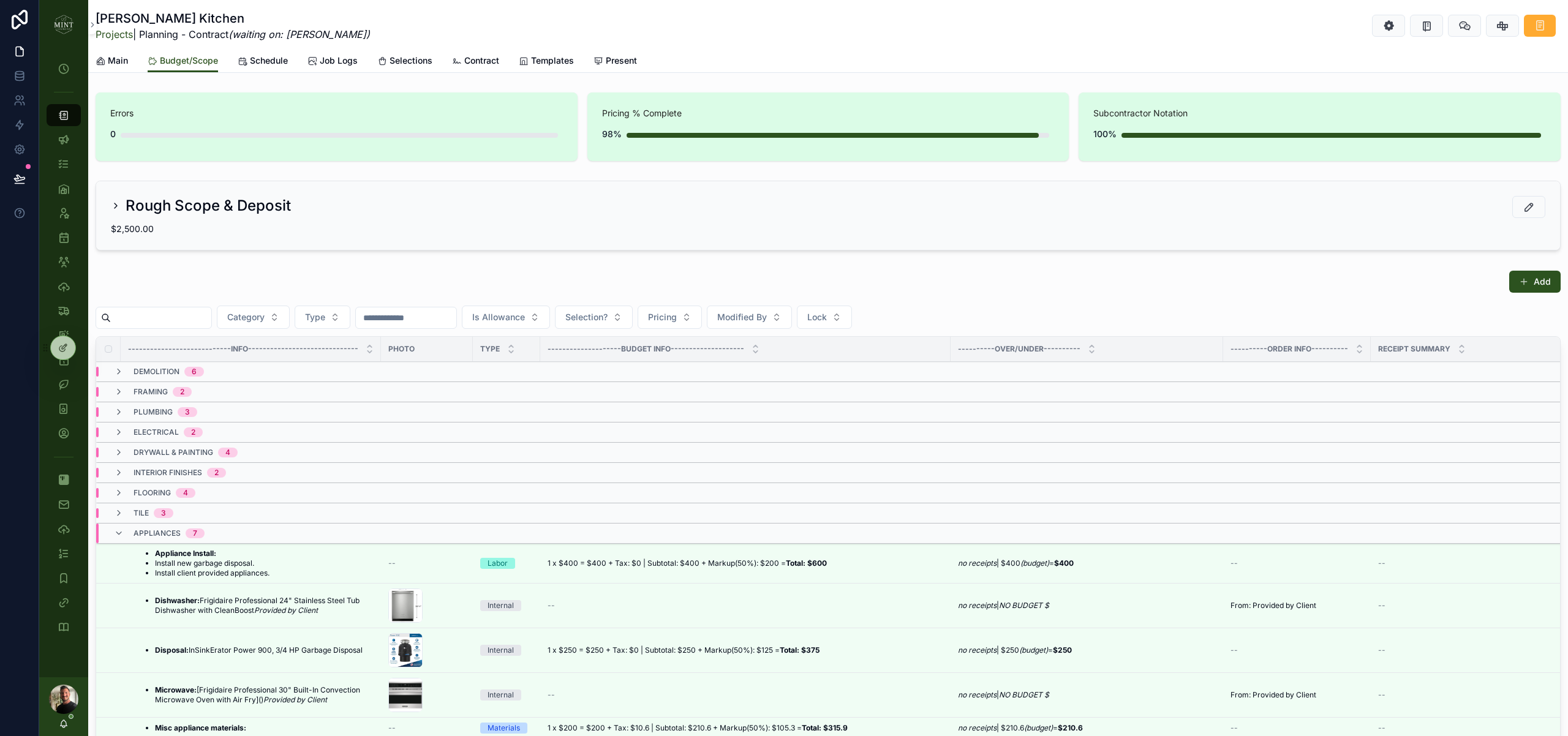
scroll to position [4, 0]
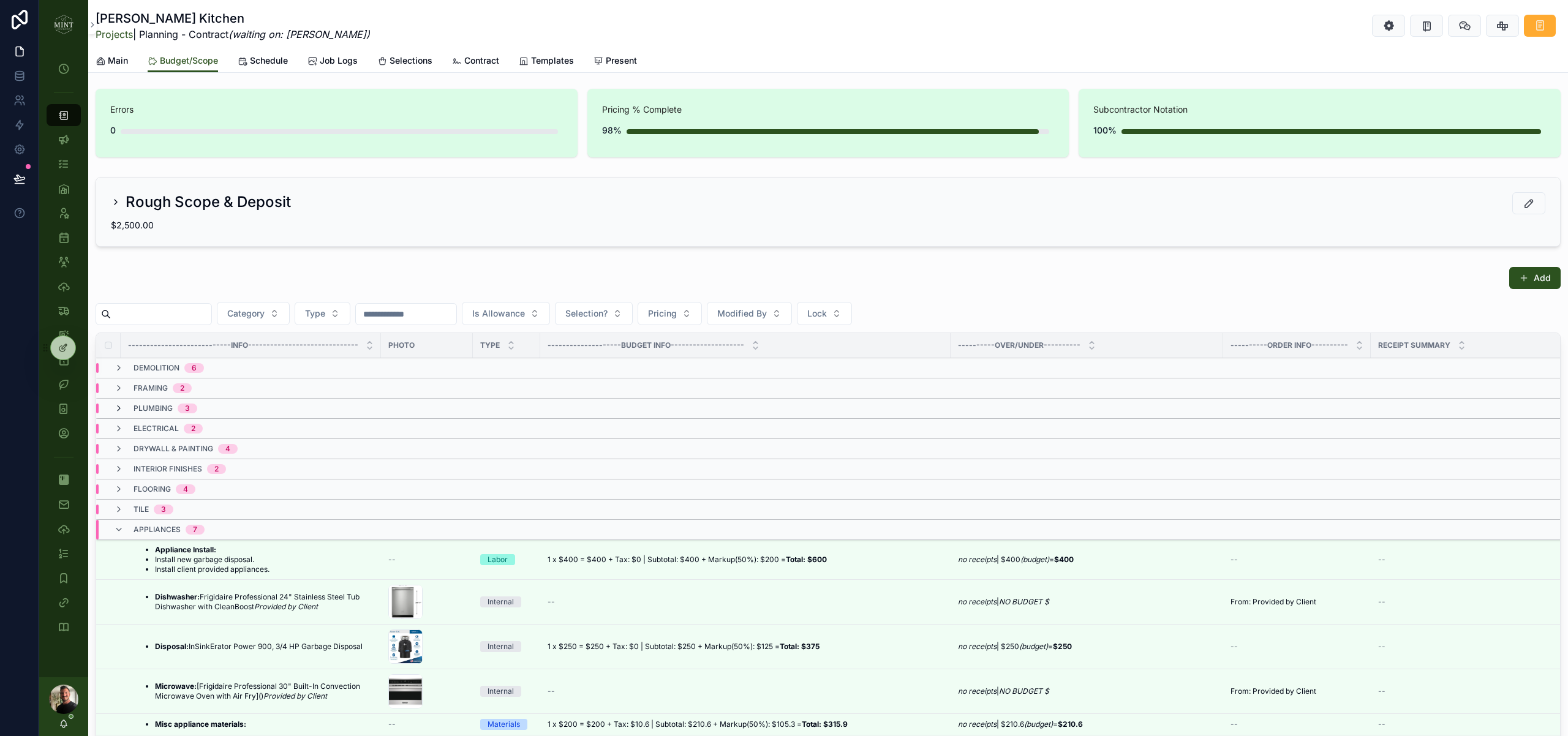
click at [118, 407] on icon "scrollable content" at bounding box center [119, 408] width 10 height 10
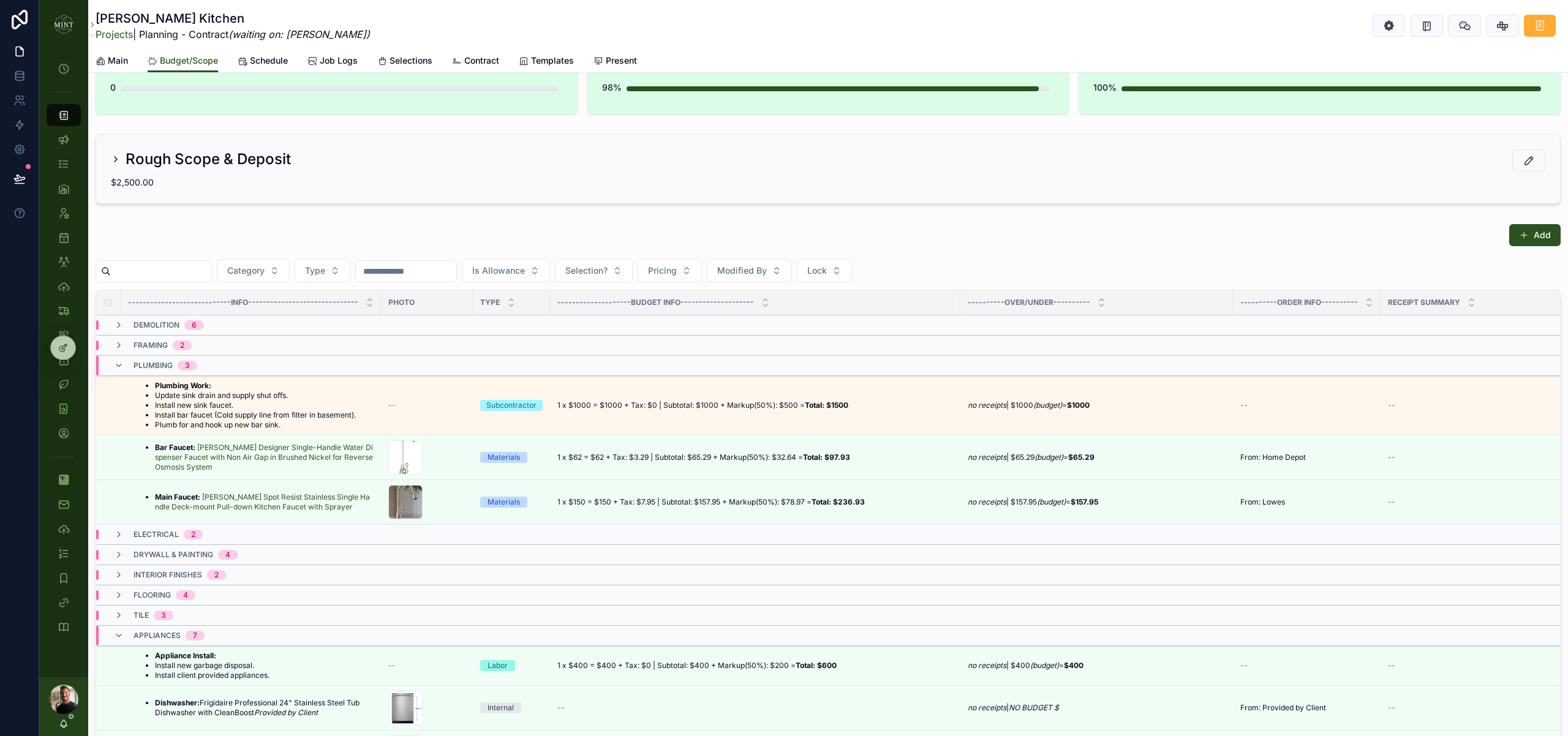
scroll to position [47, 0]
click at [0, 0] on button "scrollable content" at bounding box center [0, 0] width 0 height 0
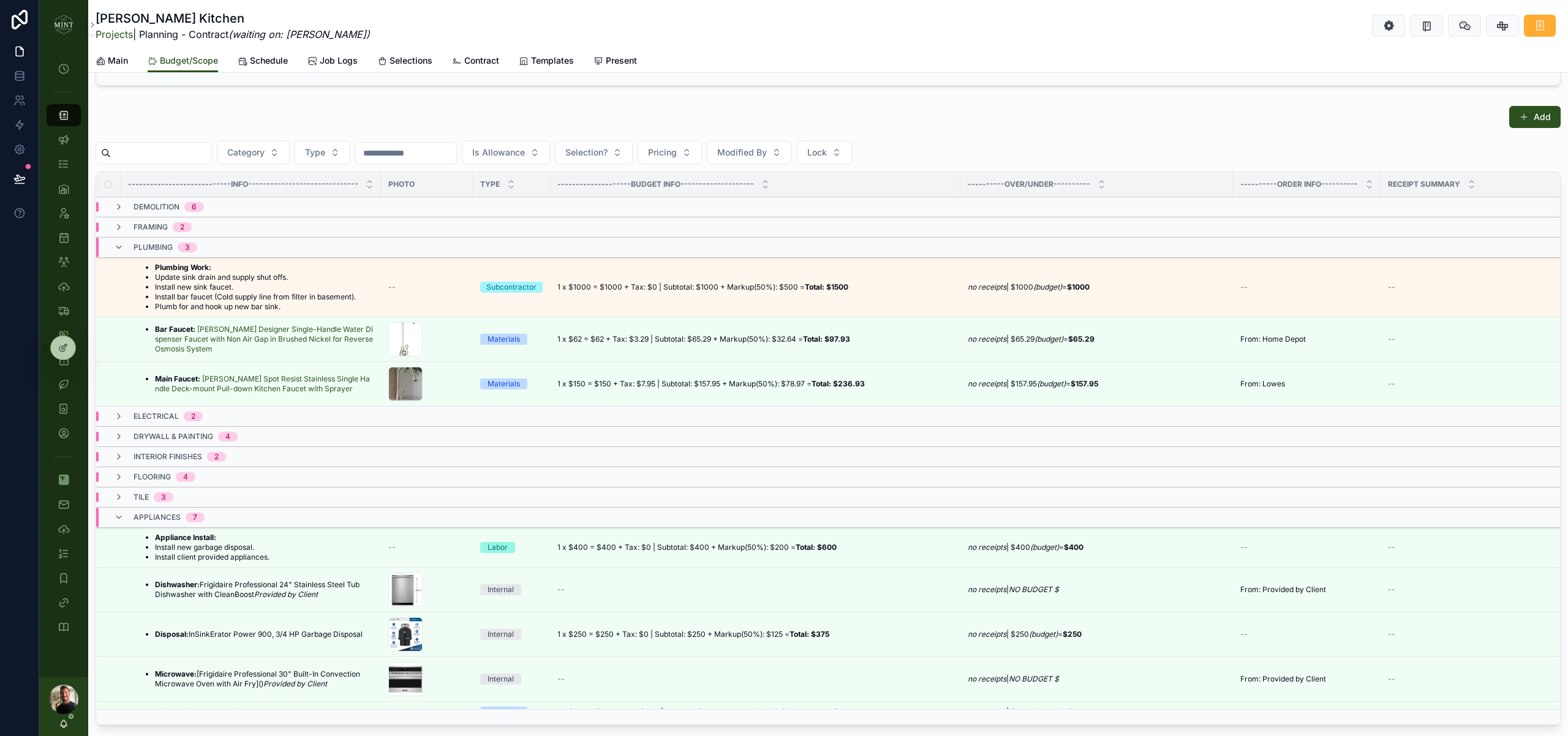
scroll to position [164, 0]
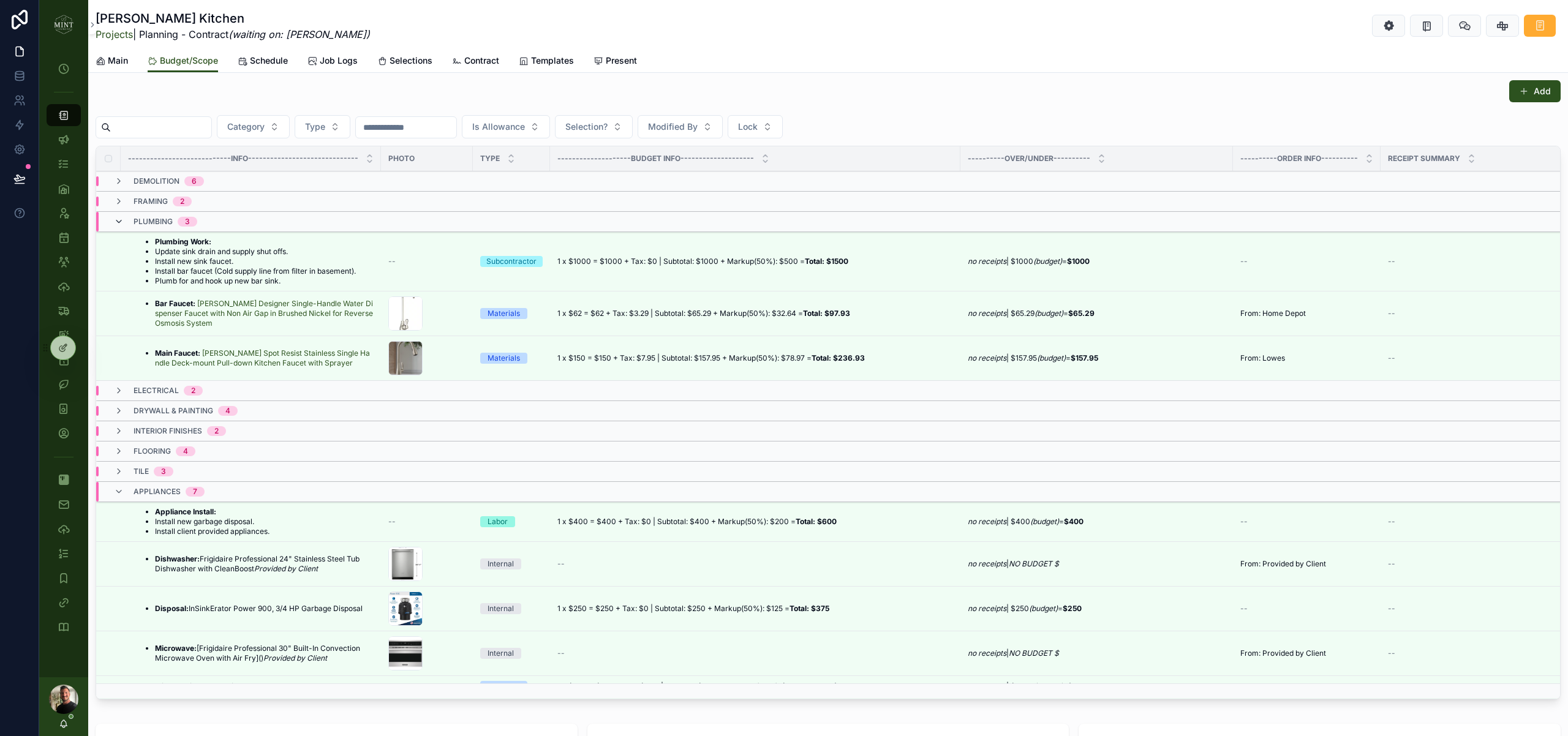
click at [122, 222] on icon "scrollable content" at bounding box center [119, 221] width 10 height 10
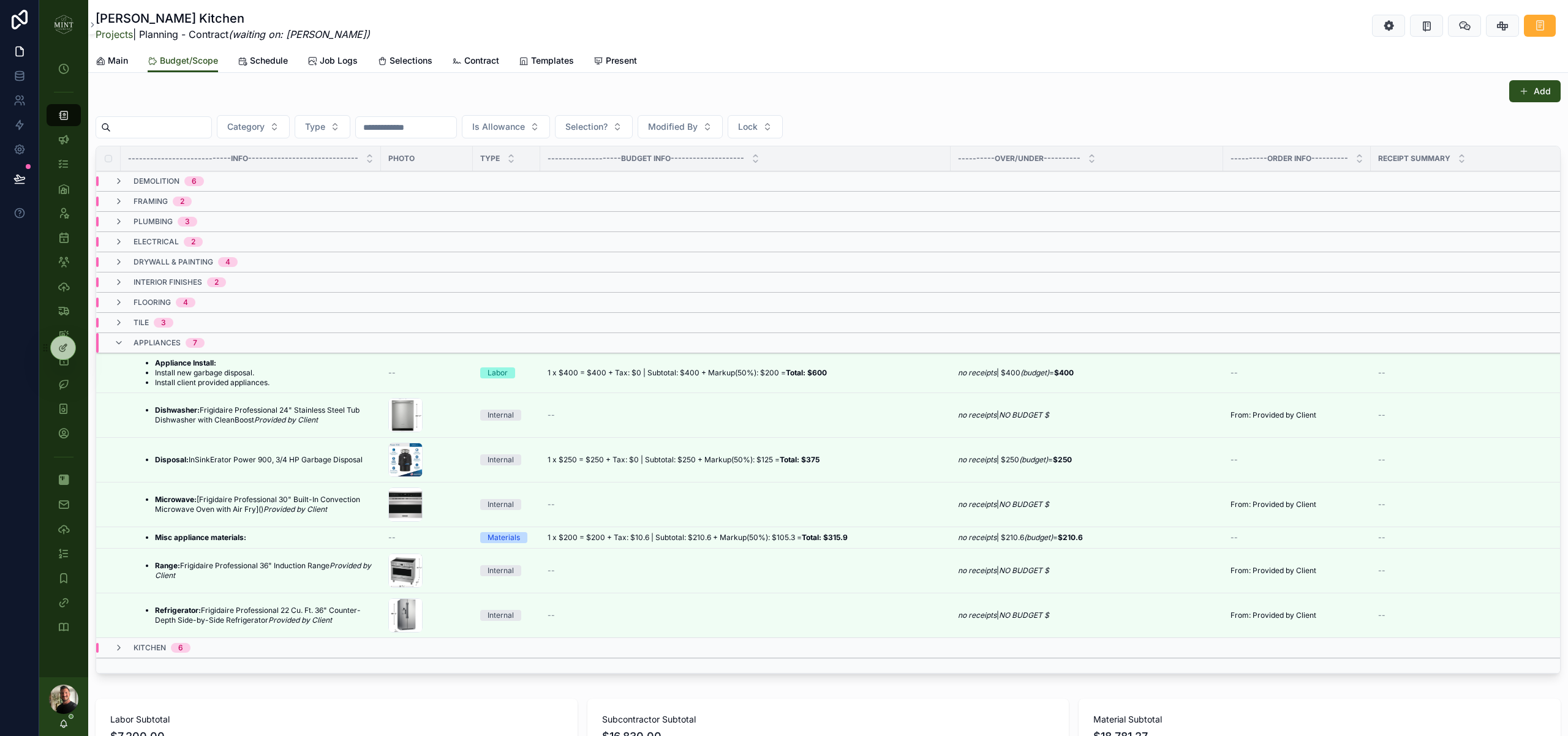
click at [129, 342] on div "appliances 7" at bounding box center [159, 343] width 91 height 20
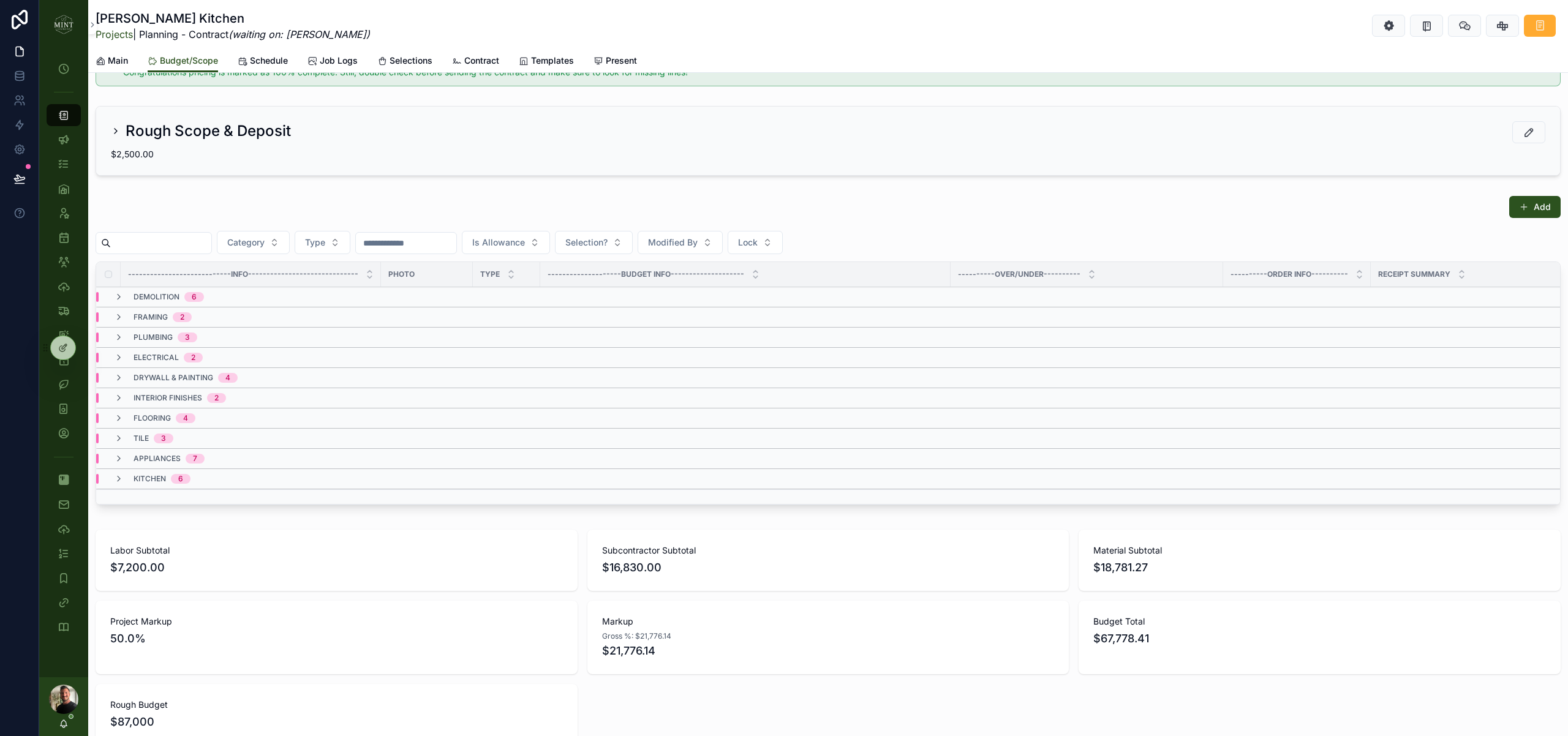
scroll to position [0, 0]
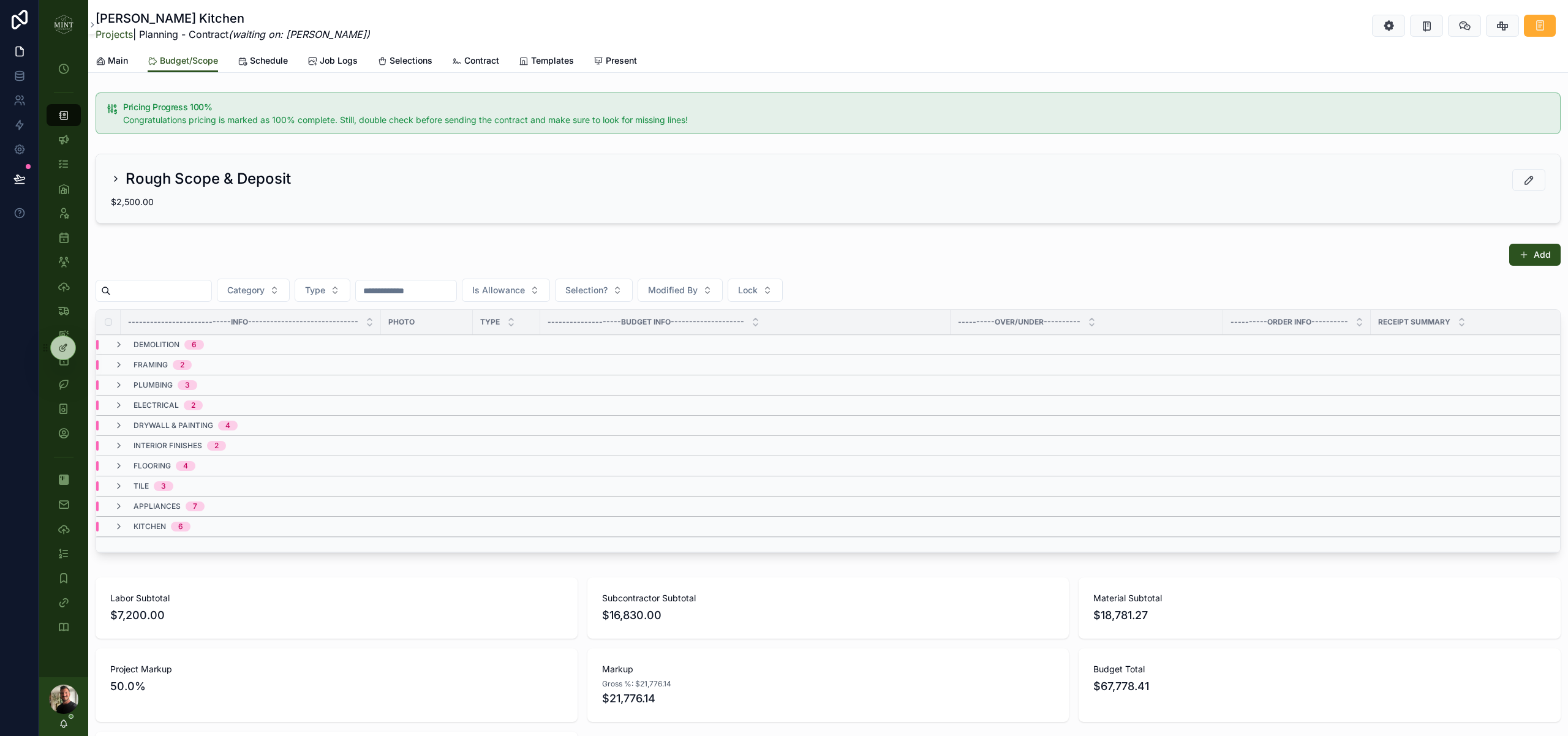
click at [474, 65] on span "Contract" at bounding box center [482, 61] width 35 height 12
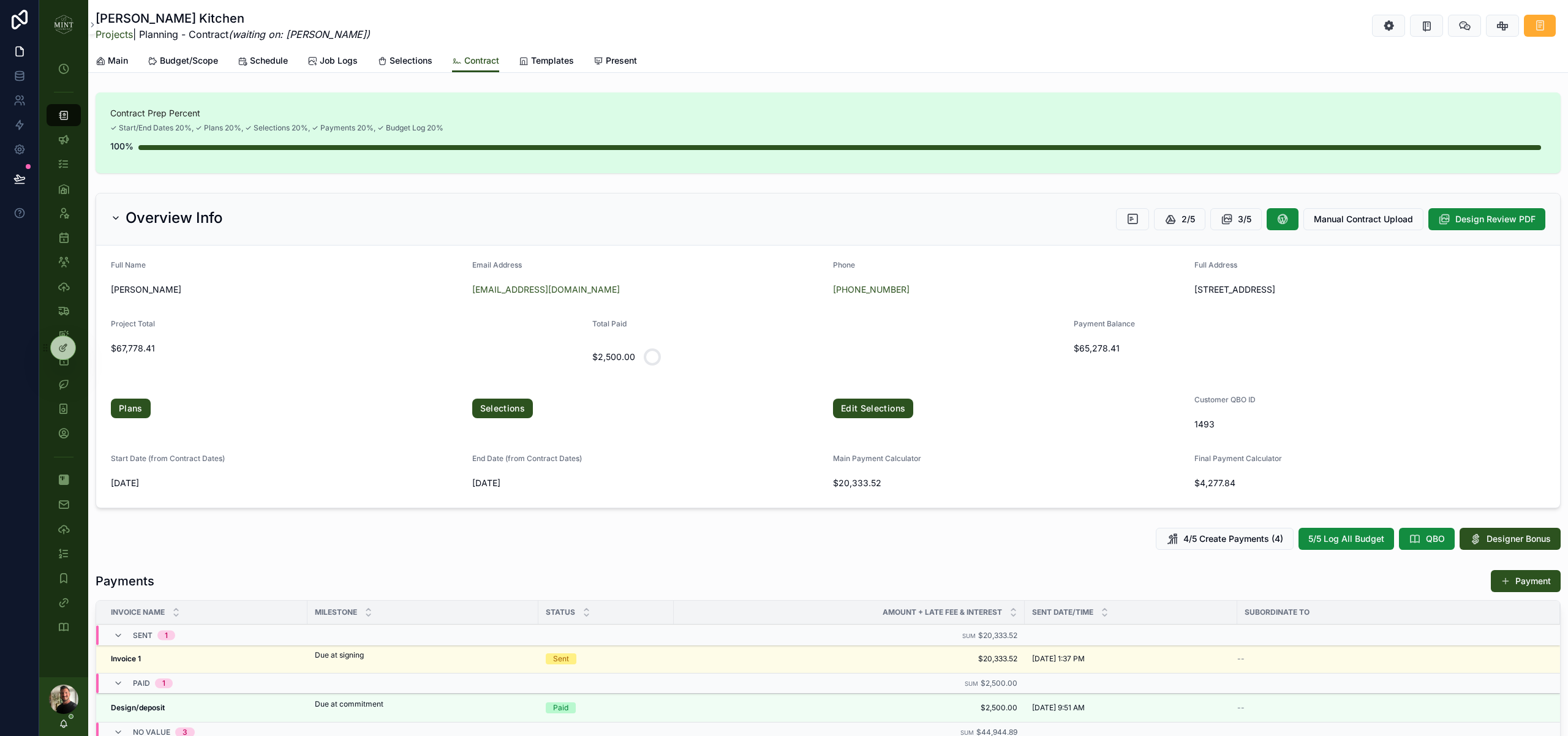
click at [115, 58] on span "Main" at bounding box center [117, 61] width 20 height 12
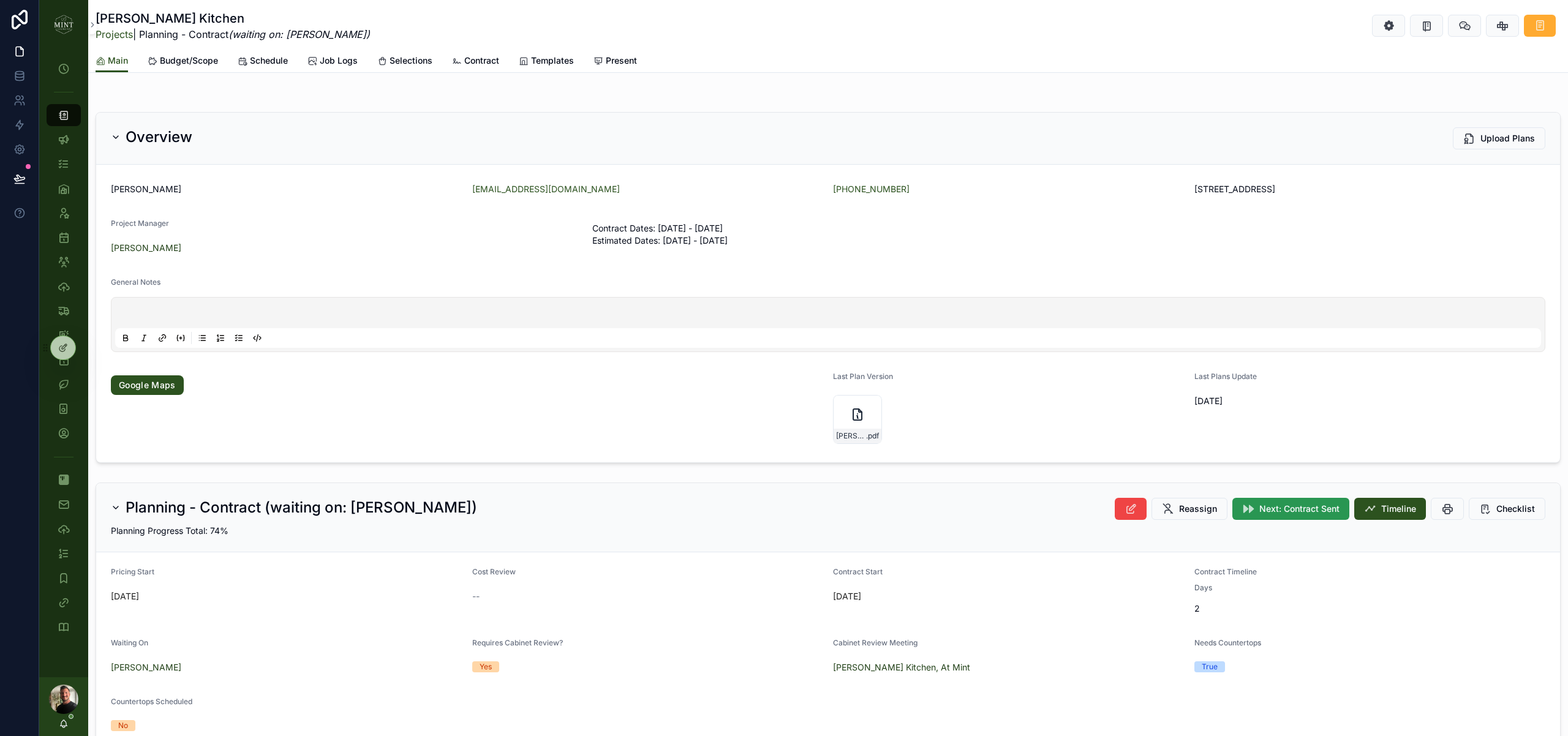
click at [1317, 518] on button "Next: Contract Sent" at bounding box center [1290, 508] width 117 height 22
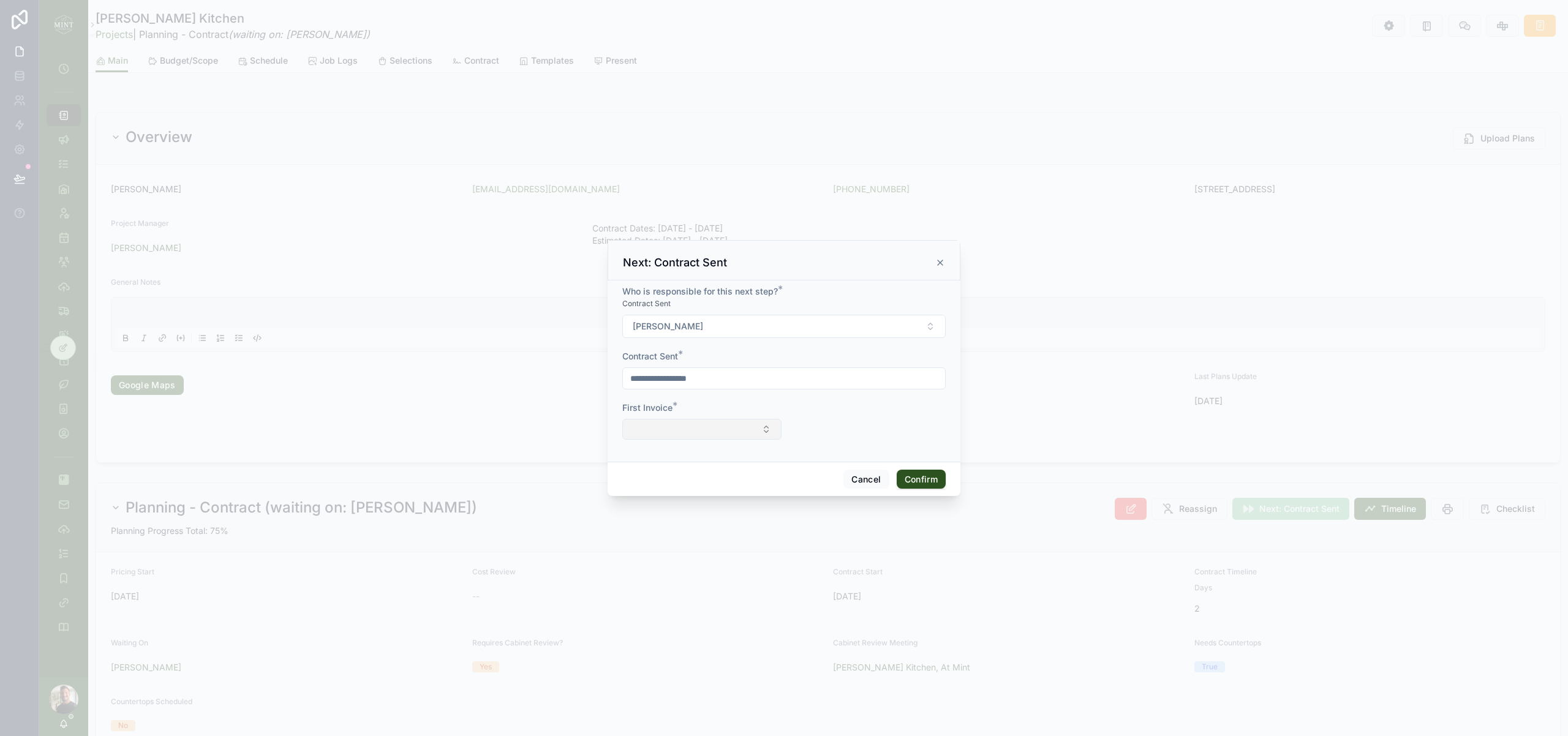
click at [759, 437] on button "Select Button" at bounding box center [702, 429] width 159 height 21
click at [757, 492] on div "Invoice 1: Due at signing" at bounding box center [702, 497] width 170 height 20
click at [918, 480] on button "Confirm" at bounding box center [921, 480] width 49 height 20
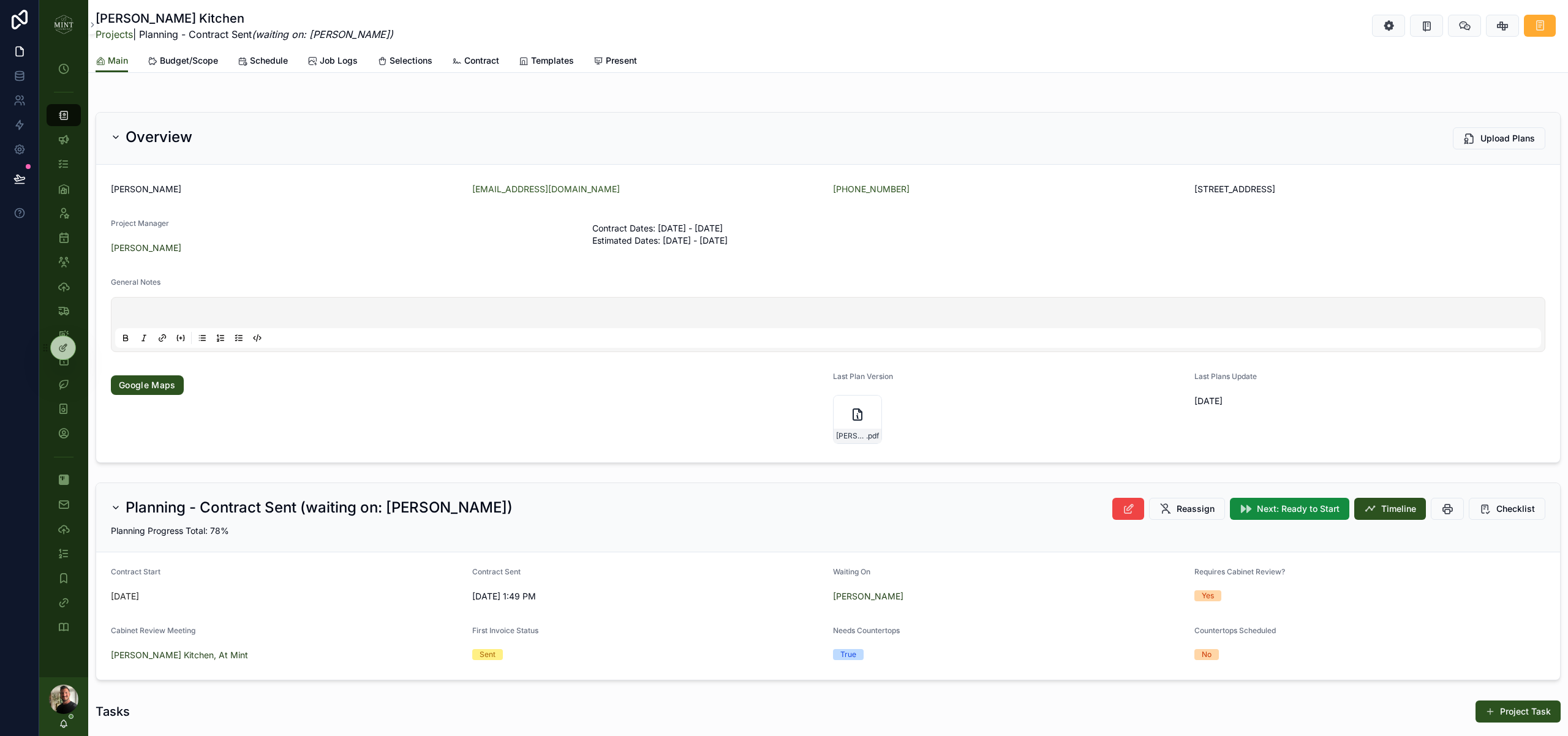
click at [63, 23] on img "scrollable content" at bounding box center [64, 25] width 20 height 20
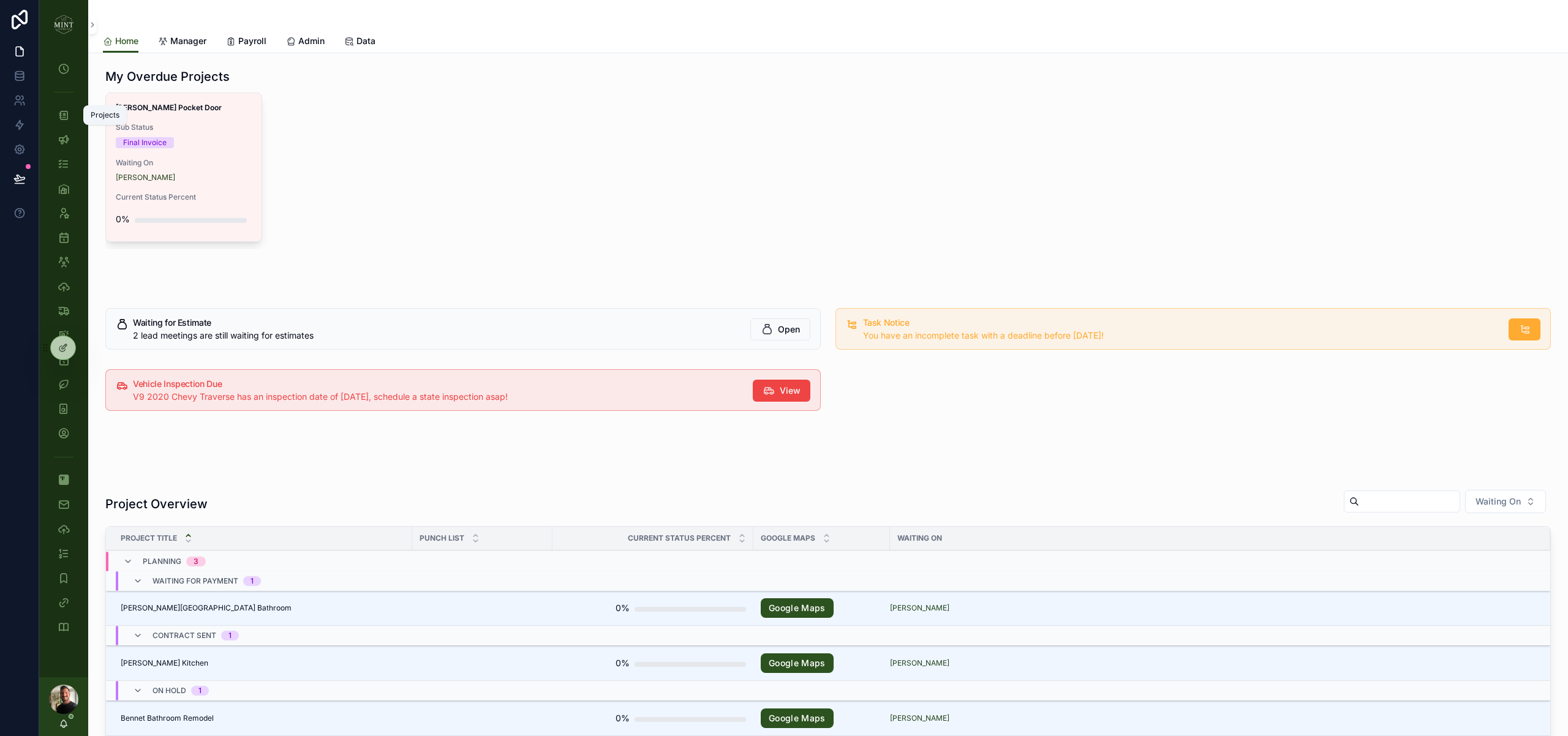
click at [72, 115] on div "Projects" at bounding box center [64, 115] width 20 height 20
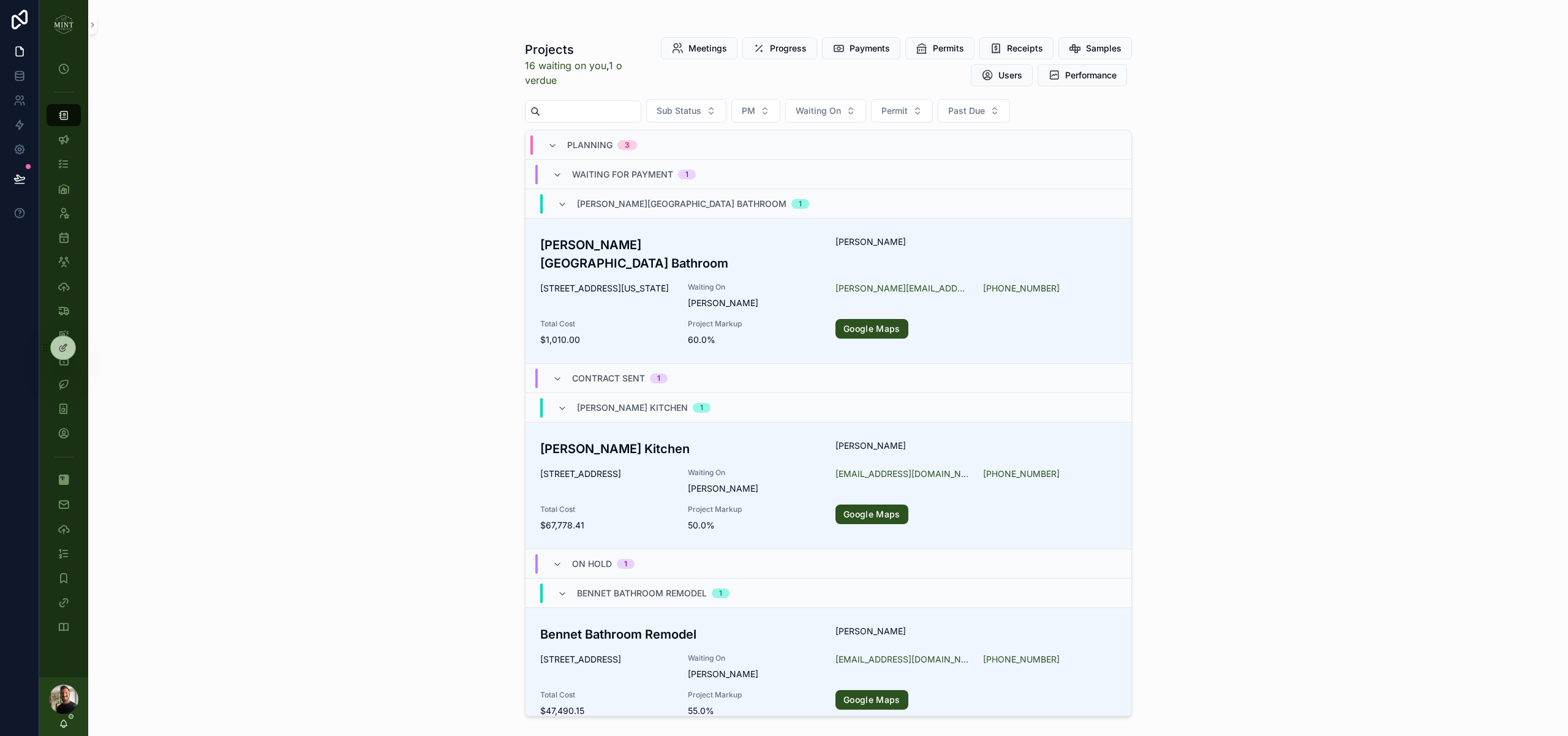
click at [558, 144] on div "Planning 3" at bounding box center [592, 145] width 89 height 20
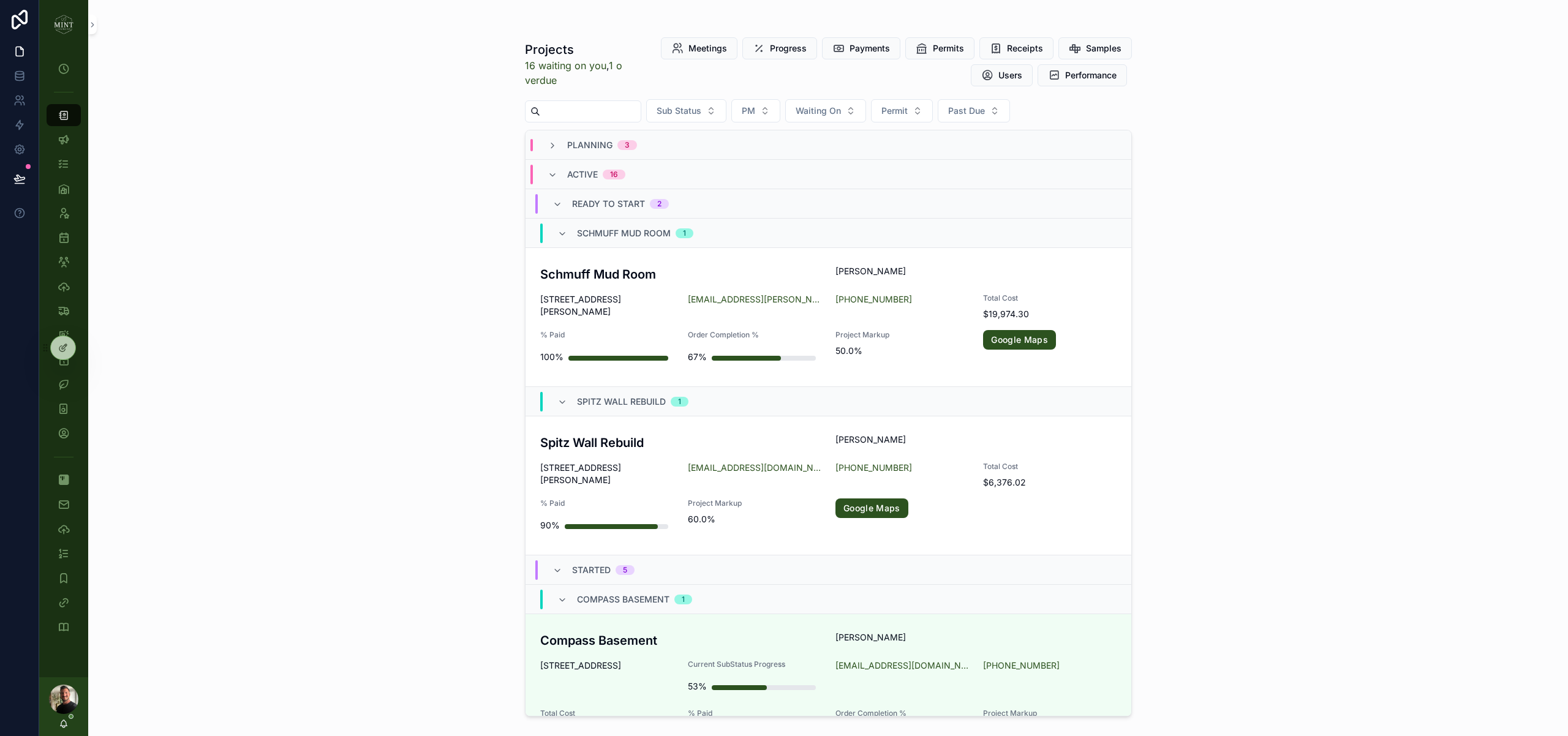
click at [557, 172] on div "Active 16" at bounding box center [586, 175] width 78 height 20
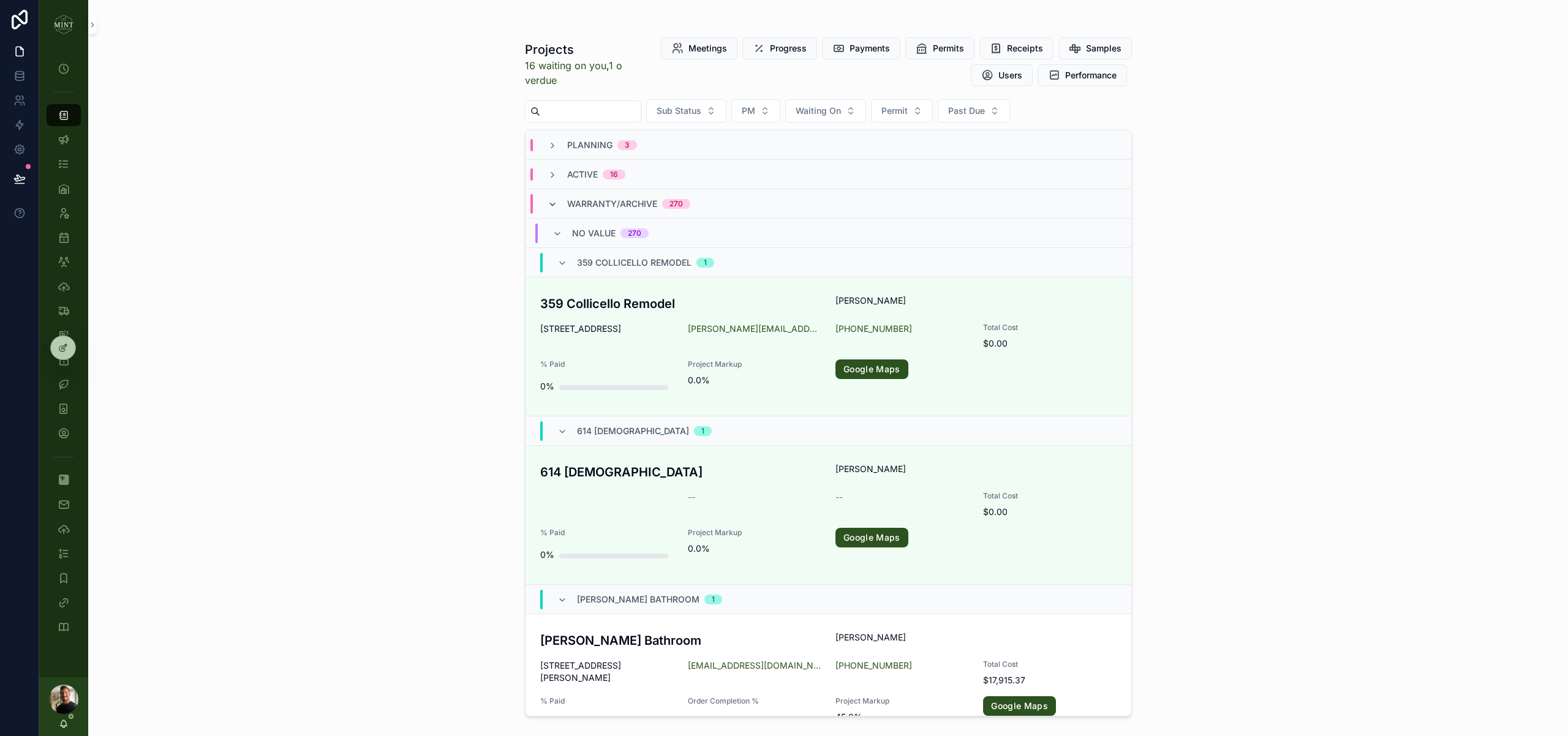
click at [553, 207] on icon "scrollable content" at bounding box center [552, 204] width 10 height 10
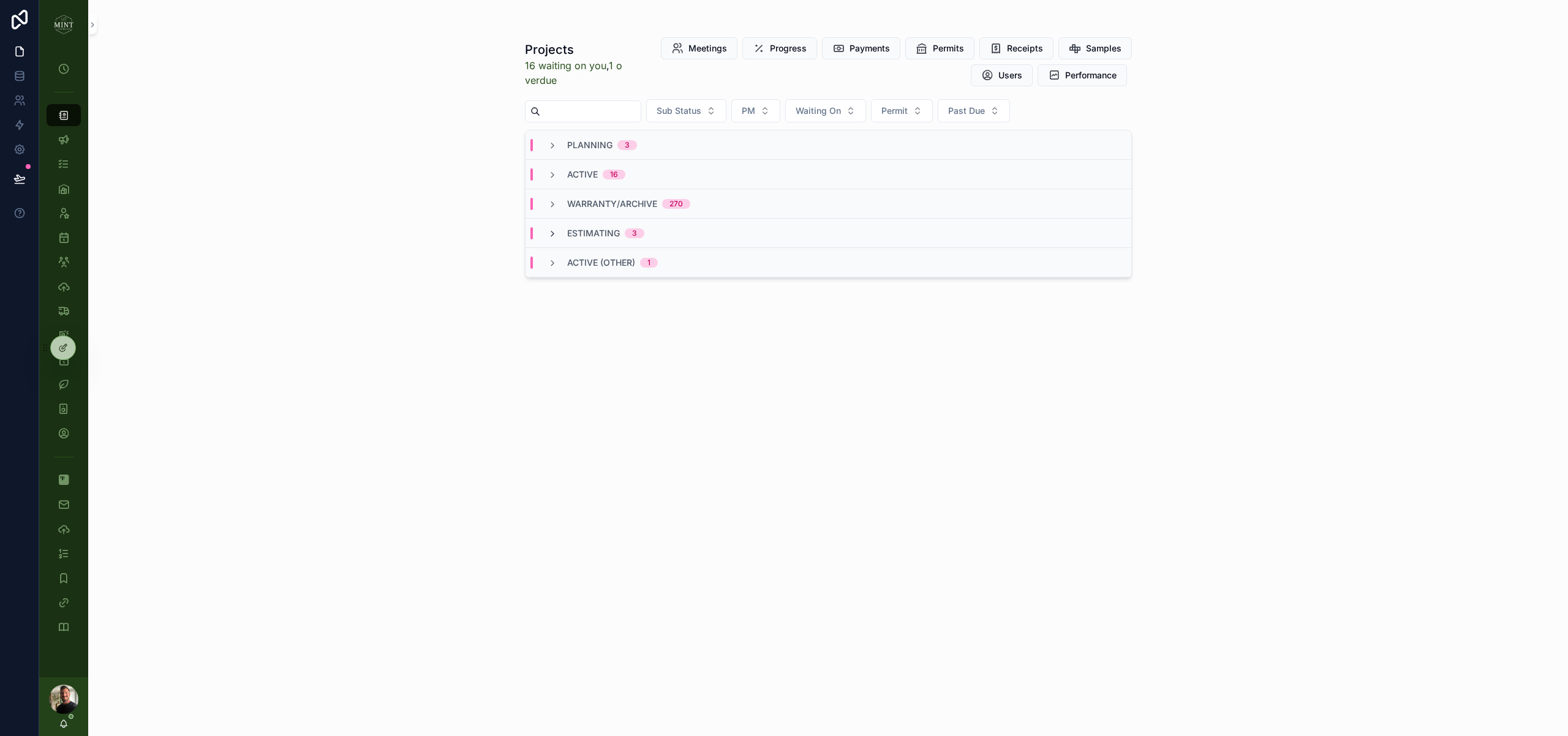
click at [552, 234] on icon "scrollable content" at bounding box center [552, 233] width 10 height 10
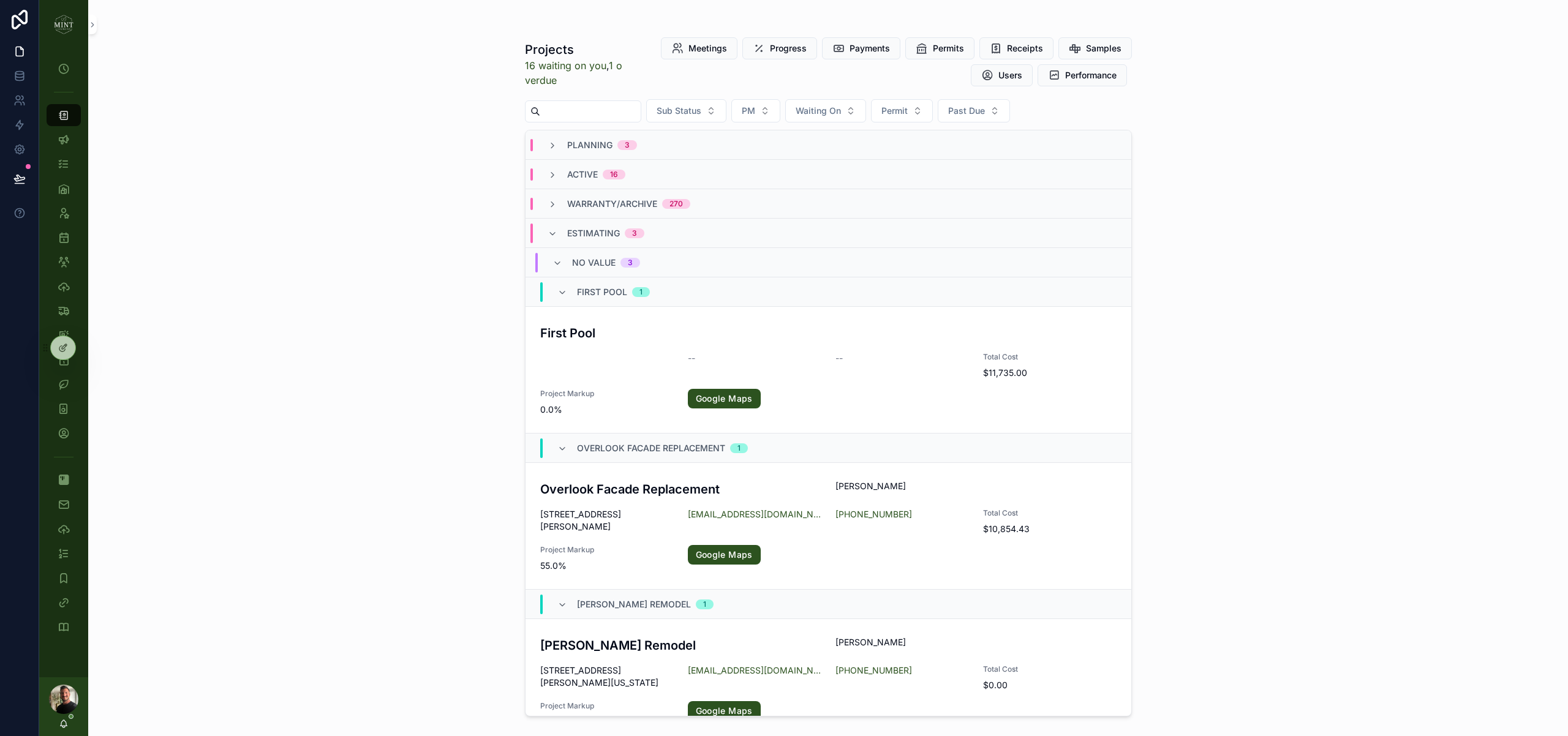
scroll to position [59, 0]
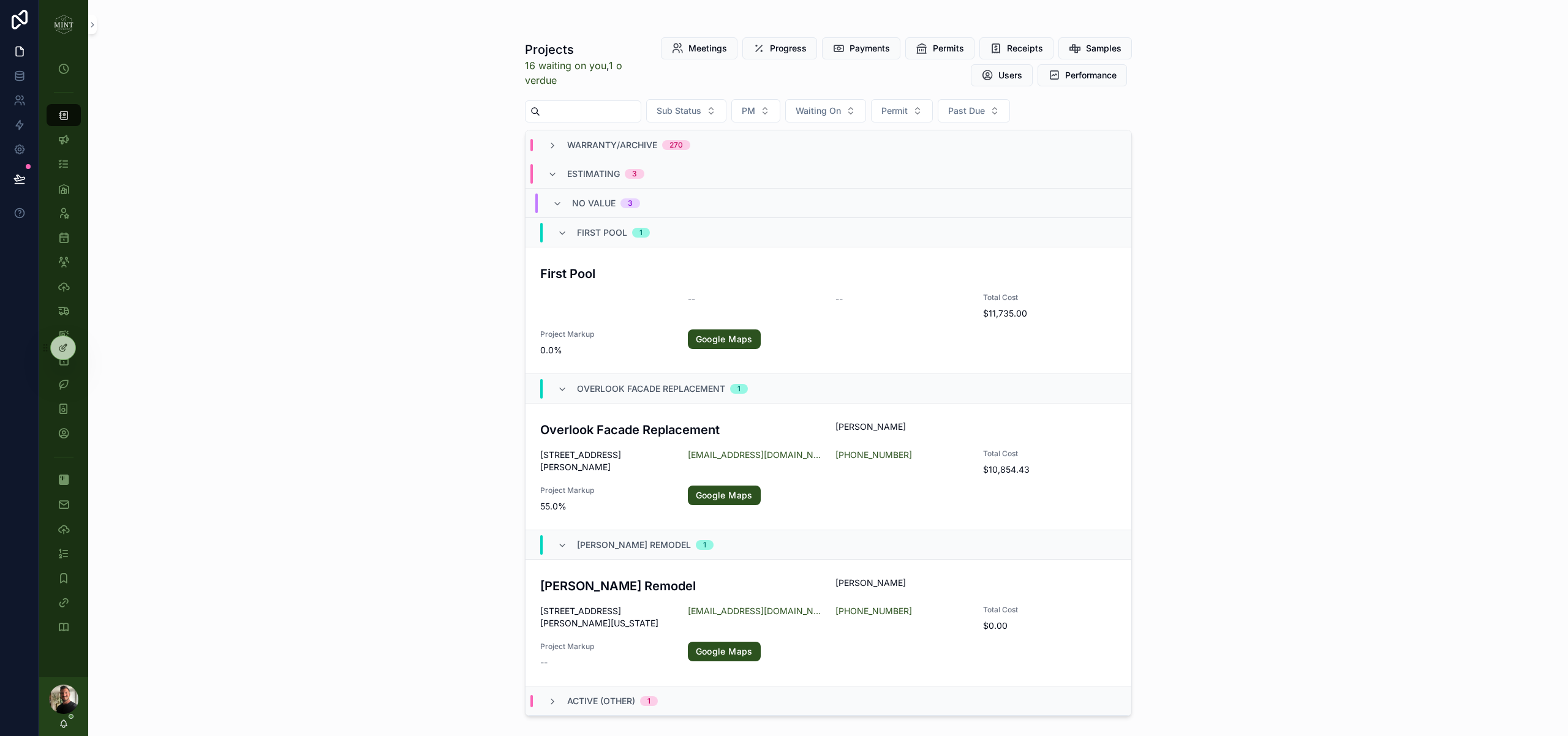
click at [613, 435] on h3 "Overlook Facade Replacement" at bounding box center [680, 430] width 281 height 18
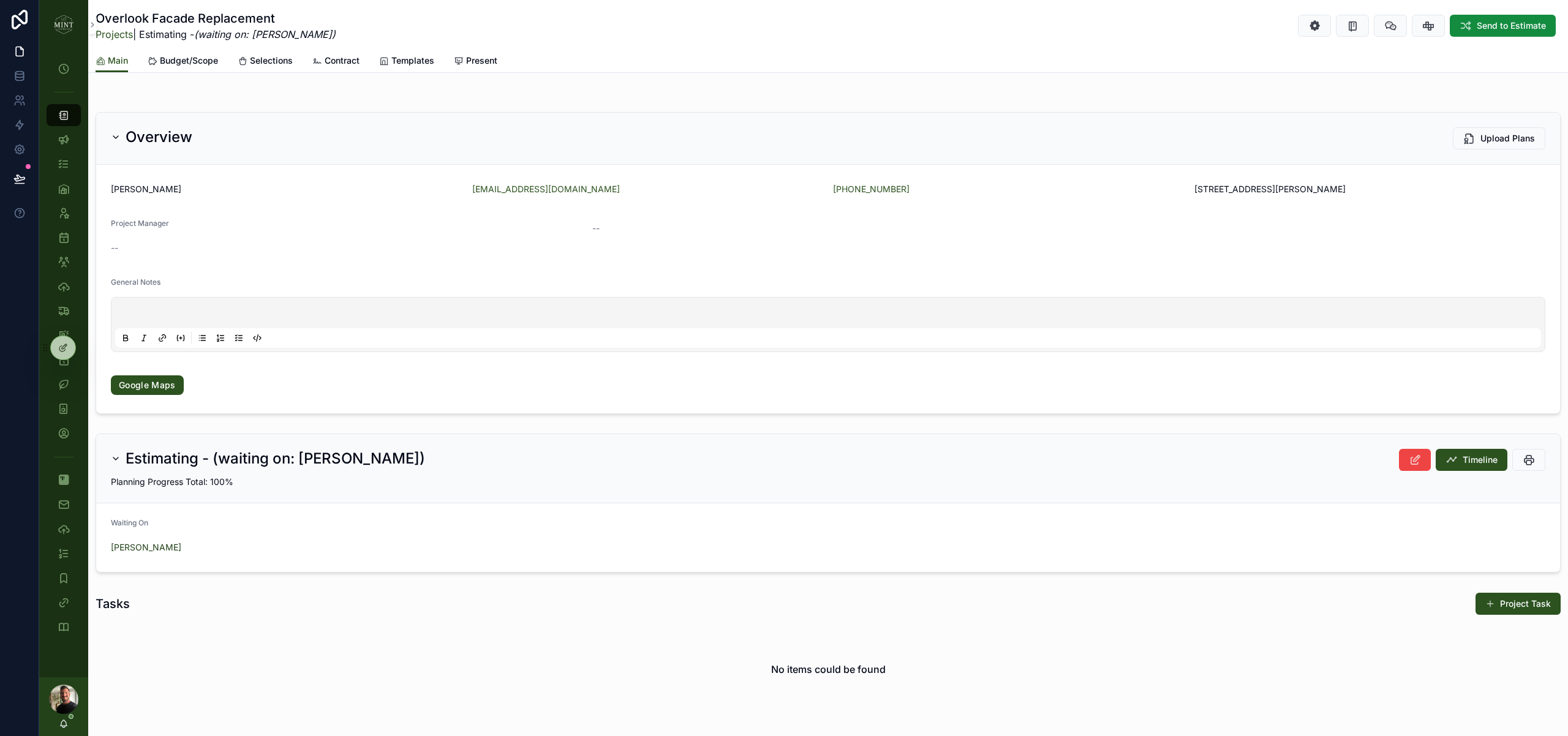
click at [182, 61] on span "Budget/Scope" at bounding box center [188, 61] width 58 height 12
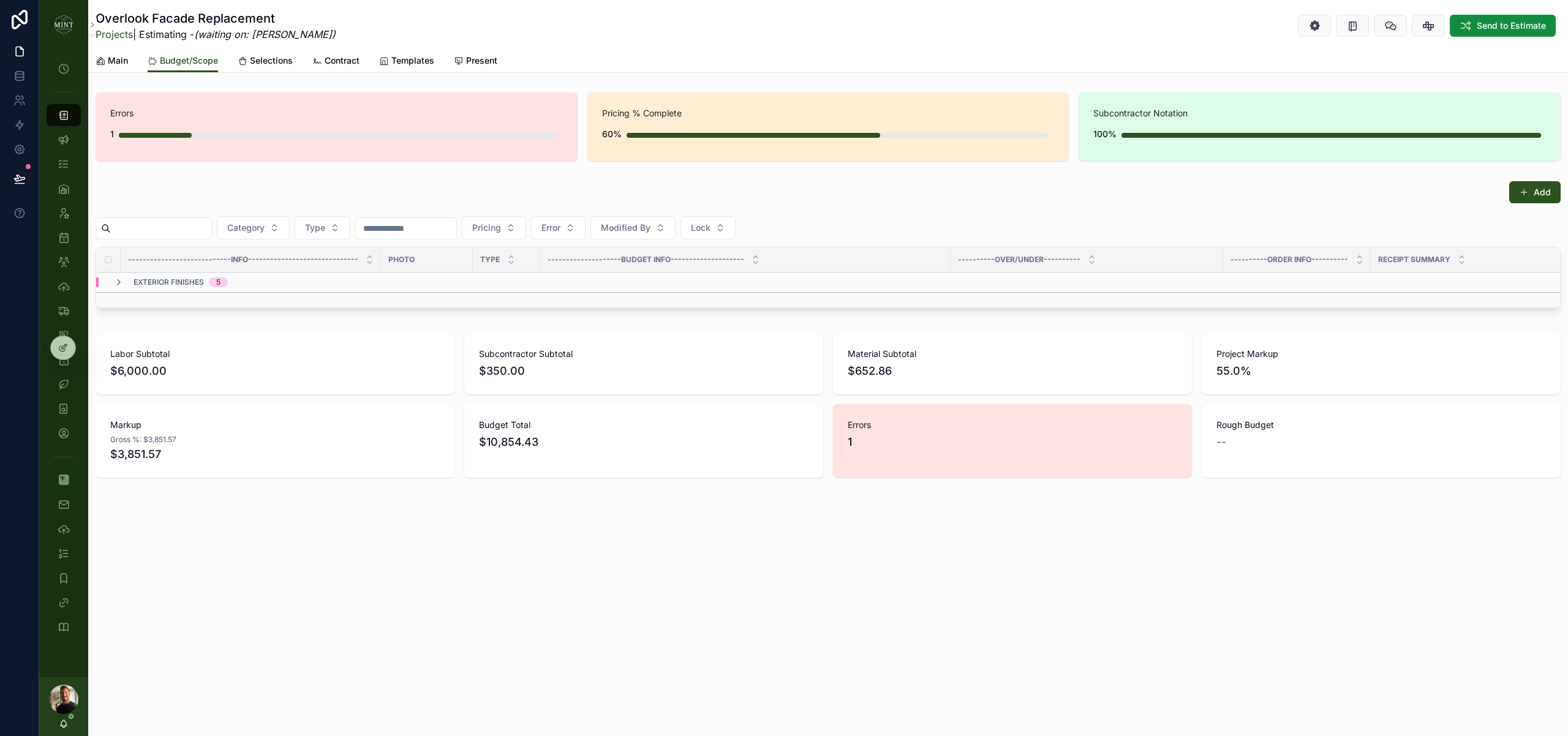
click at [128, 283] on div "exterior finishes 5" at bounding box center [171, 282] width 114 height 10
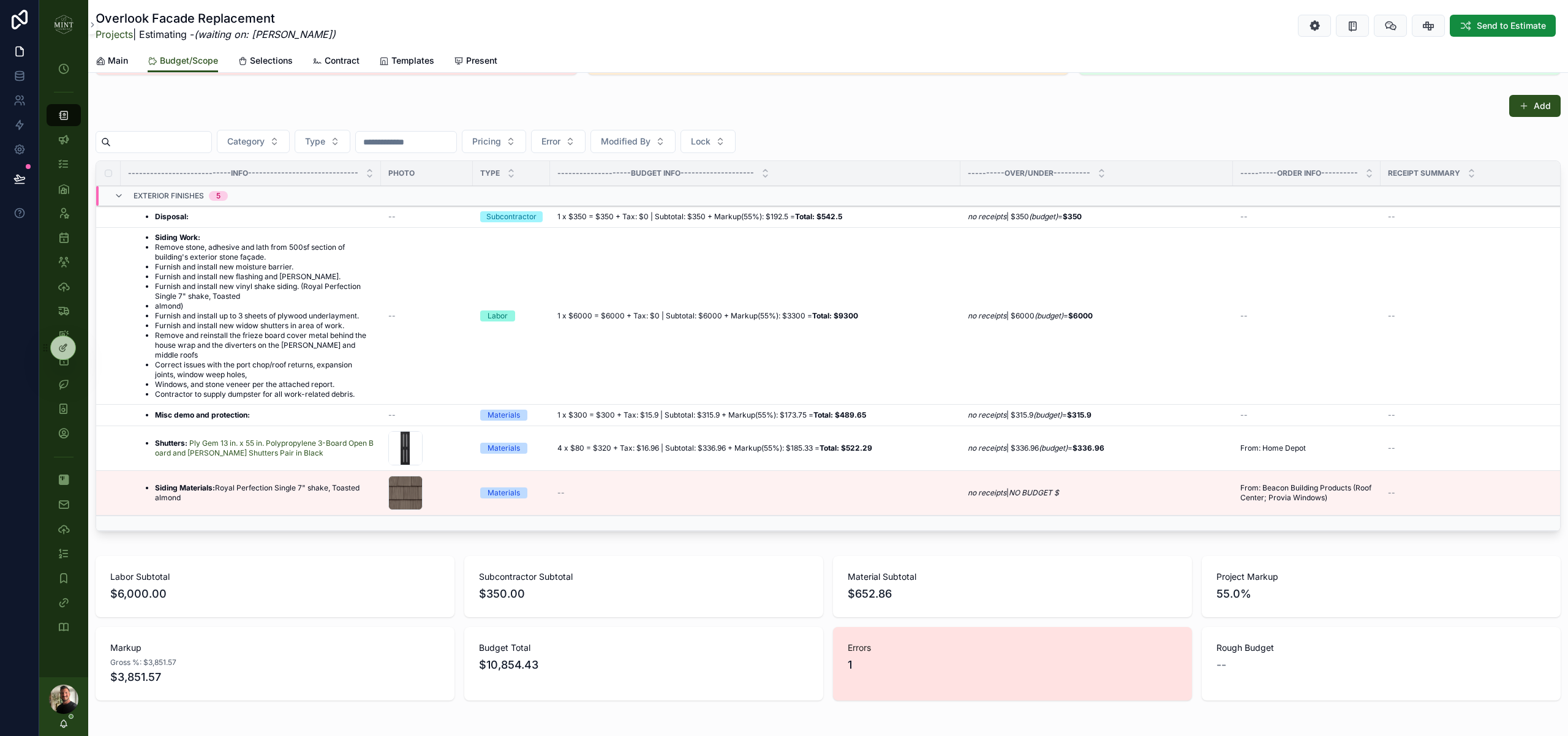
scroll to position [83, 0]
click at [0, 0] on icon "scrollable content" at bounding box center [0, 0] width 0 height 0
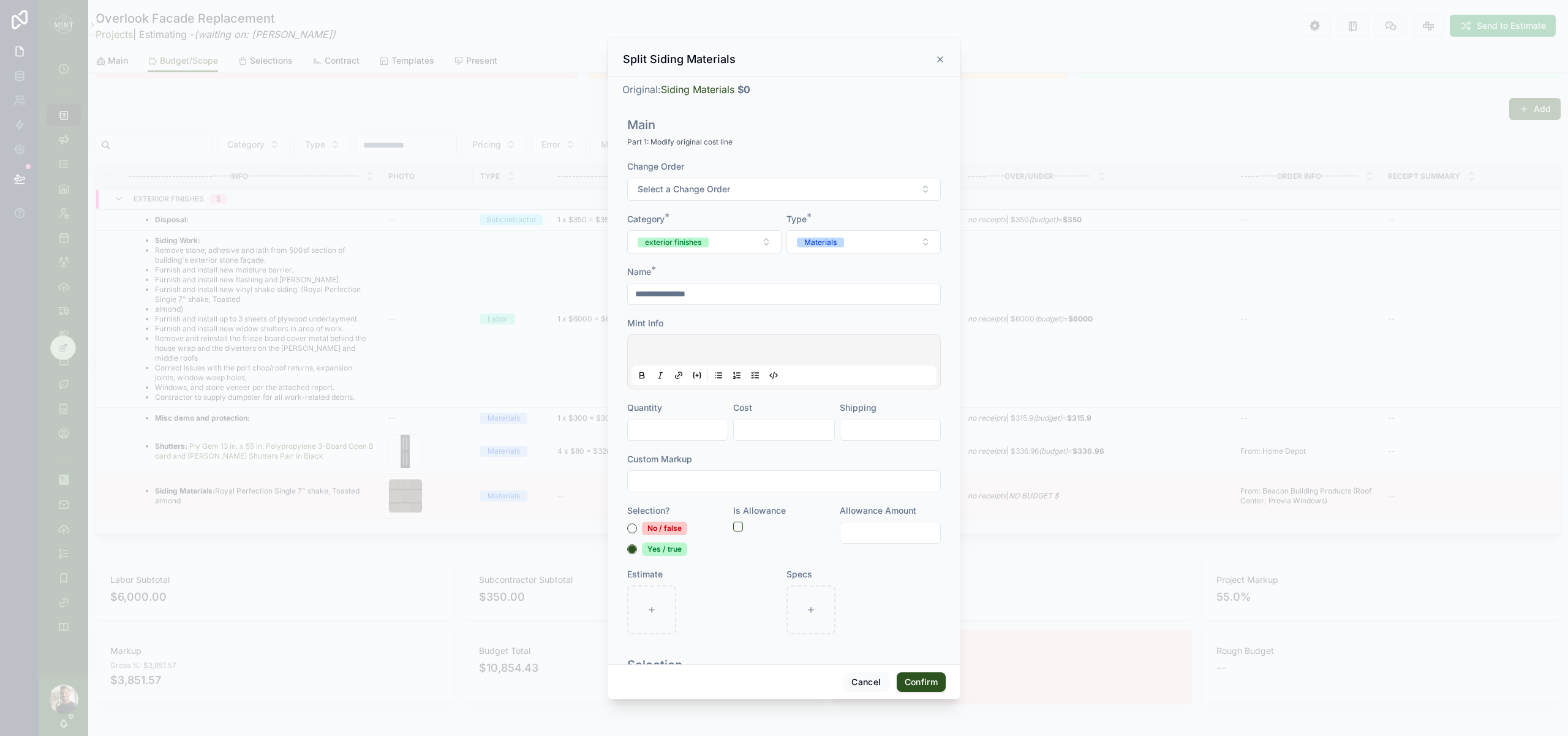
click at [921, 682] on button "Confirm" at bounding box center [921, 682] width 49 height 20
click at [675, 296] on input "text" at bounding box center [783, 294] width 312 height 17
type input "**********"
click at [856, 235] on button "Select a Type" at bounding box center [864, 242] width 155 height 23
click at [847, 315] on div "Labor" at bounding box center [863, 307] width 170 height 17
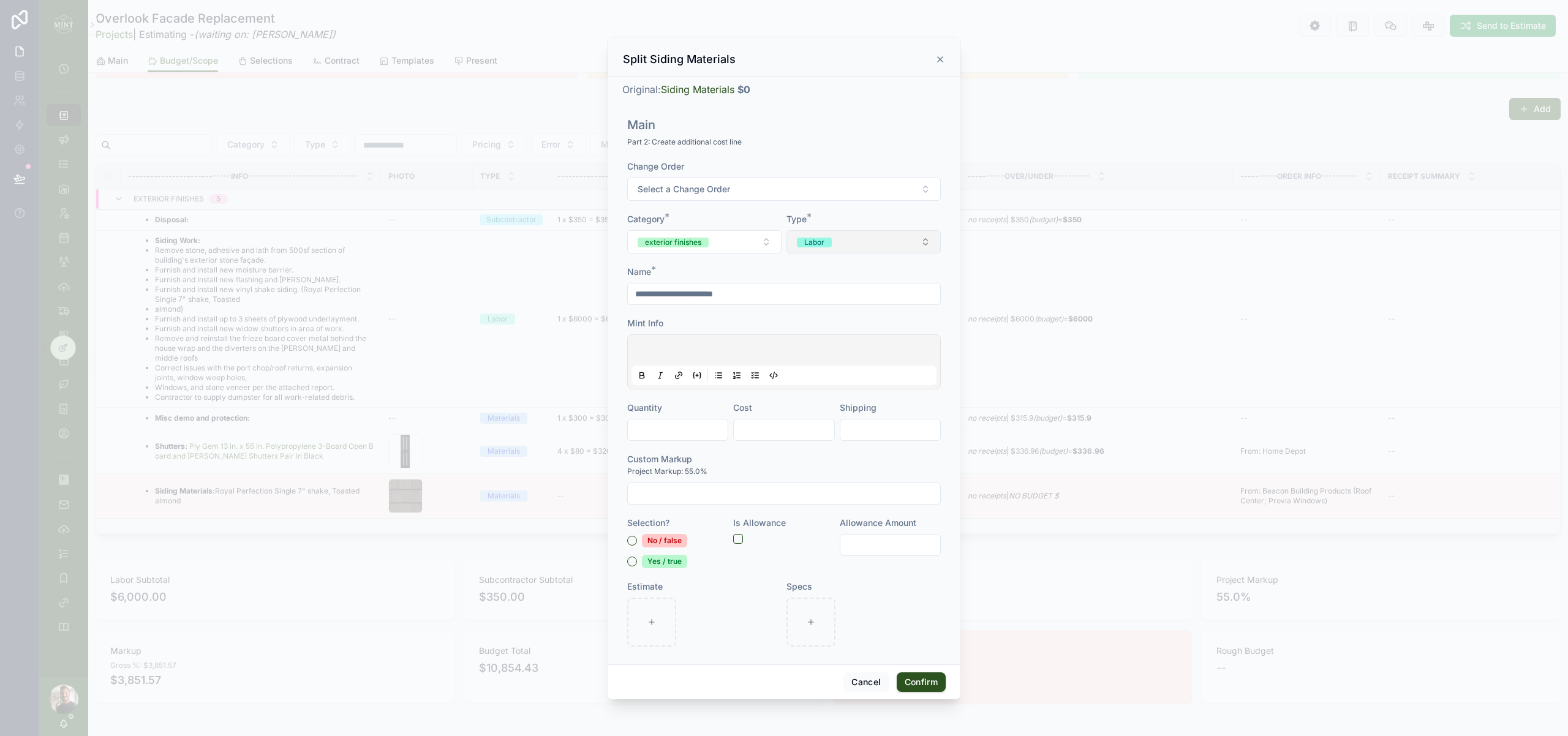
drag, startPoint x: 873, startPoint y: 242, endPoint x: 869, endPoint y: 251, distance: 9.8
click at [872, 243] on button "Labor" at bounding box center [864, 242] width 155 height 23
click at [867, 319] on div "Materials" at bounding box center [863, 325] width 170 height 17
click at [928, 680] on button "Confirm" at bounding box center [921, 682] width 49 height 20
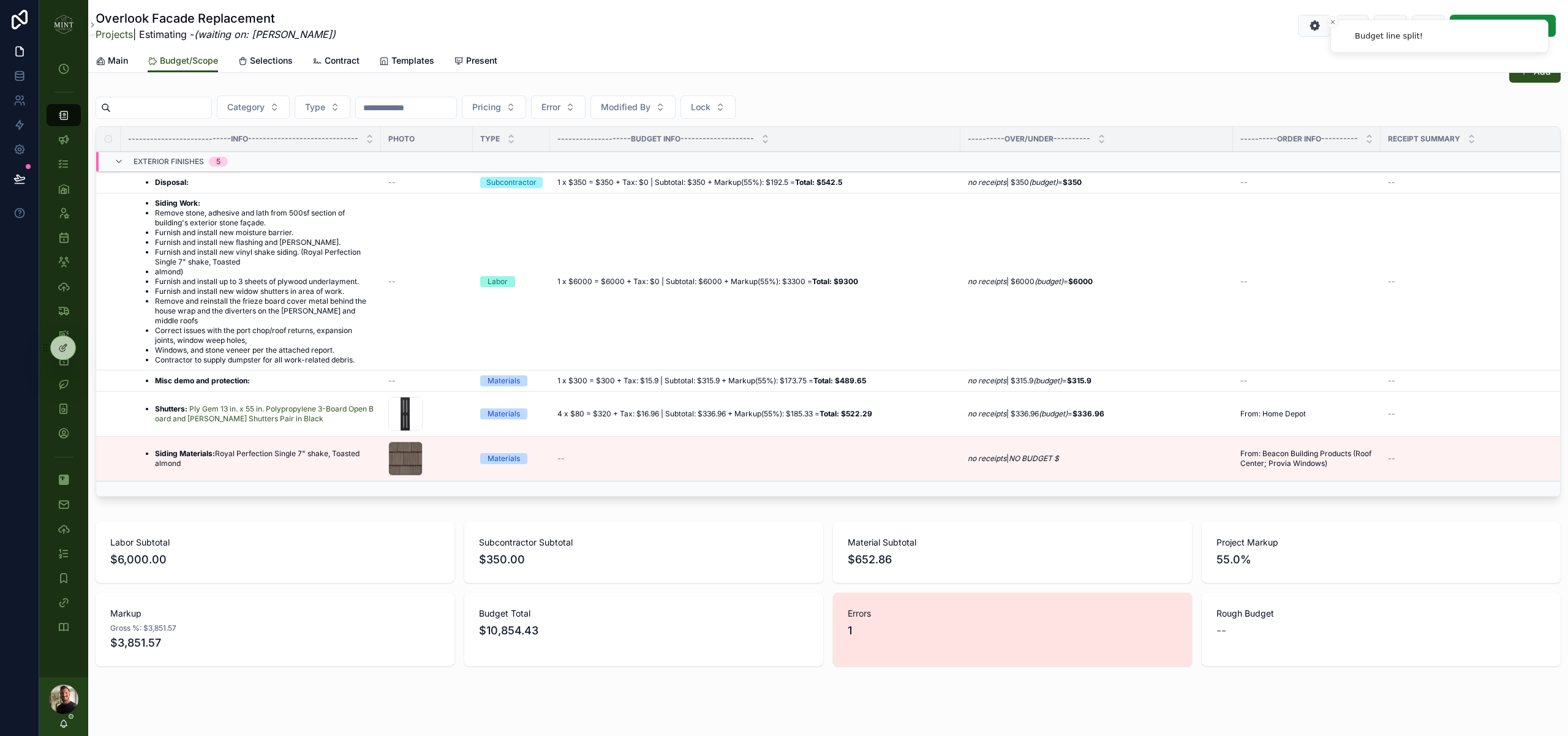
scroll to position [134, 0]
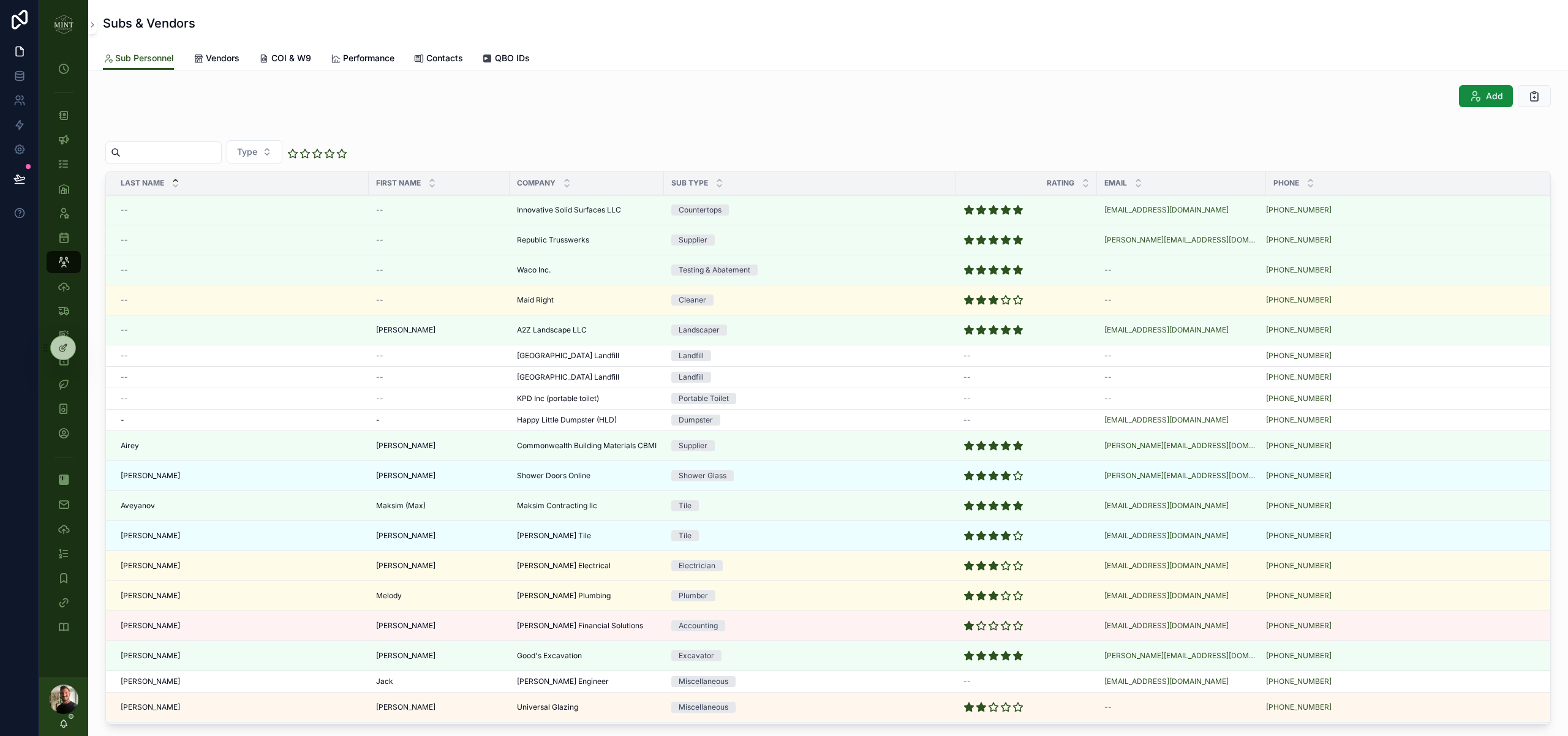
click at [310, 55] on span "COI & W9" at bounding box center [291, 58] width 40 height 12
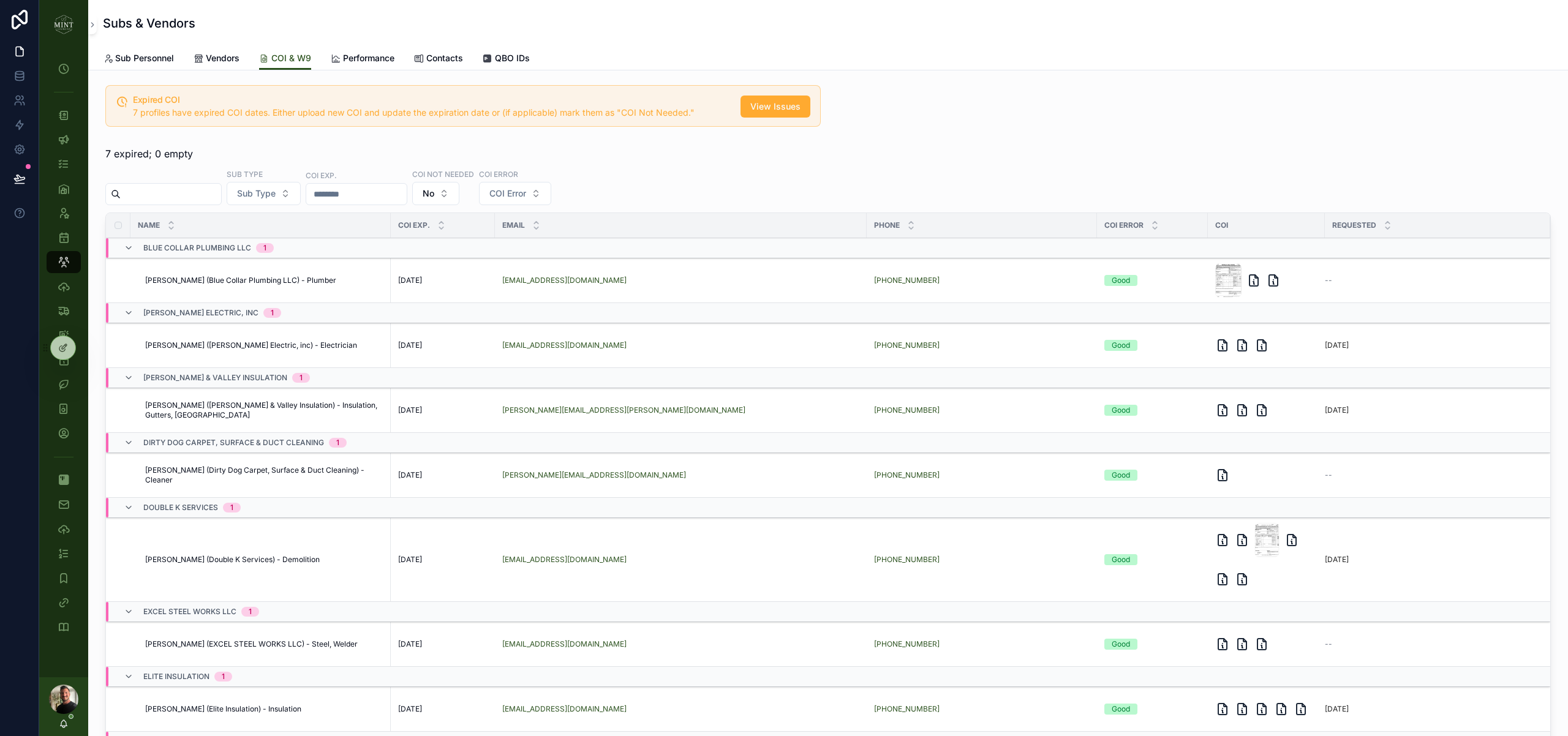
click at [207, 198] on input "scrollable content" at bounding box center [171, 194] width 100 height 17
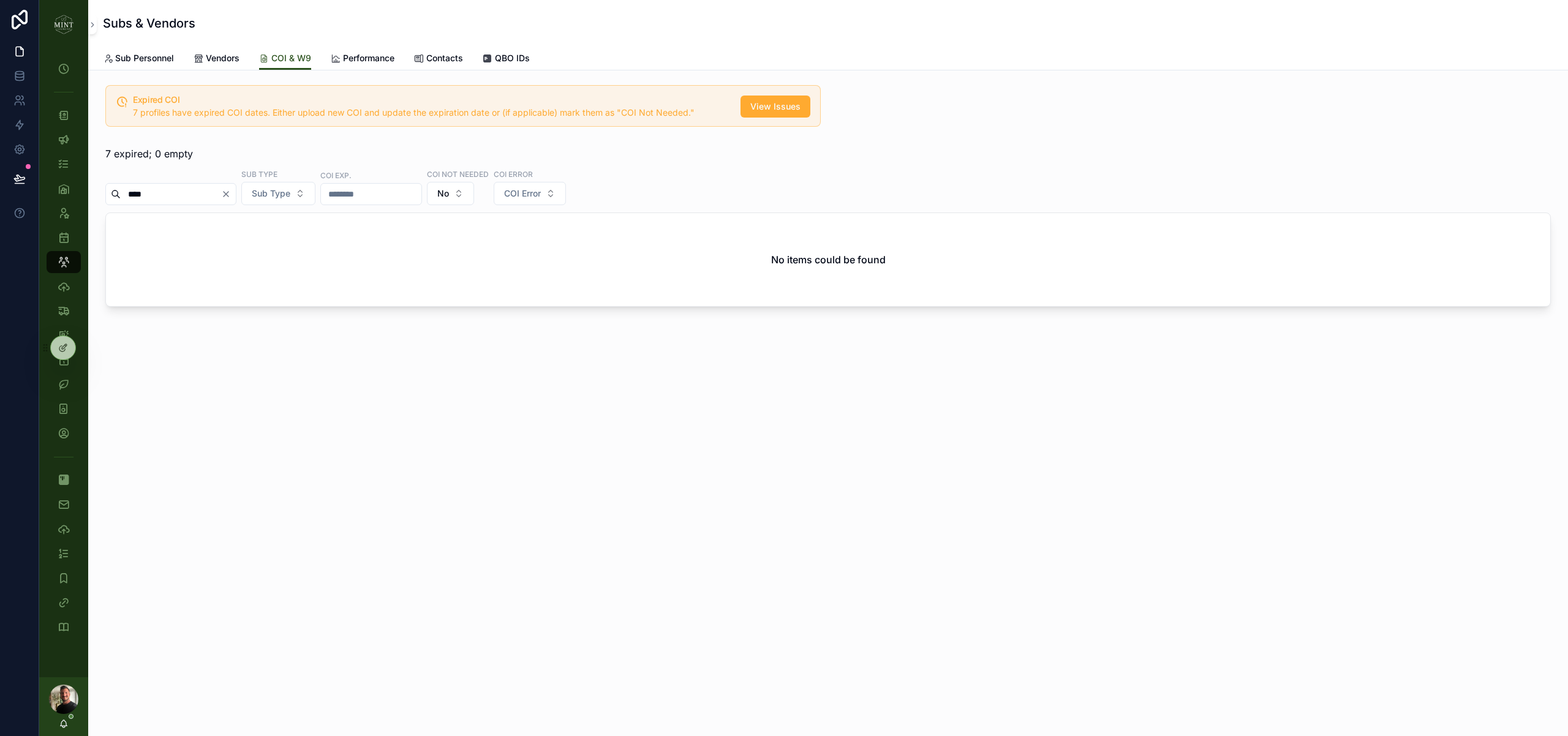
type input "****"
click at [216, 63] on span "Vendors" at bounding box center [222, 58] width 34 height 12
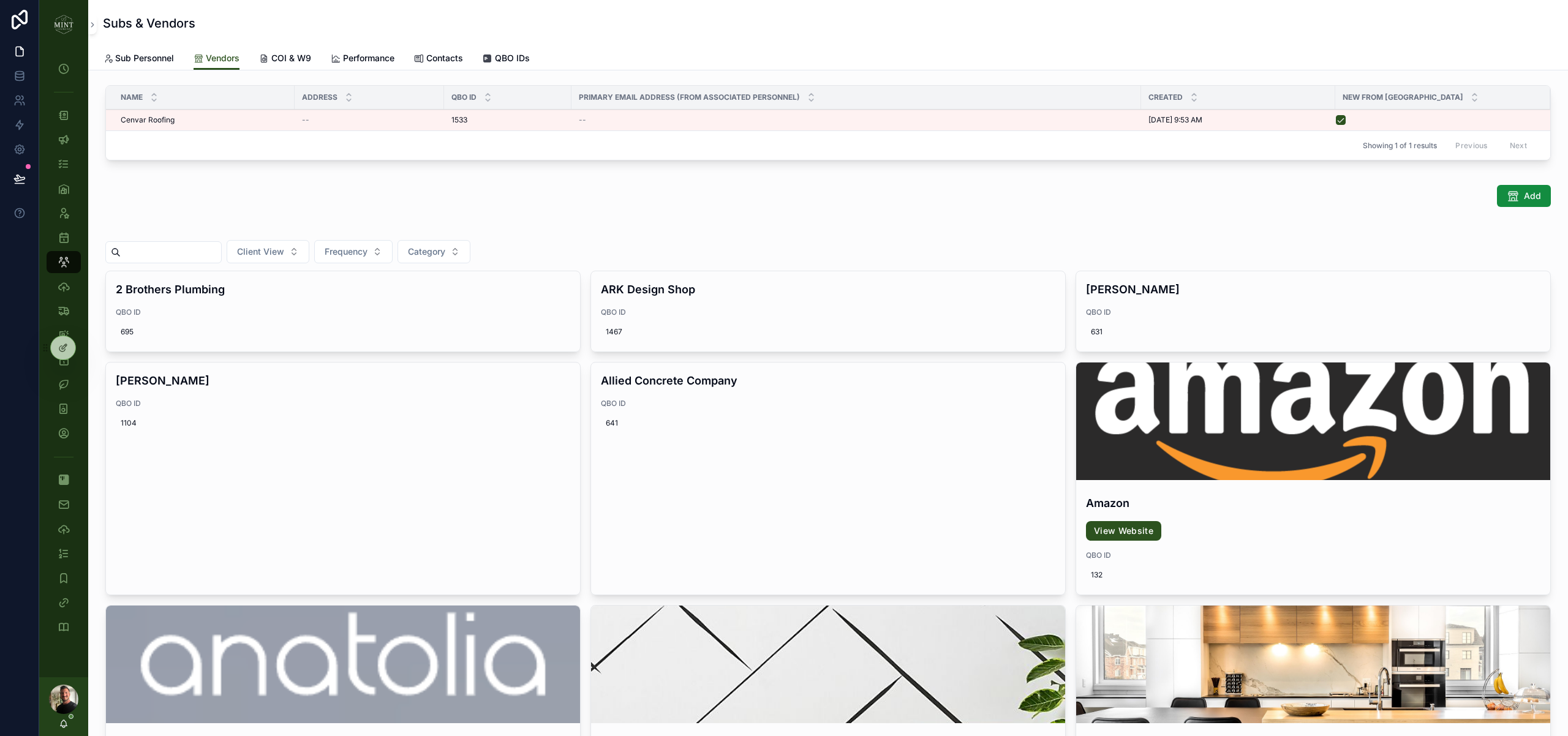
click at [191, 254] on input "scrollable content" at bounding box center [171, 252] width 100 height 17
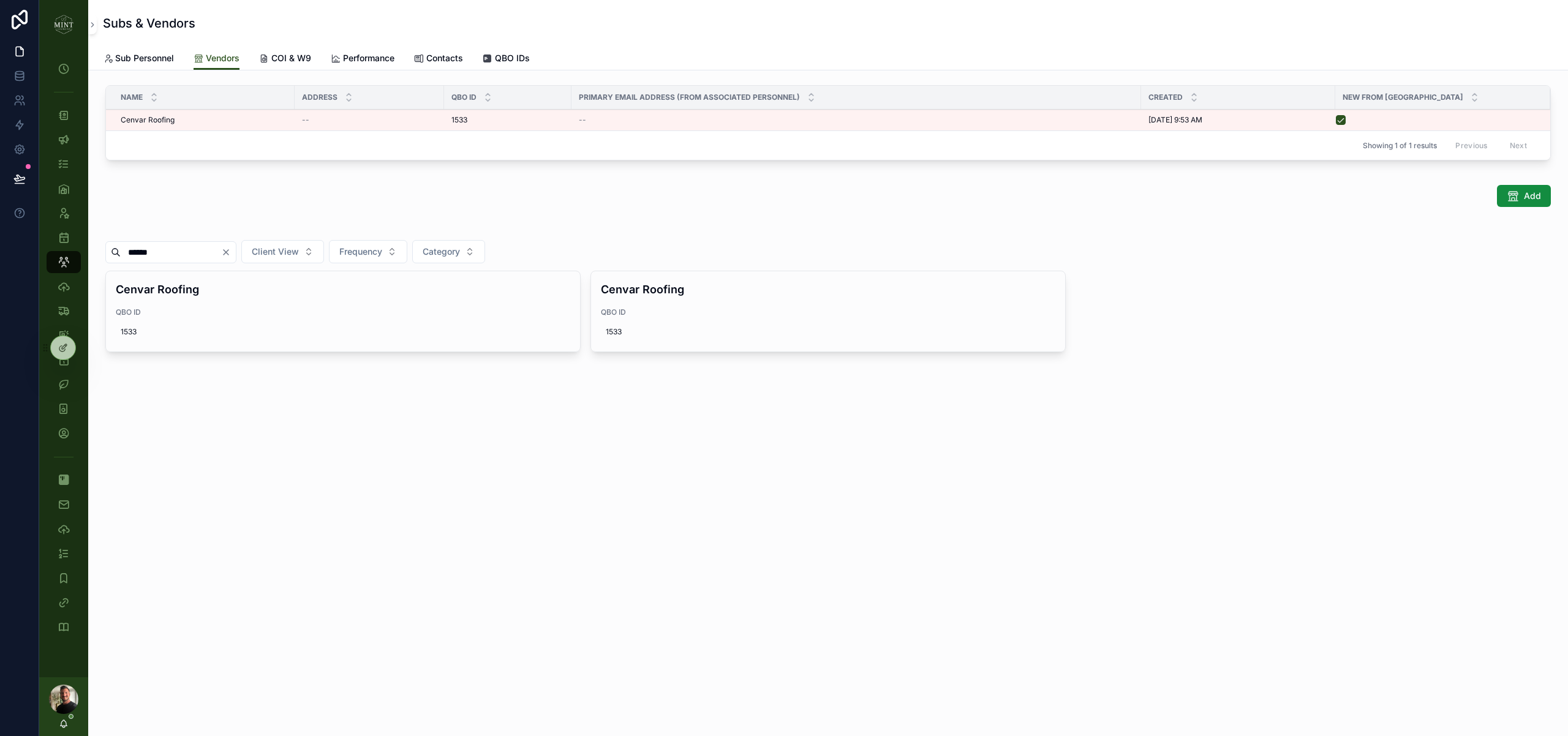
type input "******"
click at [0, 0] on button "Delete" at bounding box center [0, 0] width 0 height 0
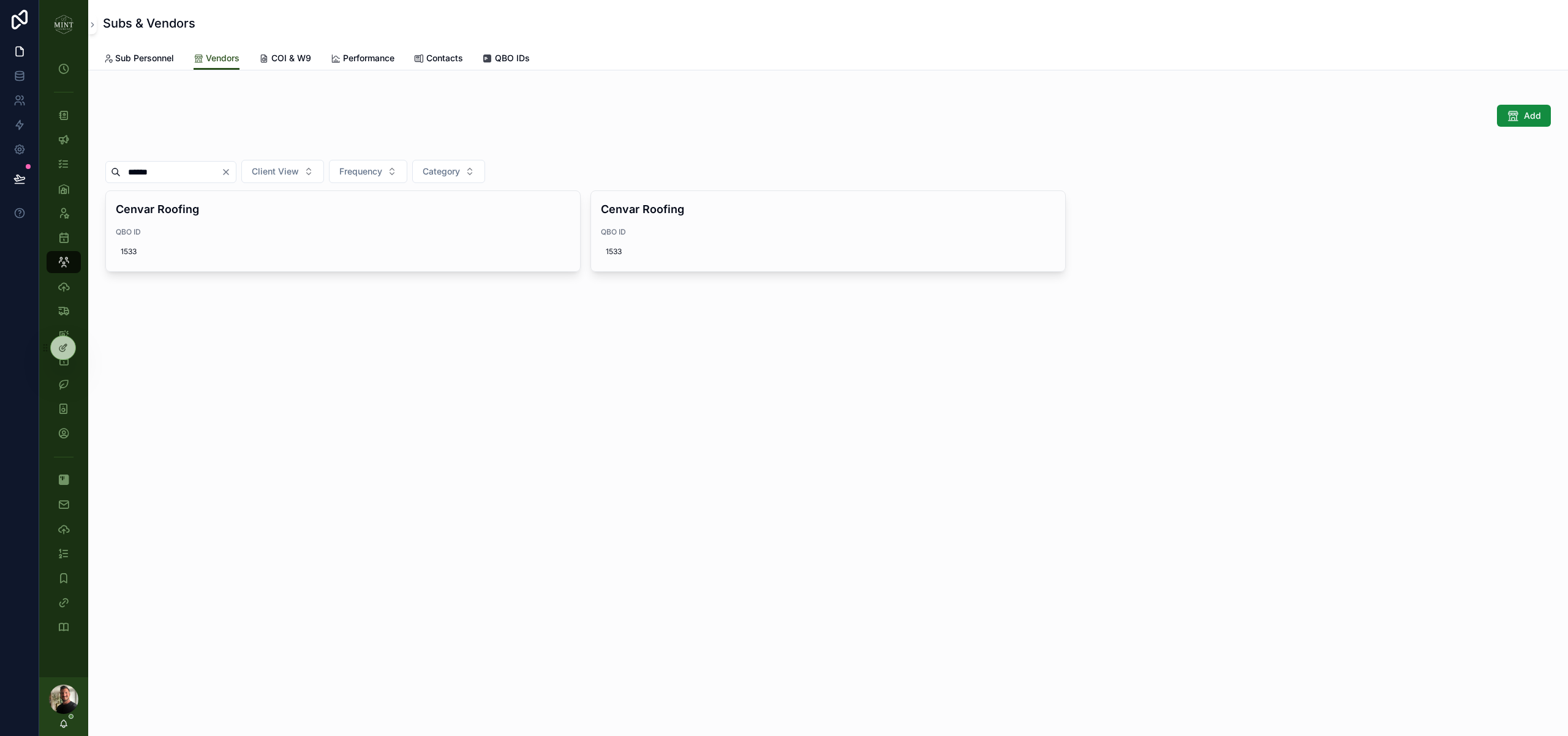
click at [157, 58] on span "Sub Personnel" at bounding box center [145, 58] width 59 height 12
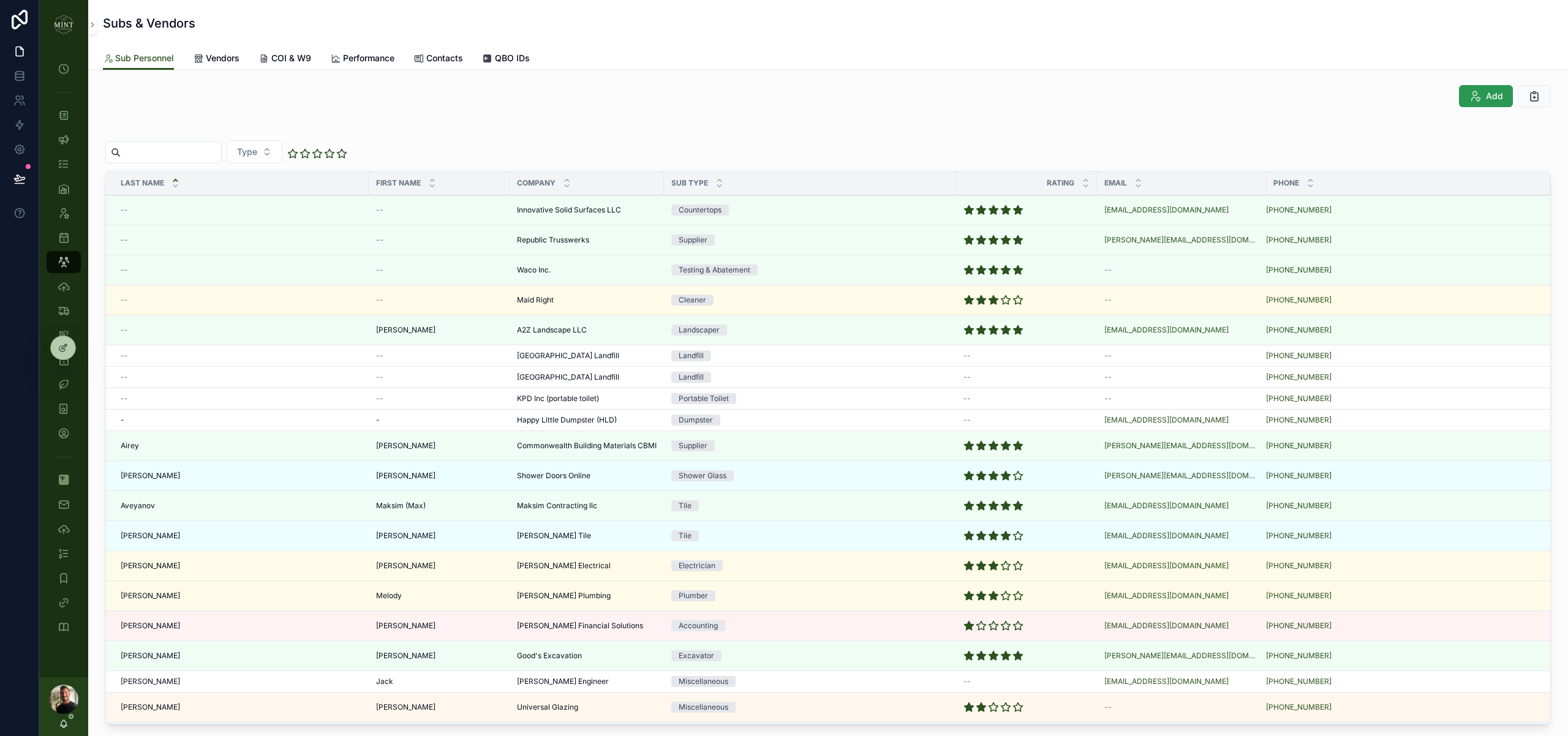
click at [1488, 99] on span "Add" at bounding box center [1494, 96] width 17 height 12
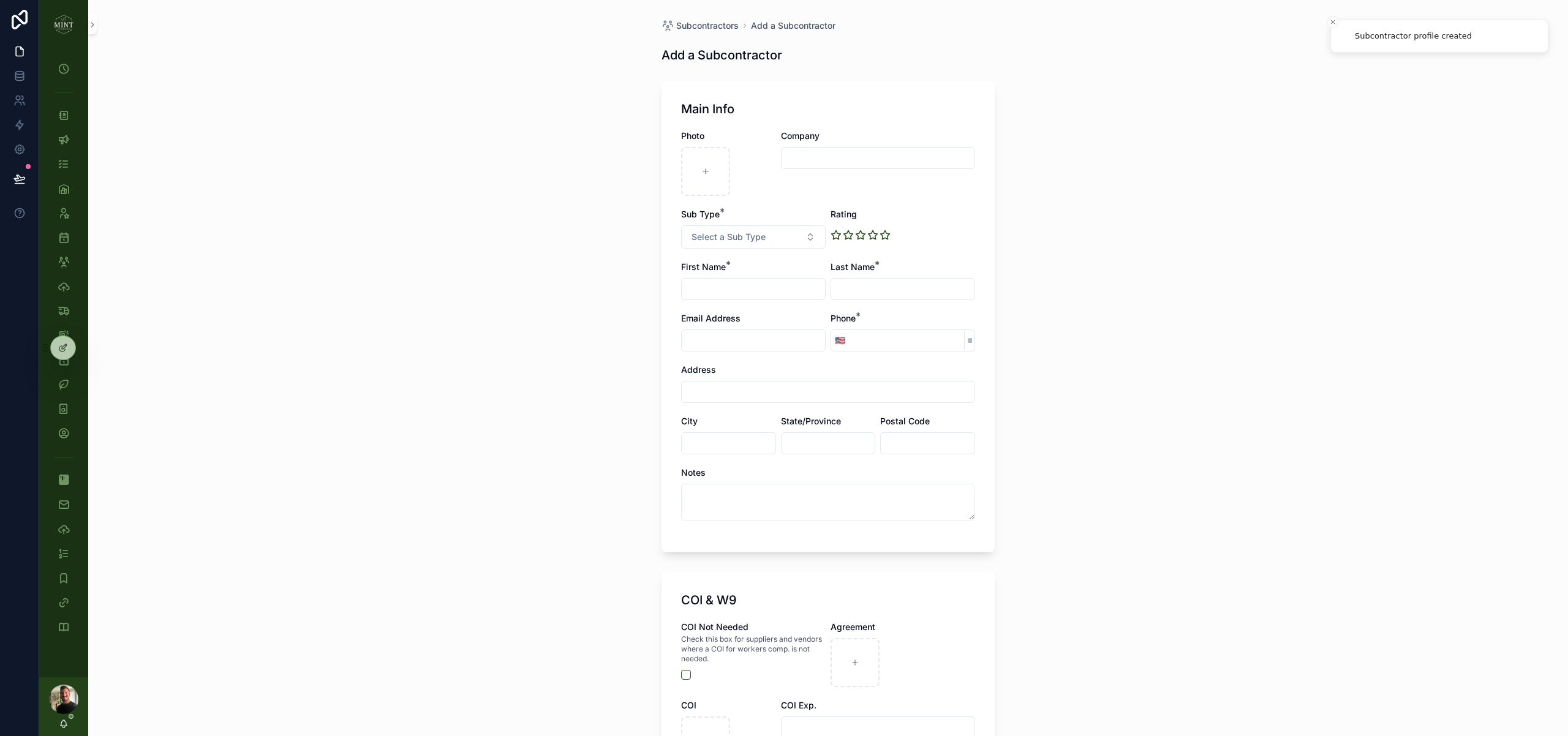
click at [832, 156] on input "scrollable content" at bounding box center [878, 158] width 193 height 17
type input "**********"
click at [848, 237] on icon "scrollable content" at bounding box center [849, 235] width 9 height 8
click at [778, 237] on button "Select a Sub Type" at bounding box center [753, 237] width 145 height 23
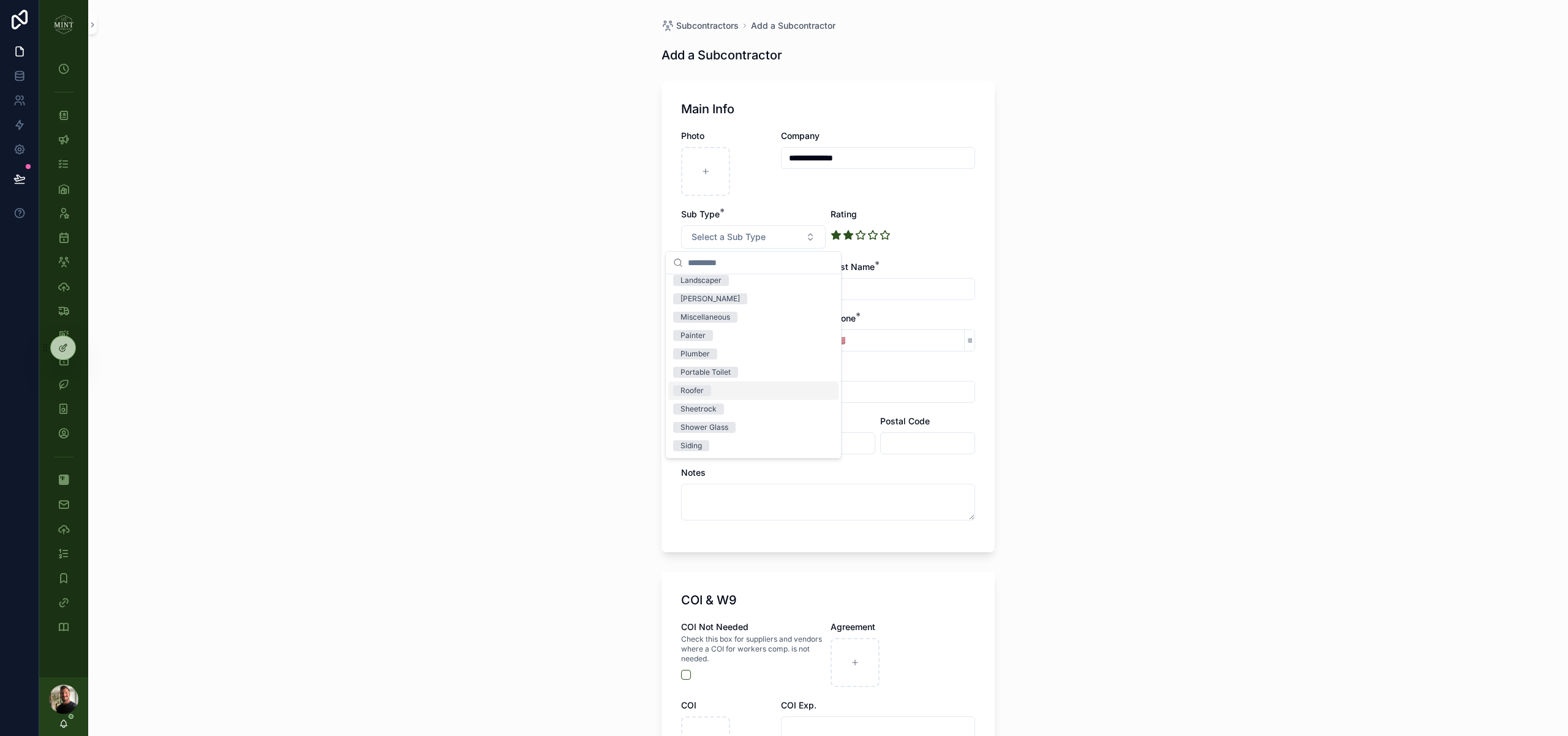
click at [727, 391] on div "Roofer" at bounding box center [753, 390] width 170 height 18
click at [1099, 301] on div "**********" at bounding box center [828, 368] width 1480 height 736
click at [728, 394] on input "scrollable content" at bounding box center [828, 392] width 293 height 17
paste input "**********"
type input "**********"
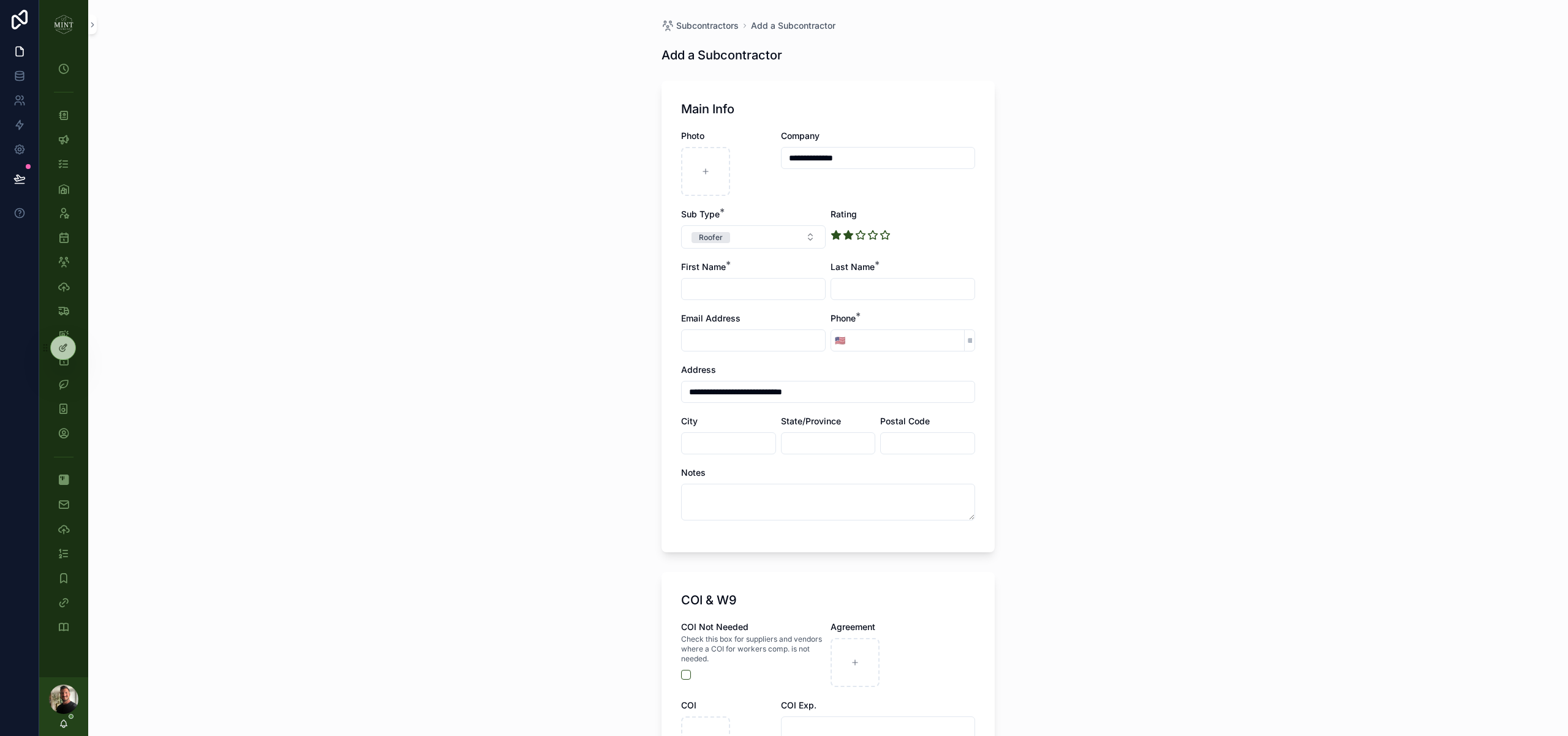
click at [749, 443] on input "scrollable content" at bounding box center [729, 443] width 94 height 17
type input "********"
type input "**"
type input "*****"
drag, startPoint x: 843, startPoint y: 390, endPoint x: 732, endPoint y: 394, distance: 111.1
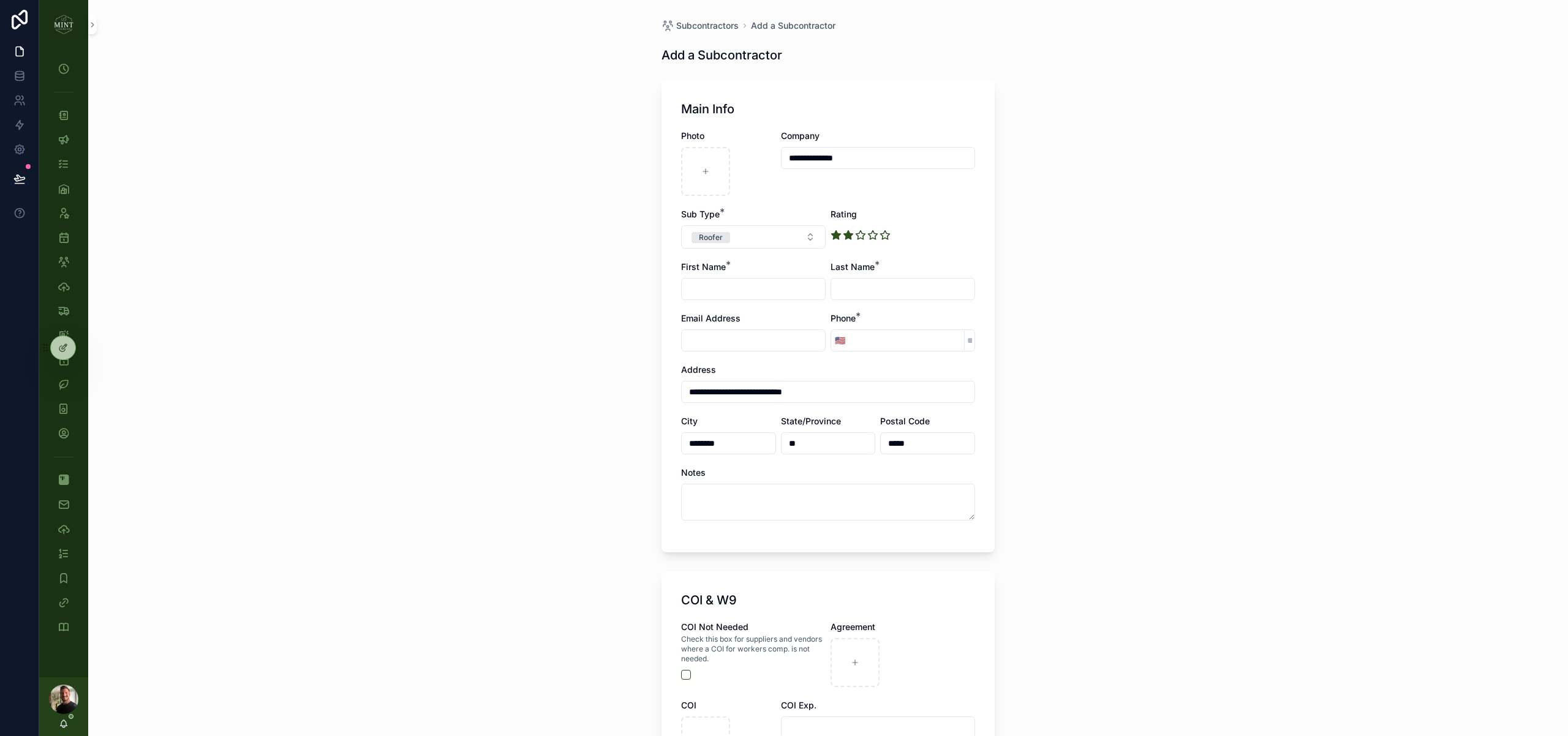
click at [732, 394] on input "**********" at bounding box center [828, 392] width 293 height 17
type input "**********"
click at [867, 347] on input "scrollable content" at bounding box center [906, 340] width 115 height 17
paste input "**********"
type input "**********"
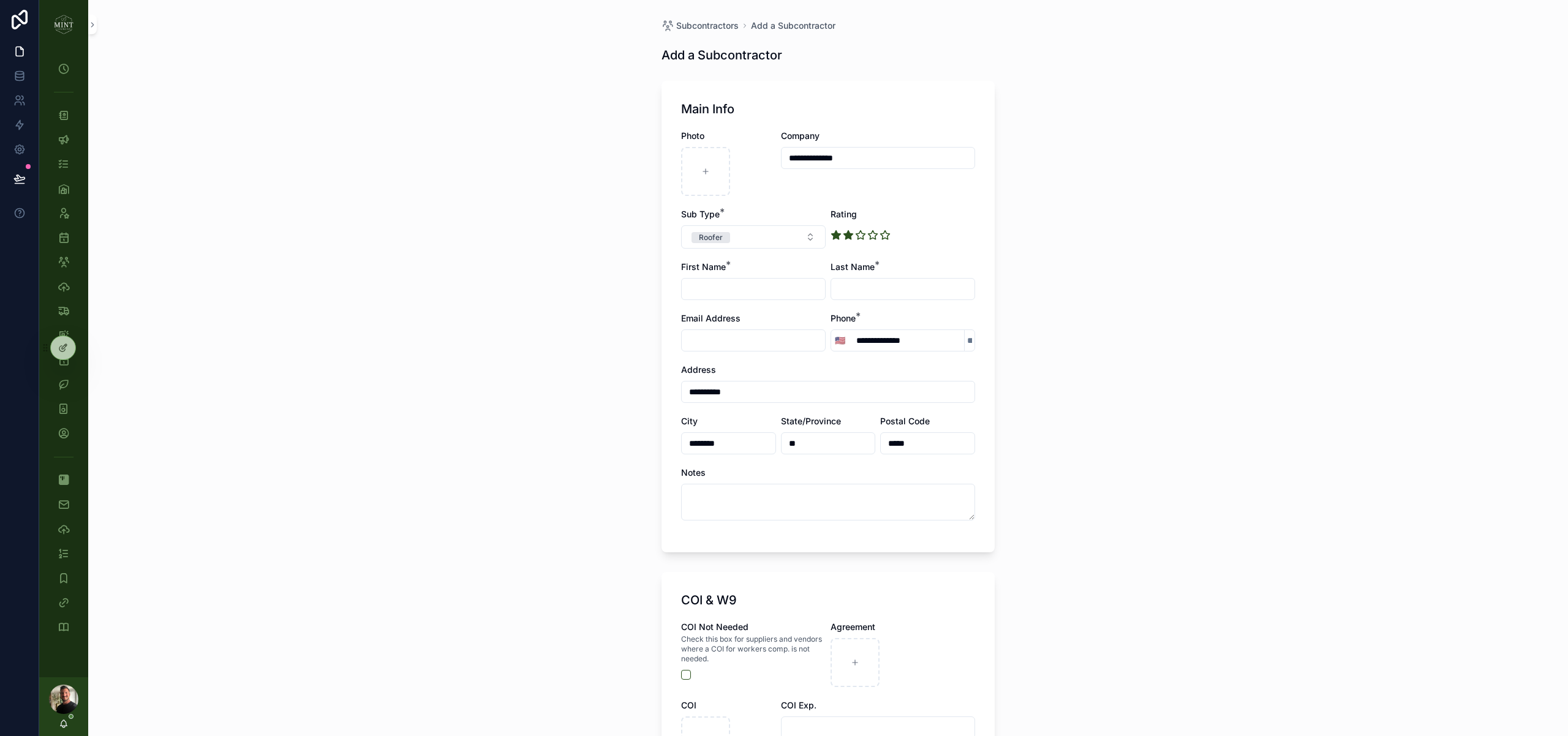
click at [761, 298] on div "scrollable content" at bounding box center [753, 289] width 145 height 22
click at [763, 289] on input "scrollable content" at bounding box center [753, 289] width 143 height 17
type input "*"
click at [865, 289] on input "scrollable content" at bounding box center [903, 289] width 143 height 17
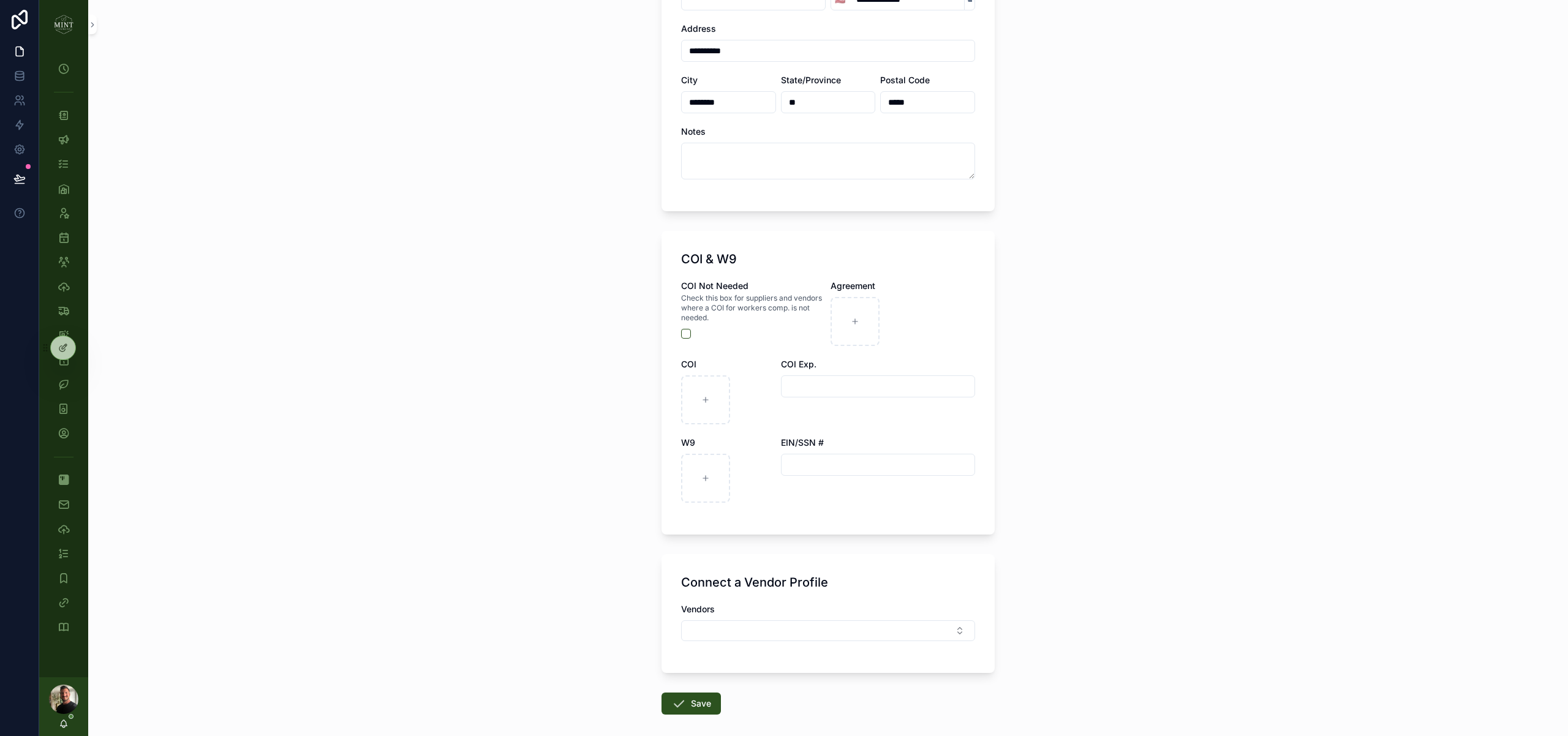
scroll to position [398, 0]
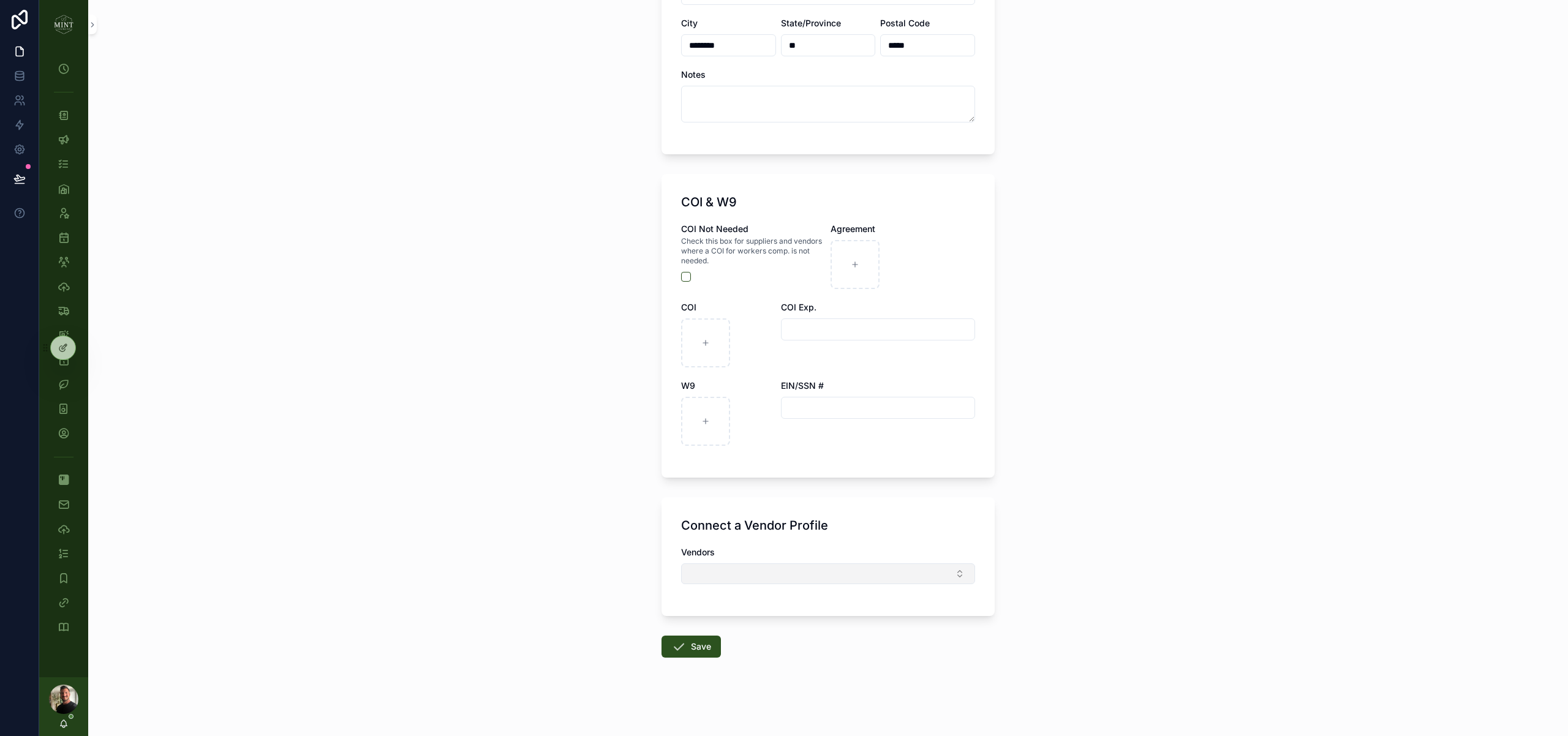
type input "**"
click at [946, 572] on button "Select Button" at bounding box center [828, 574] width 294 height 21
type input "******"
click at [800, 628] on div "Cenvar Roofing" at bounding box center [828, 622] width 170 height 20
drag, startPoint x: 504, startPoint y: 567, endPoint x: 537, endPoint y: 589, distance: 39.7
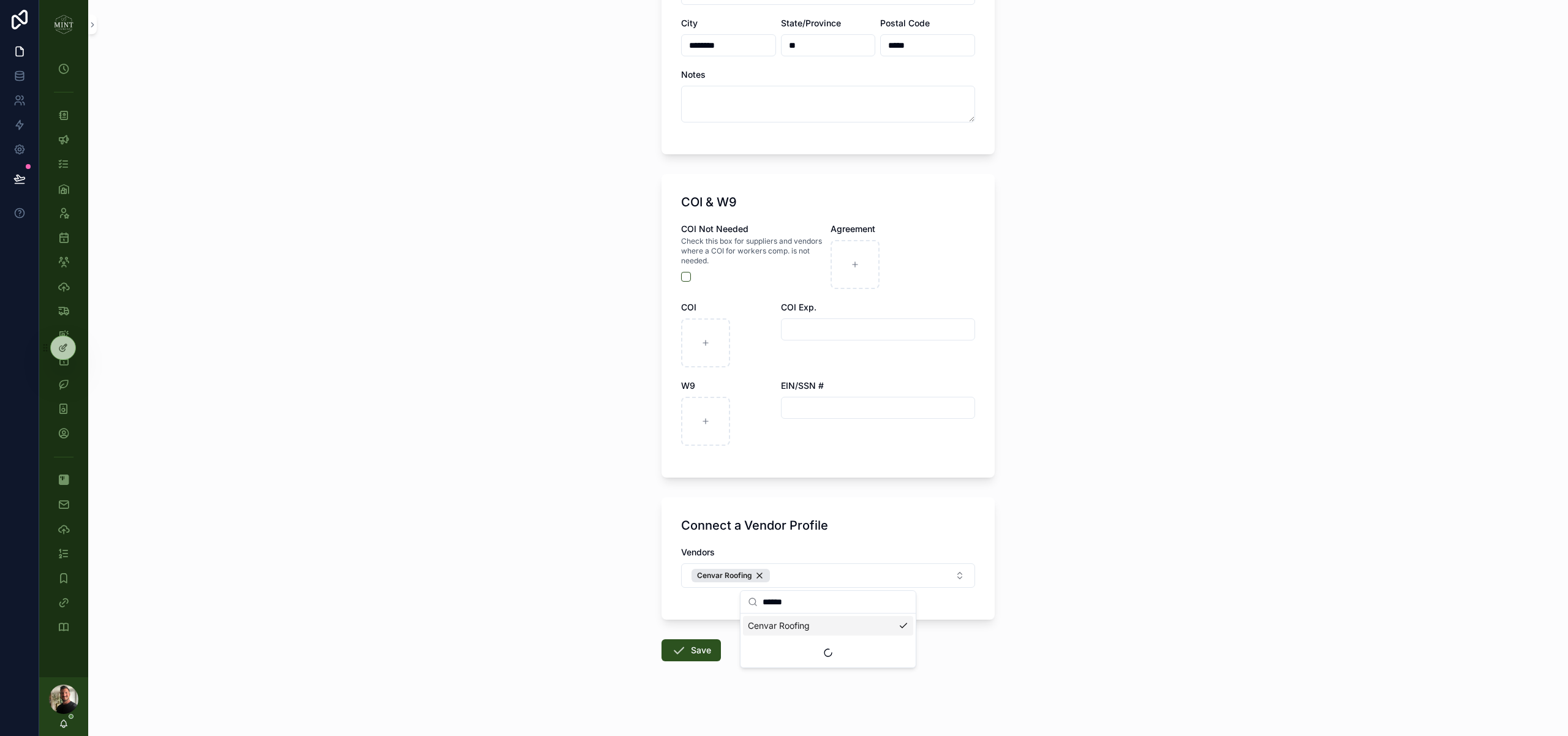
click at [504, 567] on div "**********" at bounding box center [828, 368] width 1480 height 736
click at [707, 653] on button "Save" at bounding box center [691, 650] width 59 height 22
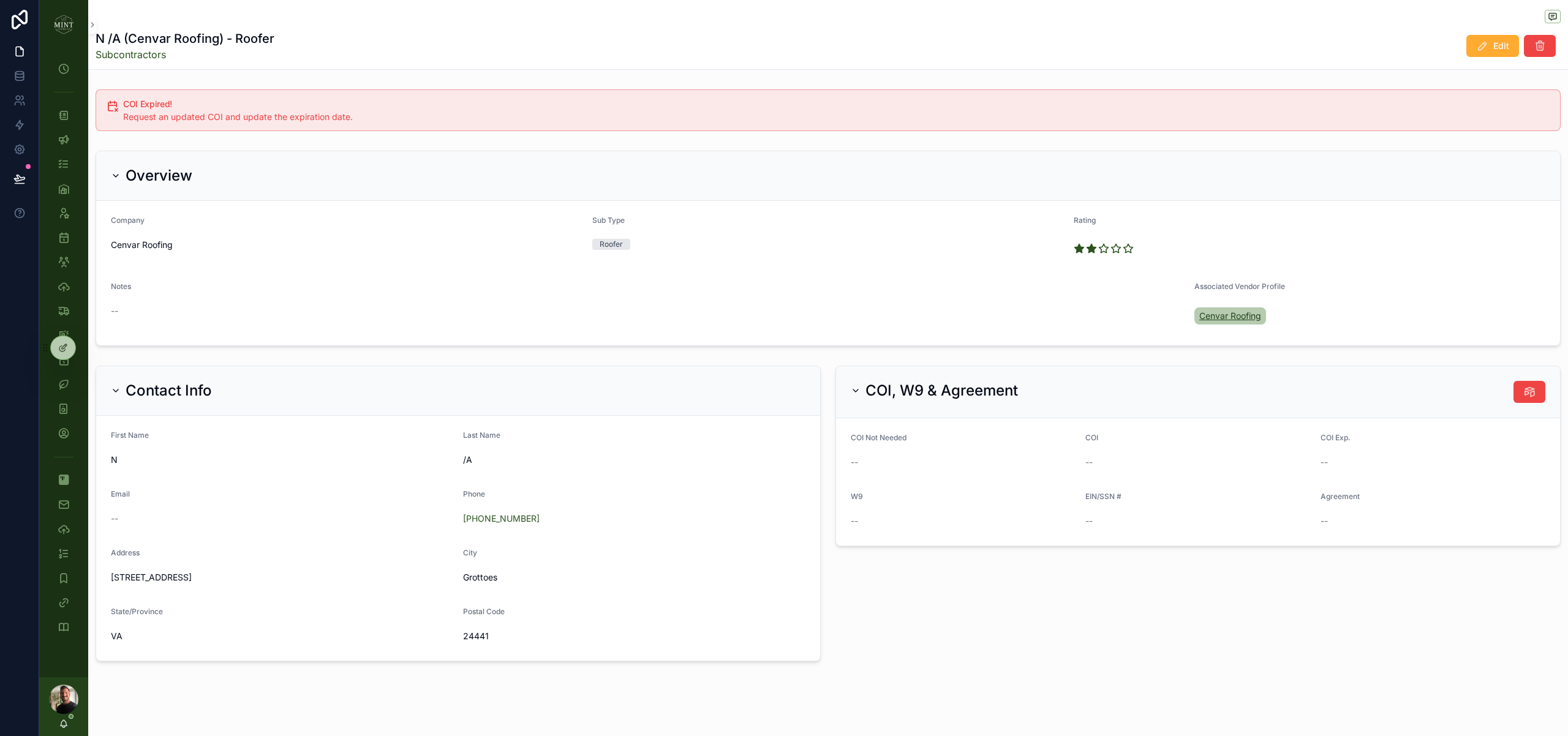
click at [1228, 316] on span "Cenvar Roofing" at bounding box center [1230, 316] width 62 height 12
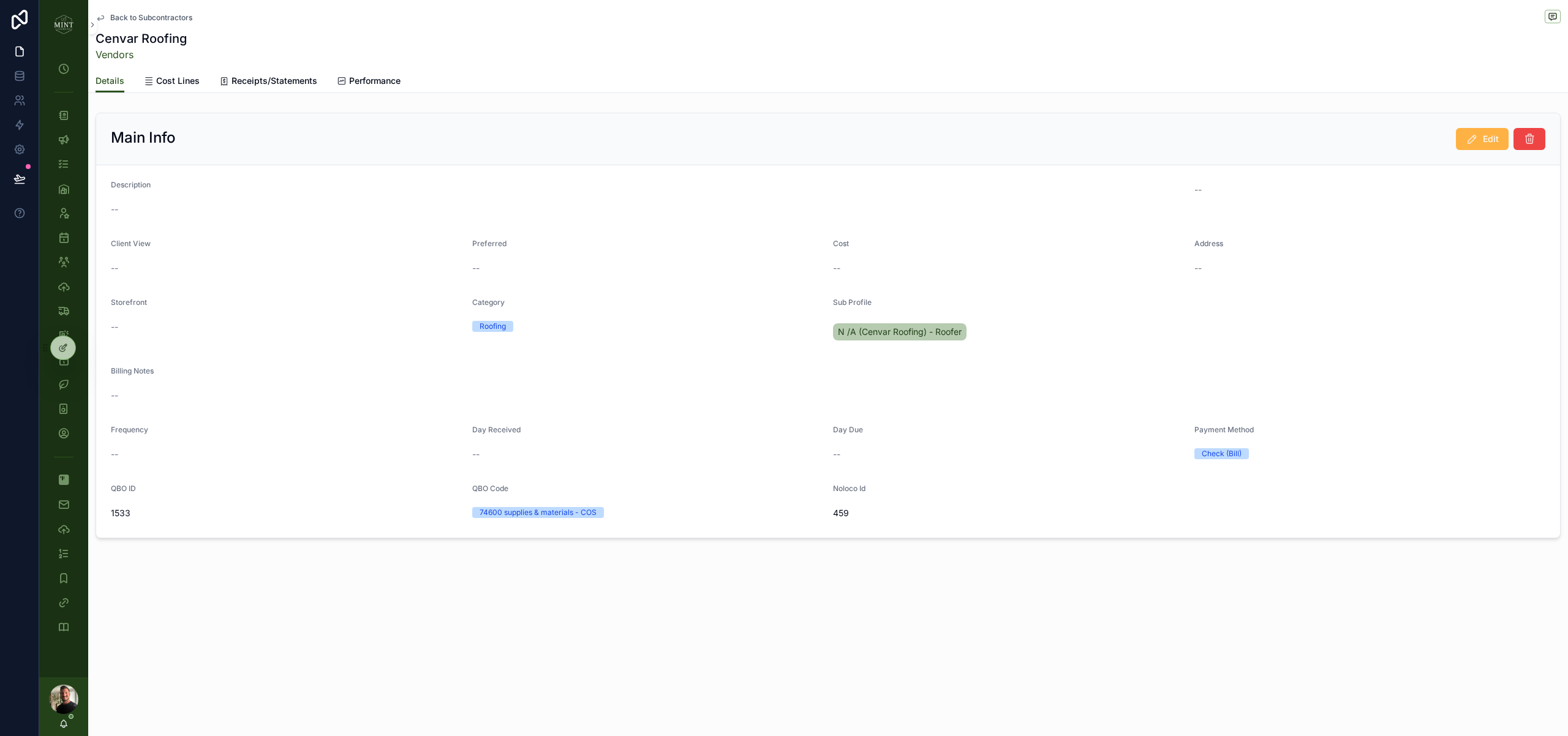
click at [1480, 143] on button "Edit" at bounding box center [1482, 139] width 53 height 22
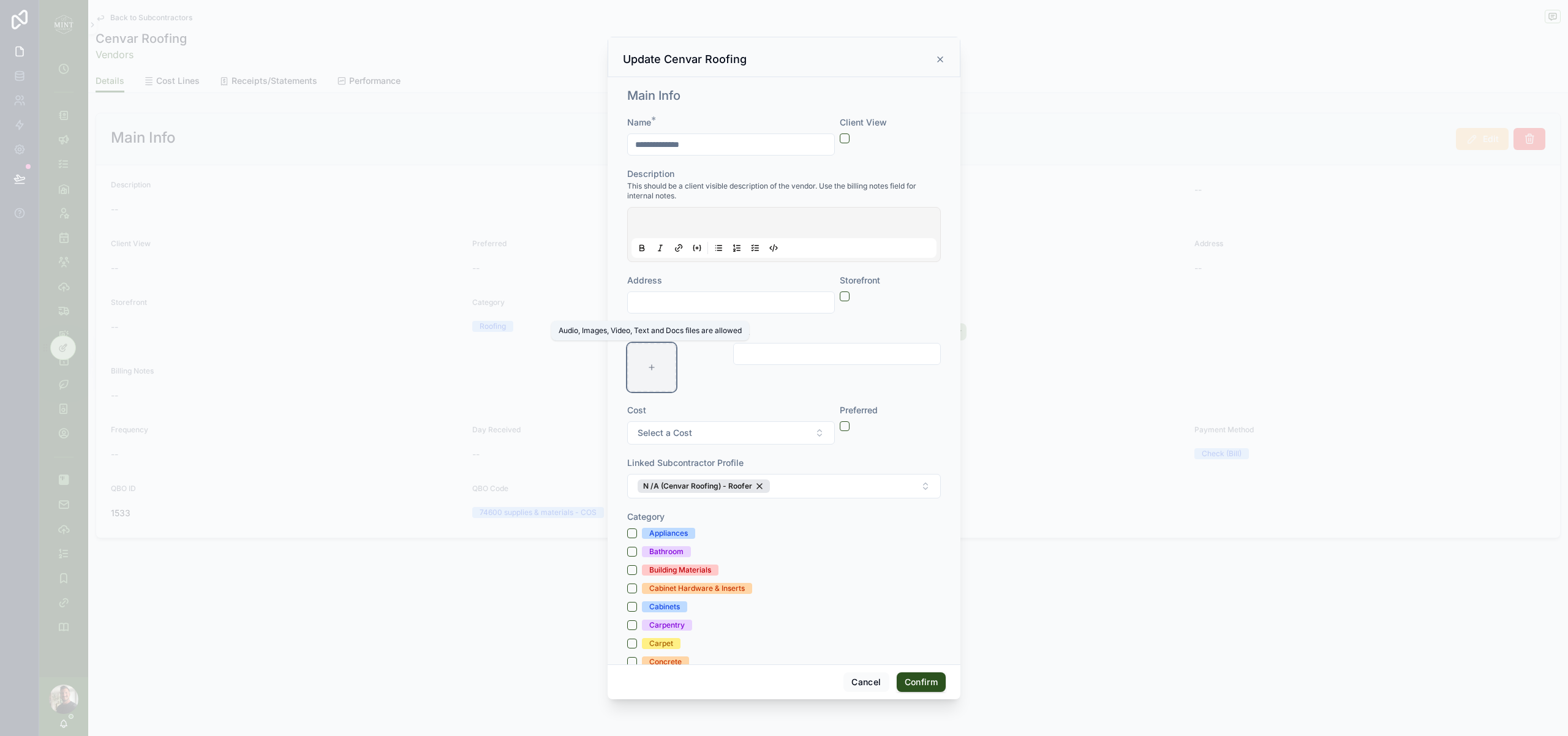
click at [653, 357] on div at bounding box center [652, 367] width 49 height 49
type input "**********"
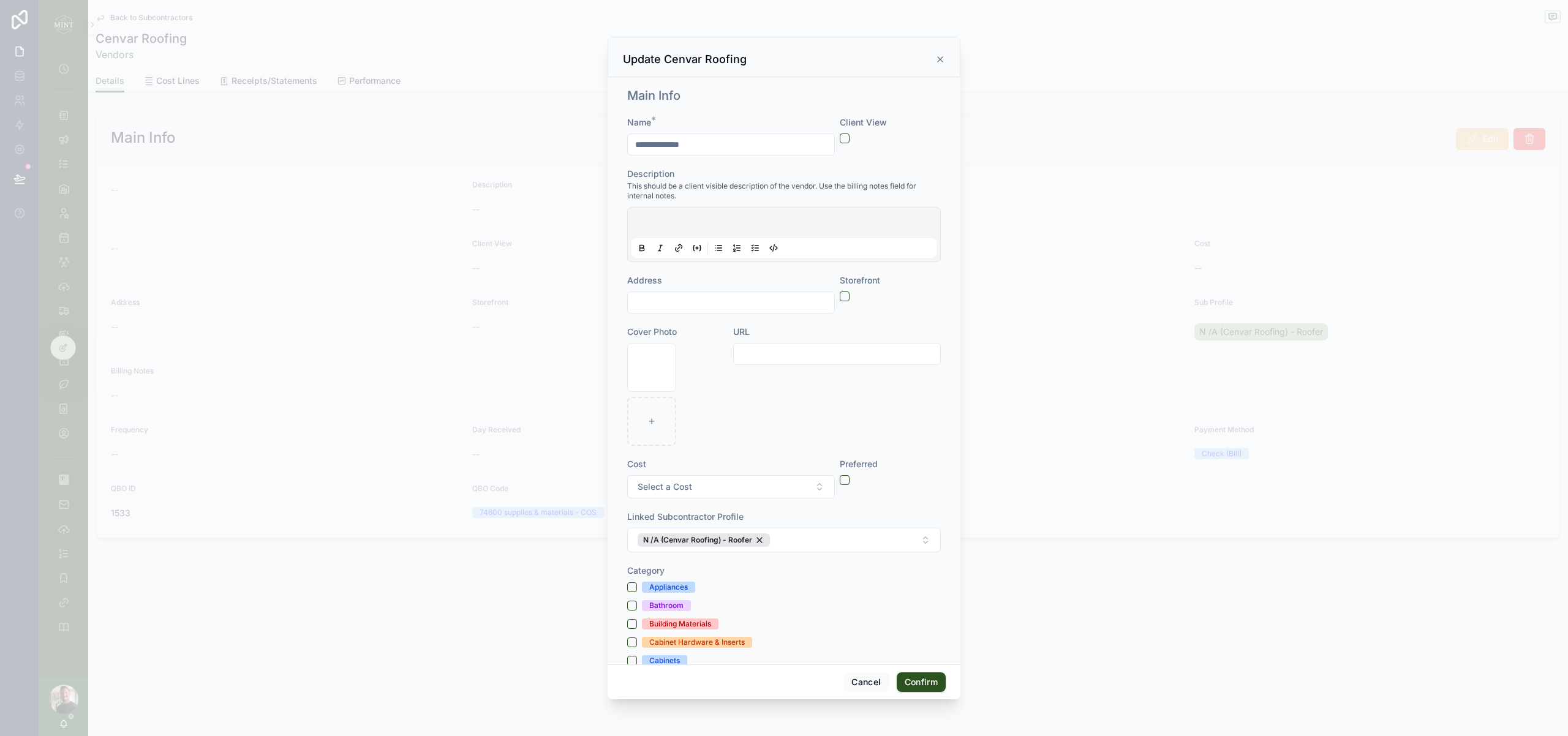
click at [775, 360] on input "text" at bounding box center [837, 354] width 206 height 17
paste input "**********"
type input "**********"
click at [813, 483] on button "Select a Cost" at bounding box center [731, 487] width 207 height 23
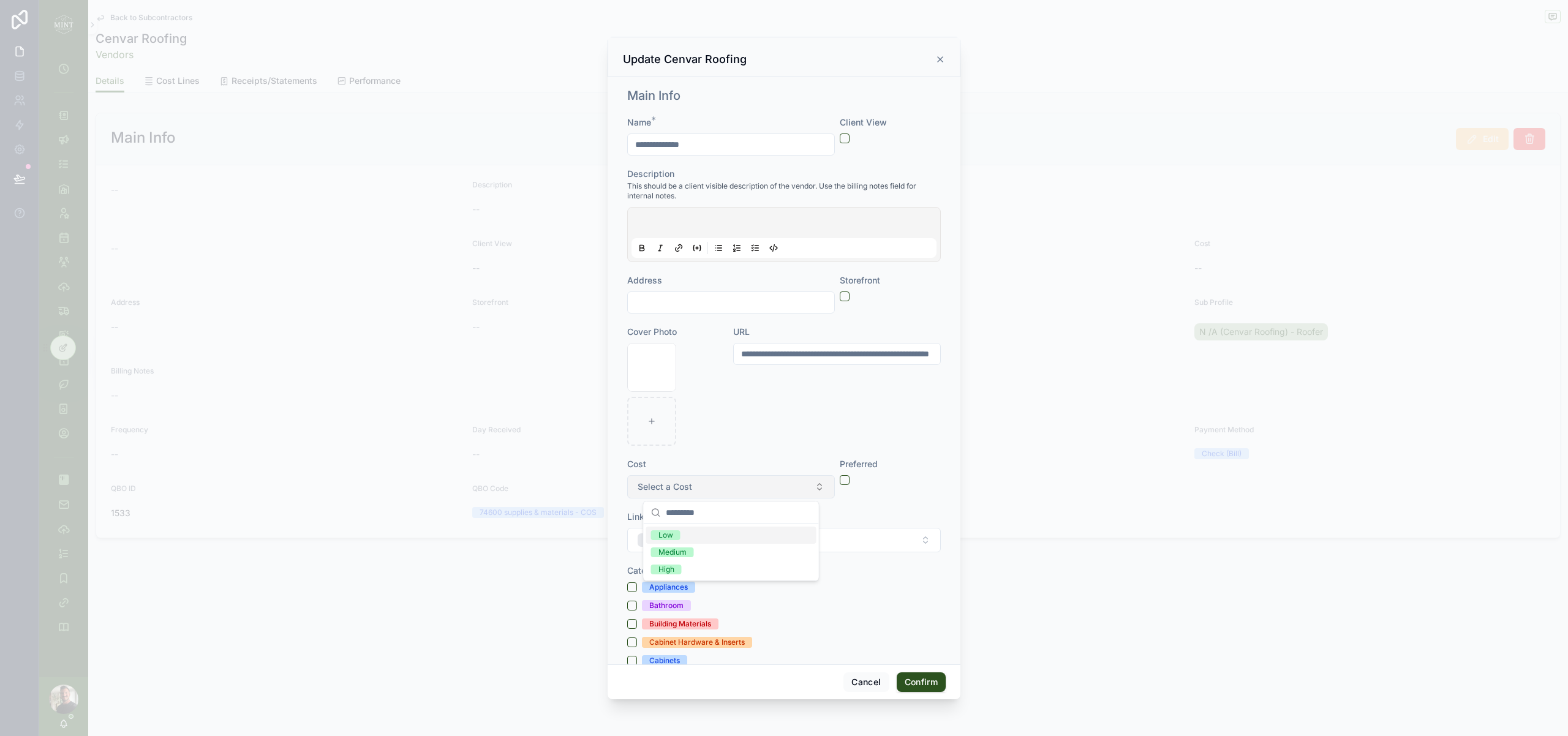
scroll to position [0, 0]
click at [716, 548] on div "Medium" at bounding box center [731, 552] width 170 height 17
click at [917, 409] on div "**********" at bounding box center [837, 386] width 207 height 120
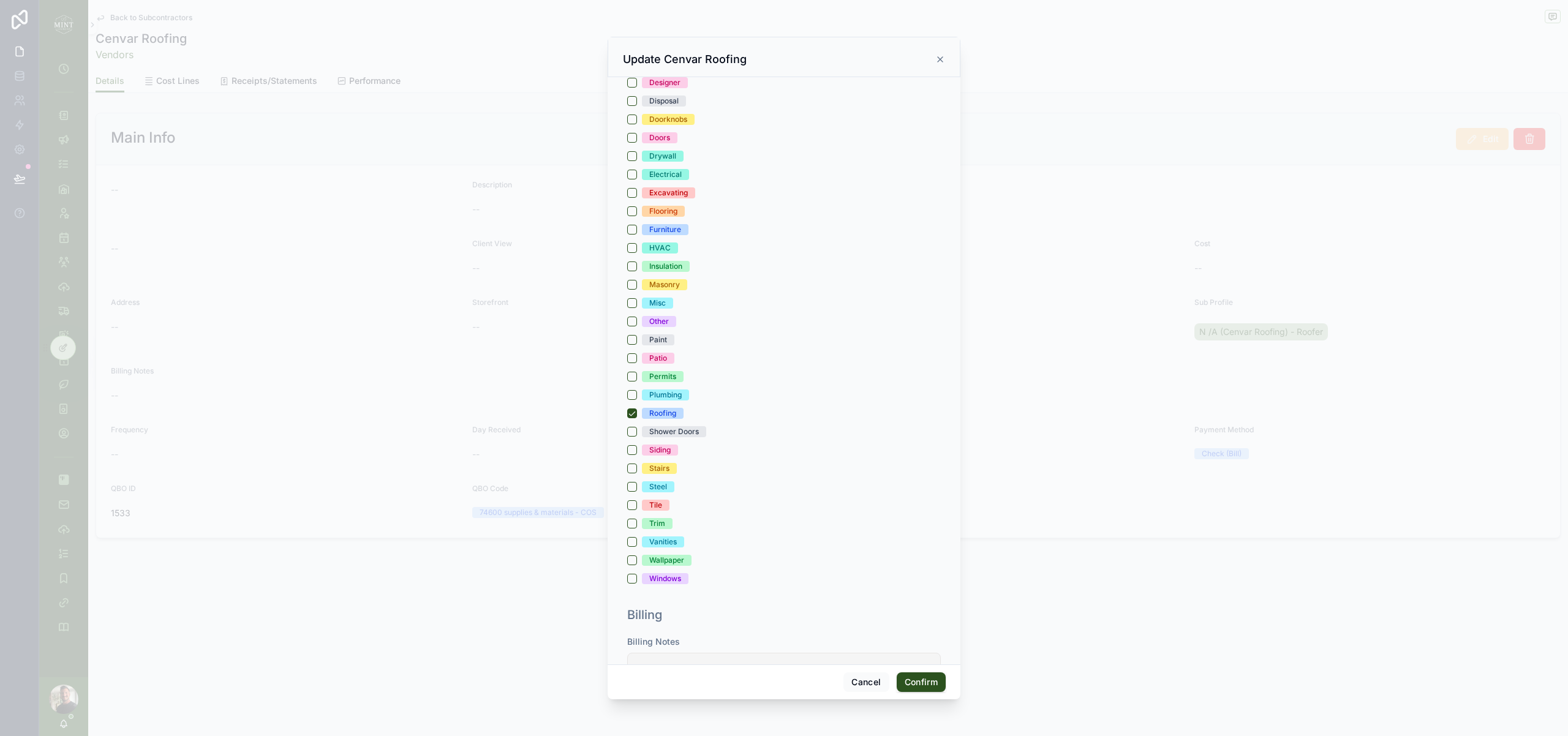
scroll to position [916, 0]
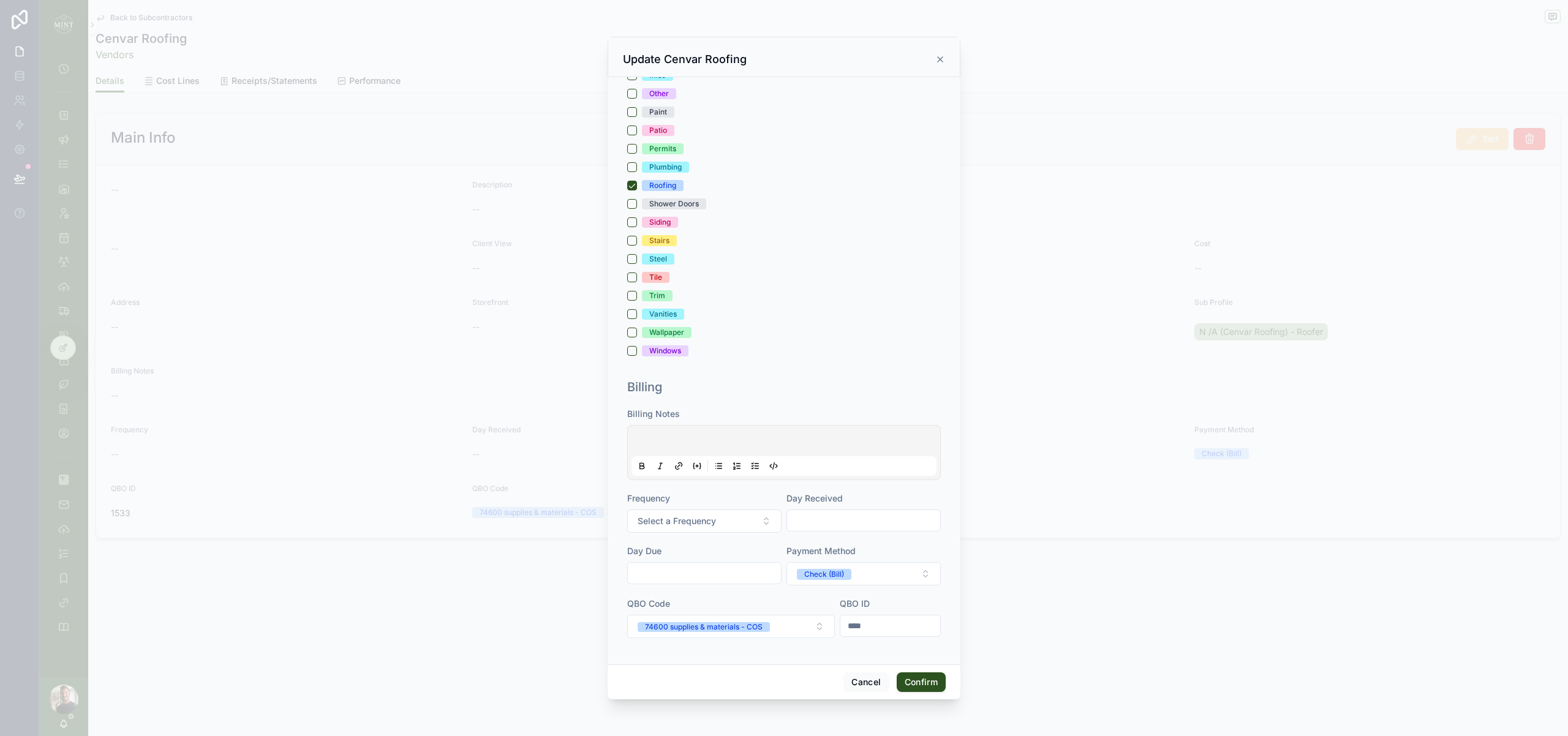
click at [928, 684] on button "Confirm" at bounding box center [921, 682] width 49 height 20
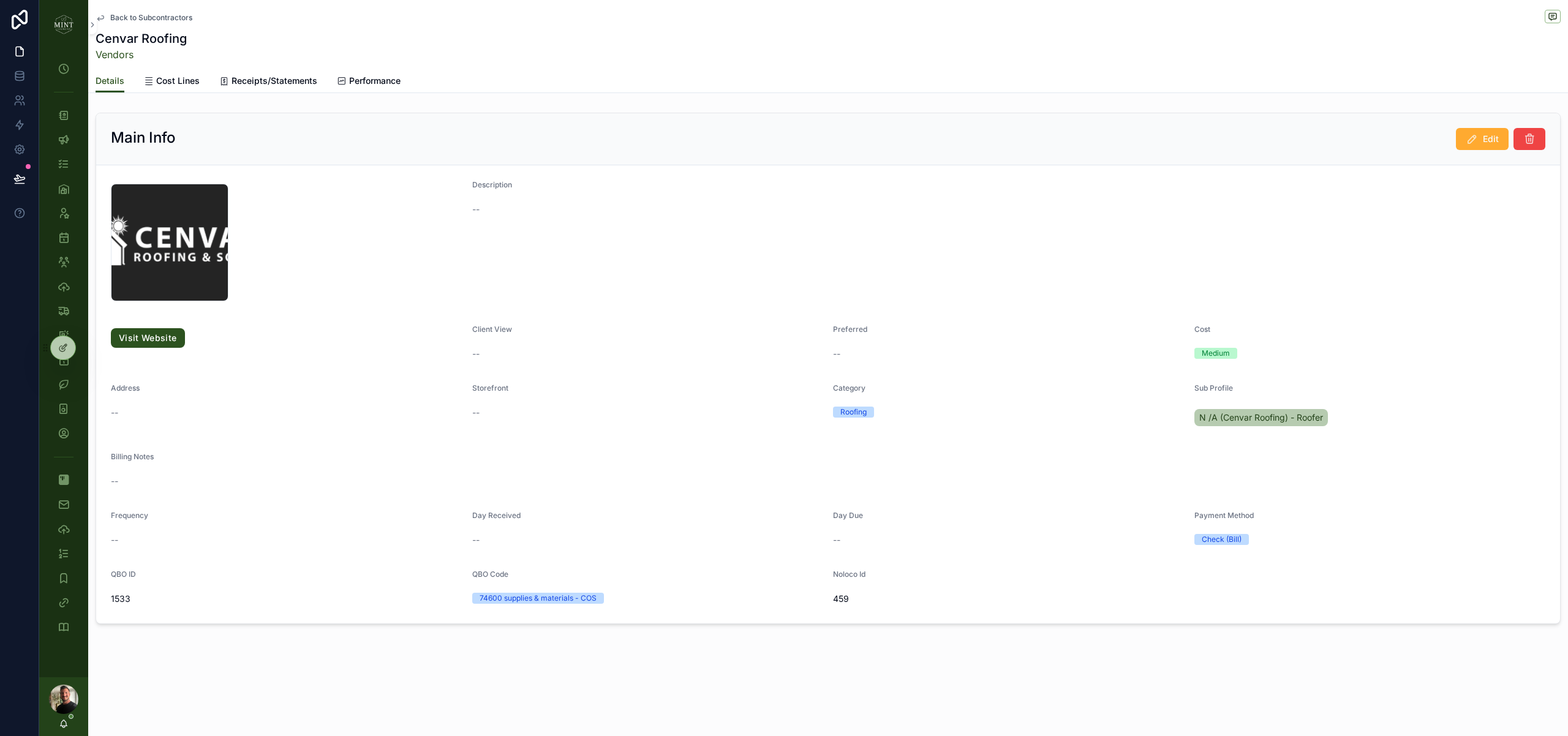
click at [177, 18] on span "Back to Subcontractors" at bounding box center [151, 18] width 82 height 10
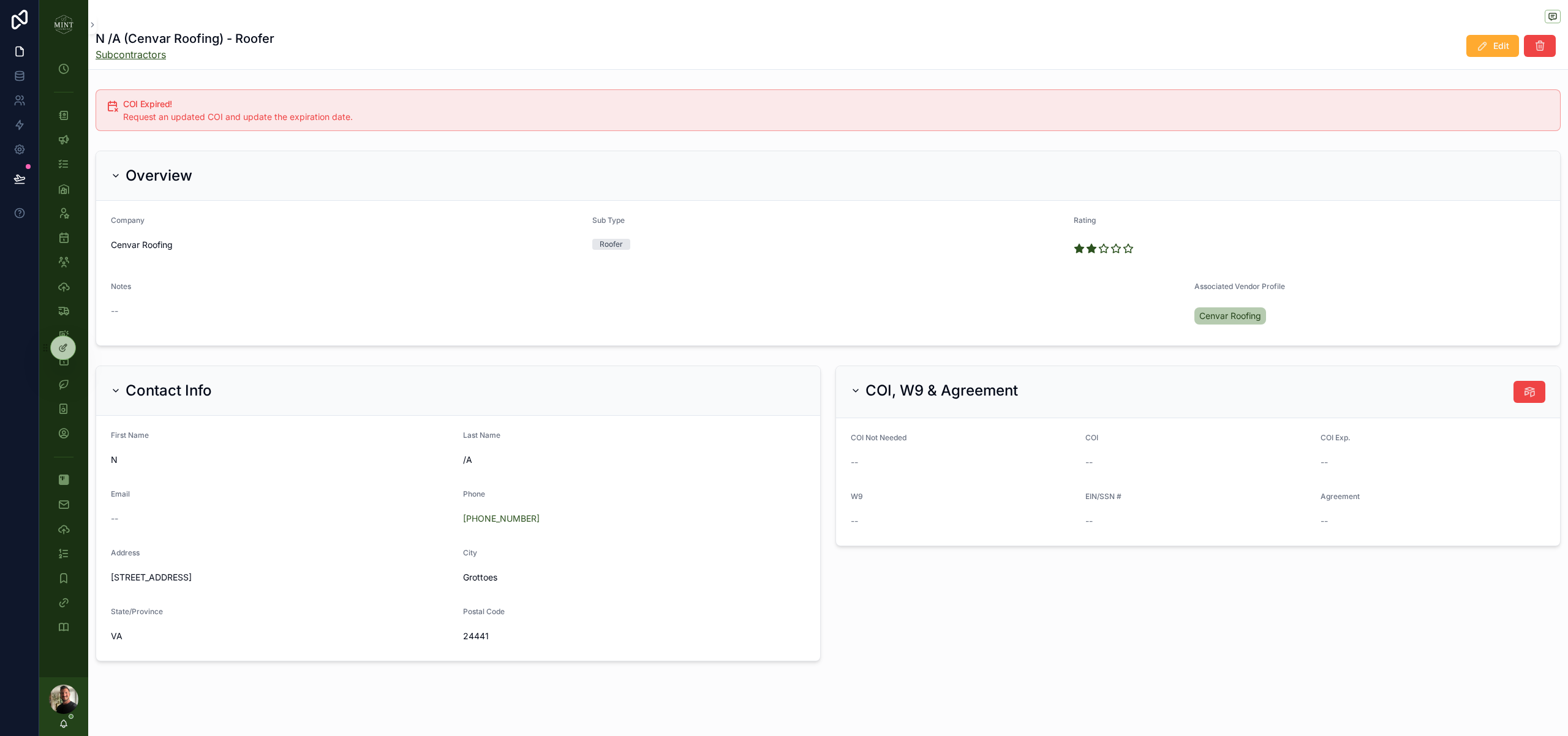
click at [138, 53] on link "Subcontractors" at bounding box center [185, 54] width 179 height 15
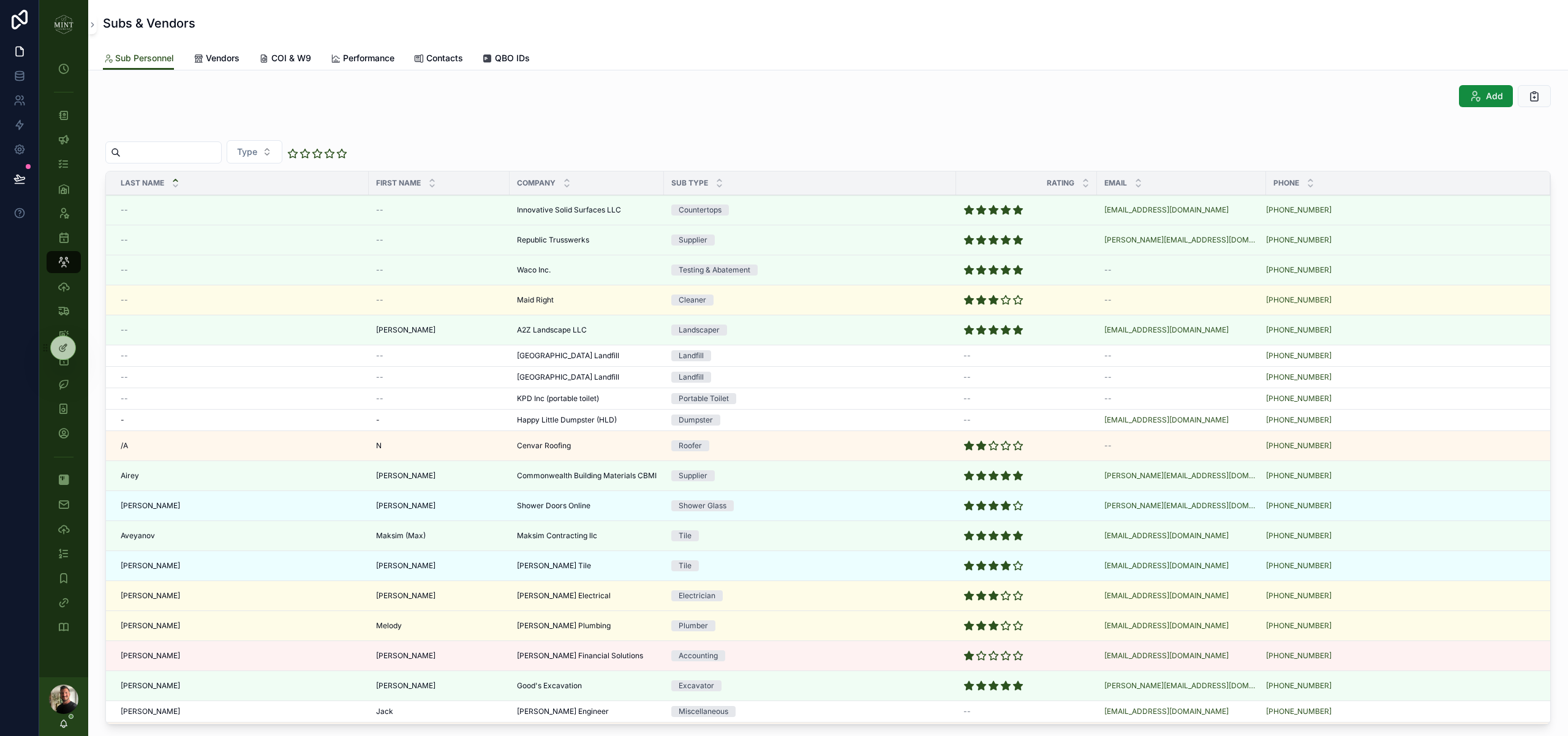
click at [297, 59] on span "COI & W9" at bounding box center [291, 58] width 40 height 12
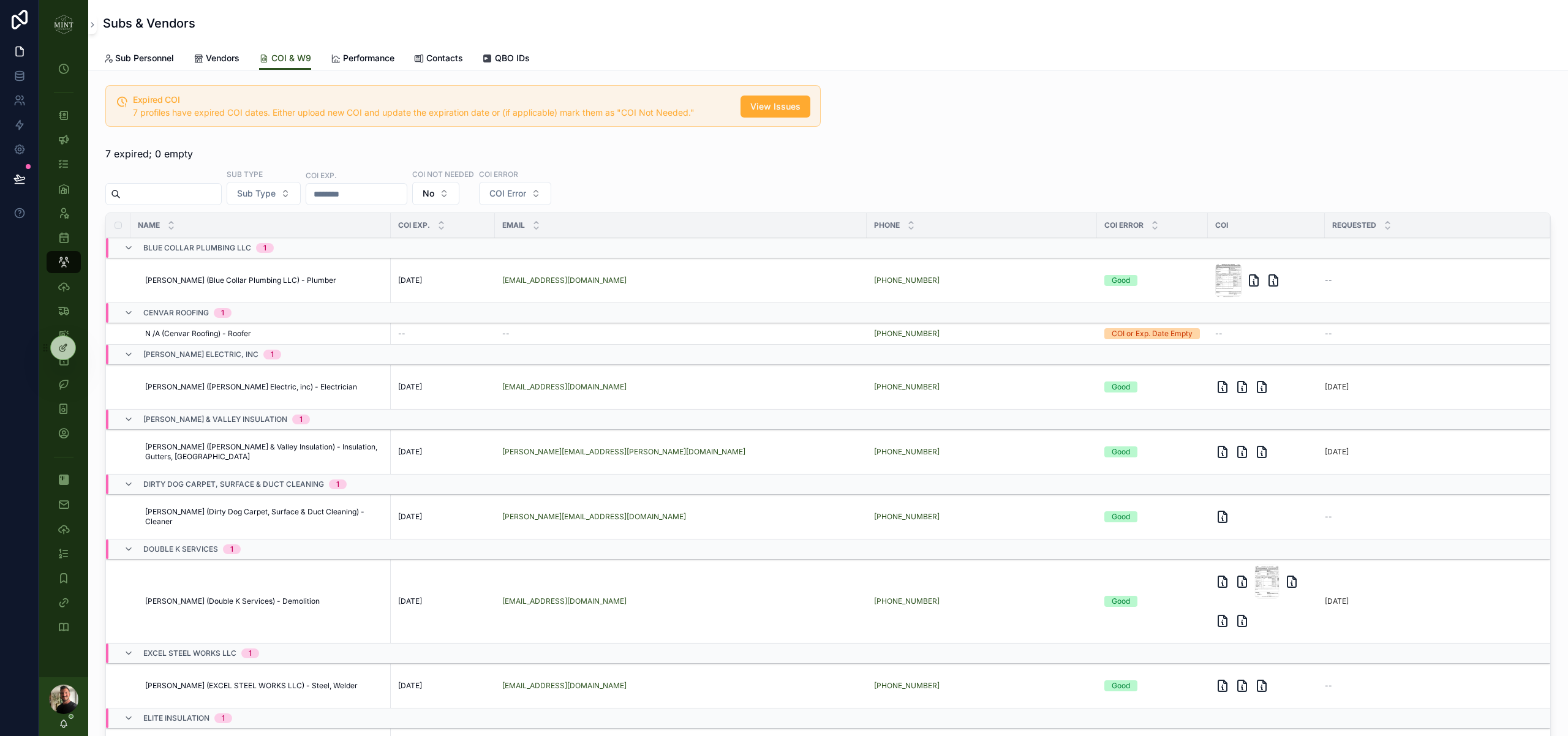
click at [170, 192] on input "scrollable content" at bounding box center [171, 194] width 100 height 17
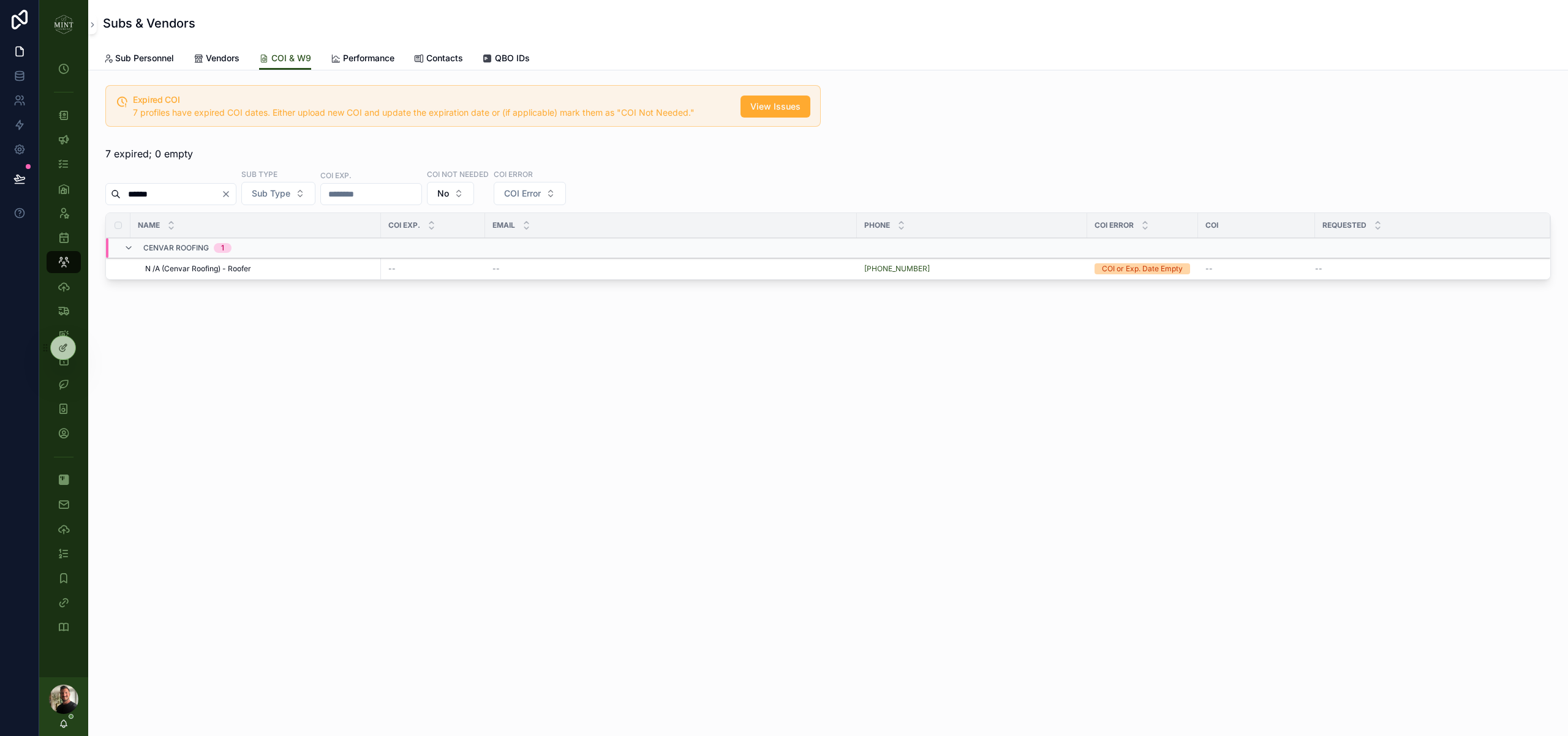
type input "******"
click at [240, 274] on span "N /A (Cenvar Roofing) - Roofer" at bounding box center [198, 269] width 106 height 10
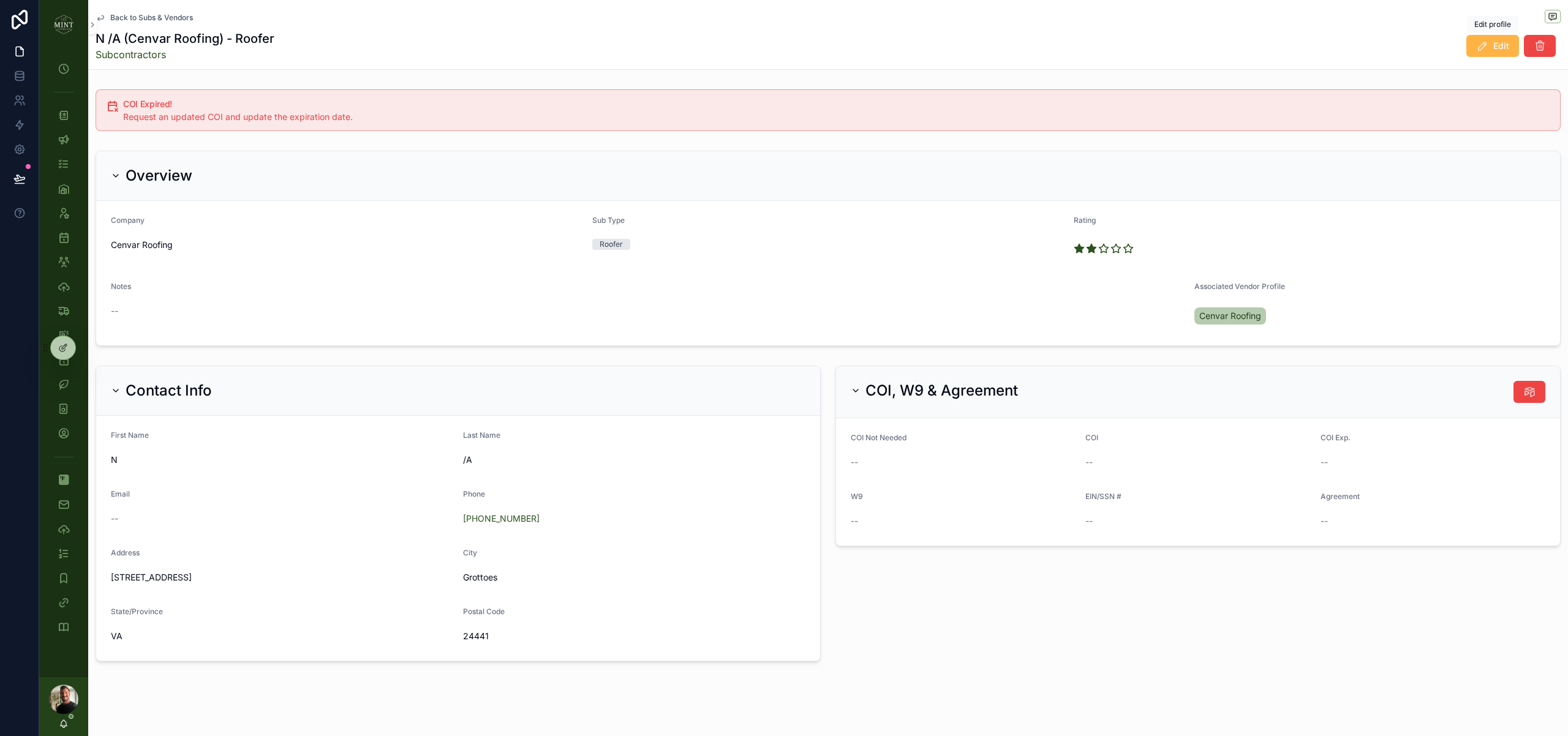
click at [1499, 42] on span "Edit" at bounding box center [1501, 46] width 16 height 12
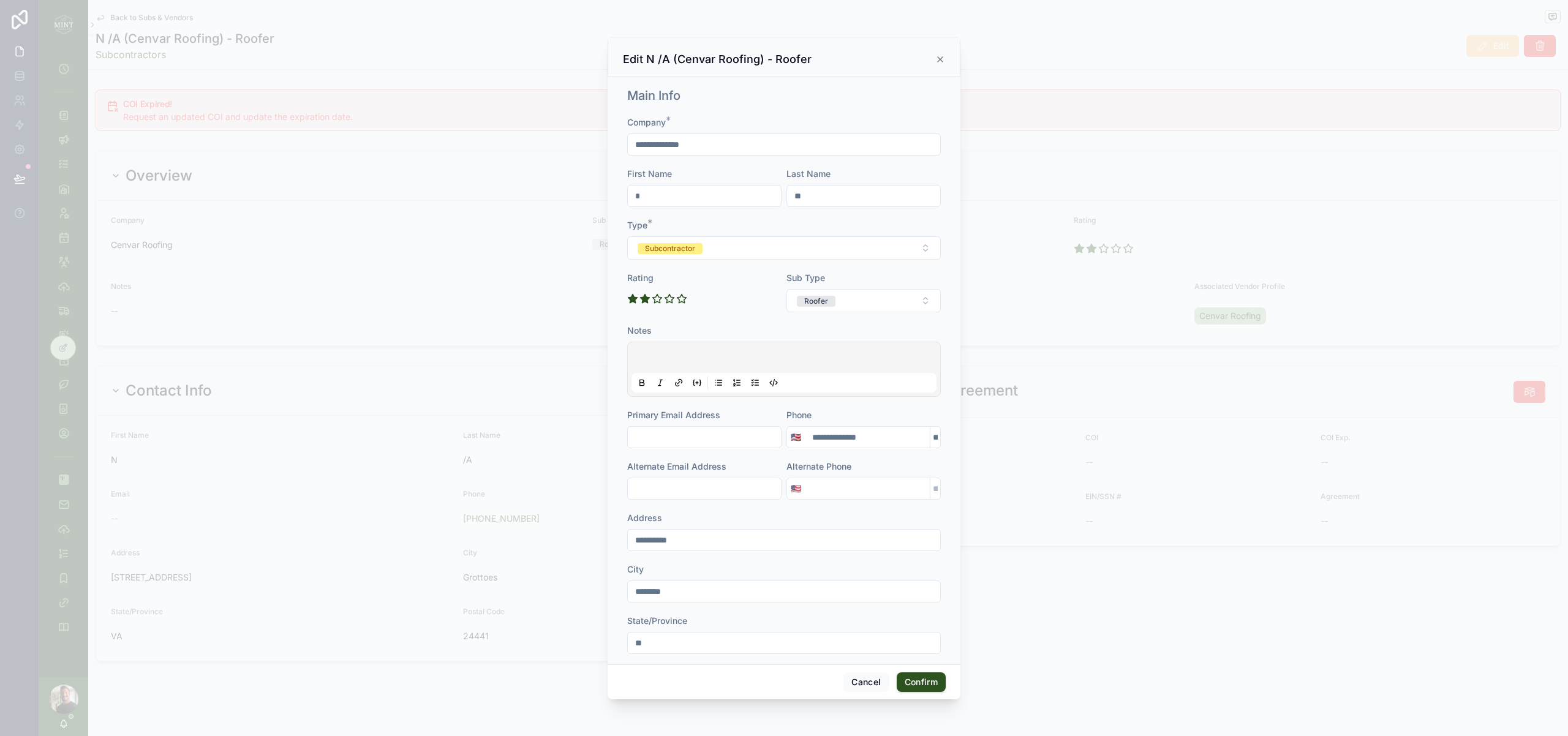
click at [749, 440] on input "text" at bounding box center [704, 437] width 153 height 17
type input "**********"
click at [778, 461] on div "Alternate Email Address" at bounding box center [704, 466] width 155 height 12
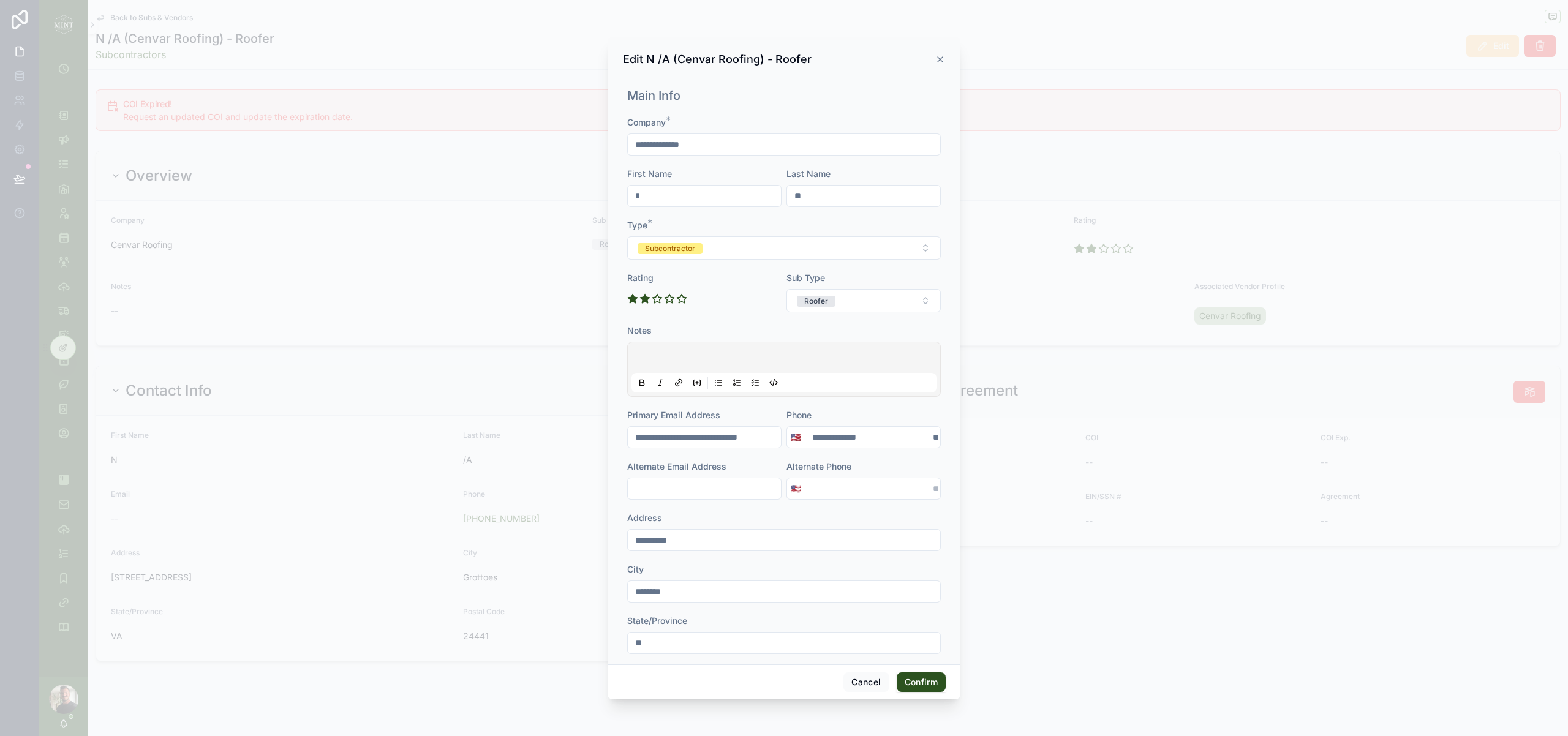
click at [916, 686] on button "Confirm" at bounding box center [921, 682] width 49 height 20
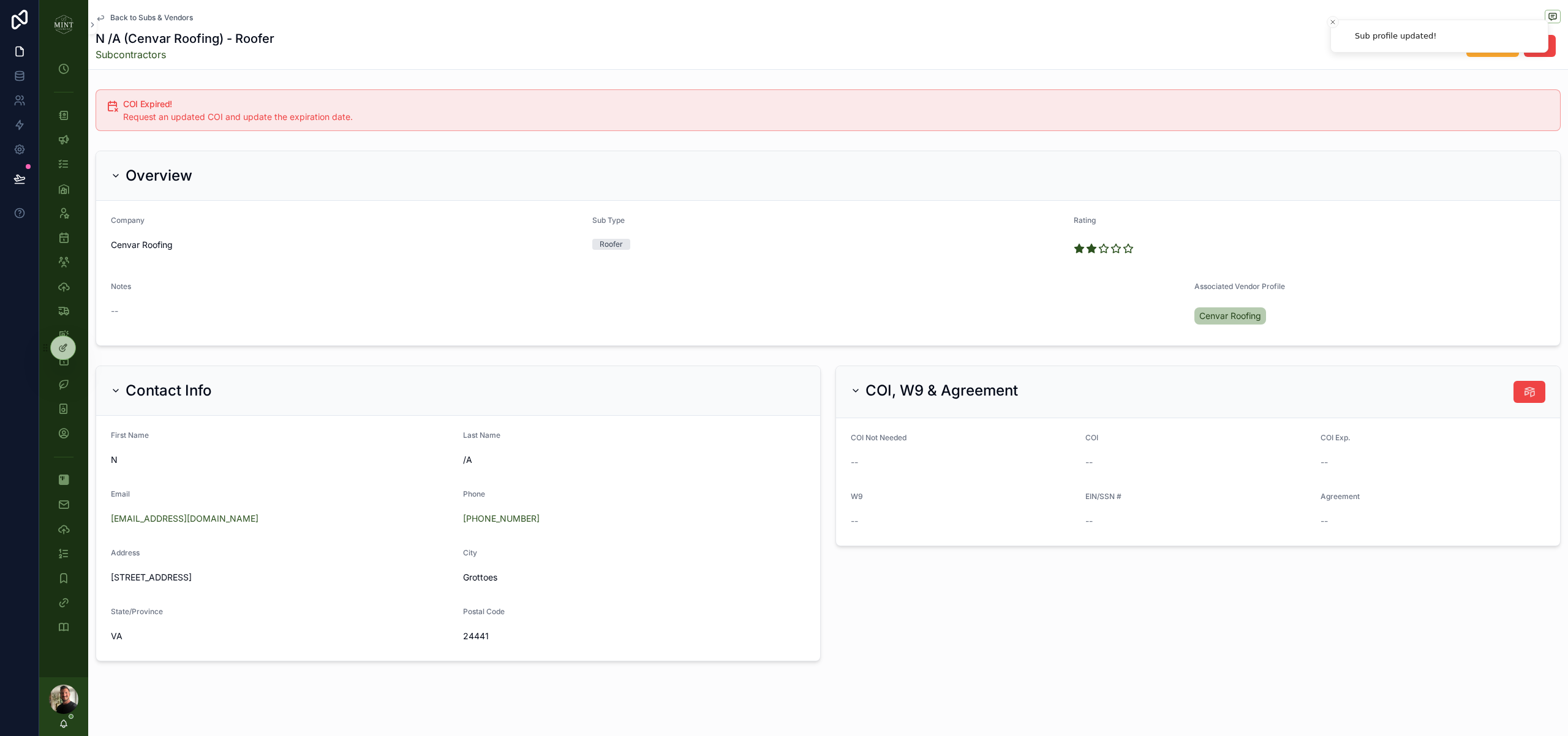
click at [161, 16] on span "Back to Subs & Vendors" at bounding box center [151, 18] width 83 height 10
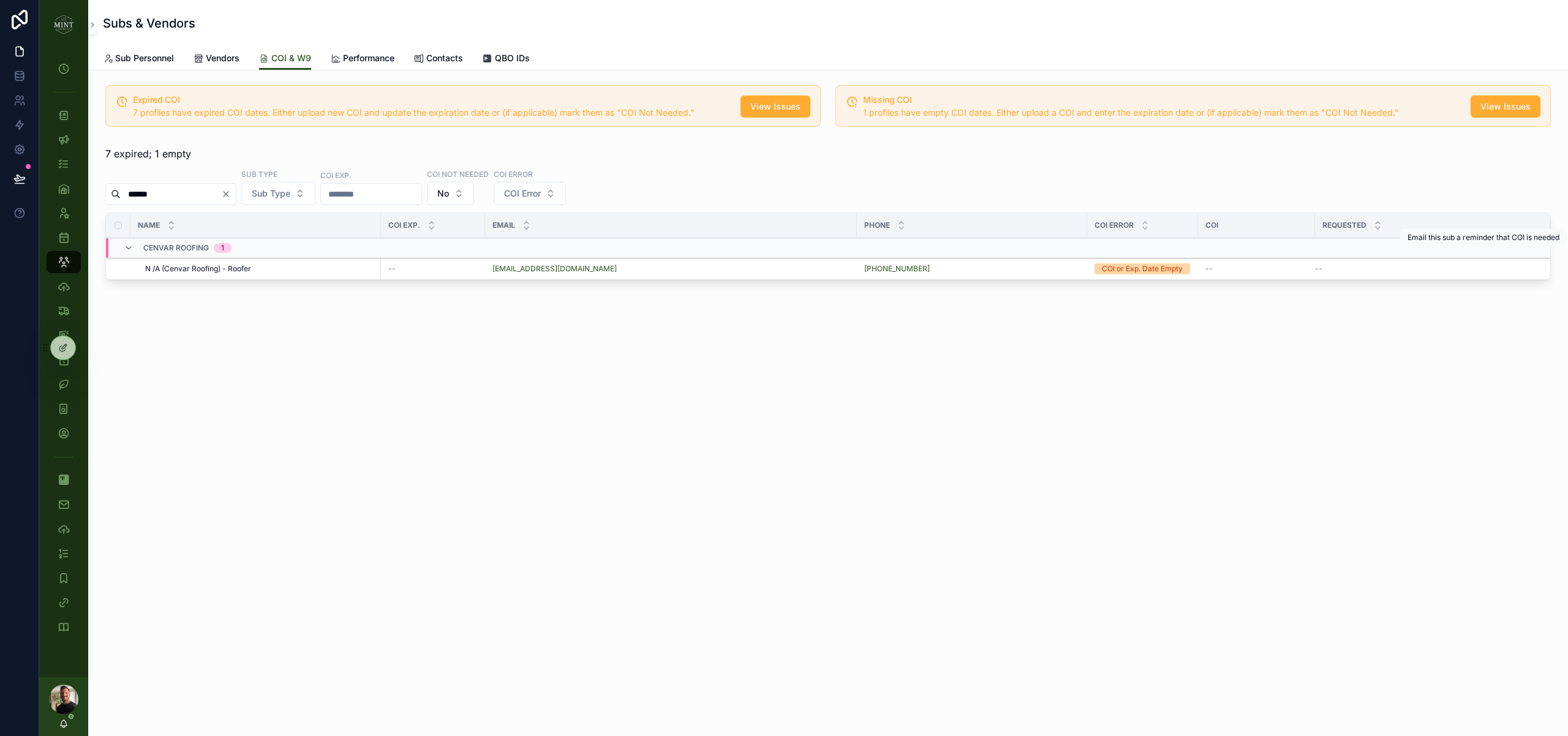
click at [0, 0] on span "Email" at bounding box center [0, 0] width 0 height 0
click at [646, 559] on div "Subs & Vendors COI & W9 Sub Personnel Vendors COI & W9 Performance Contacts QBO…" at bounding box center [828, 368] width 1480 height 736
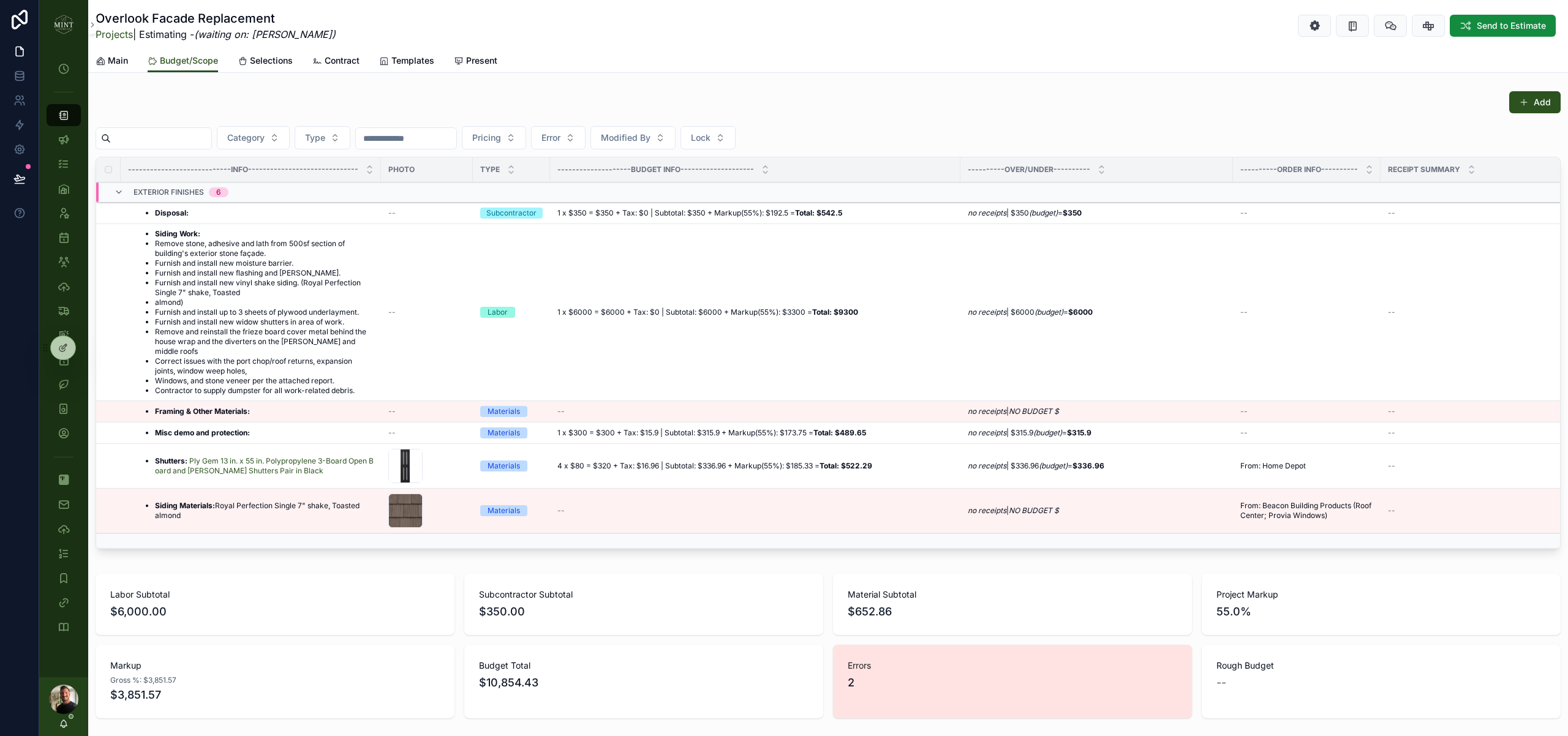
scroll to position [89, 0]
click at [222, 410] on strong "Framing & Other Materials:" at bounding box center [203, 412] width 95 height 9
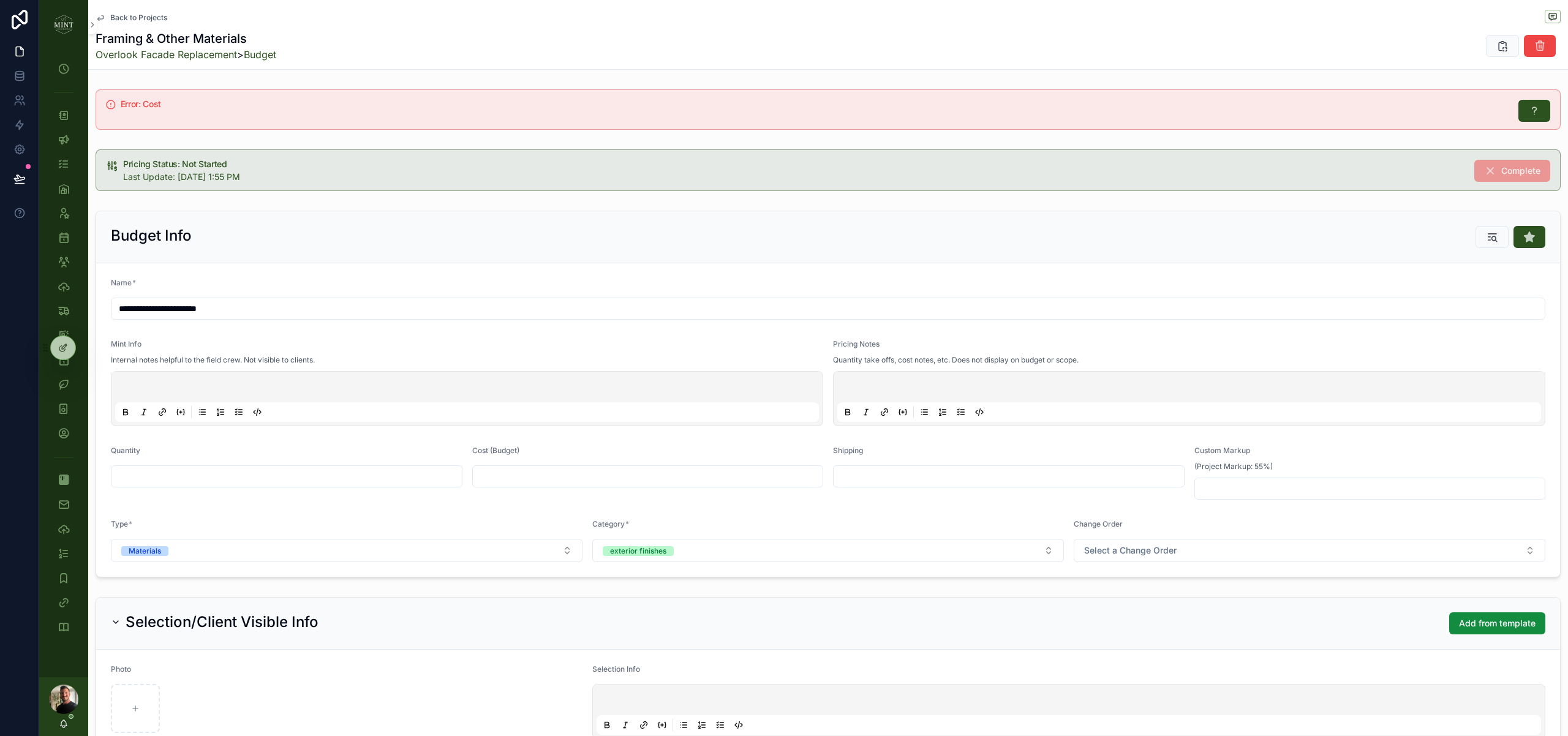
click at [343, 480] on input "scrollable content" at bounding box center [286, 476] width 350 height 17
type input "***"
click at [492, 481] on input "scrollable content" at bounding box center [648, 476] width 350 height 17
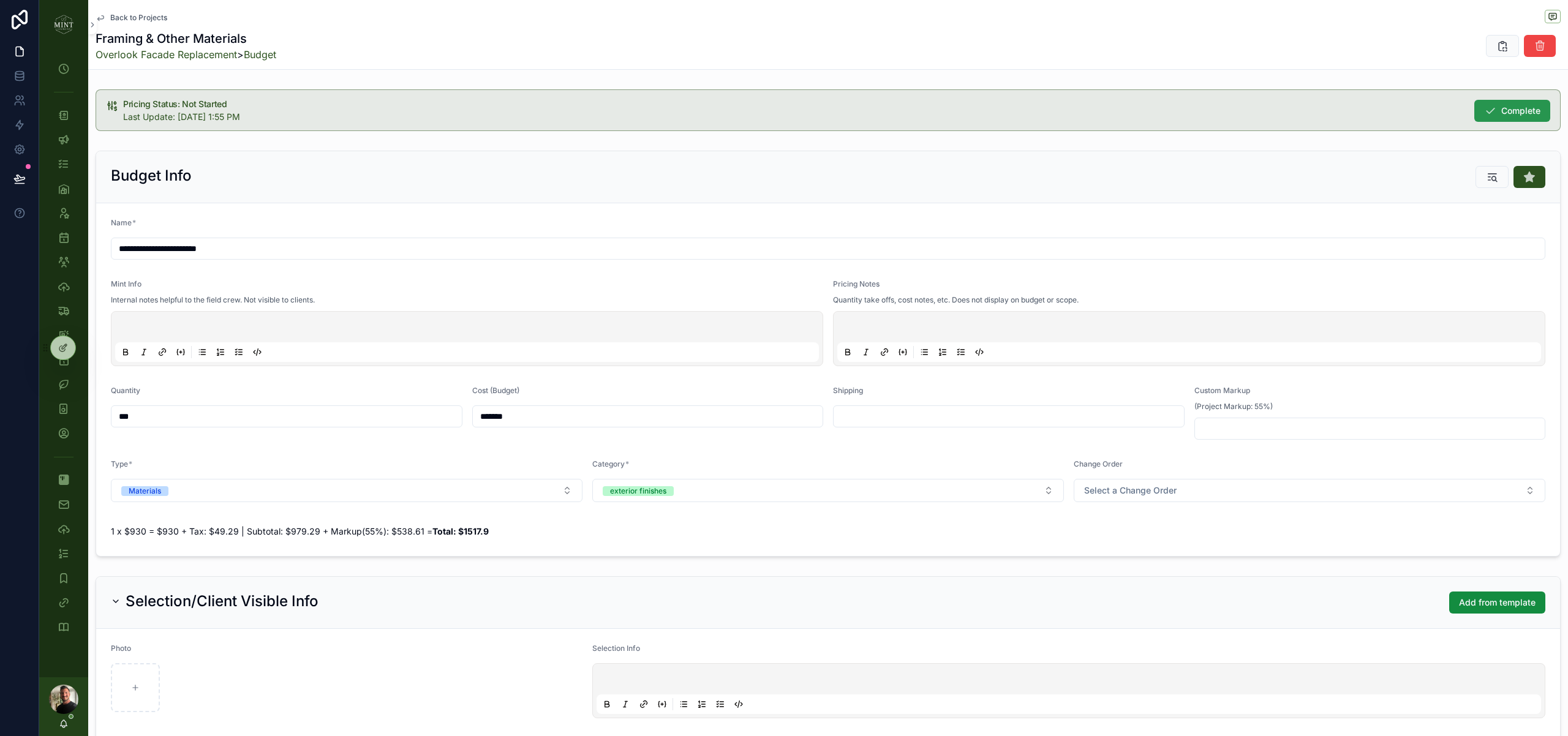
type input "*******"
click at [1502, 110] on span "Complete" at bounding box center [1520, 111] width 39 height 12
click at [276, 55] on link "Budget" at bounding box center [260, 54] width 33 height 12
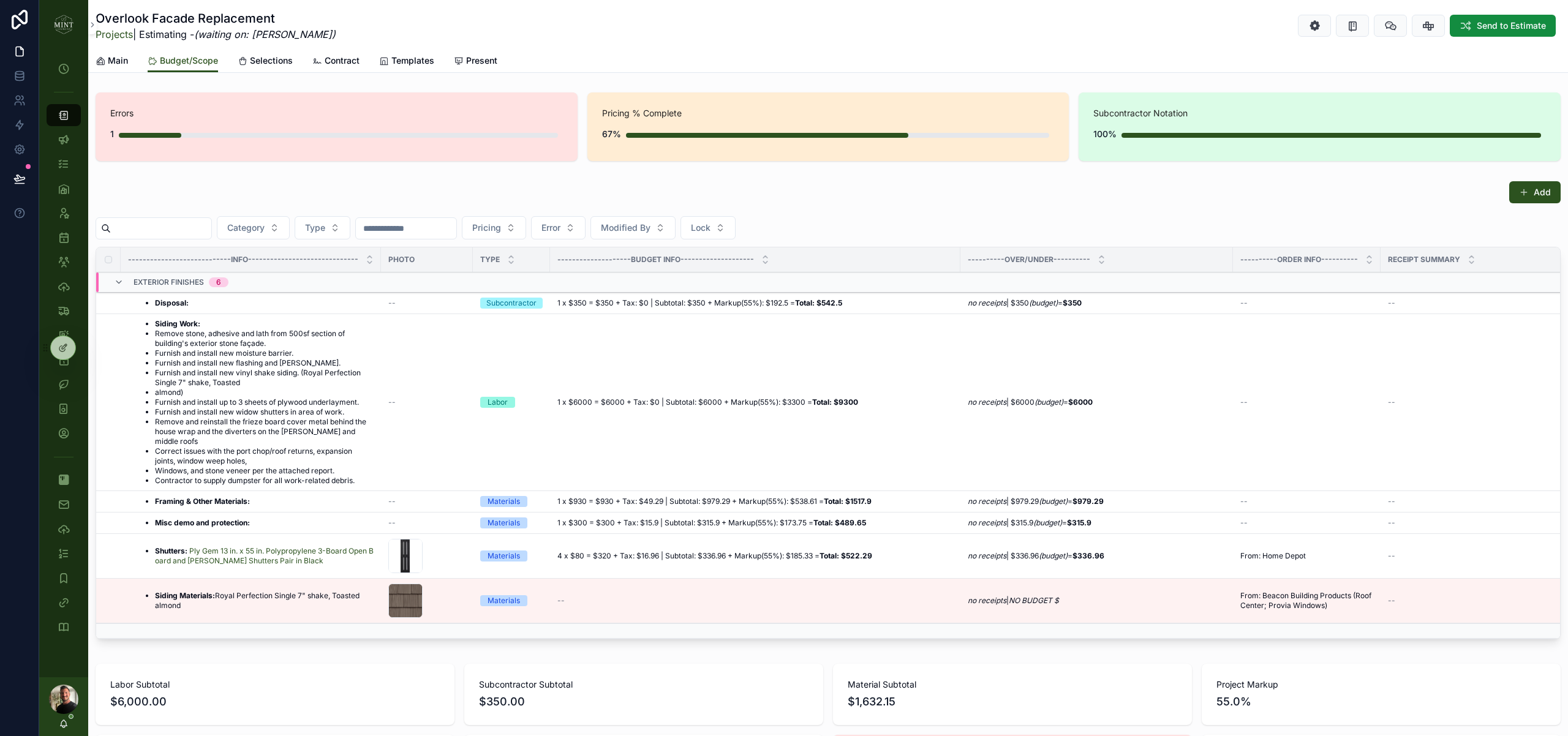
click at [180, 600] on li "Siding Materials: Royal Perfection Single 7" shake, Toasted almond" at bounding box center [264, 600] width 219 height 20
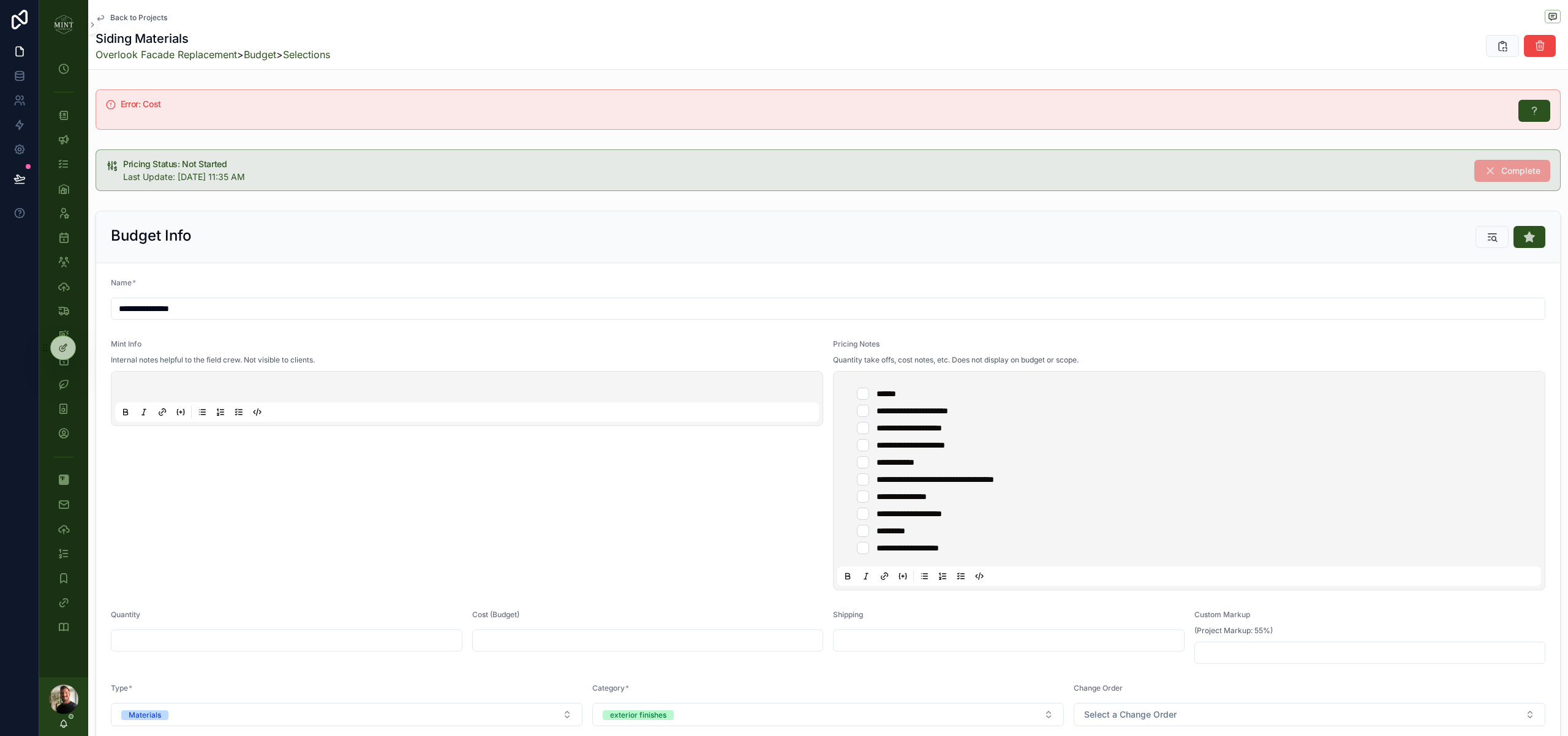
scroll to position [145, 0]
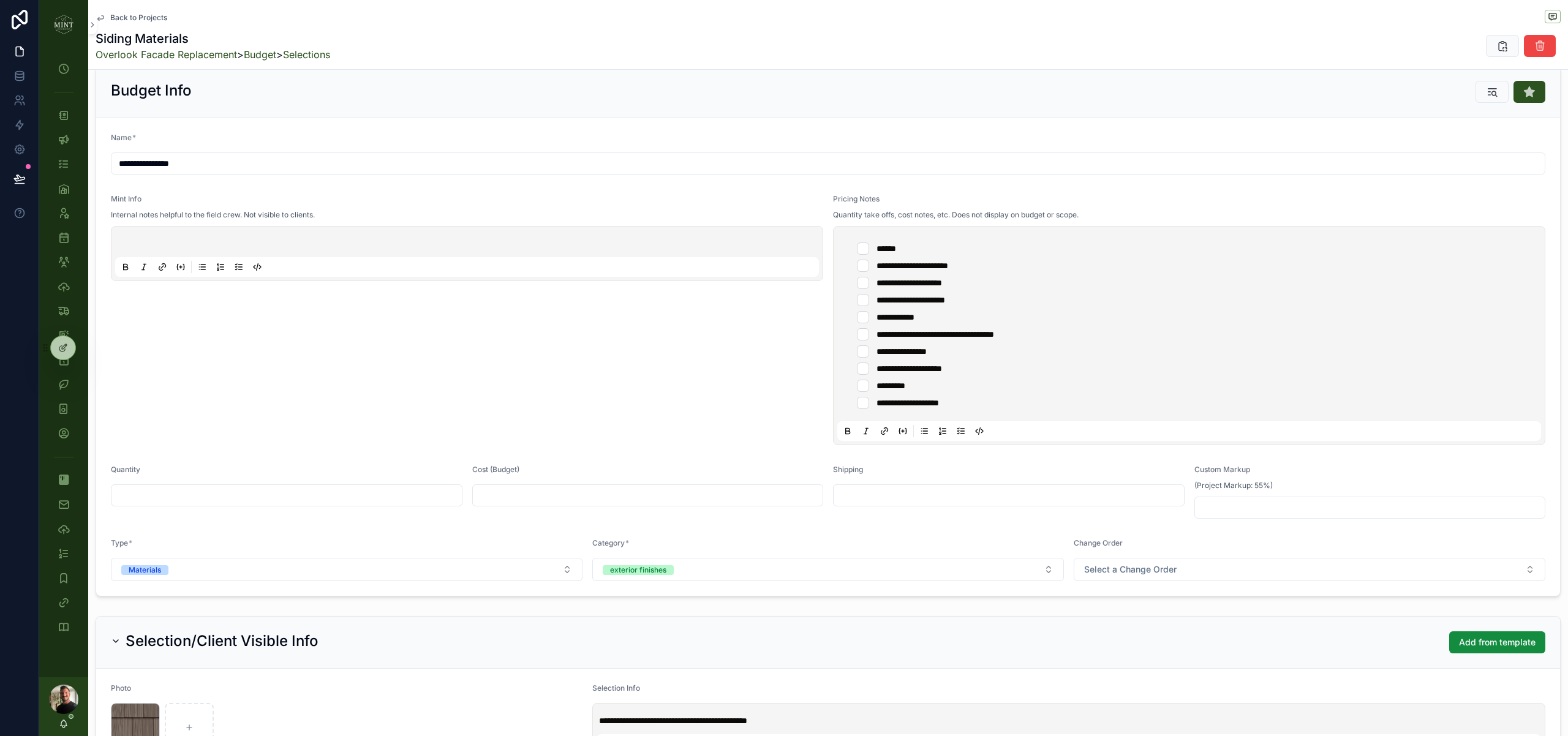
click at [309, 492] on input "scrollable content" at bounding box center [286, 495] width 350 height 17
type input "***"
click at [542, 492] on input "scrollable content" at bounding box center [648, 495] width 350 height 17
type input "*********"
click at [626, 527] on form "**********" at bounding box center [828, 357] width 1464 height 477
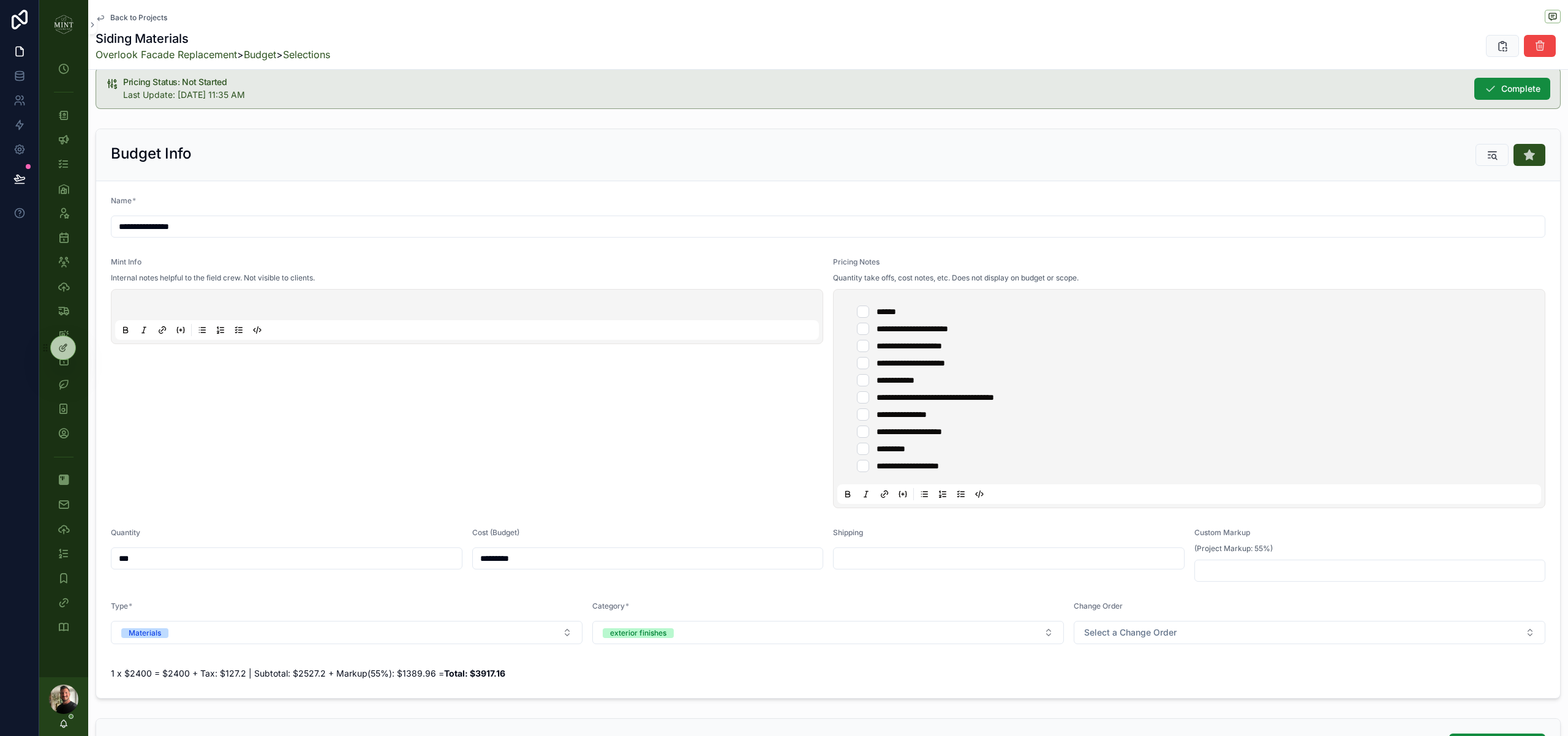
scroll to position [0, 0]
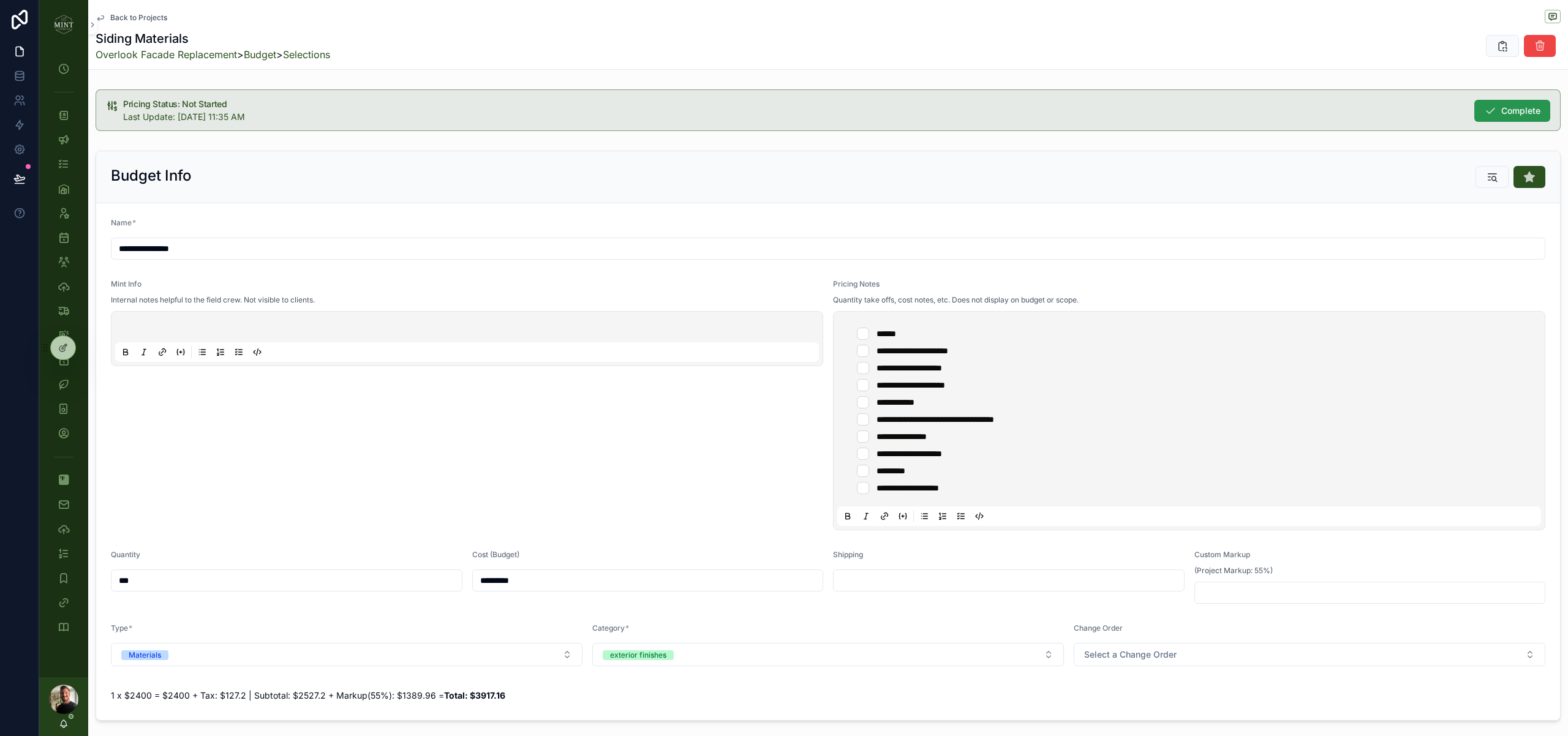
click at [1526, 115] on span "Complete" at bounding box center [1520, 111] width 39 height 12
click at [276, 55] on link "Budget" at bounding box center [260, 54] width 33 height 12
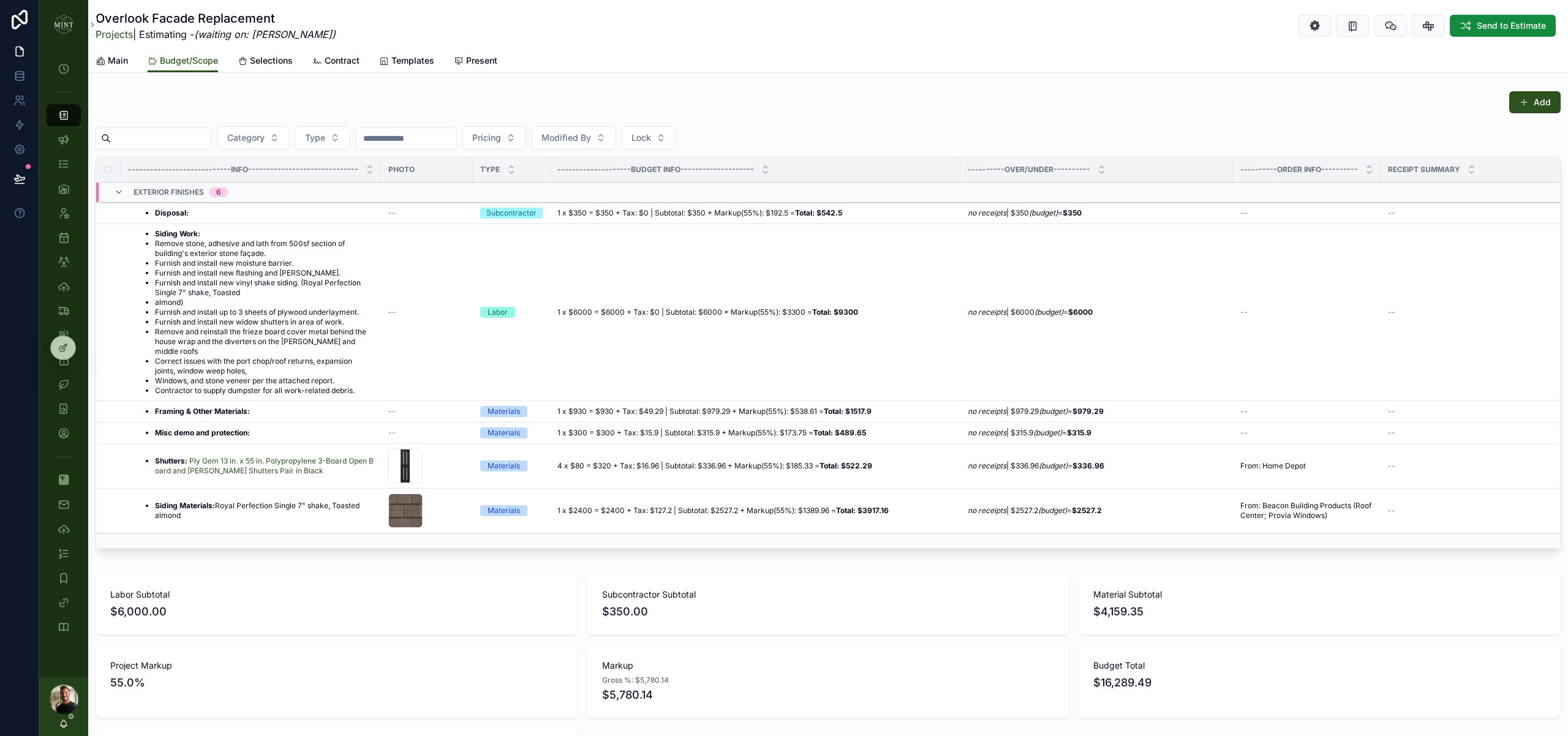
scroll to position [89, 0]
click at [1498, 25] on span "Send to Estimate" at bounding box center [1511, 25] width 69 height 12
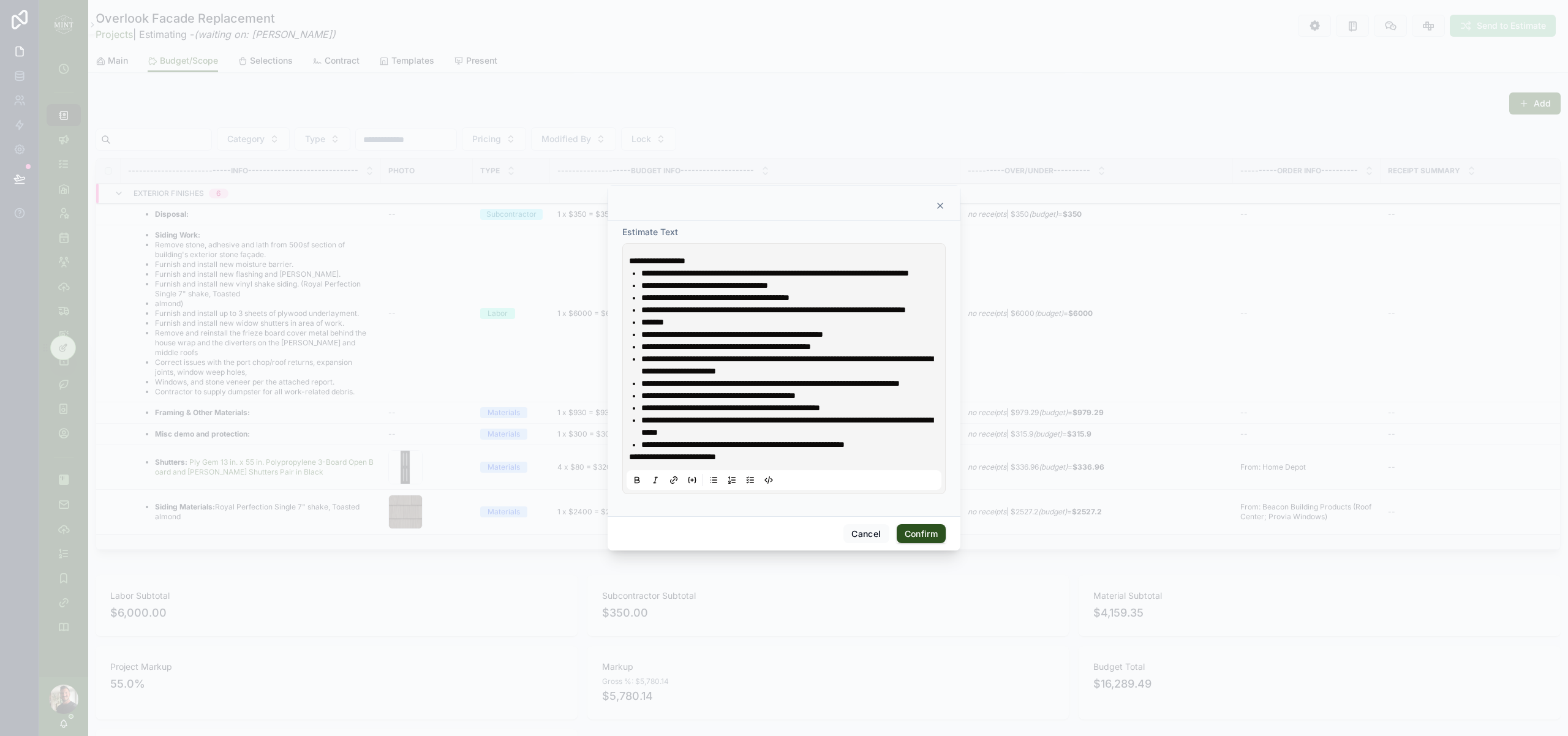
click at [708, 461] on span "**********" at bounding box center [672, 456] width 87 height 8
click at [790, 463] on p "**********" at bounding box center [786, 456] width 315 height 12
drag, startPoint x: 761, startPoint y: 473, endPoint x: 631, endPoint y: 489, distance: 131.0
click at [627, 475] on div "**********" at bounding box center [784, 368] width 315 height 243
drag, startPoint x: 633, startPoint y: 495, endPoint x: 682, endPoint y: 495, distance: 49.0
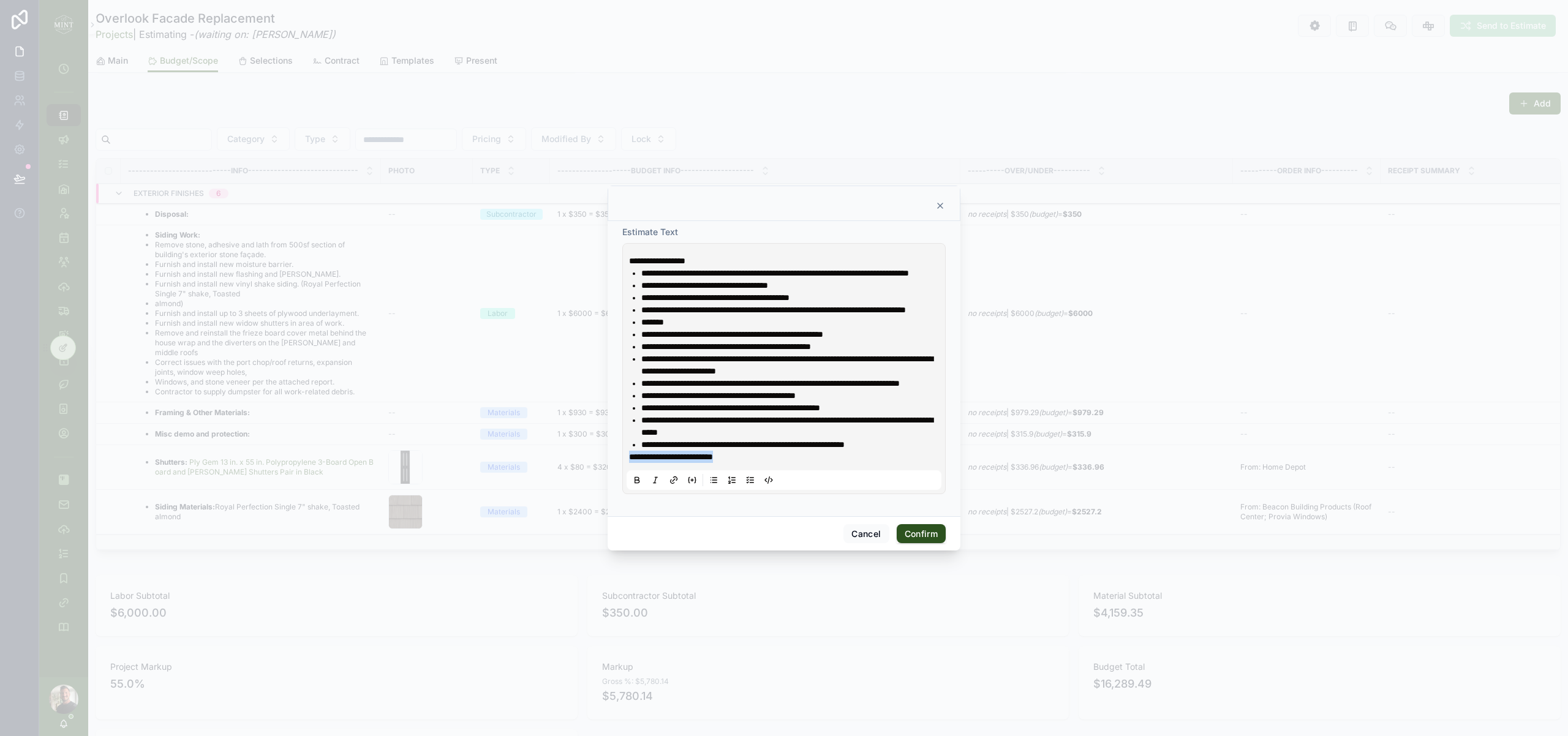
click at [633, 485] on icon at bounding box center [637, 480] width 10 height 10
click at [937, 450] on li "**********" at bounding box center [792, 444] width 303 height 12
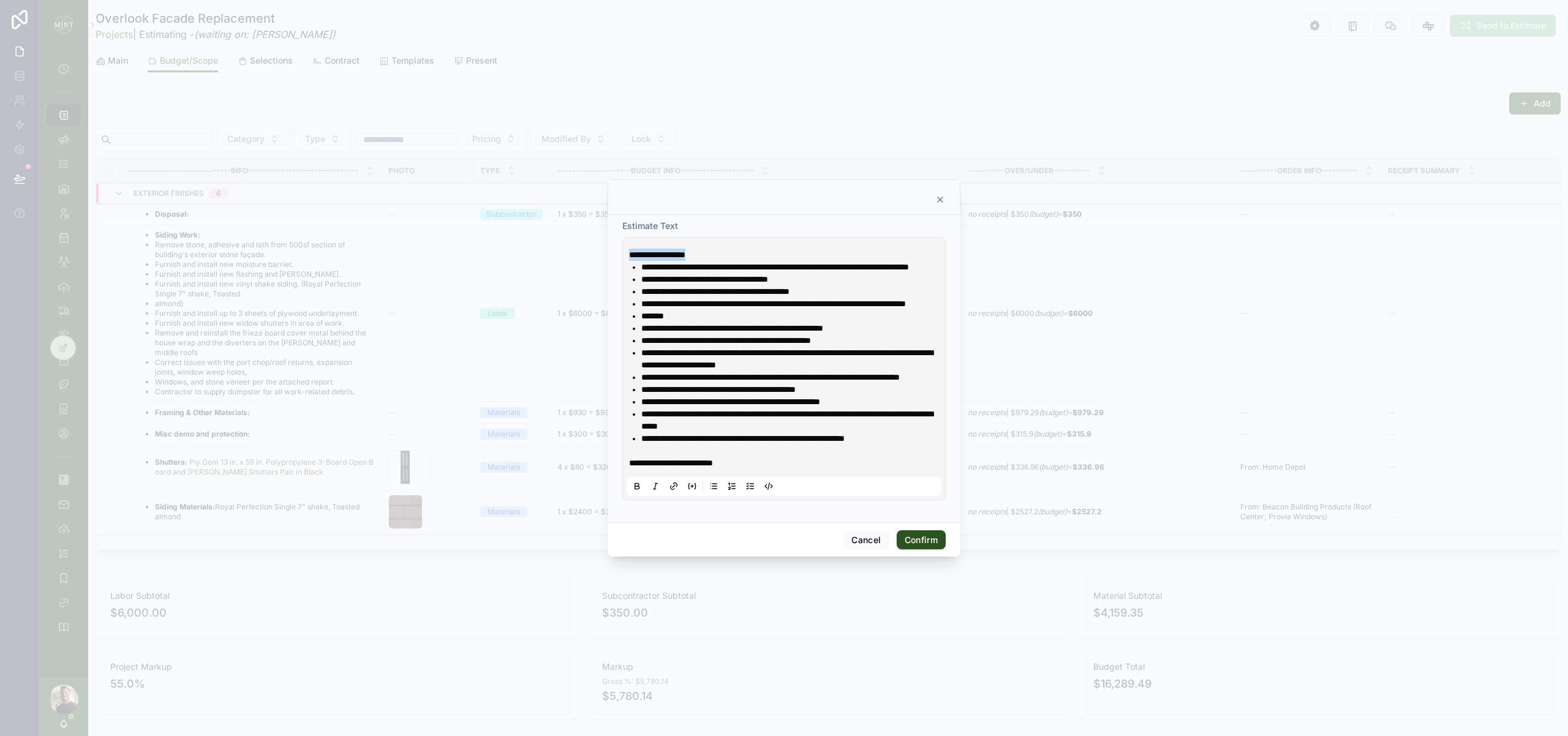
drag, startPoint x: 717, startPoint y: 235, endPoint x: 618, endPoint y: 234, distance: 99.0
click at [618, 234] on div "**********" at bounding box center [783, 368] width 353 height 307
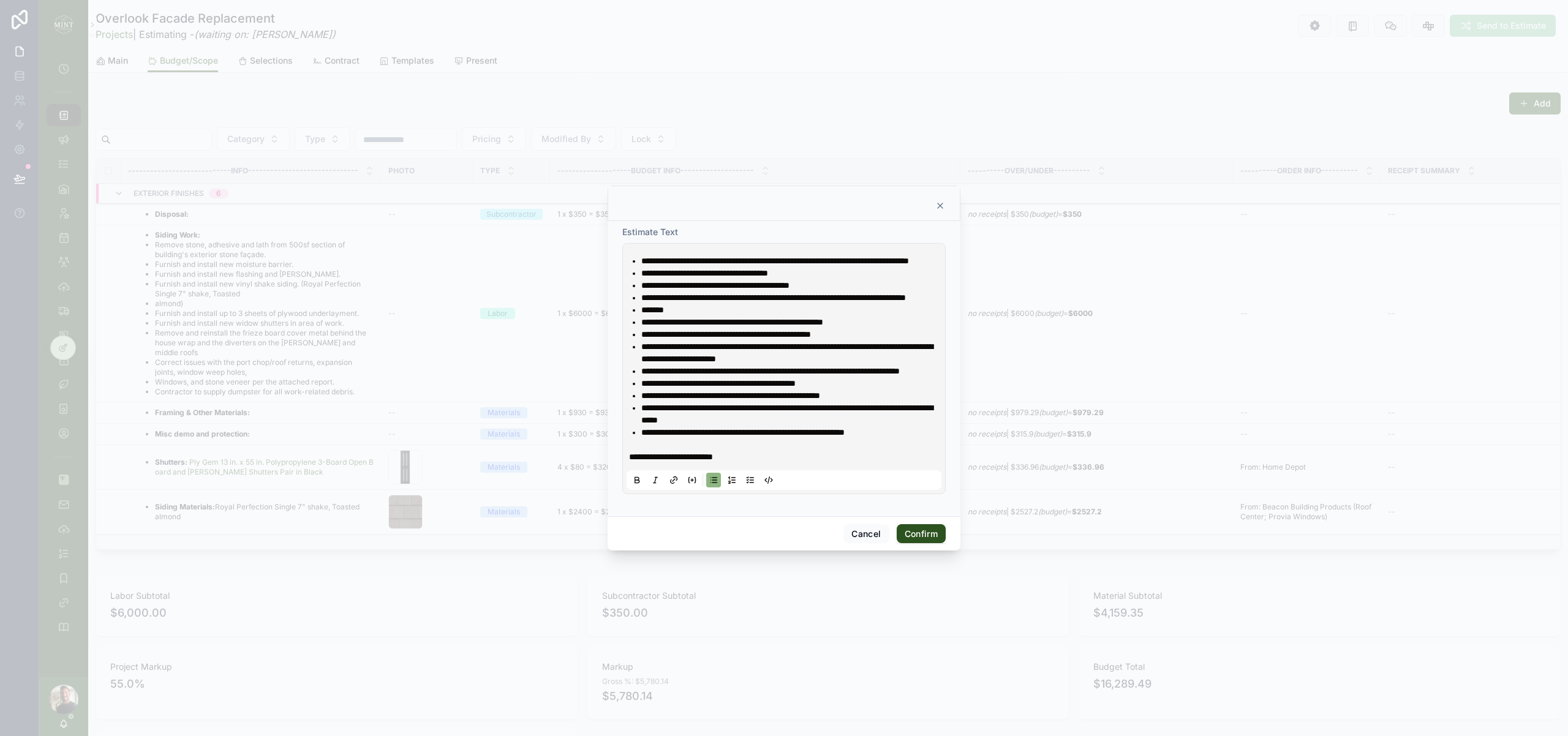
click at [916, 544] on button "Confirm" at bounding box center [921, 534] width 49 height 20
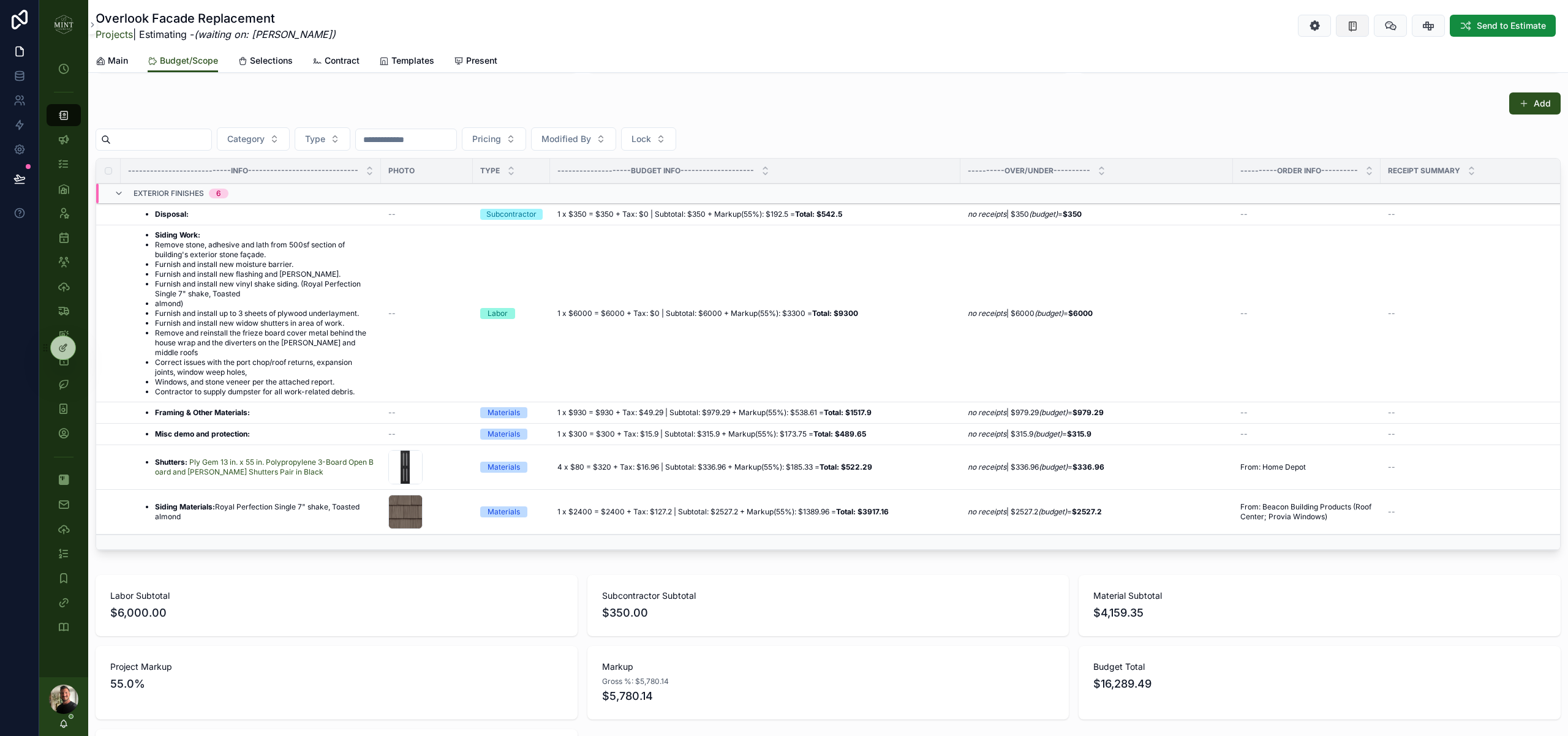
click at [1355, 29] on icon "scrollable content" at bounding box center [1353, 25] width 12 height 12
click at [500, 648] on div "Project Markup 55.0%" at bounding box center [336, 683] width 482 height 74
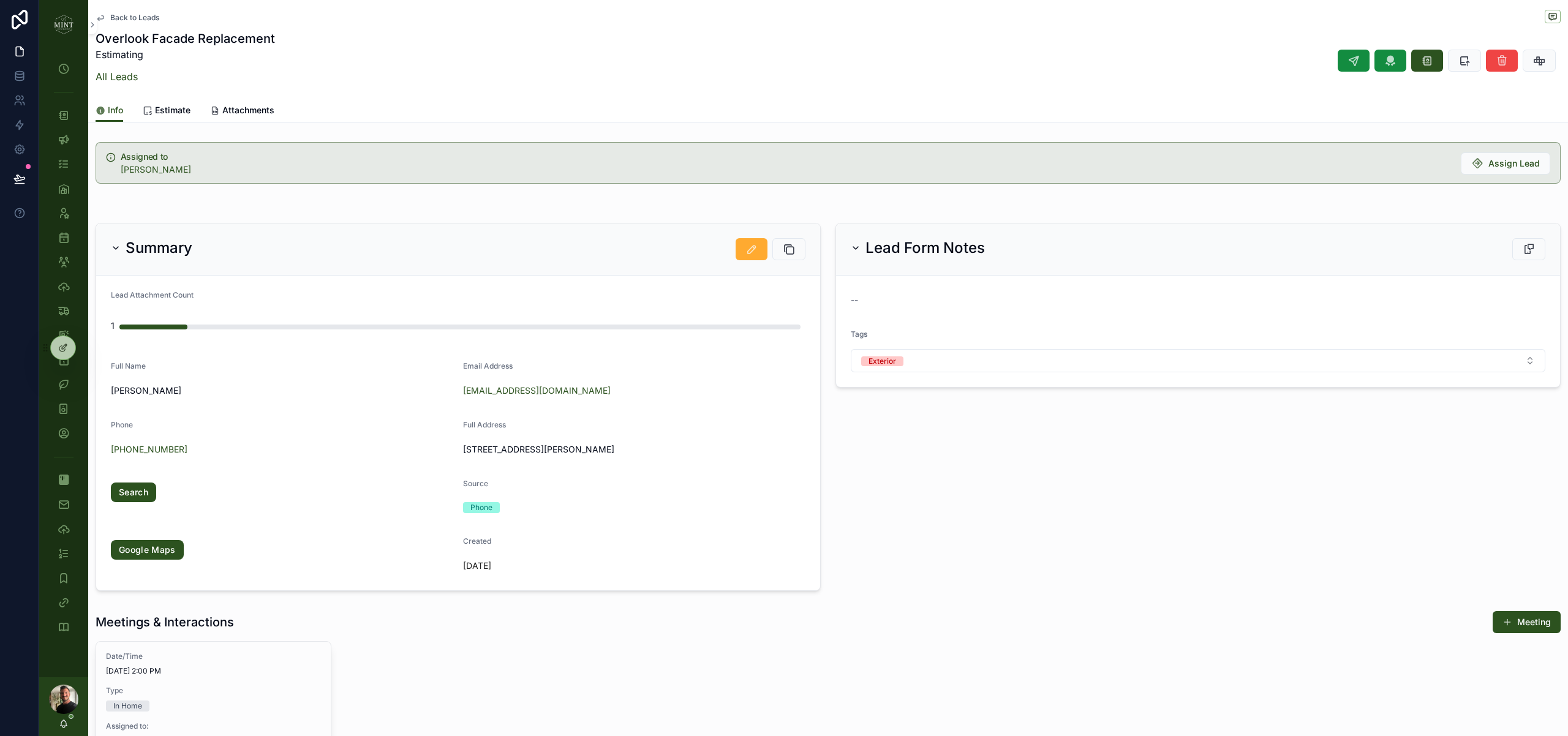
click at [165, 113] on span "Estimate" at bounding box center [173, 110] width 35 height 12
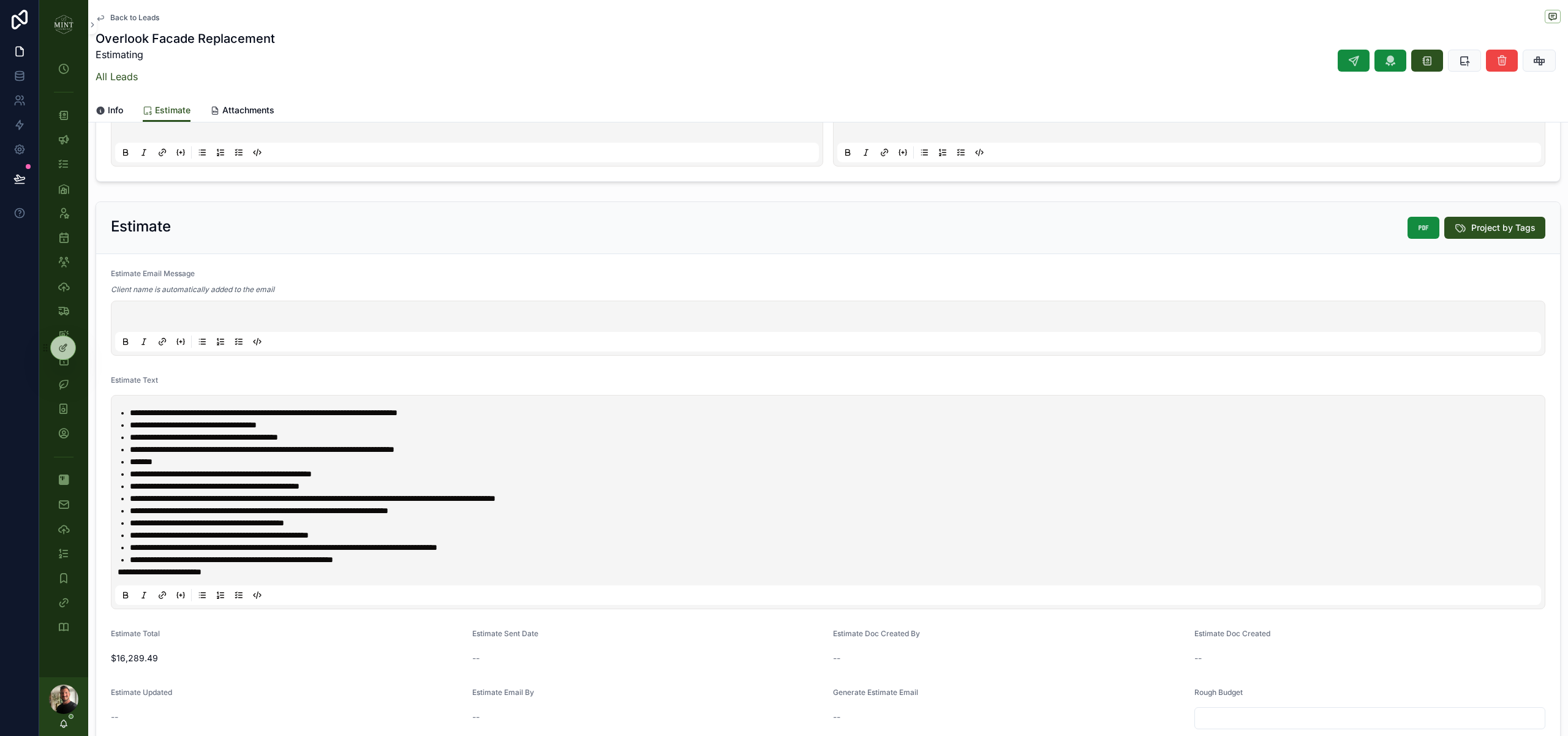
scroll to position [125, 0]
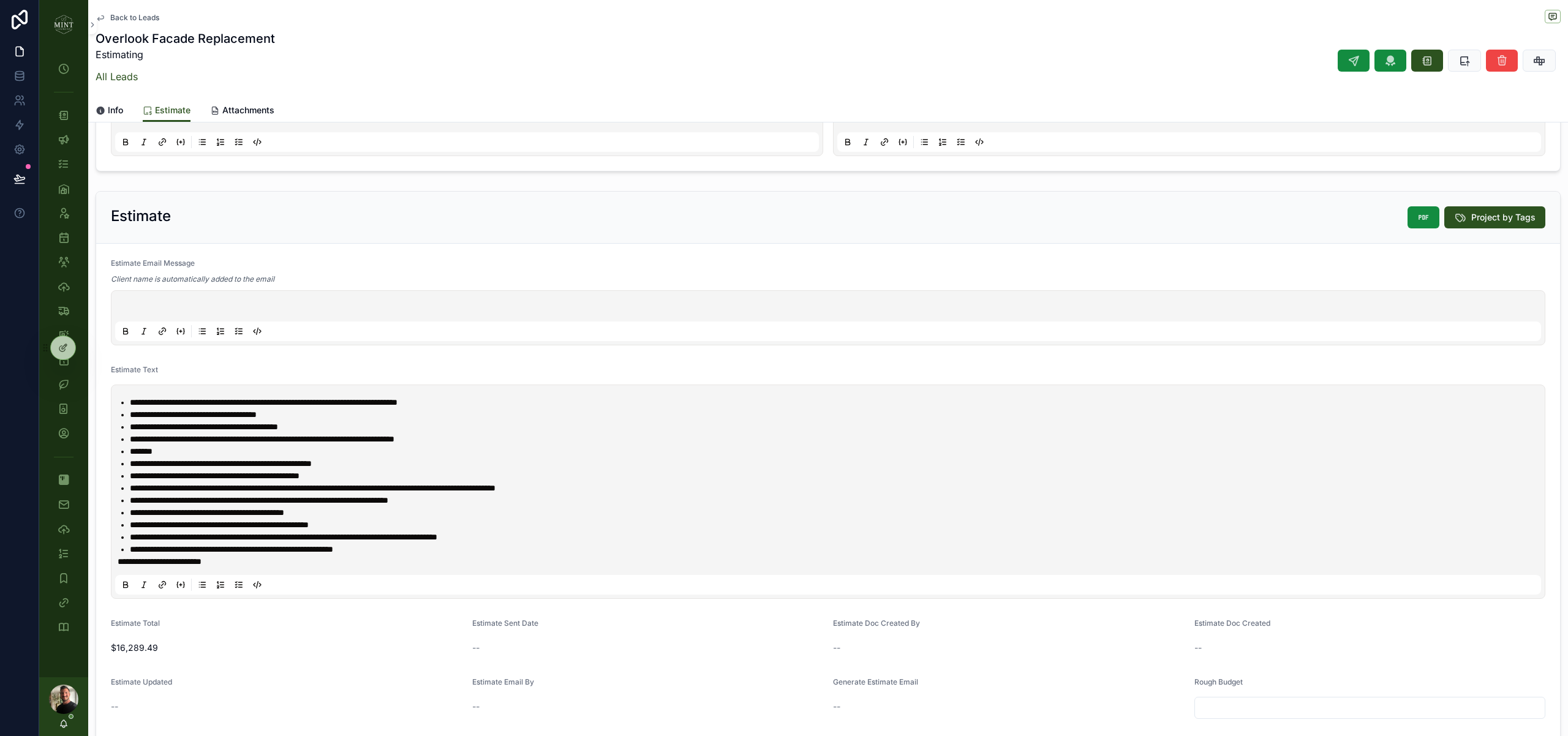
click at [459, 552] on li "**********" at bounding box center [836, 549] width 1413 height 12
click at [131, 452] on span "*******" at bounding box center [141, 450] width 23 height 8
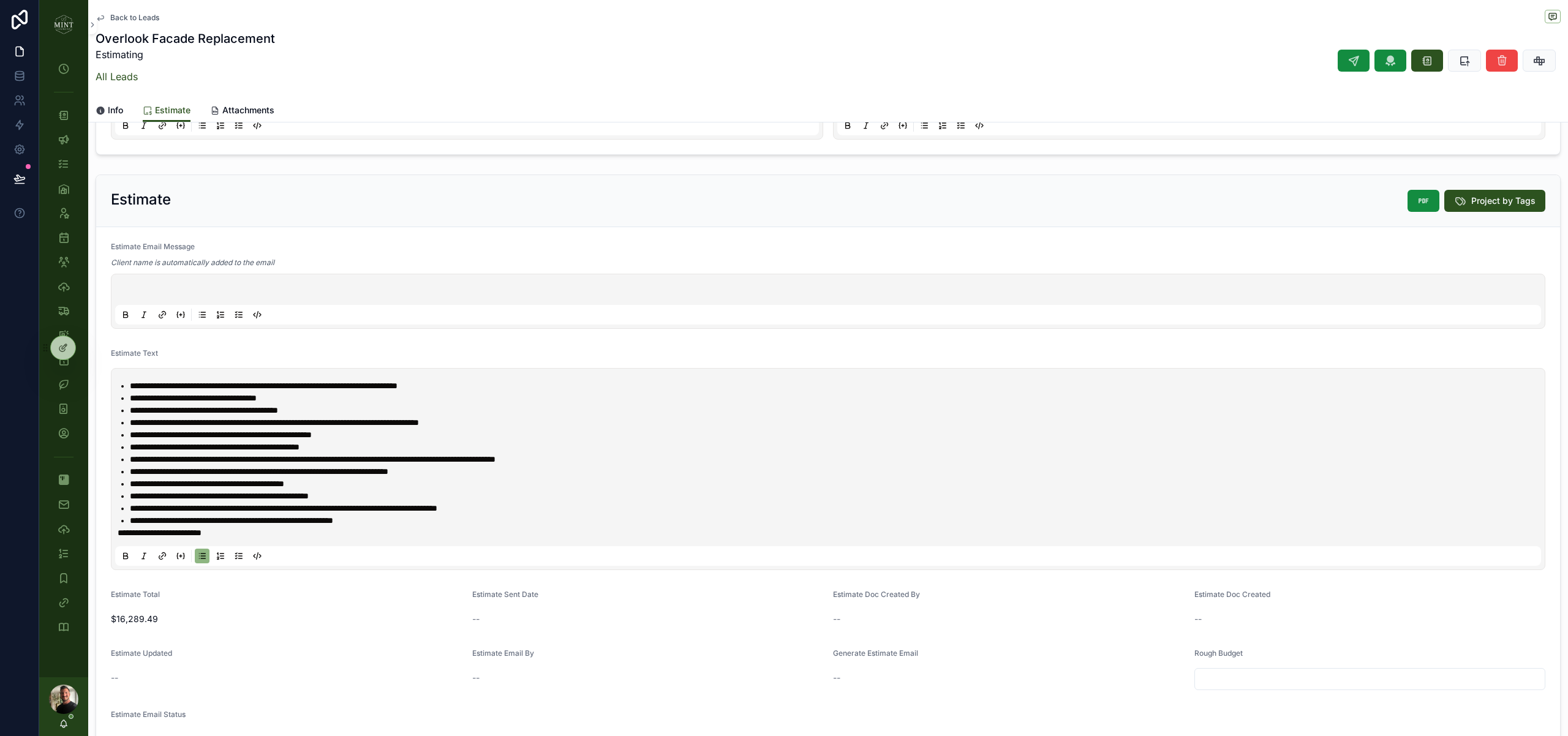
scroll to position [134, 0]
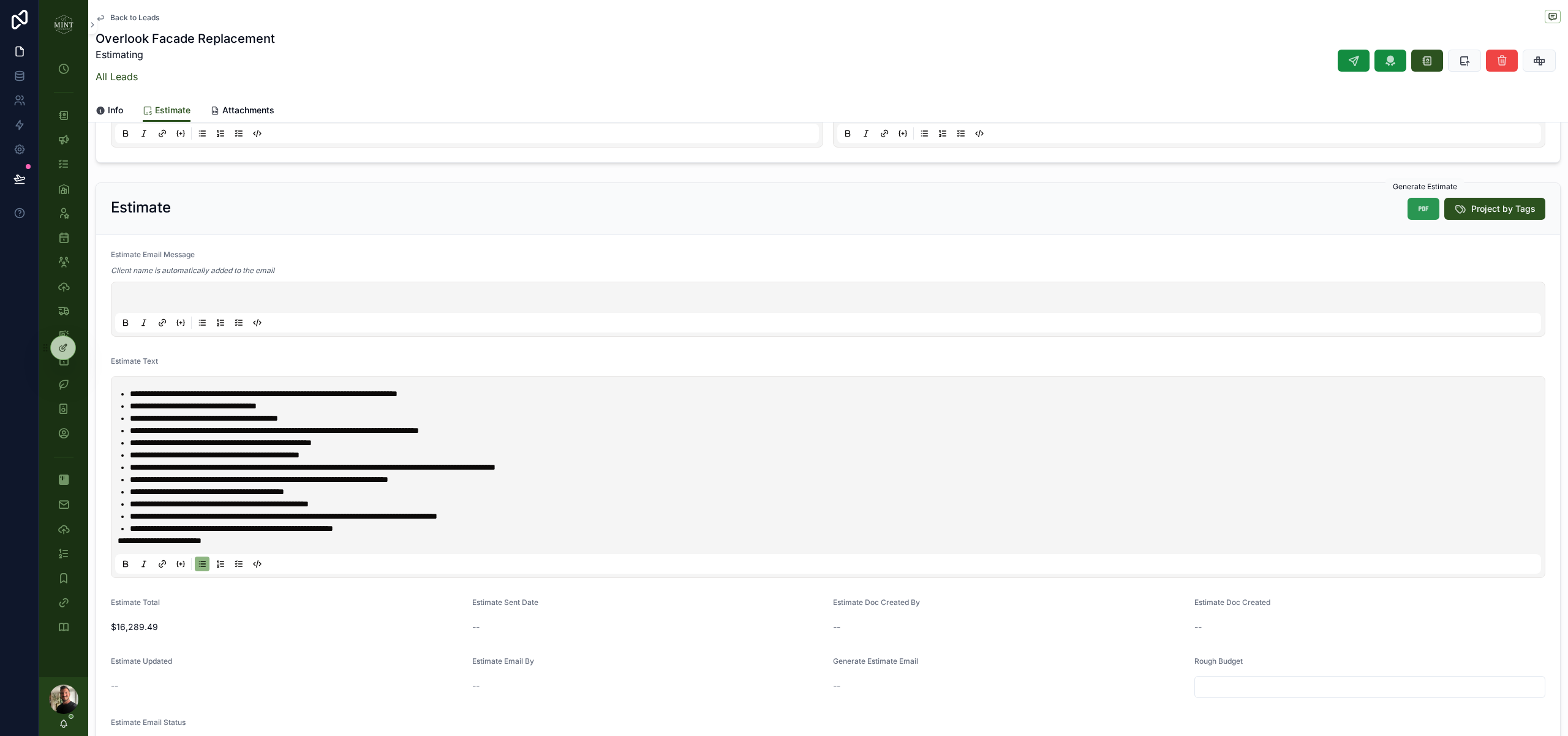
click at [1428, 215] on button "scrollable content" at bounding box center [1423, 209] width 32 height 22
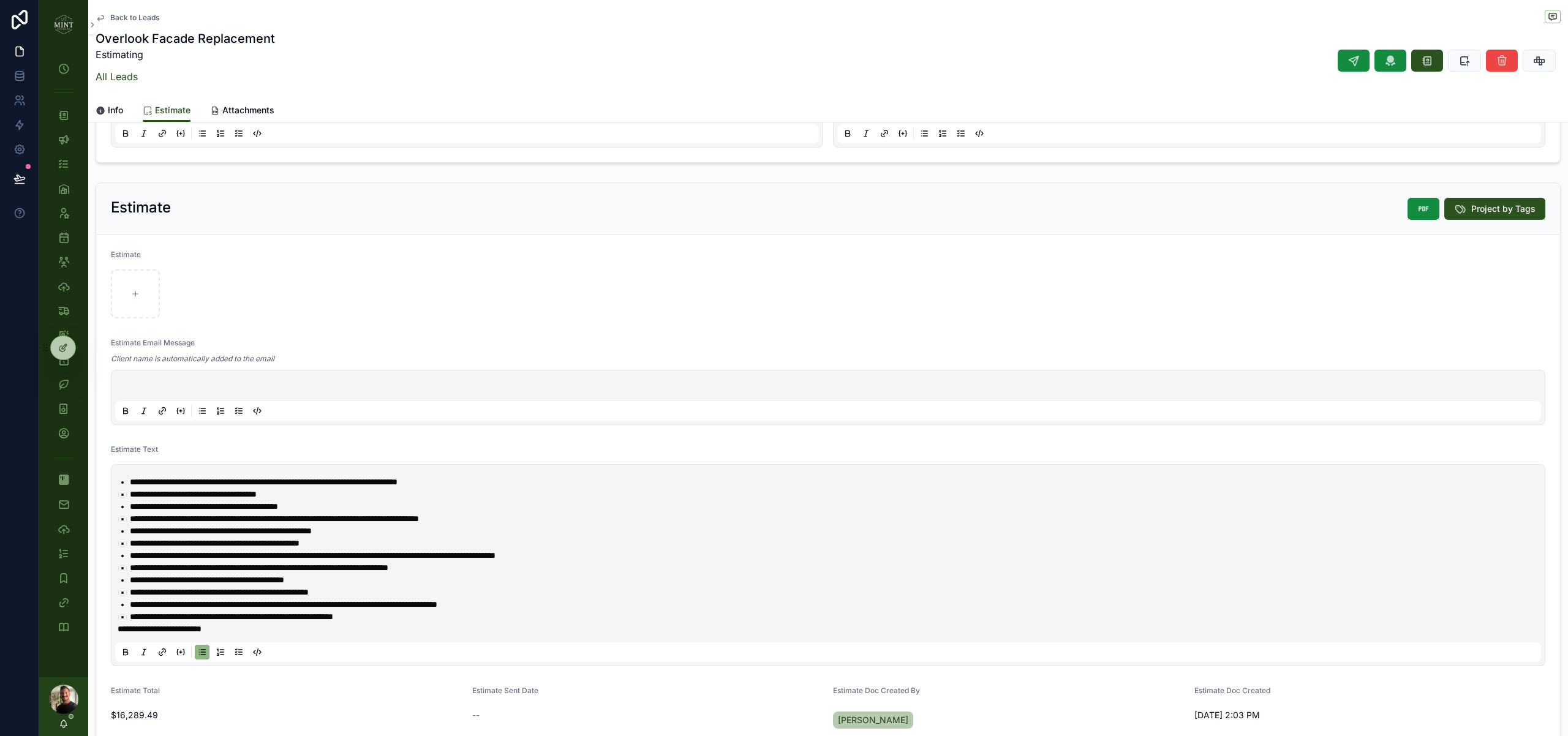
scroll to position [183, 0]
click at [126, 296] on div "Overlook-Facade-Replacement-Estimate .pdf" at bounding box center [135, 293] width 49 height 49
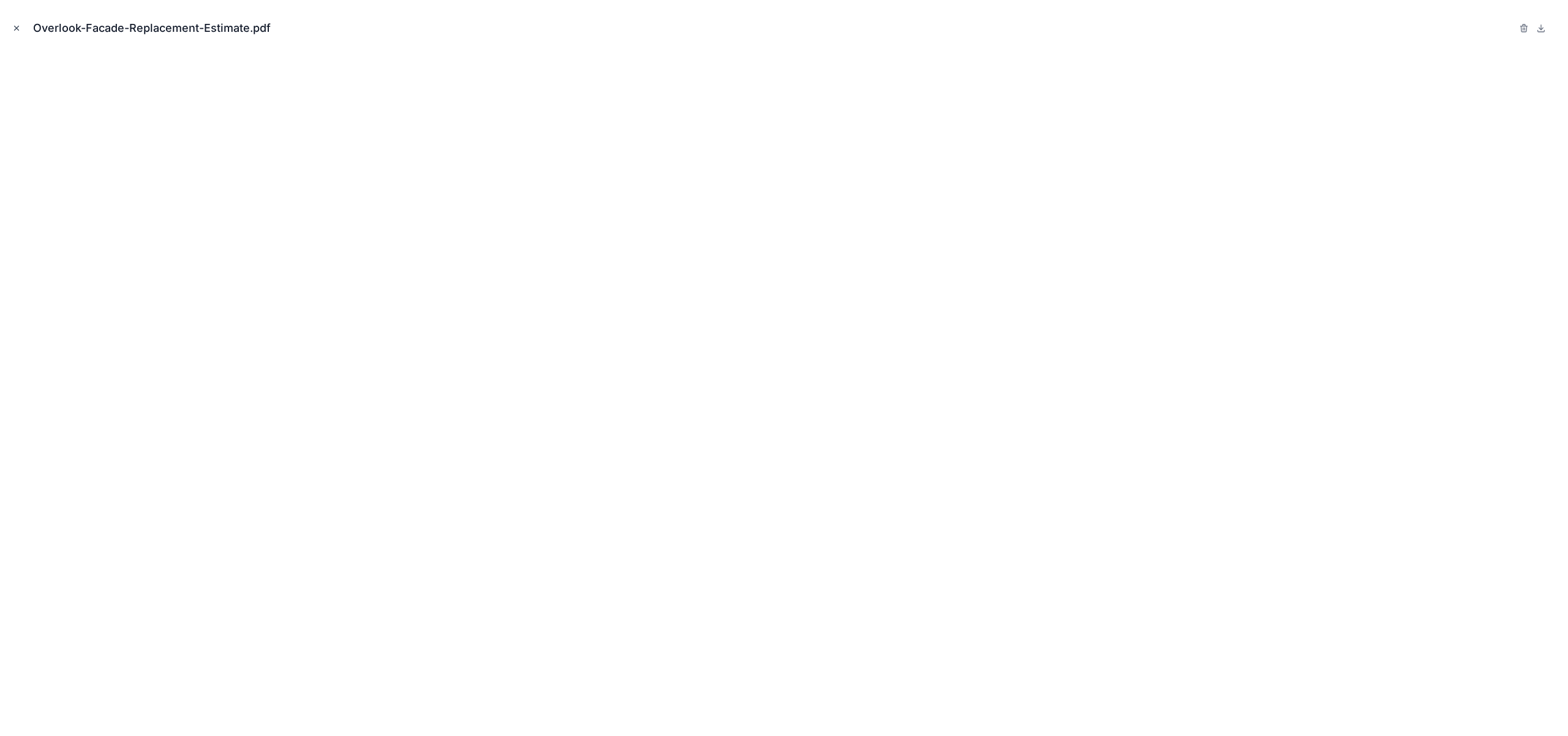
click at [15, 29] on icon "Close modal" at bounding box center [17, 28] width 5 height 5
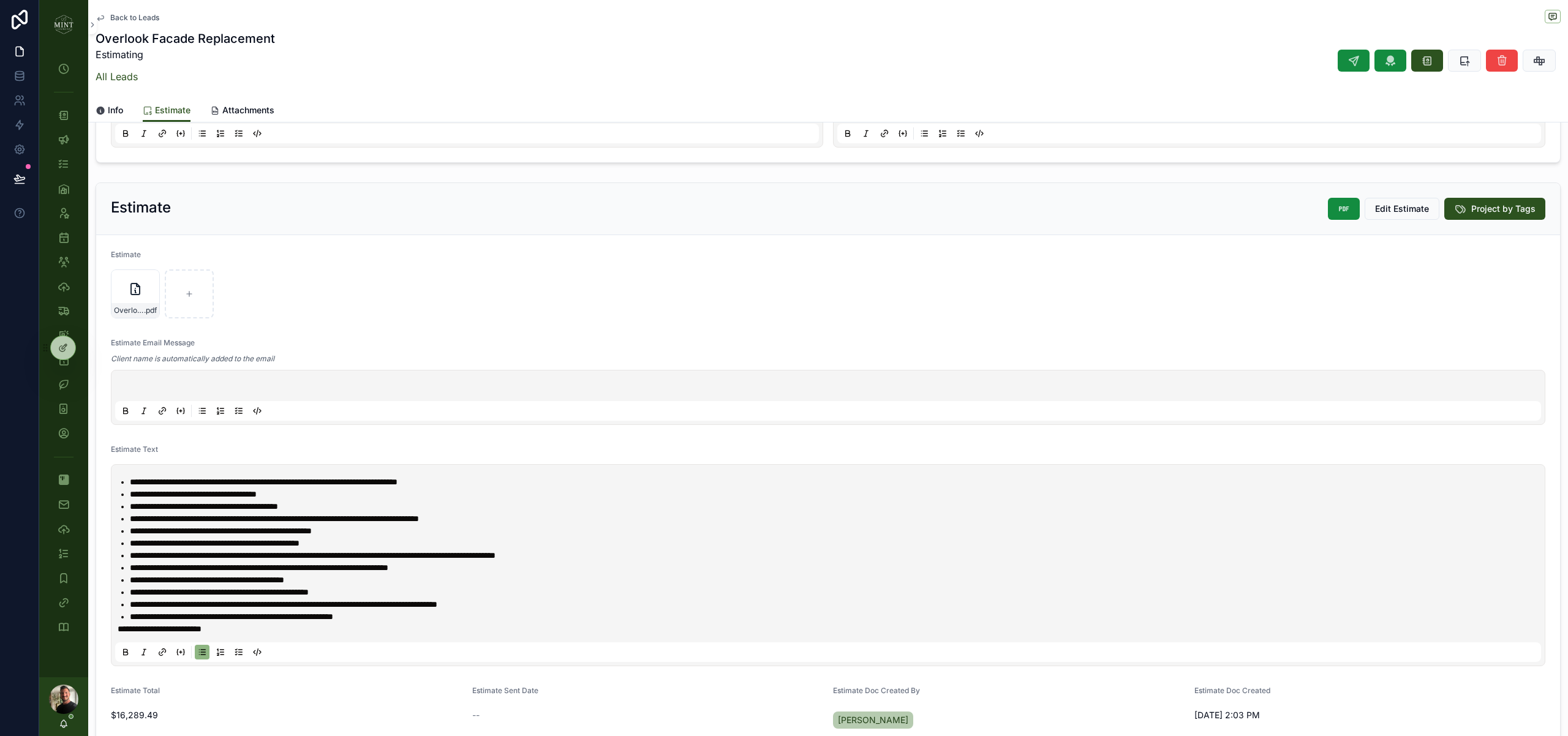
click at [395, 385] on p "scrollable content" at bounding box center [830, 387] width 1426 height 12
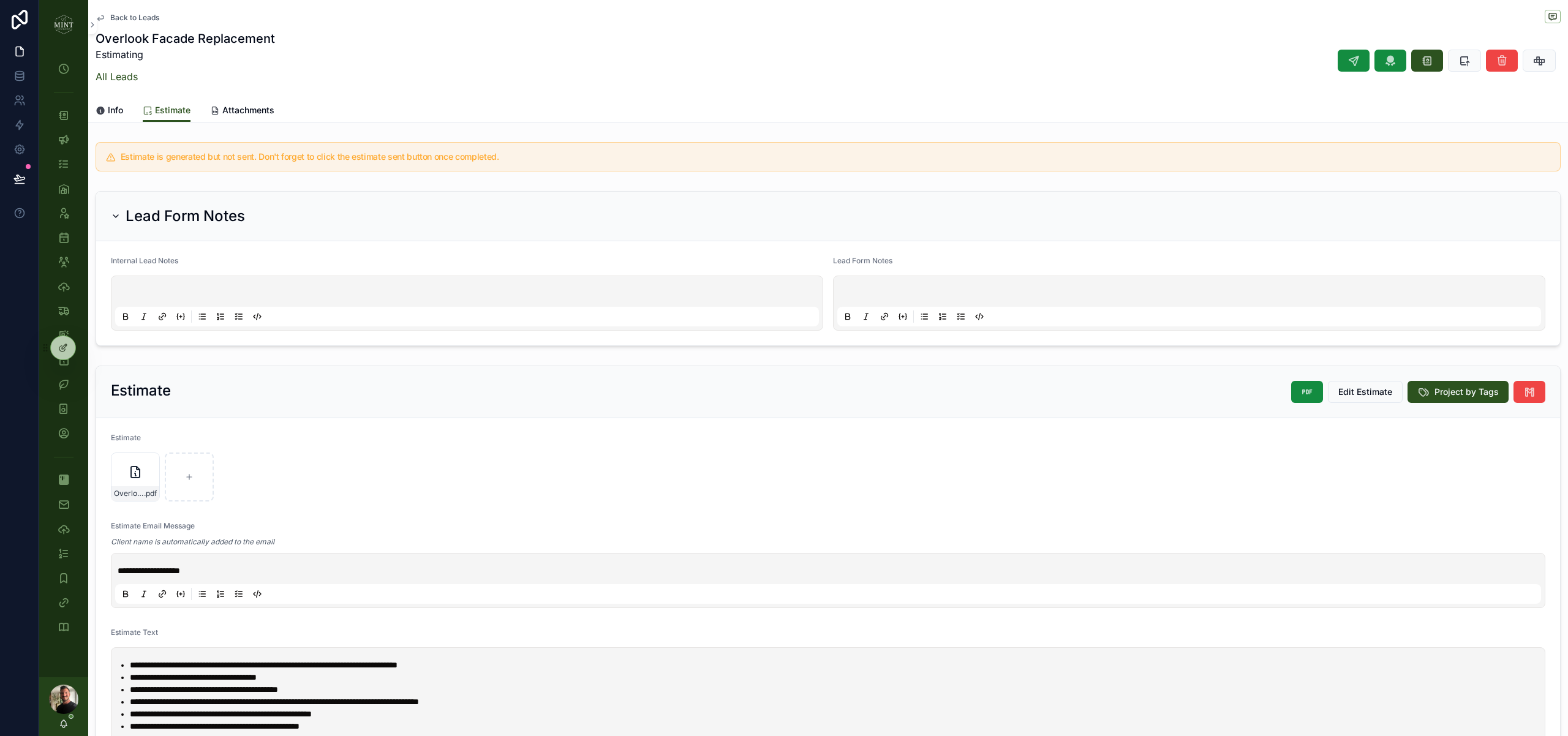
click at [218, 108] on icon "scrollable content" at bounding box center [215, 110] width 10 height 10
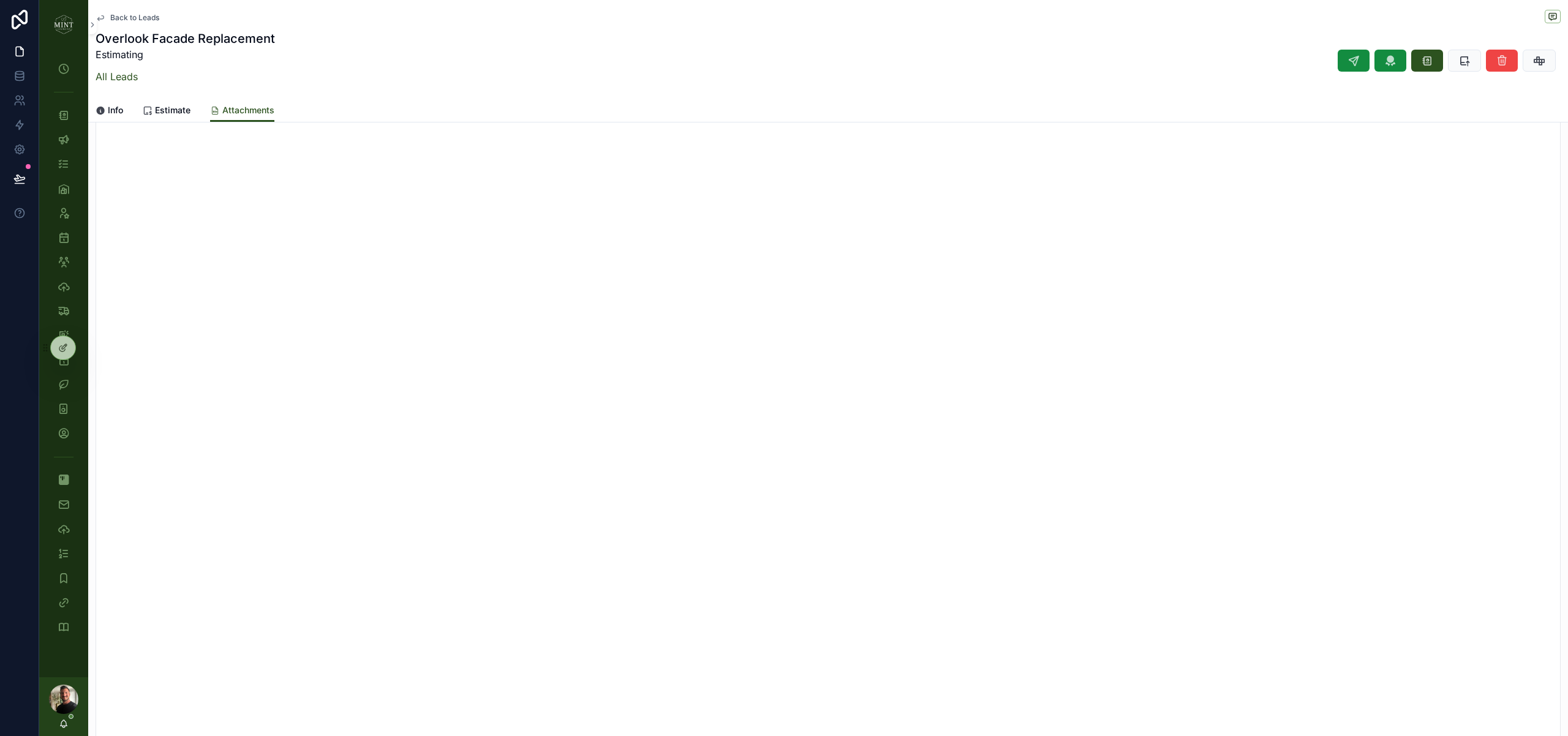
scroll to position [300, 0]
click at [178, 110] on span "Estimate" at bounding box center [173, 110] width 35 height 12
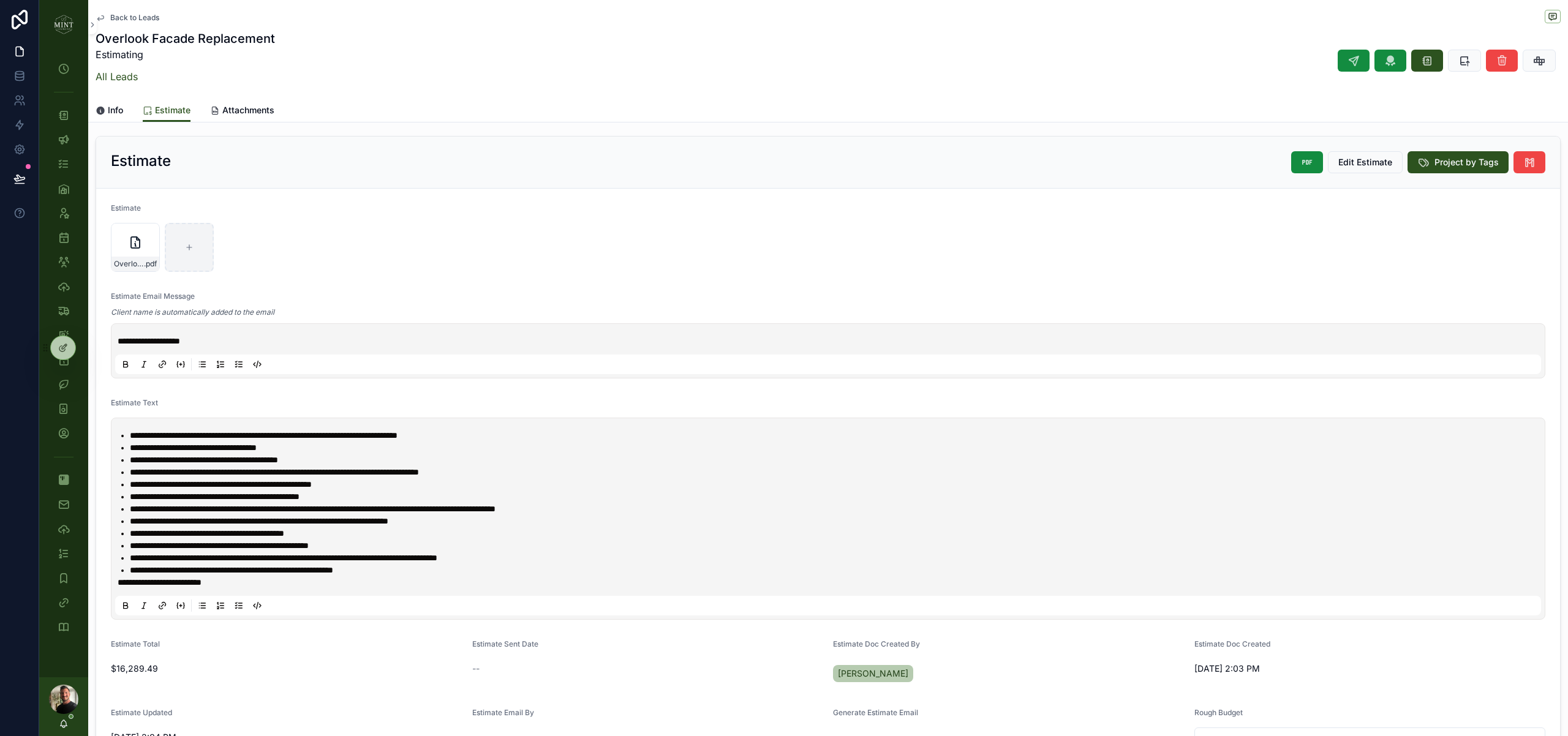
scroll to position [226, 0]
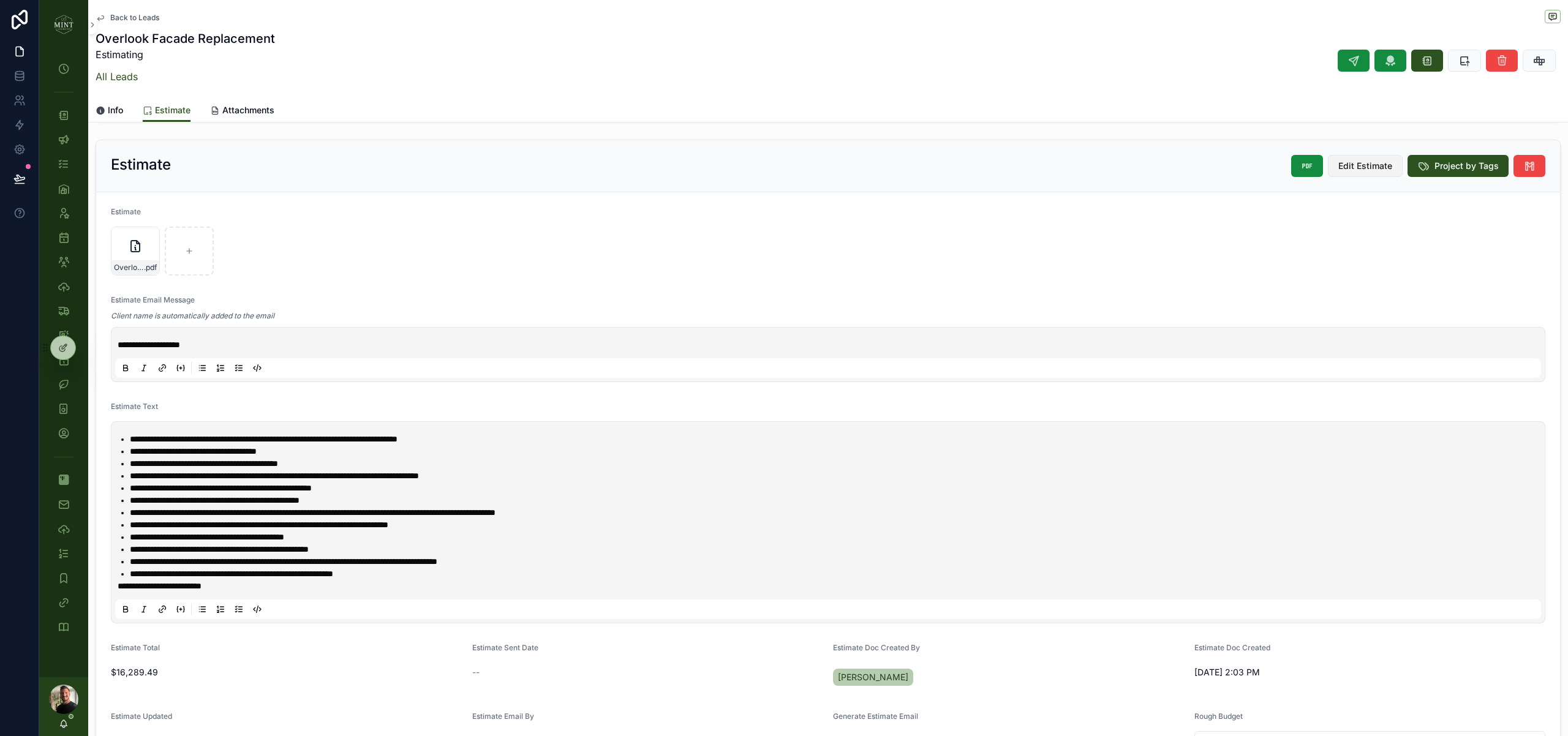
click at [1379, 171] on span "Edit Estimate" at bounding box center [1365, 166] width 54 height 12
click at [0, 0] on icon "scrollable content" at bounding box center [0, 0] width 0 height 0
click at [161, 217] on icon "scrollable content" at bounding box center [162, 215] width 10 height 10
click at [232, 345] on p "**********" at bounding box center [830, 344] width 1426 height 12
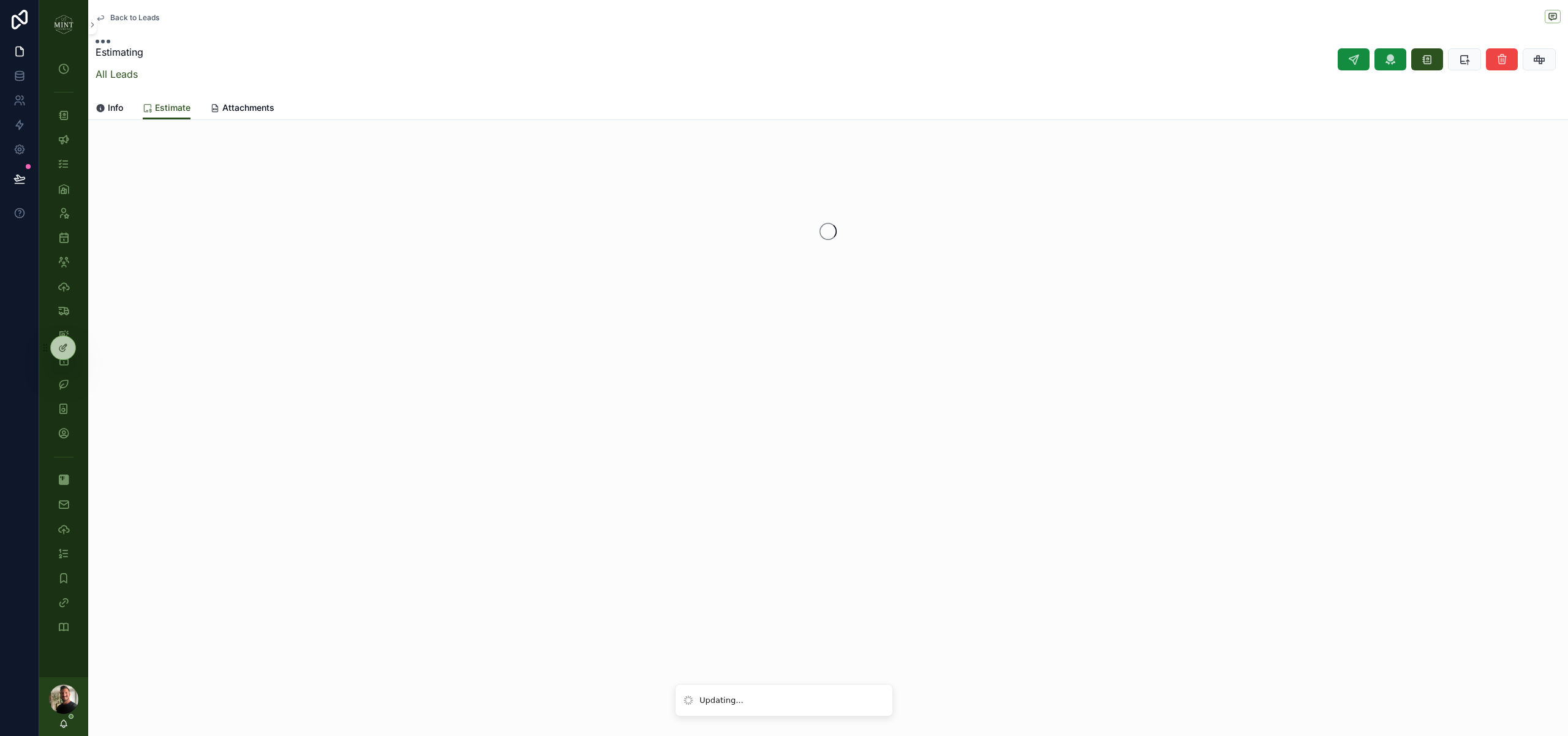
scroll to position [0, 0]
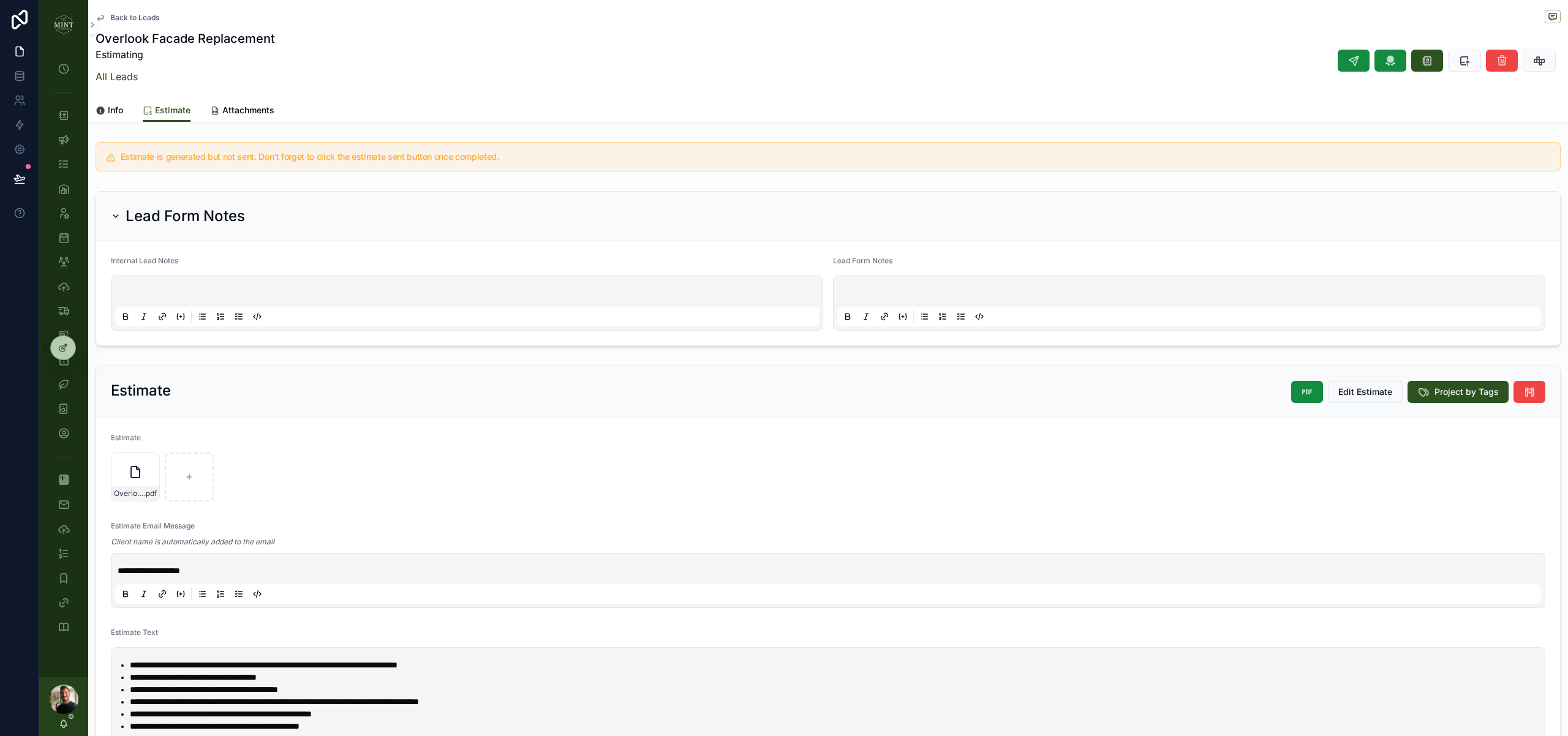
click at [314, 567] on p "**********" at bounding box center [830, 570] width 1426 height 12
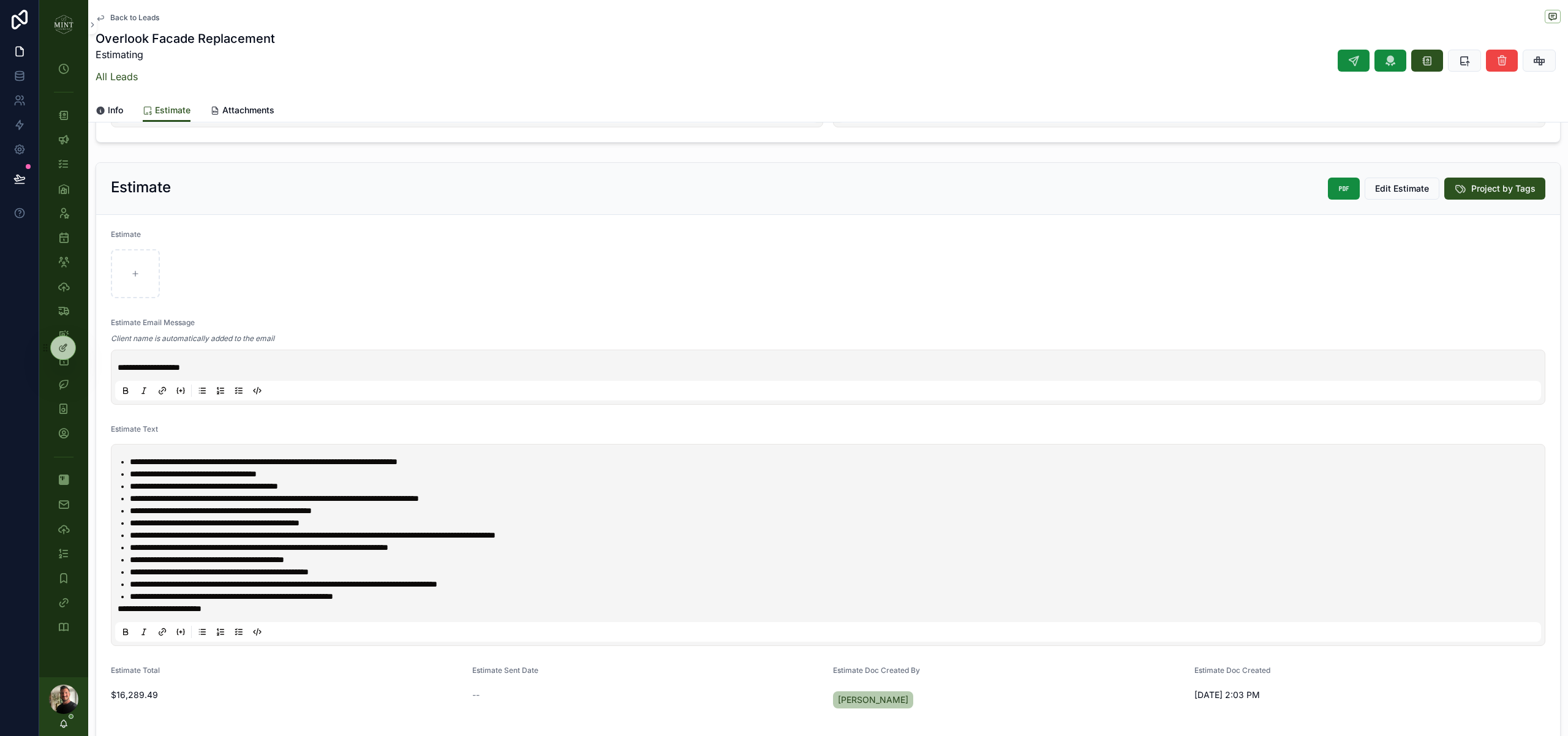
scroll to position [241, 0]
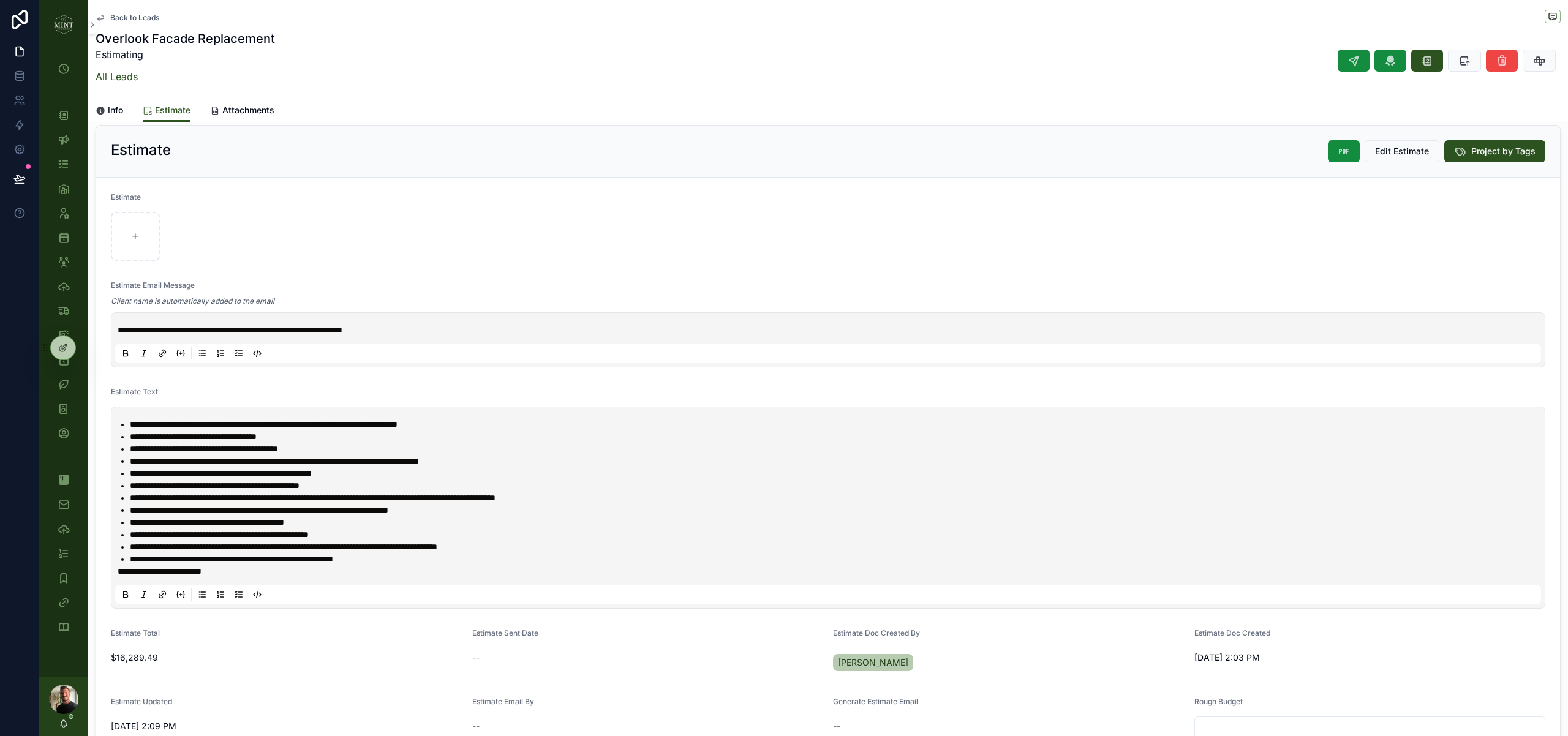
click at [447, 256] on div "scrollable content" at bounding box center [828, 236] width 1434 height 49
click at [1533, 156] on icon "scrollable content" at bounding box center [1529, 151] width 12 height 12
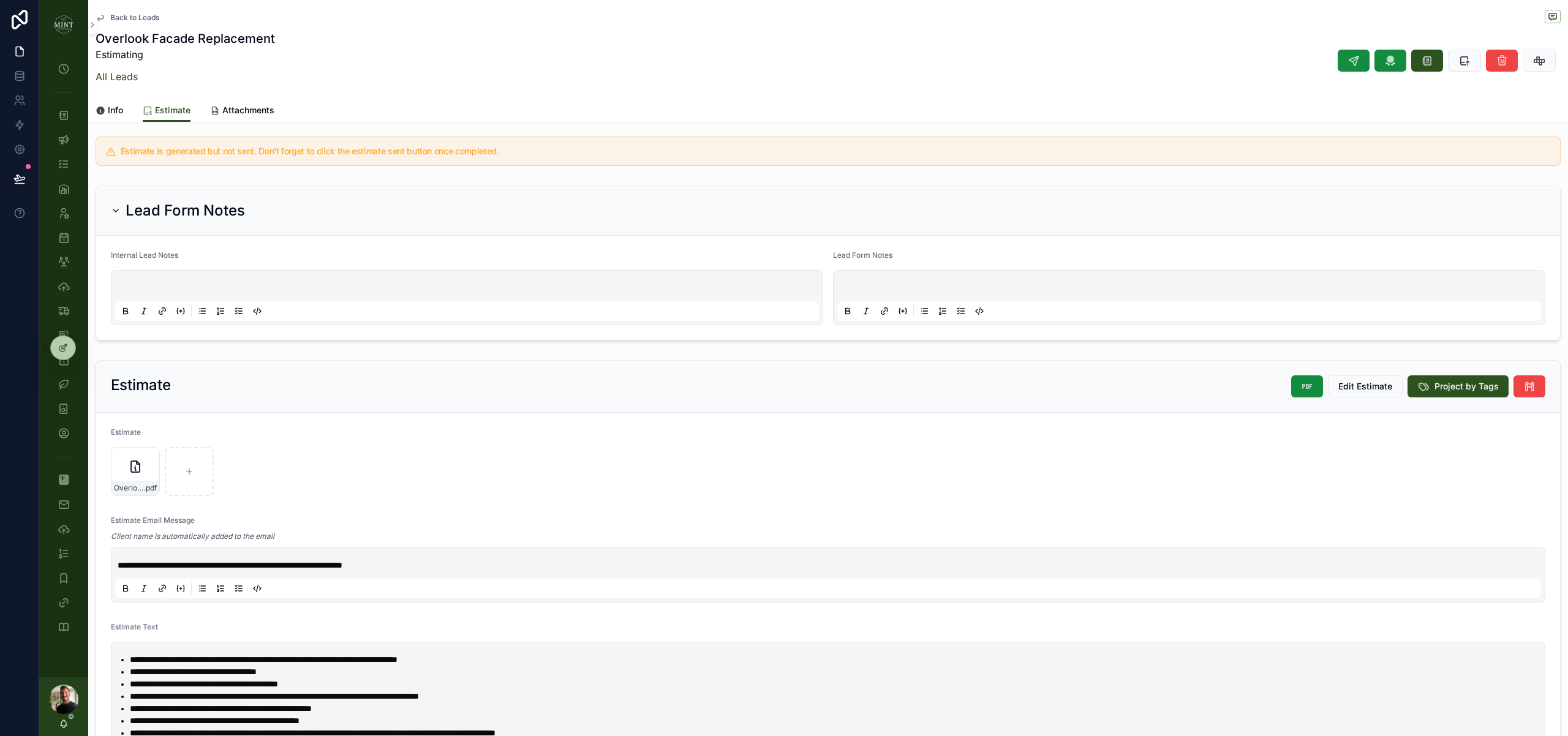
scroll to position [0, 0]
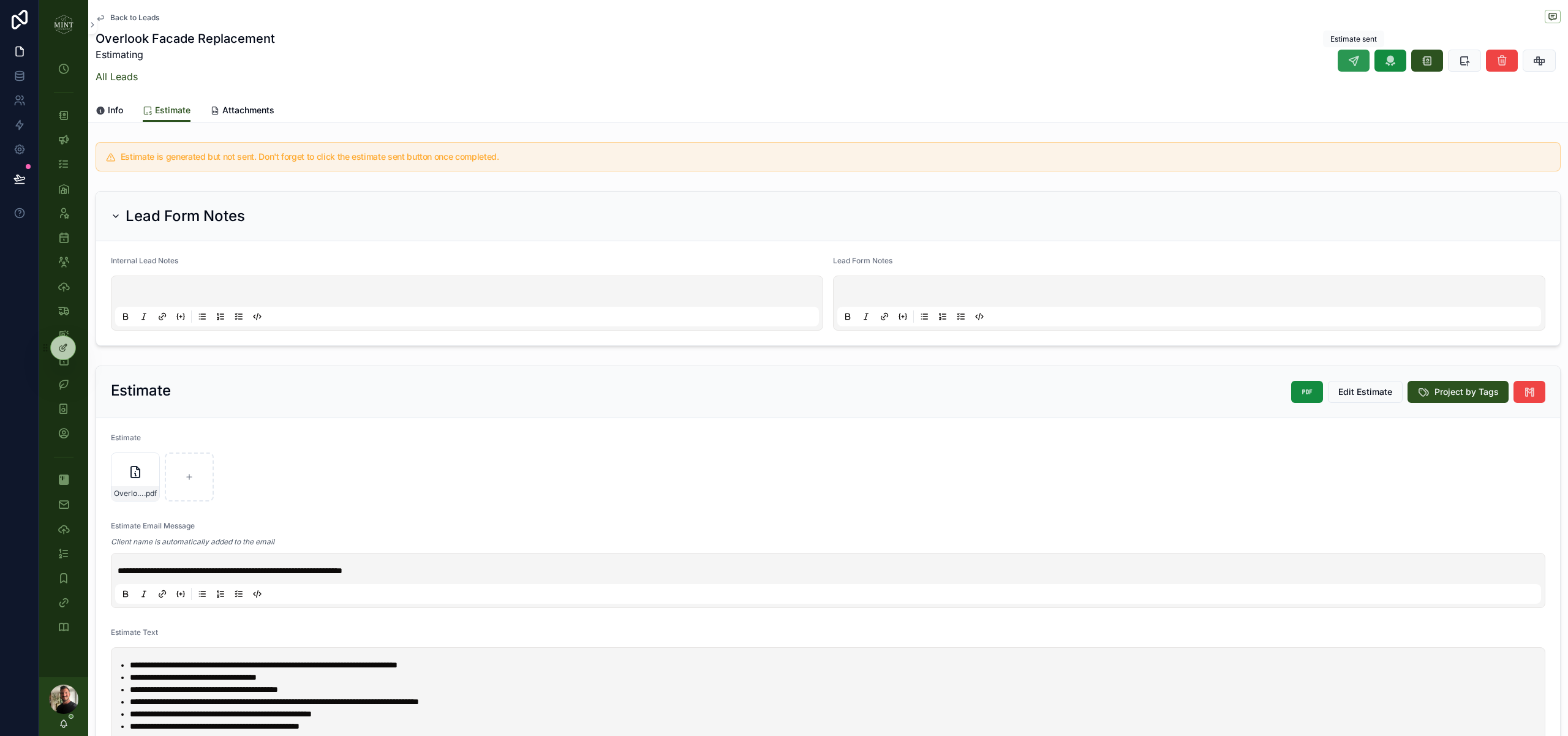
click at [1359, 63] on icon "scrollable content" at bounding box center [1353, 61] width 12 height 12
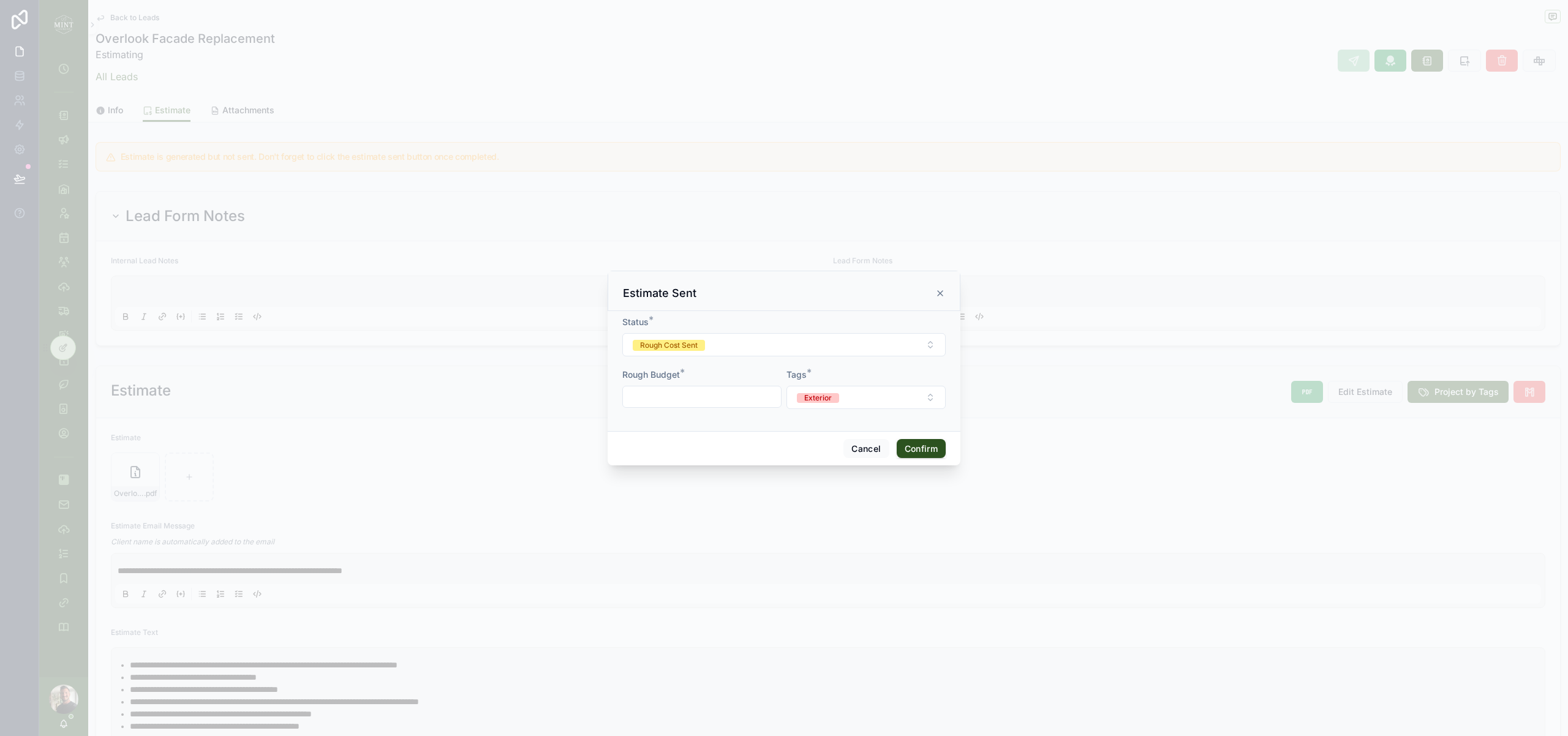
click at [712, 402] on input "text" at bounding box center [702, 396] width 158 height 17
type input "**"
type input "***"
type input "****"
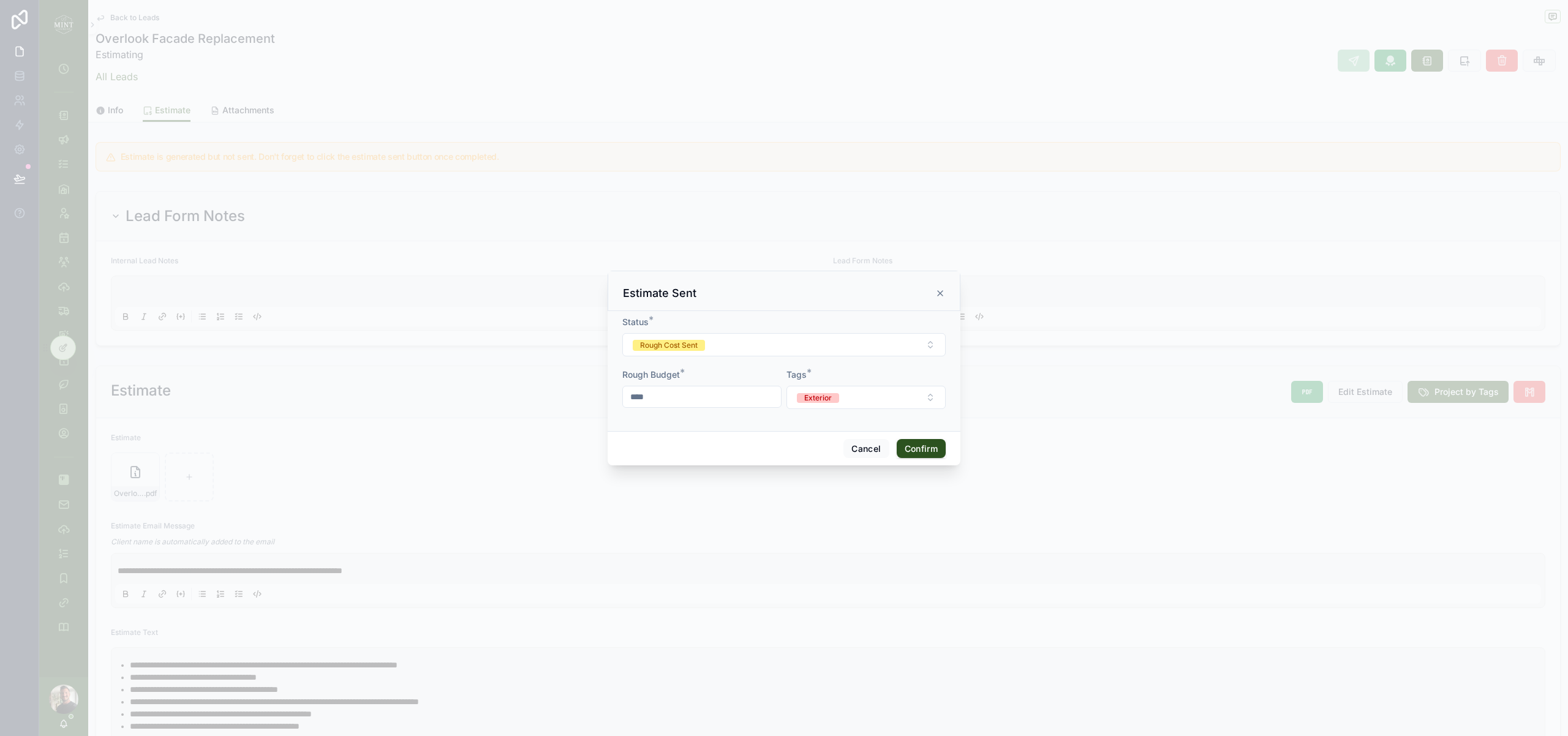
type input "****"
type input "*******"
click at [927, 447] on button "Confirm" at bounding box center [921, 449] width 49 height 20
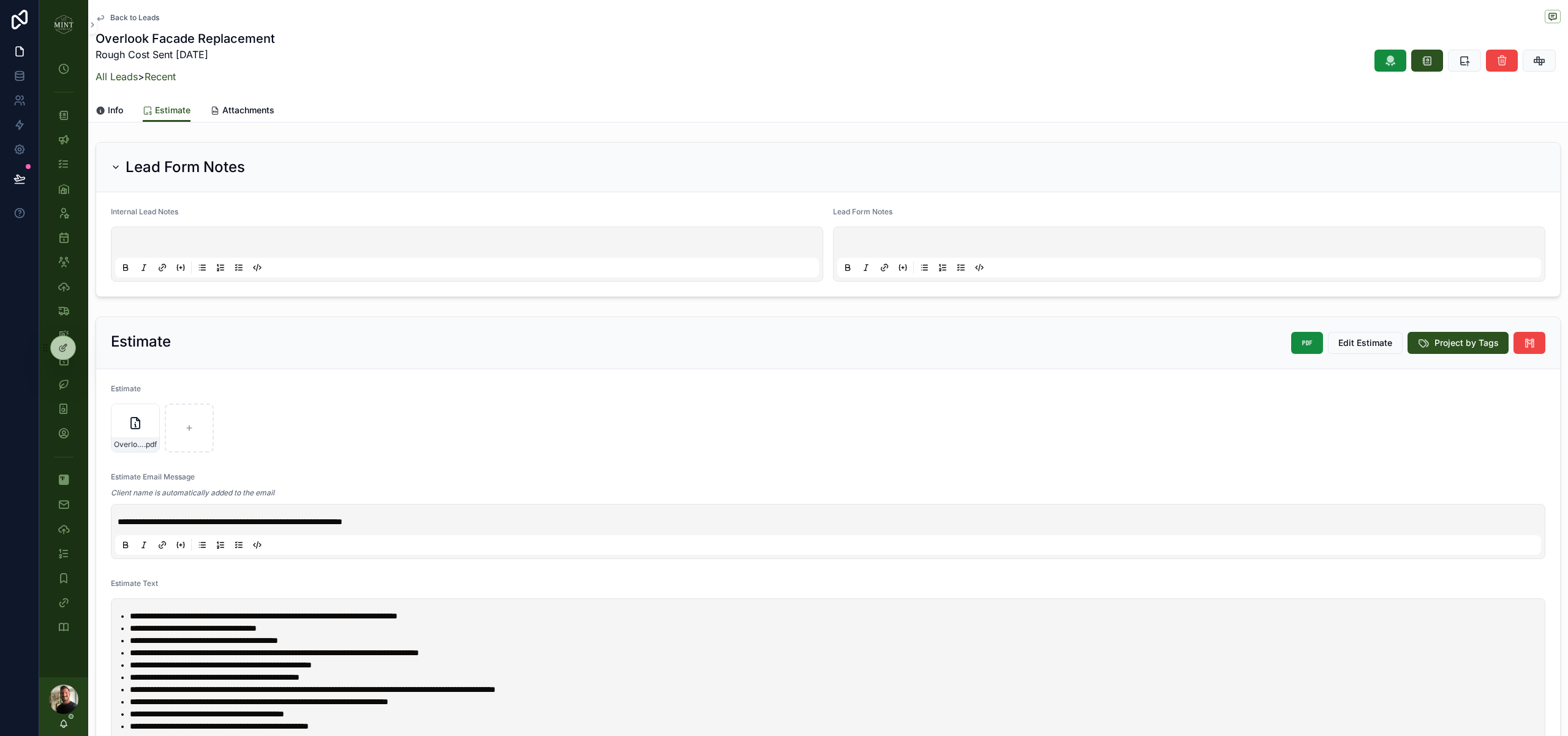
click at [146, 18] on span "Back to Leads" at bounding box center [134, 18] width 49 height 10
